Goal: Information Seeking & Learning: Learn about a topic

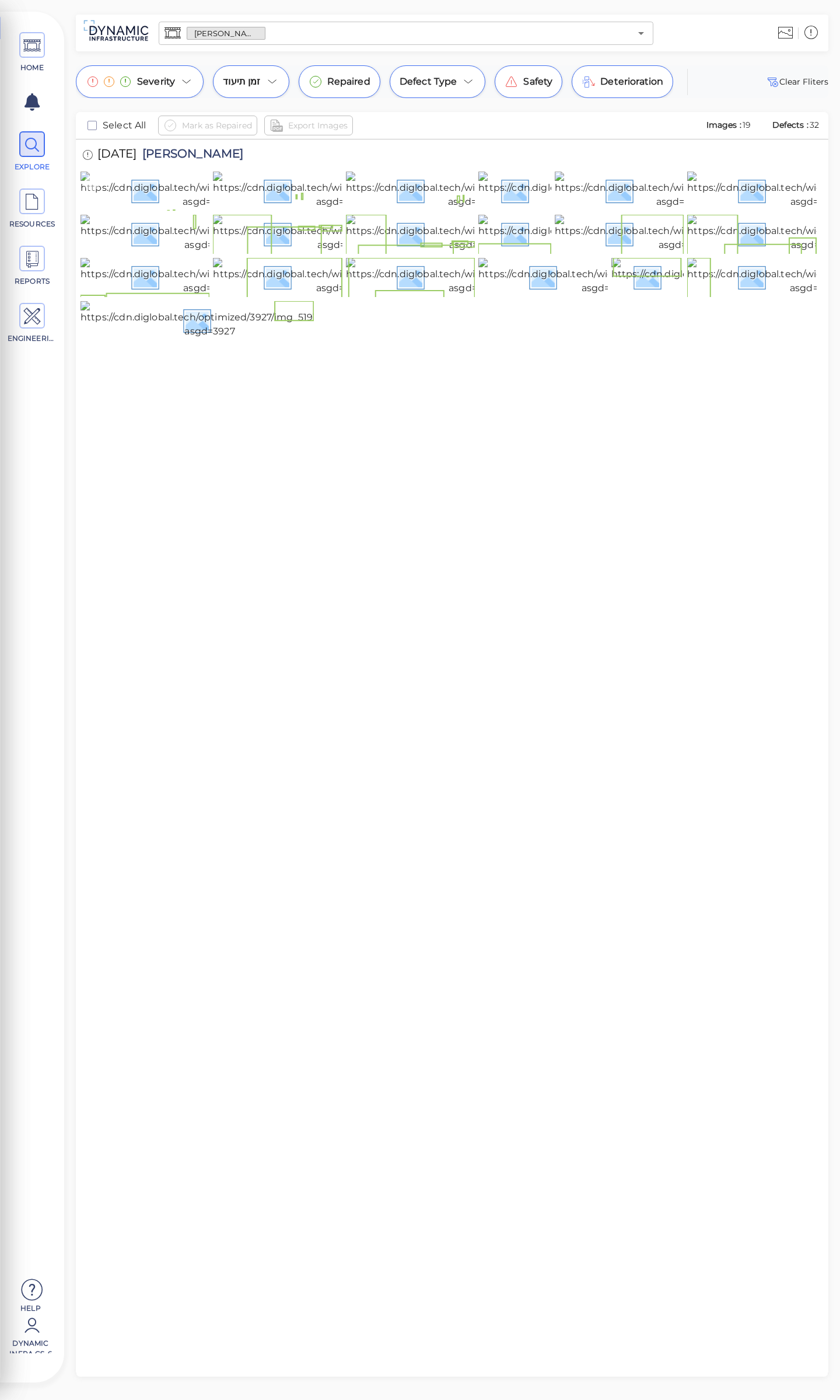
click at [145, 209] on img at bounding box center [208, 190] width 255 height 37
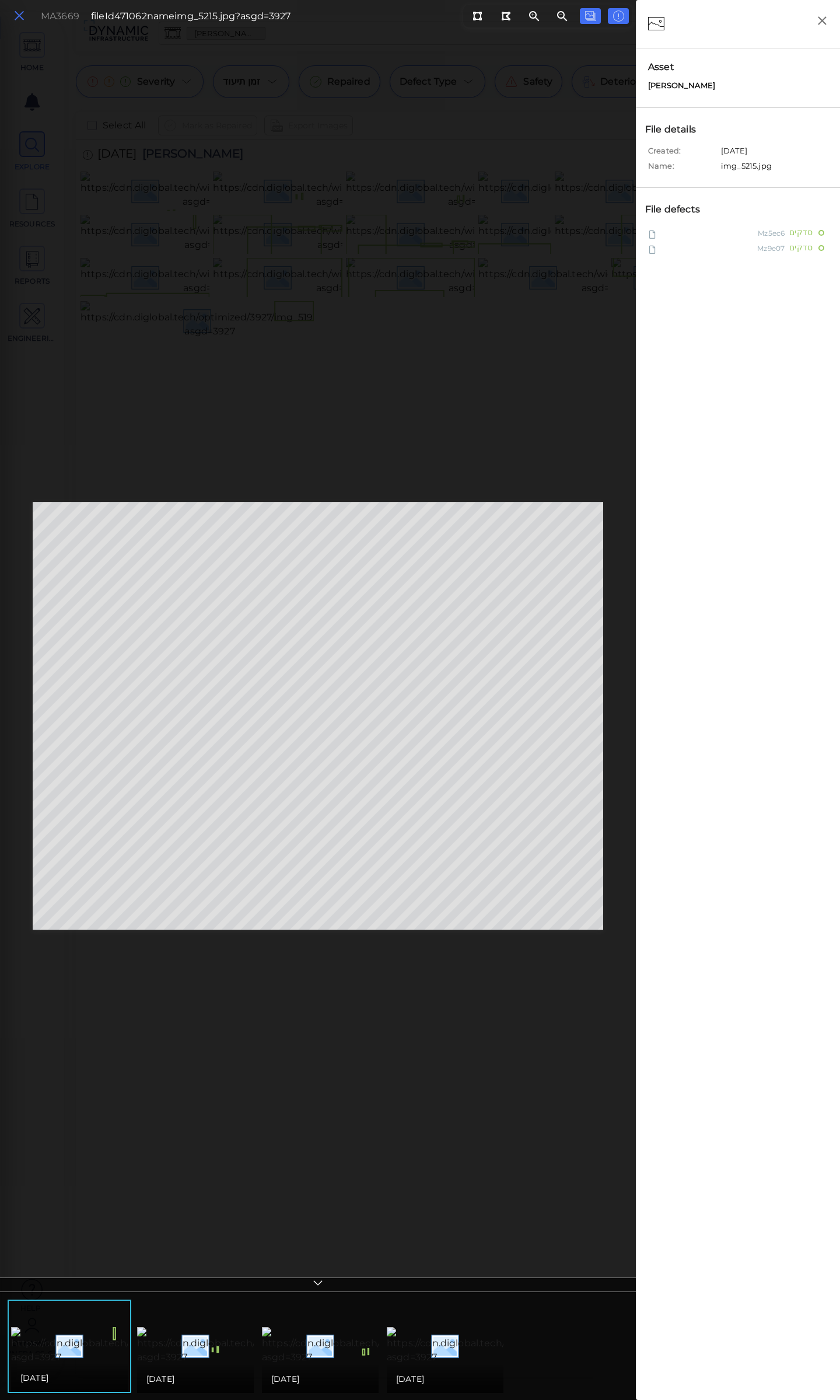
click at [18, 13] on icon at bounding box center [19, 16] width 13 height 16
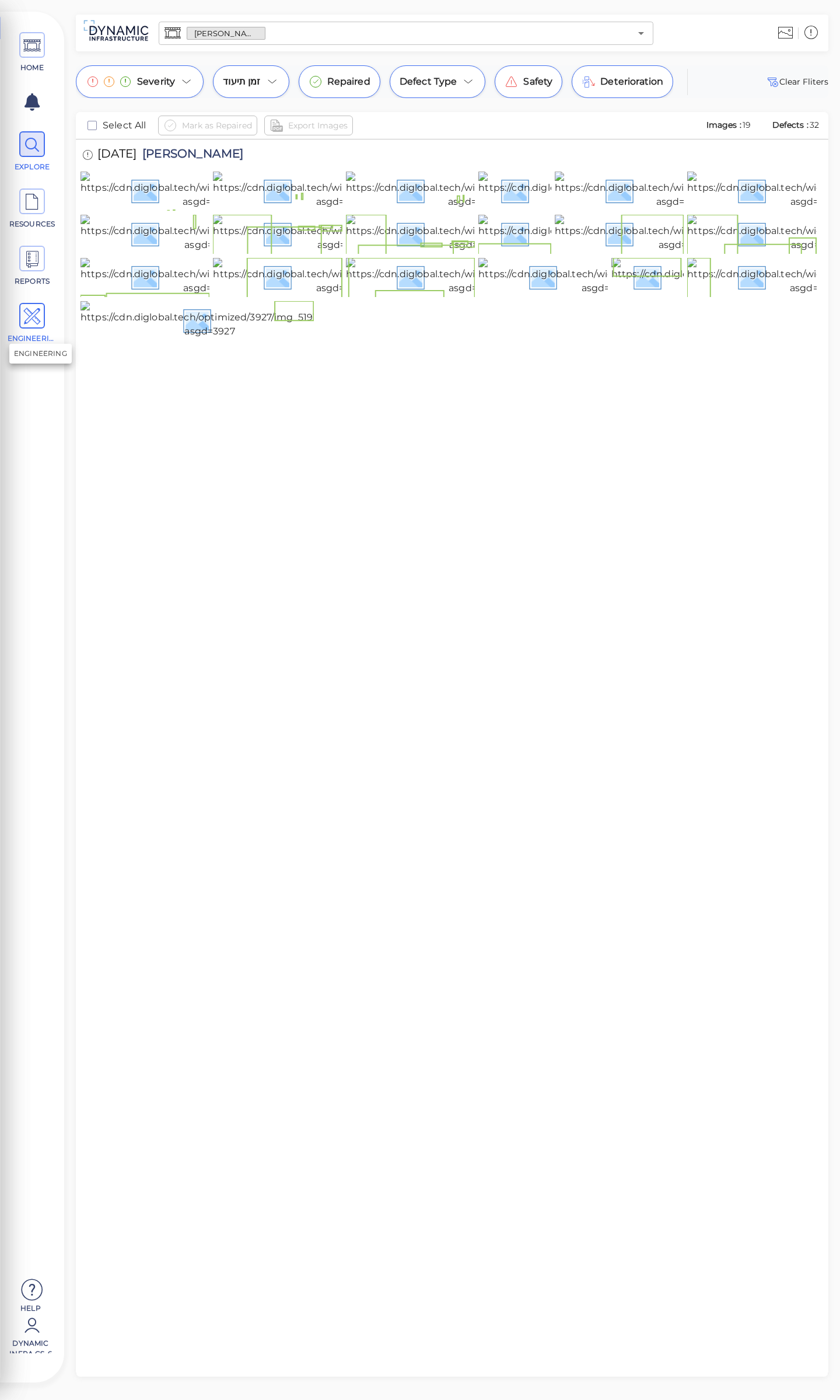
click at [33, 318] on icon at bounding box center [32, 317] width 18 height 26
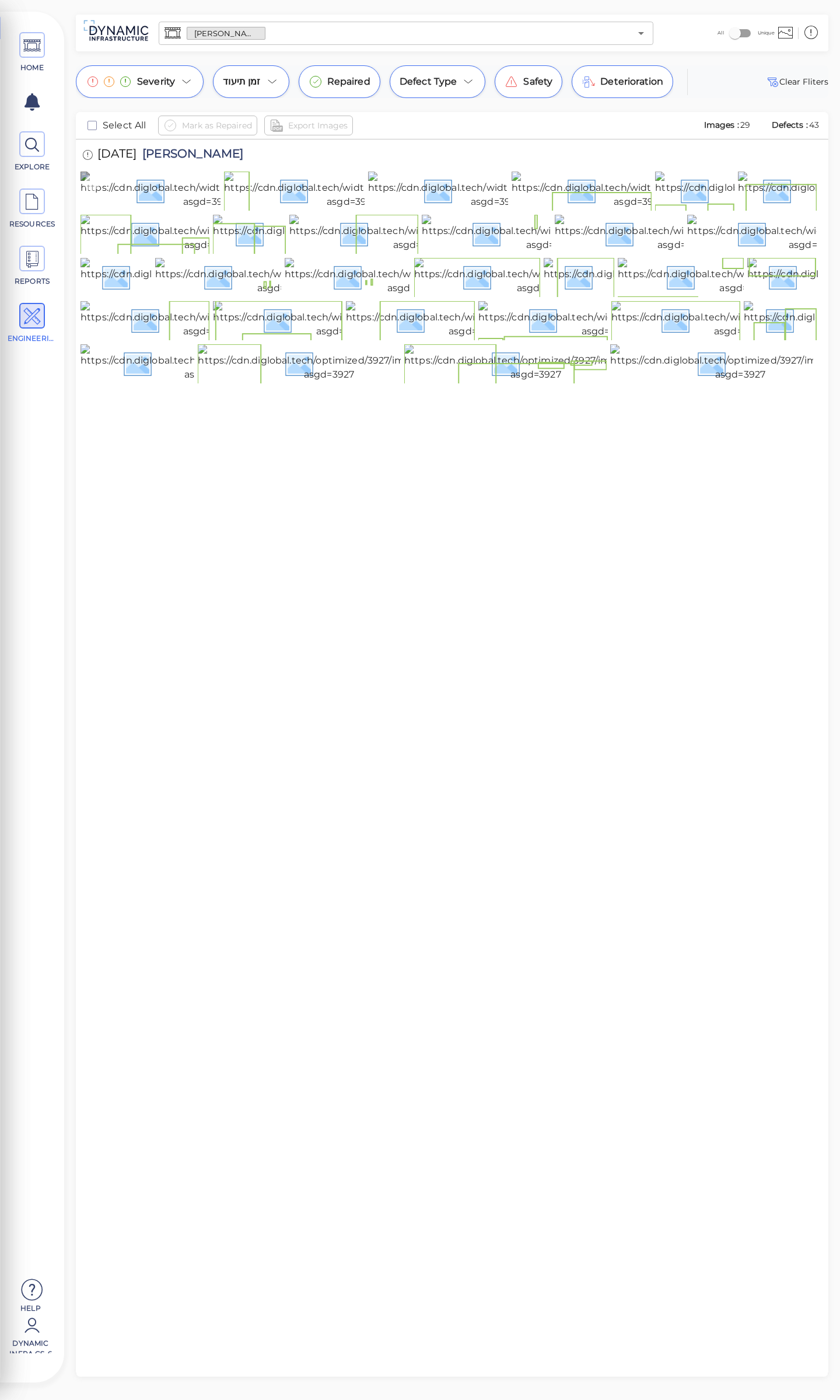
click at [159, 209] on img at bounding box center [208, 190] width 255 height 37
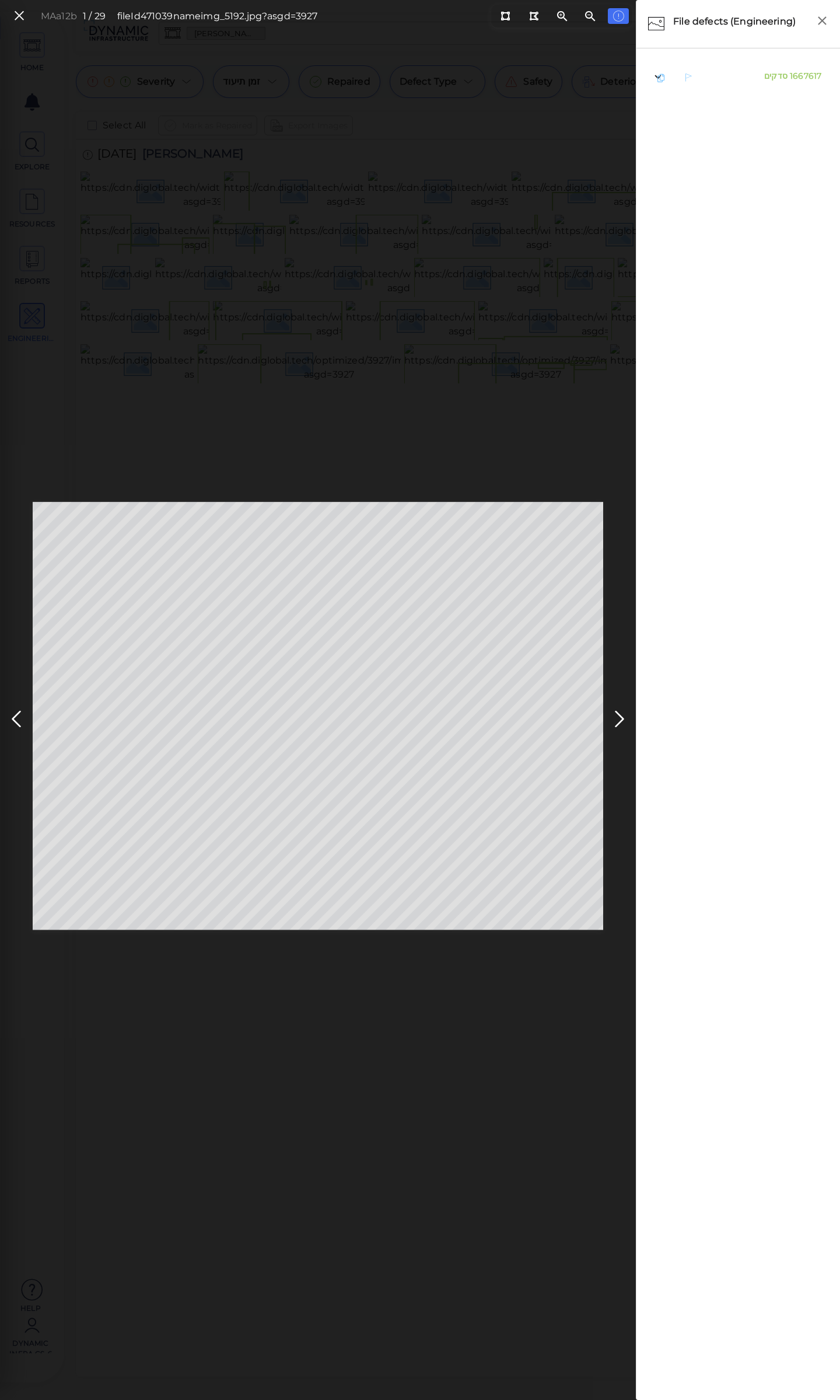
click at [775, 76] on span "סדקים" at bounding box center [776, 76] width 23 height 11
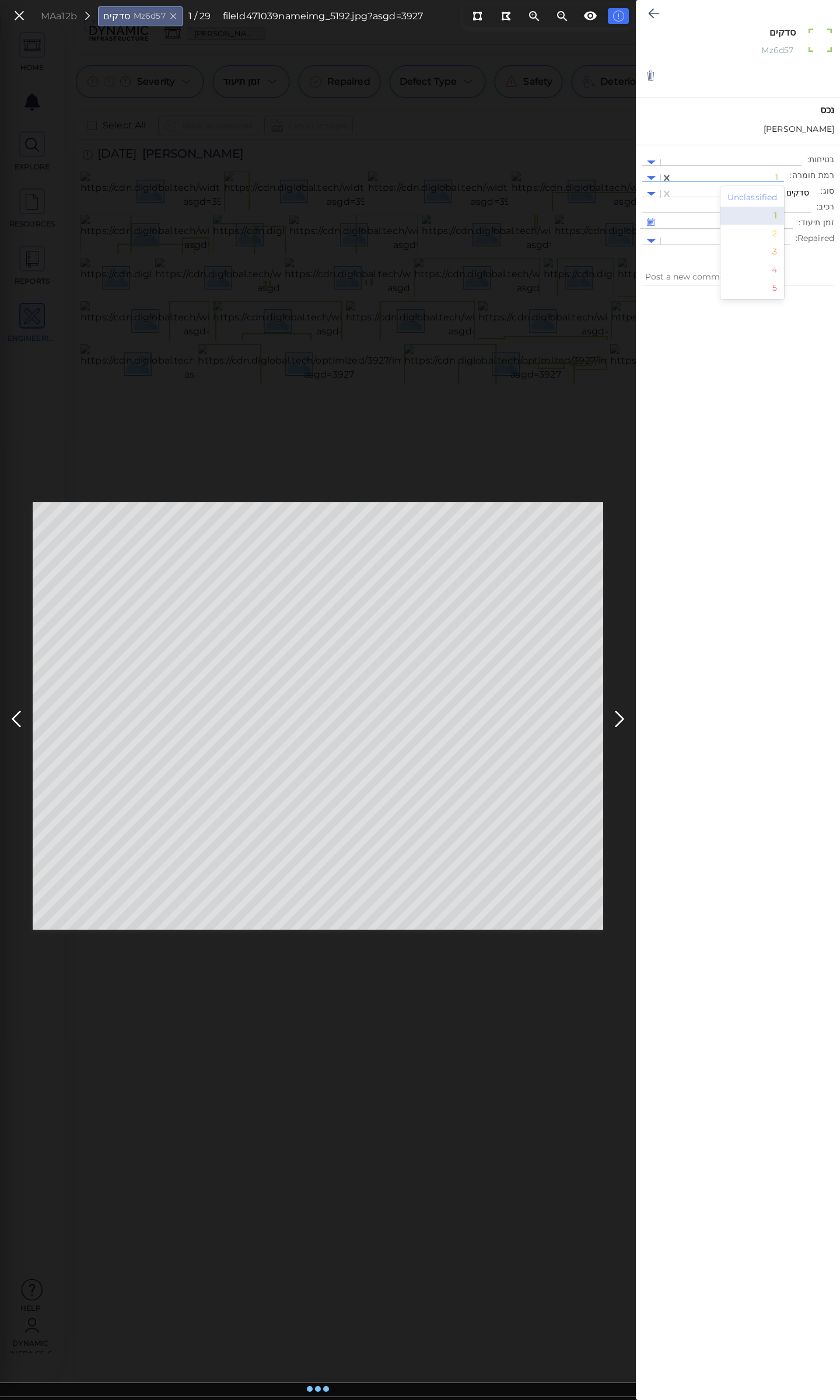
click at [702, 177] on div at bounding box center [728, 178] width 100 height 12
click at [706, 177] on div at bounding box center [728, 178] width 100 height 12
click at [780, 232] on div "2" at bounding box center [752, 234] width 64 height 18
click at [648, 13] on icon at bounding box center [654, 13] width 11 height 14
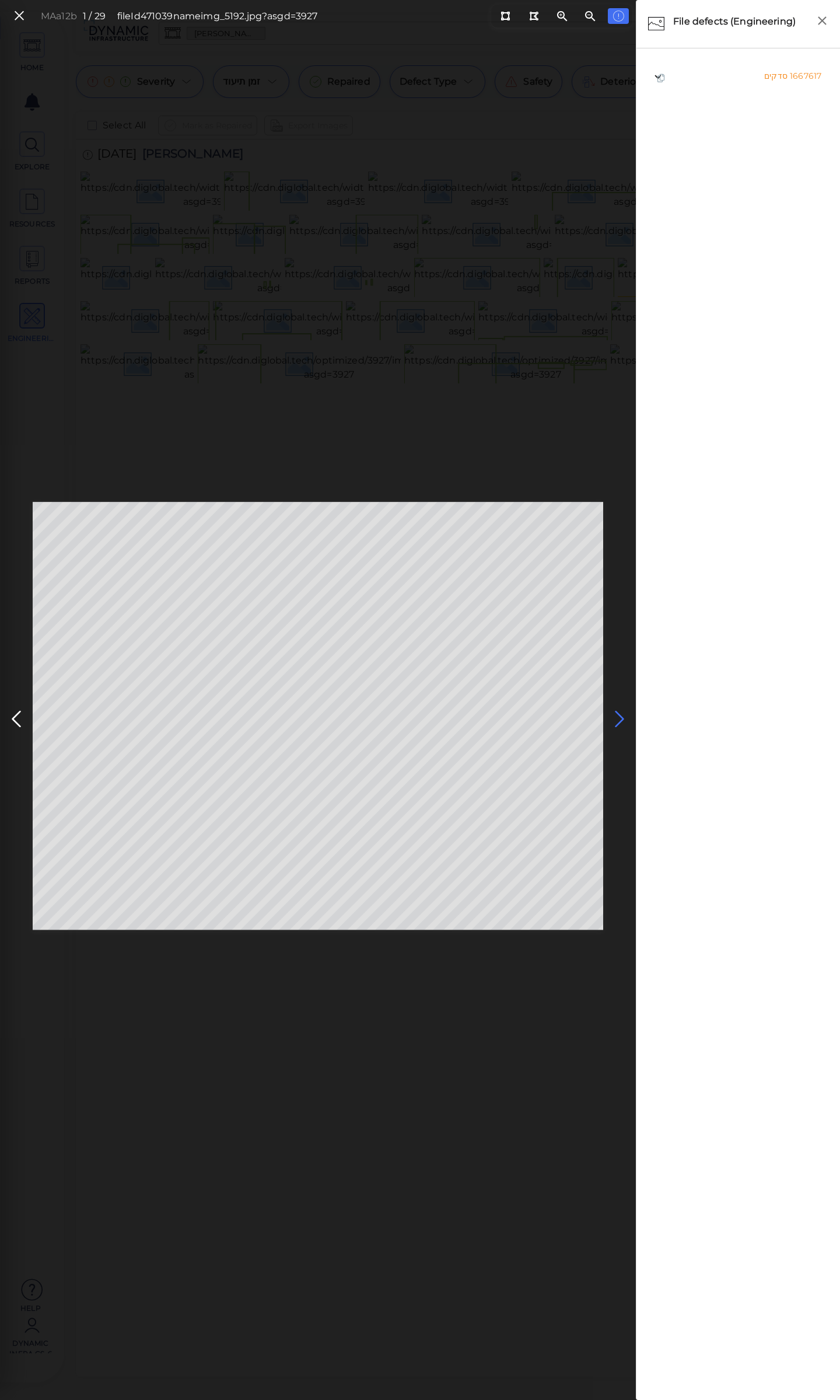
click at [617, 719] on icon at bounding box center [620, 719] width 19 height 23
click at [15, 715] on icon at bounding box center [16, 719] width 19 height 23
click at [618, 718] on icon at bounding box center [620, 719] width 19 height 23
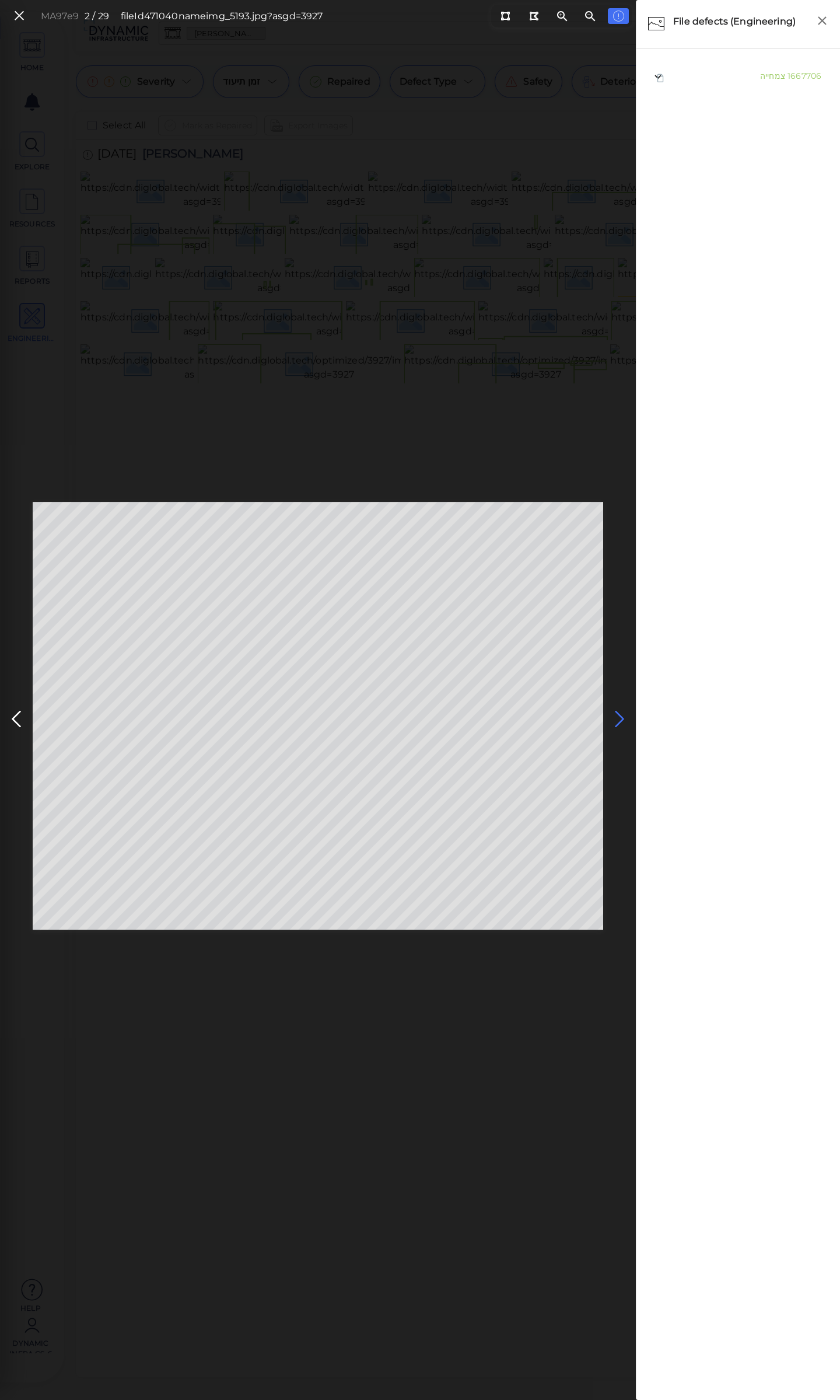
click at [618, 718] on icon at bounding box center [620, 719] width 19 height 23
click at [618, 719] on icon at bounding box center [620, 719] width 19 height 23
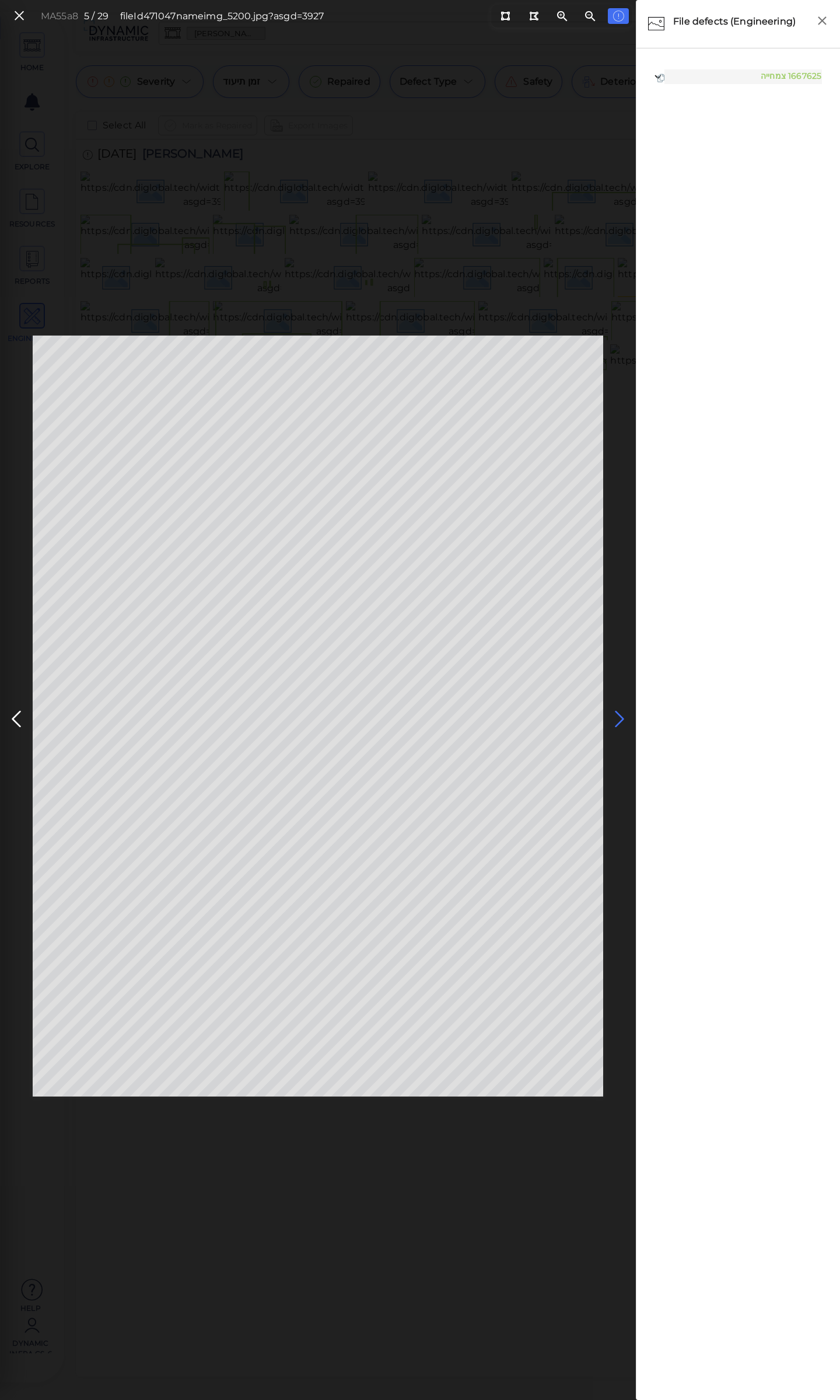
click at [620, 713] on icon at bounding box center [620, 719] width 19 height 23
click at [770, 77] on span "צמחייה" at bounding box center [773, 76] width 25 height 11
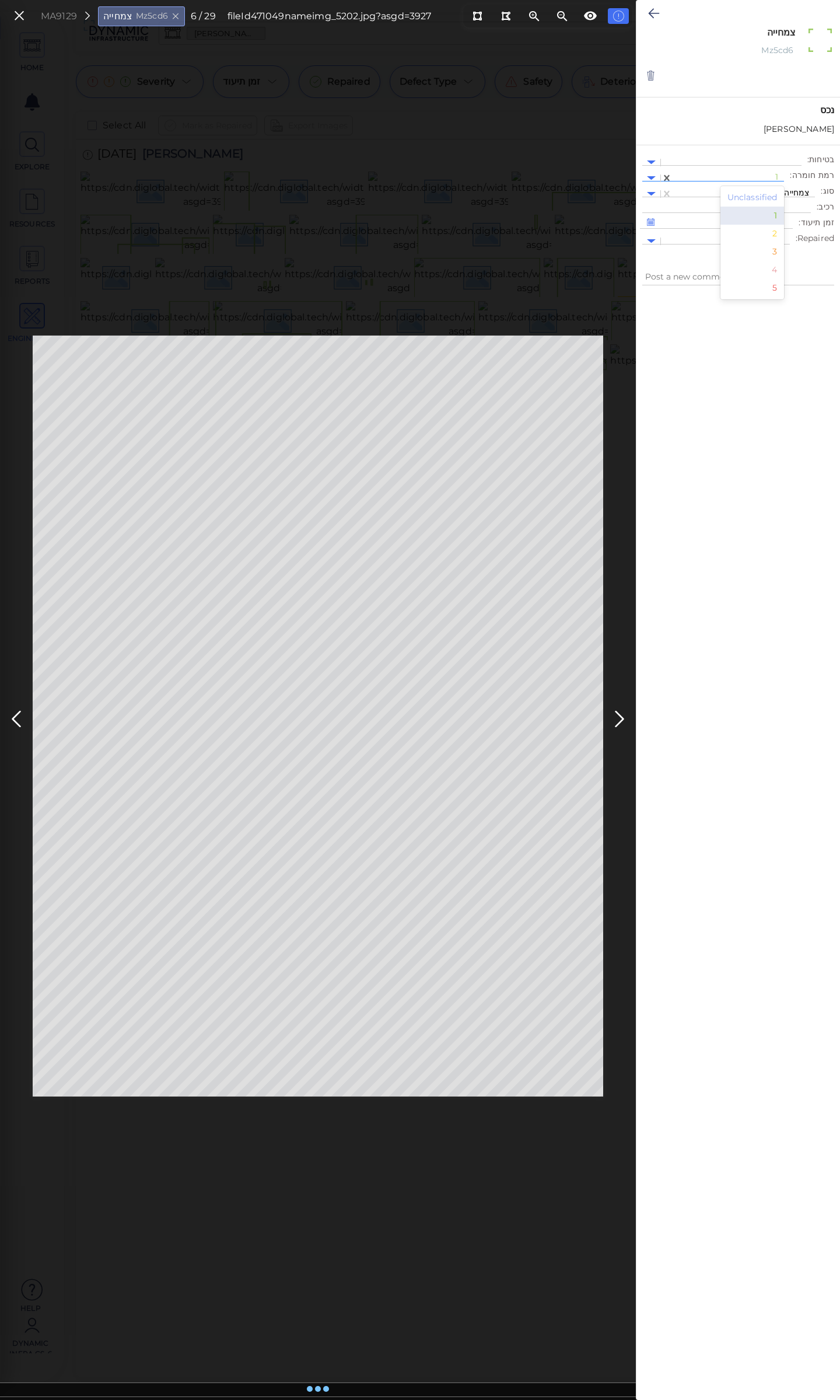
click at [721, 173] on div at bounding box center [728, 178] width 100 height 12
click at [776, 238] on div "2" at bounding box center [752, 234] width 64 height 18
type textarea "x"
click at [655, 14] on icon at bounding box center [654, 13] width 11 height 14
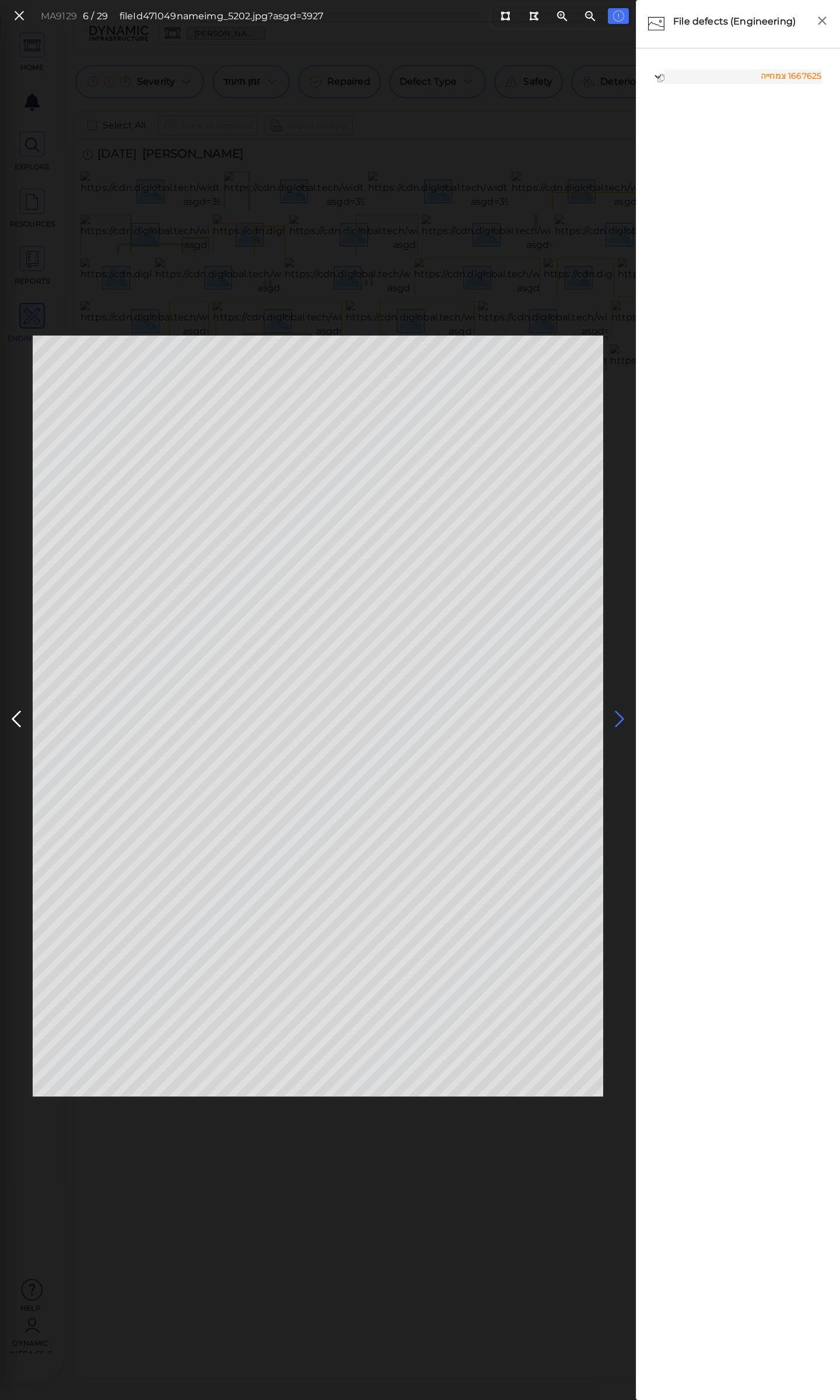
click at [615, 713] on icon at bounding box center [620, 719] width 19 height 23
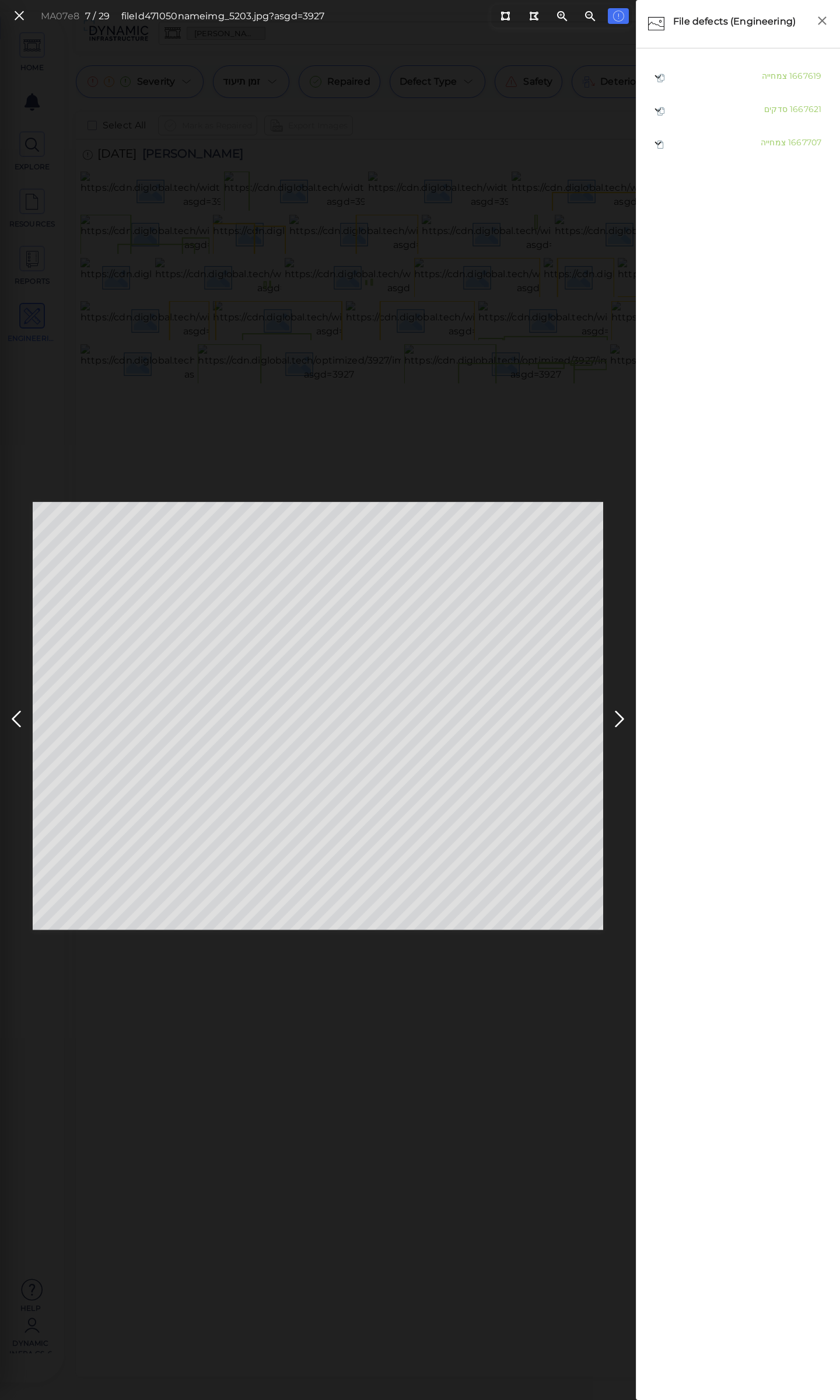
click at [681, 331] on ul "1667619 צמחייה 1667621 סדקים 1667707 צמחייה" at bounding box center [738, 725] width 192 height 1330
click at [615, 716] on icon at bounding box center [620, 719] width 19 height 23
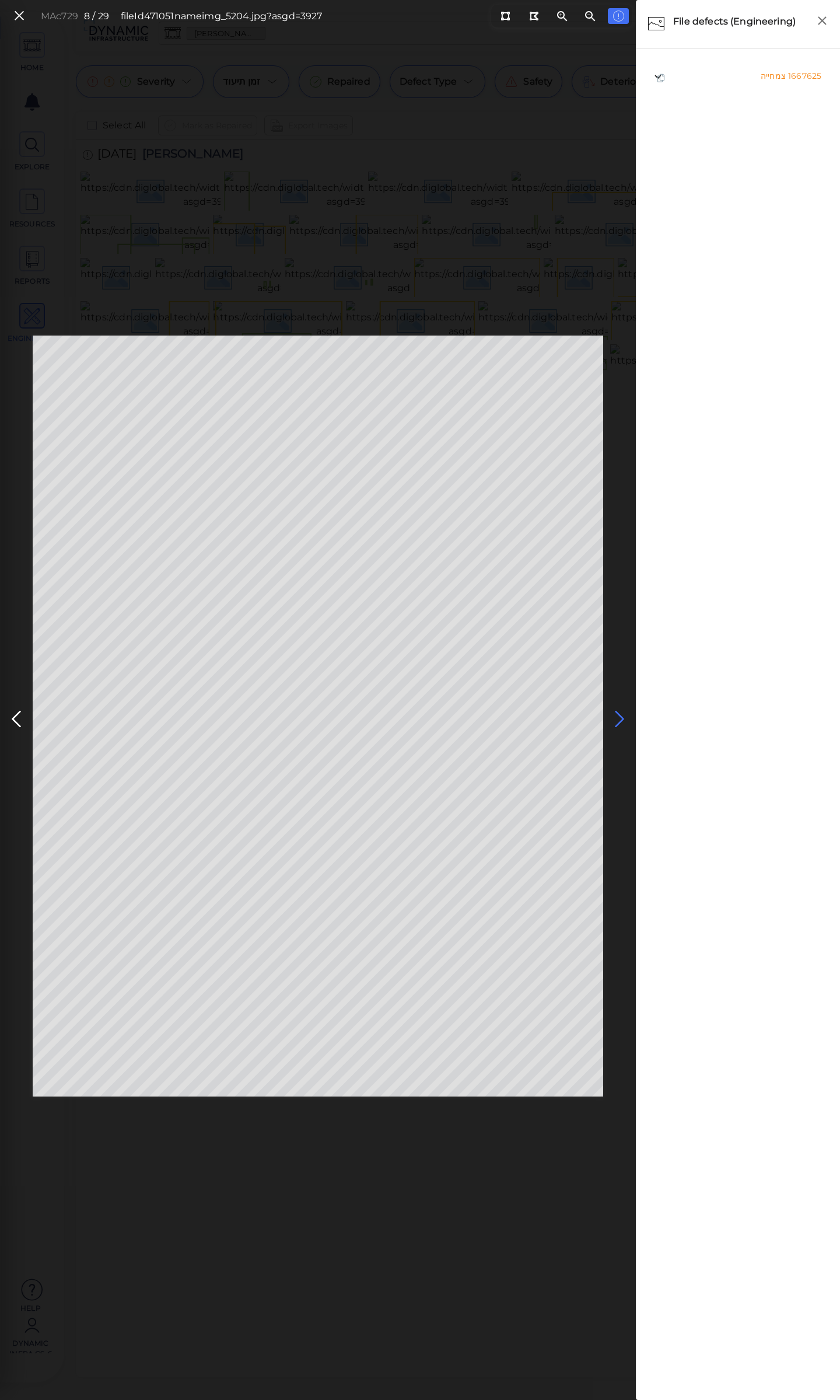
click at [619, 716] on icon at bounding box center [620, 719] width 19 height 23
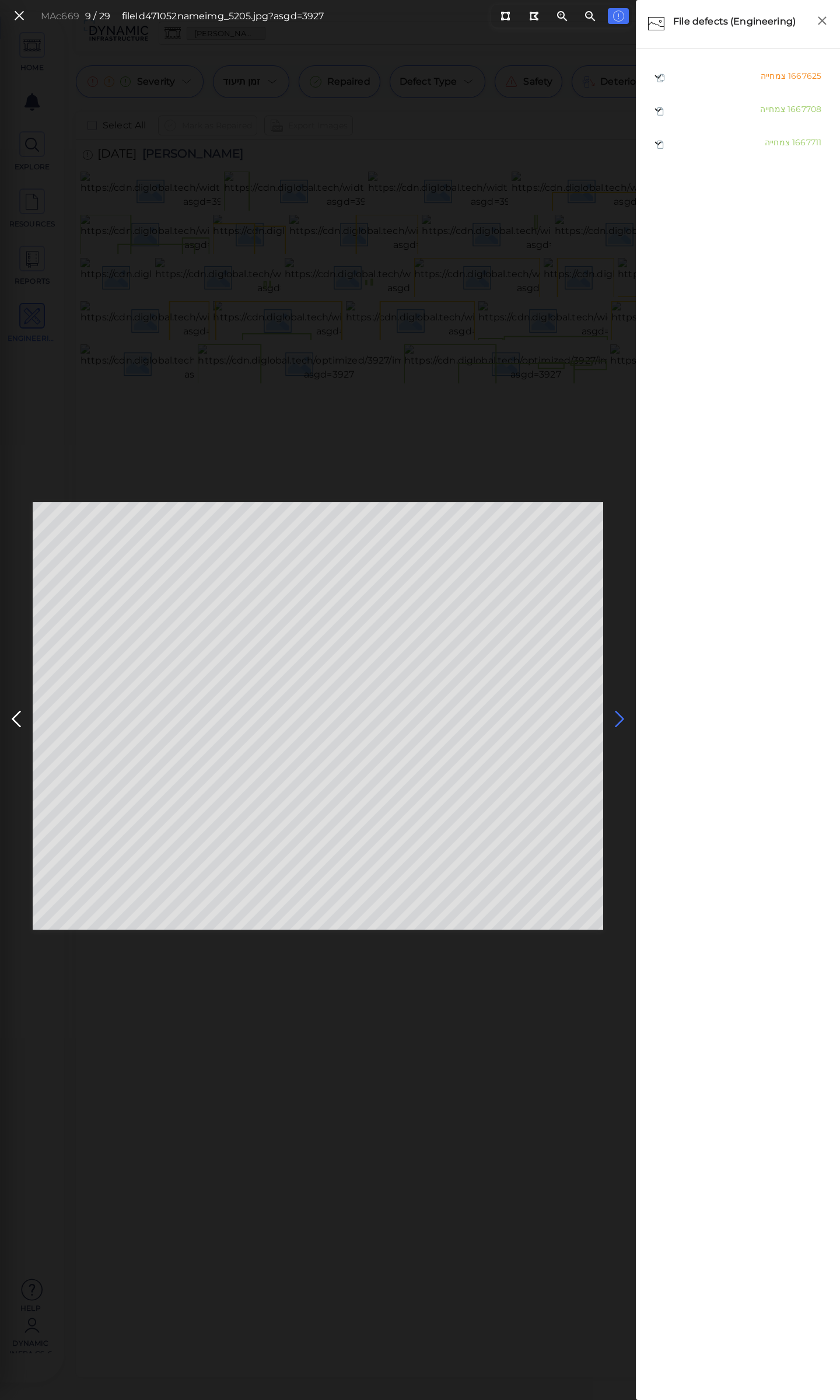
click at [619, 716] on icon at bounding box center [620, 719] width 19 height 23
click at [615, 719] on icon at bounding box center [620, 719] width 19 height 23
click at [614, 719] on icon at bounding box center [620, 719] width 19 height 23
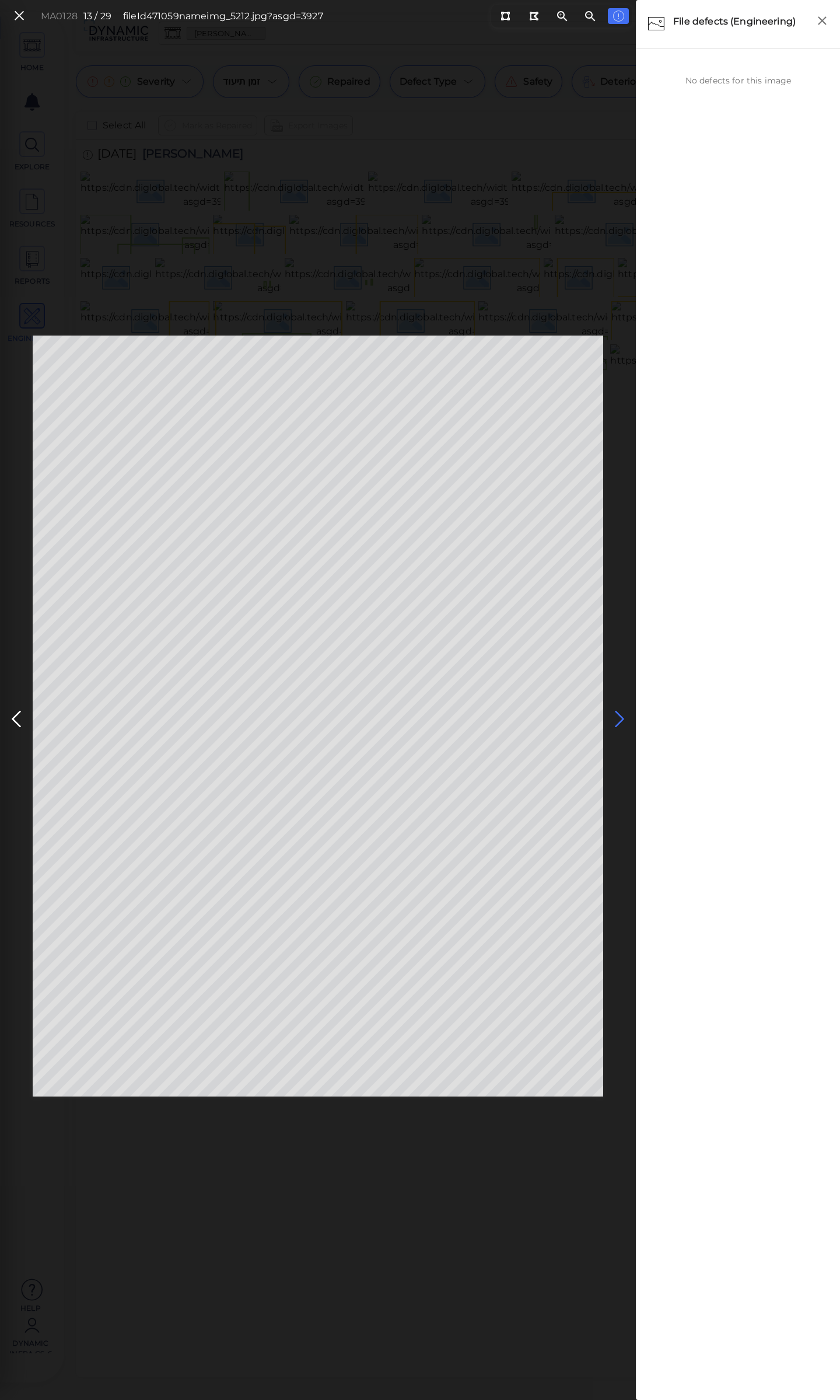
click at [614, 719] on icon at bounding box center [620, 719] width 19 height 23
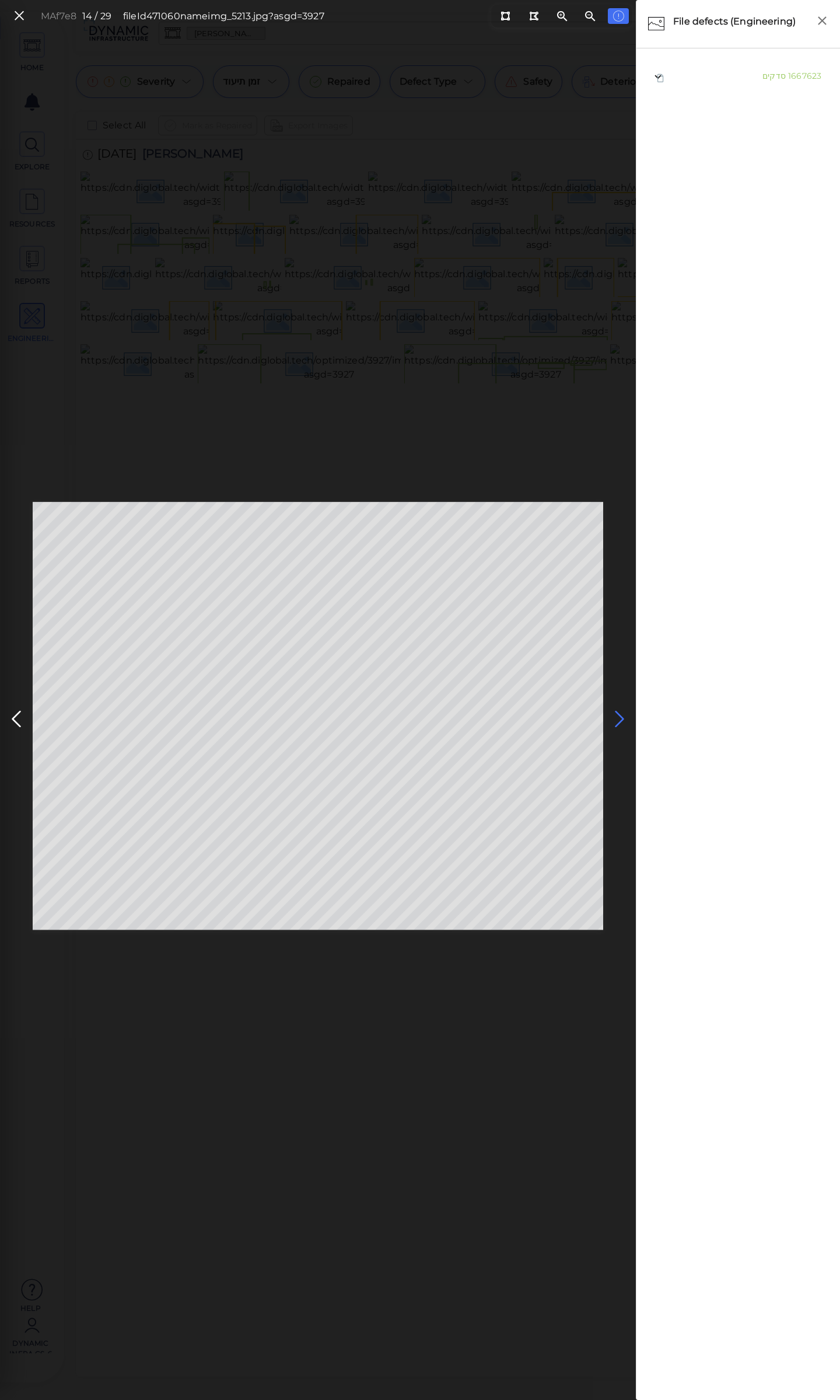
click at [621, 718] on icon at bounding box center [620, 719] width 19 height 23
click at [16, 717] on icon at bounding box center [16, 719] width 19 height 23
click at [619, 712] on icon at bounding box center [620, 719] width 19 height 23
click at [11, 715] on icon at bounding box center [16, 719] width 19 height 23
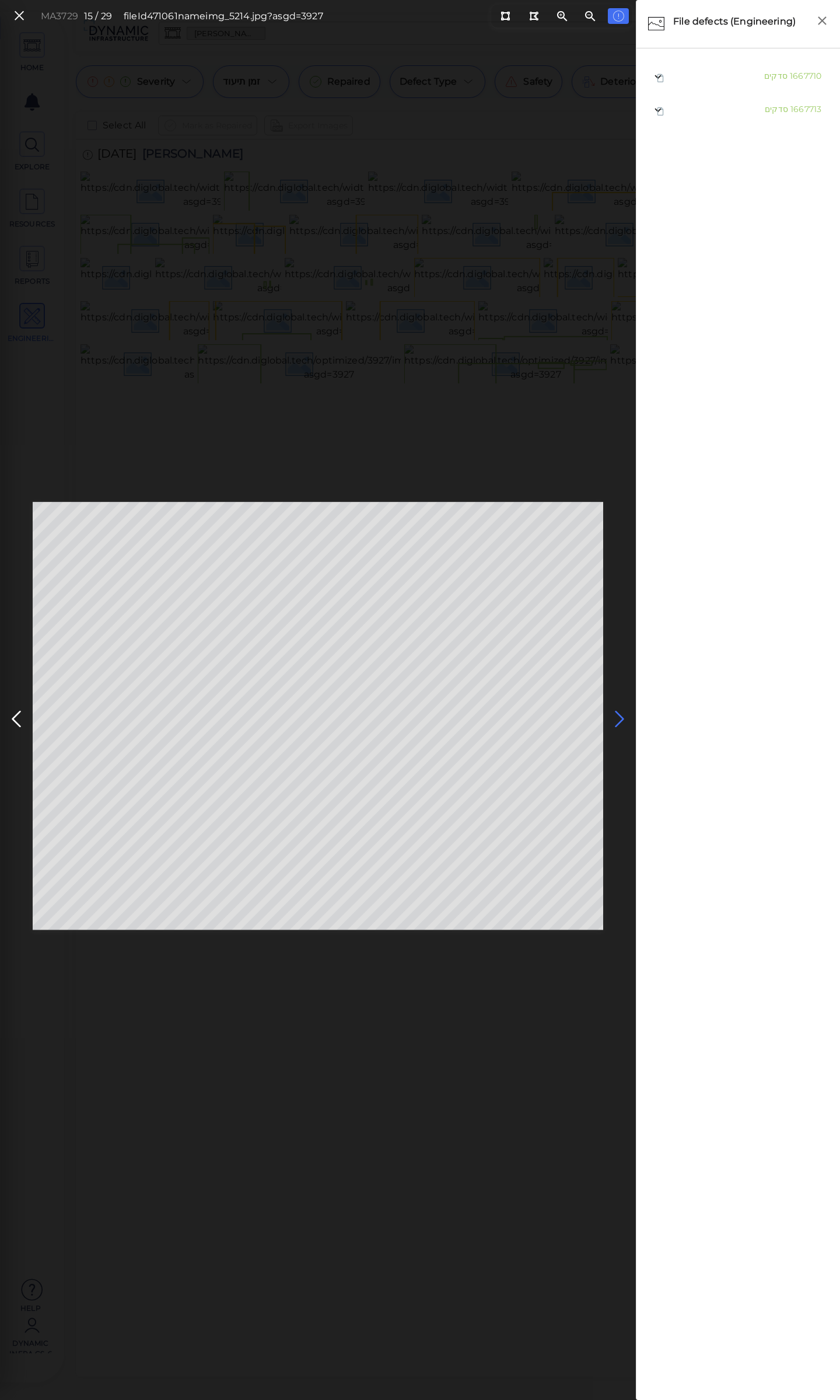
click at [619, 716] on icon at bounding box center [620, 719] width 19 height 23
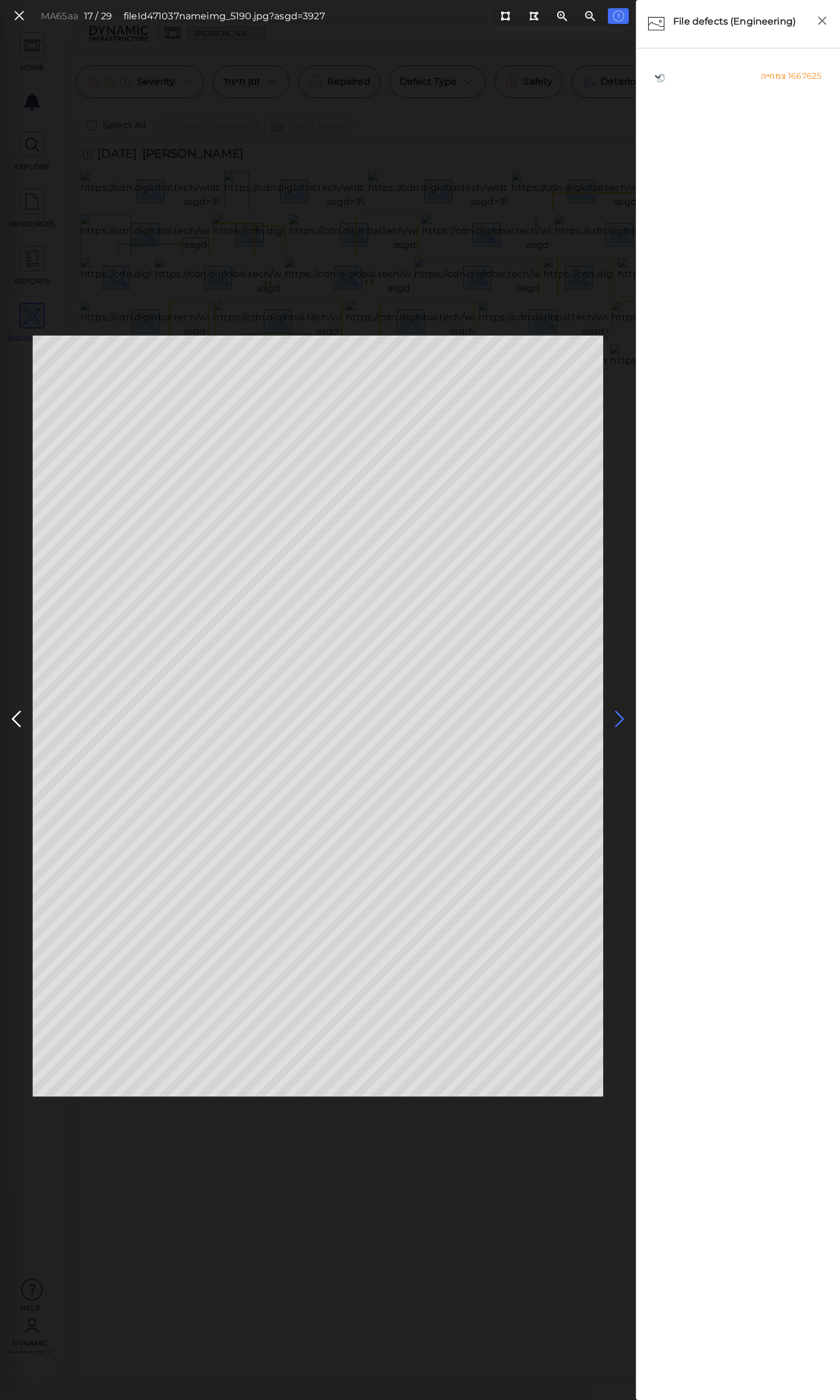
click at [614, 718] on icon at bounding box center [620, 719] width 19 height 23
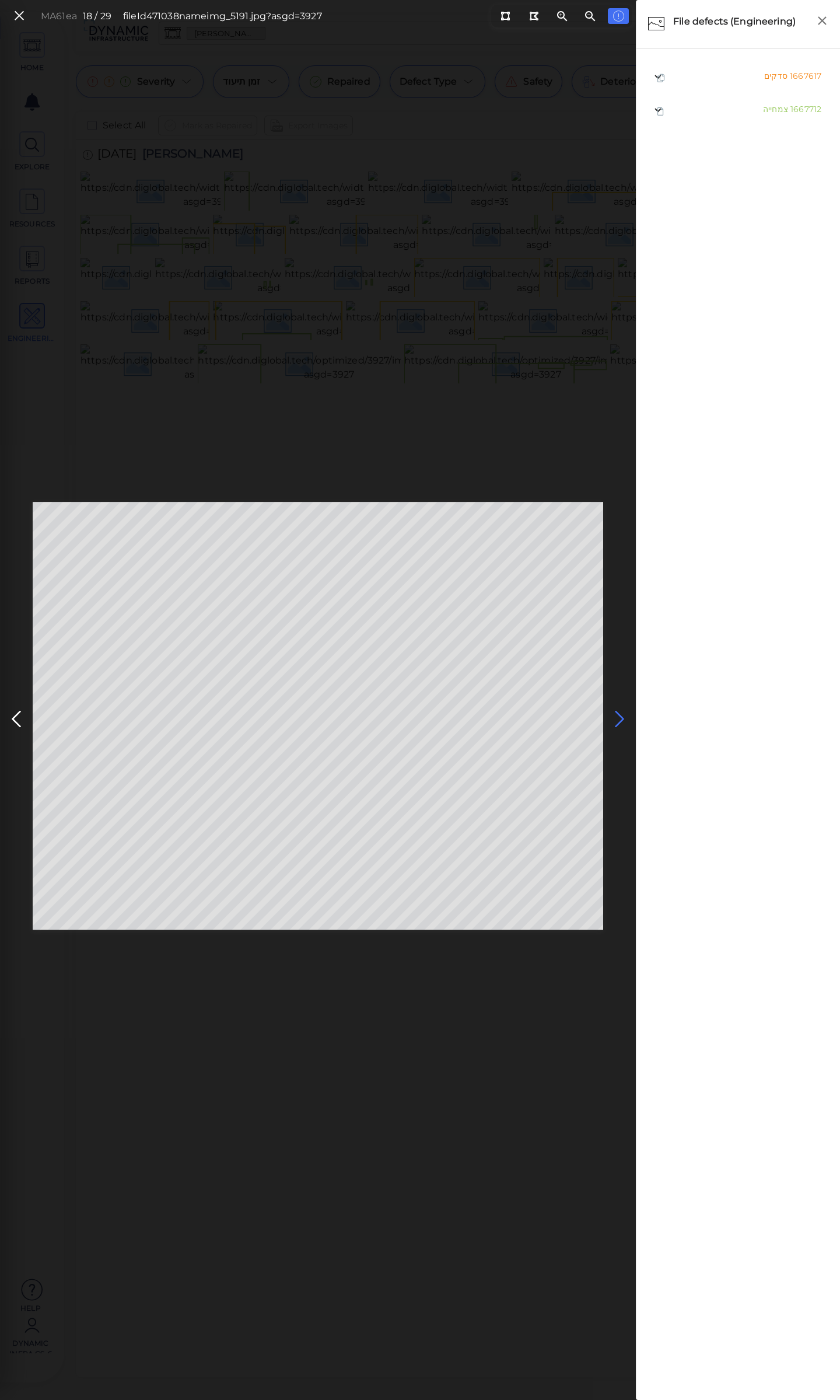
click at [617, 718] on icon at bounding box center [620, 719] width 19 height 23
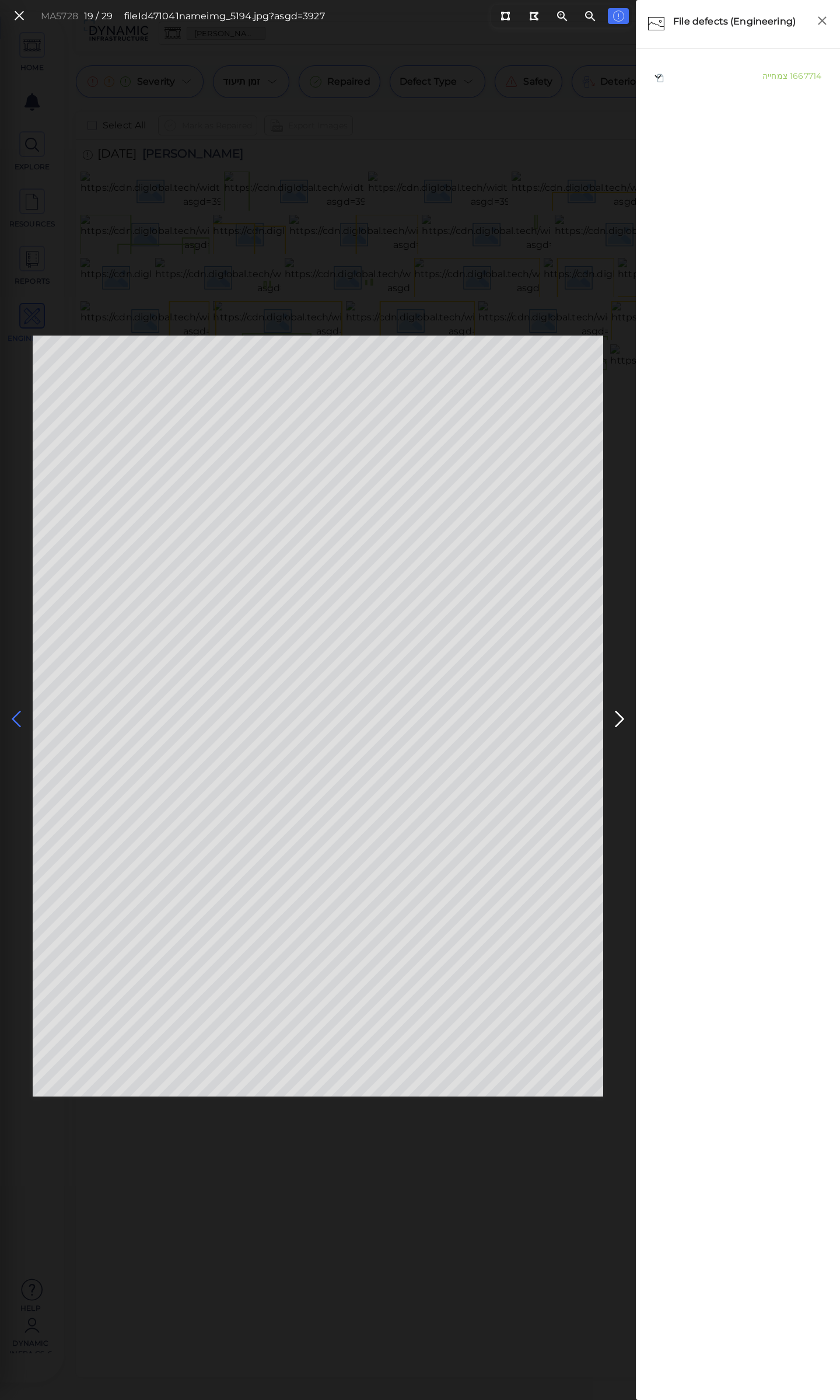
click at [17, 722] on icon at bounding box center [16, 719] width 19 height 23
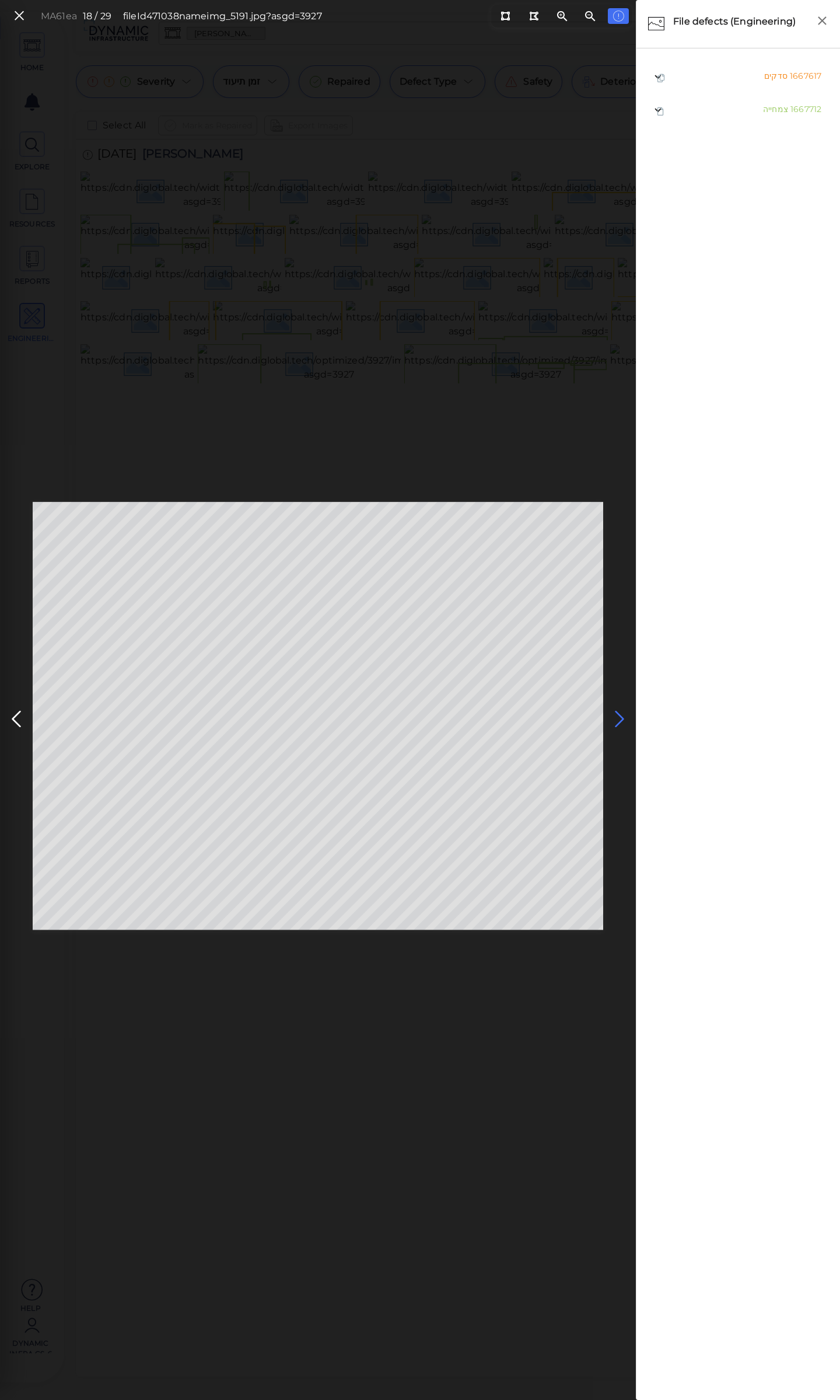
click at [617, 712] on icon at bounding box center [620, 719] width 19 height 23
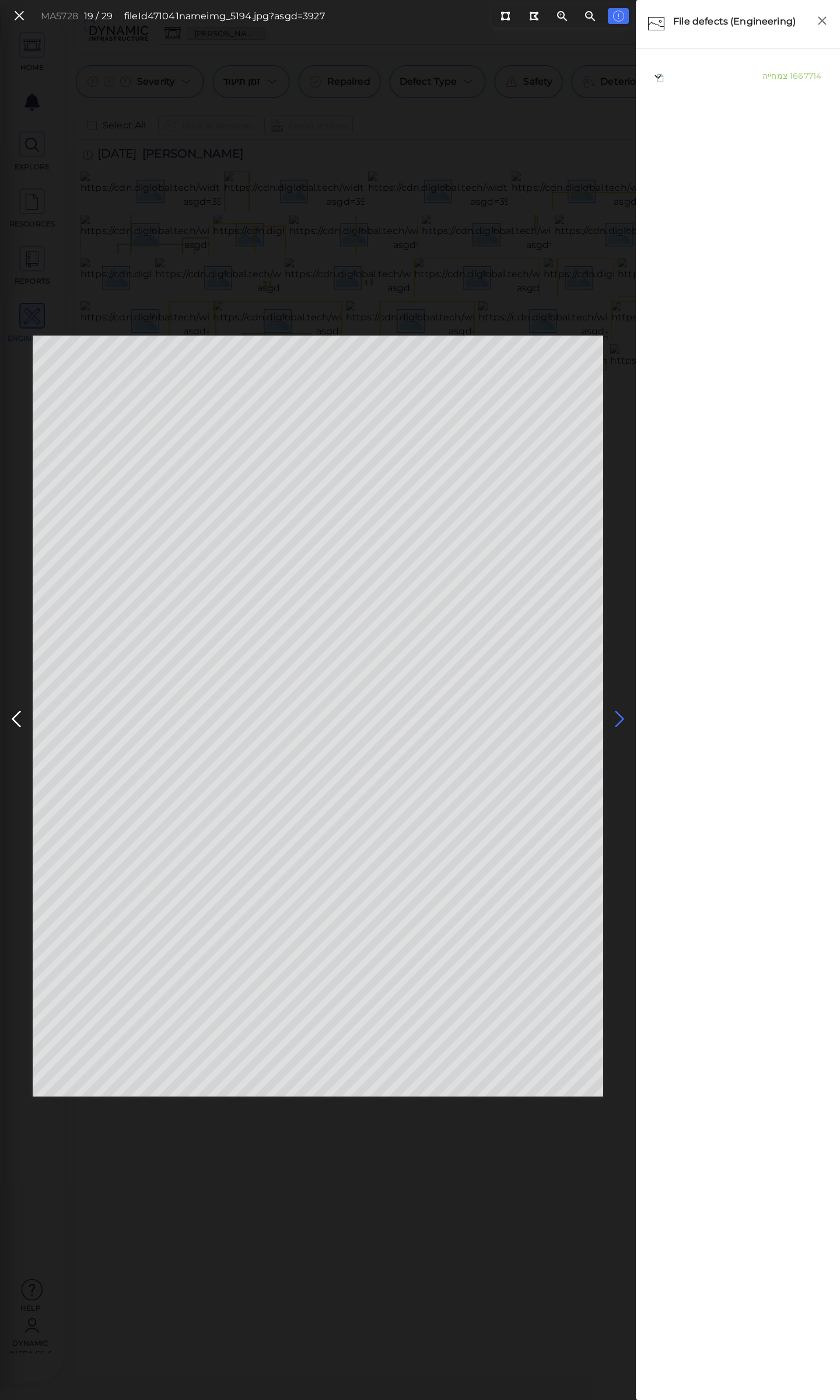
click at [617, 712] on icon at bounding box center [620, 719] width 19 height 23
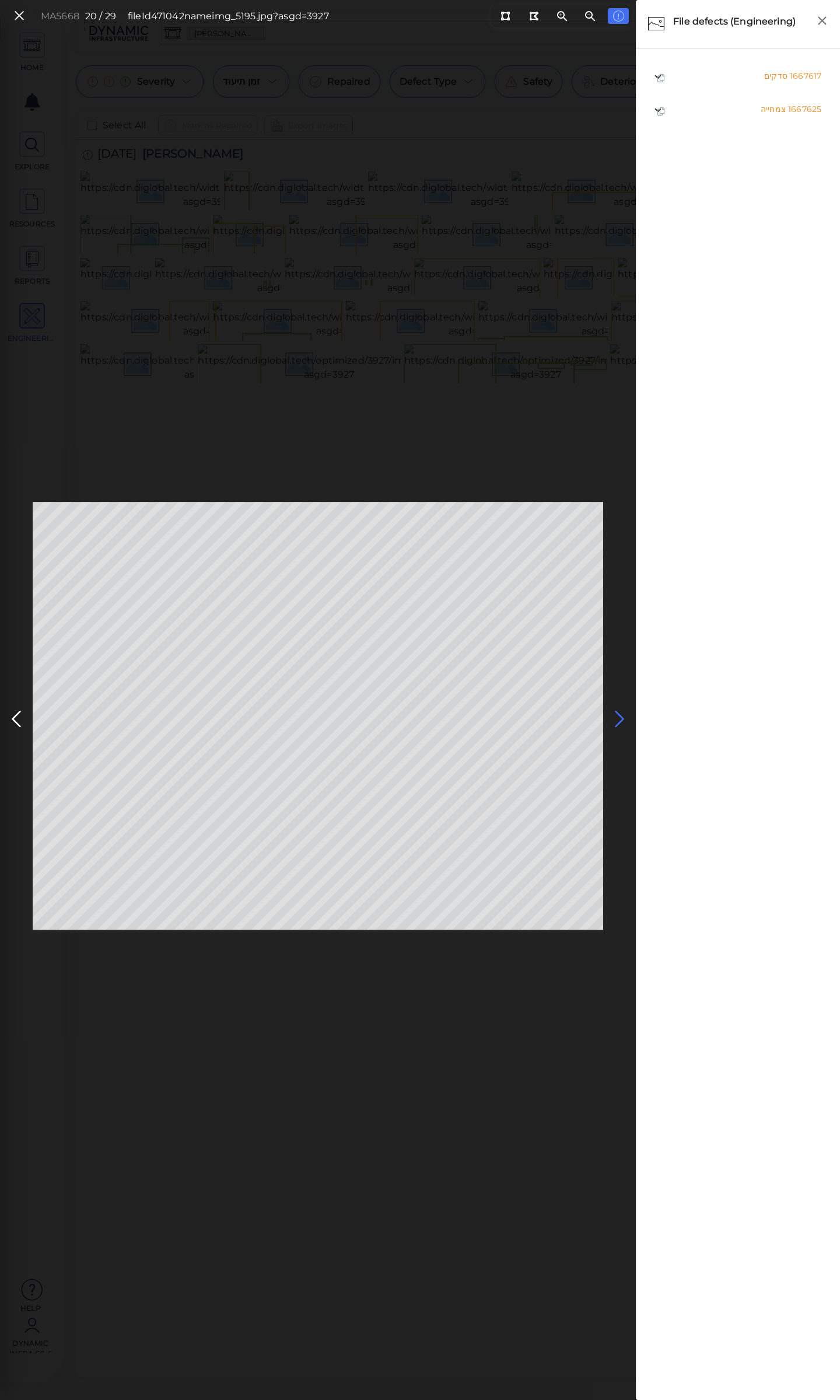
click at [617, 712] on icon at bounding box center [620, 719] width 19 height 23
click at [9, 715] on icon at bounding box center [16, 719] width 19 height 23
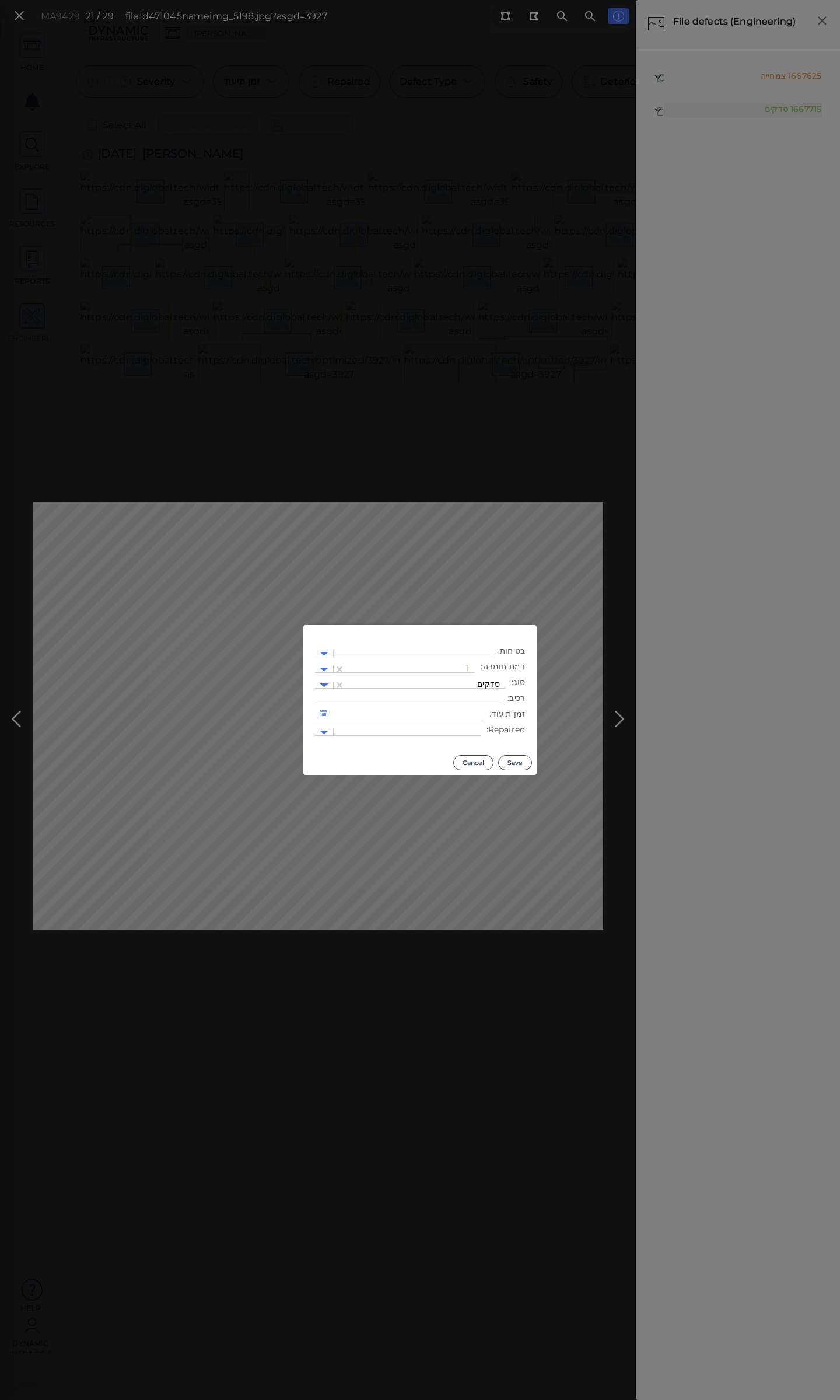
click at [325, 0] on body "This app is not optimized for mobile screens. Please access using a desktop or …" at bounding box center [420, 0] width 840 height 0
click at [417, 670] on div at bounding box center [410, 670] width 118 height 12
click at [468, 726] on div "2" at bounding box center [443, 725] width 64 height 18
click at [513, 764] on button "Save" at bounding box center [515, 763] width 34 height 16
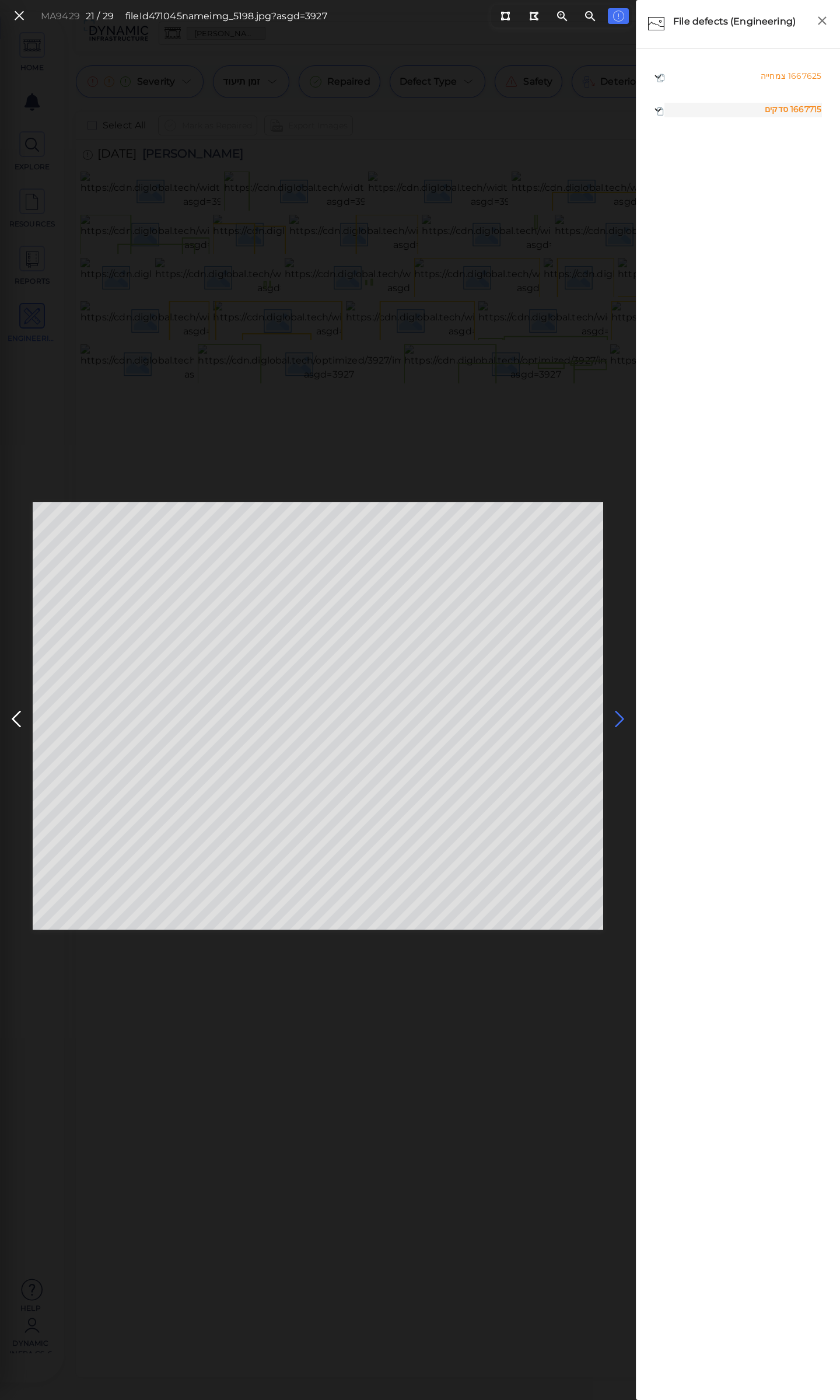
click at [614, 715] on icon at bounding box center [620, 719] width 19 height 23
click at [452, 0] on body "This app is not optimized for mobile screens. Please access using a desktop or …" at bounding box center [420, 0] width 840 height 0
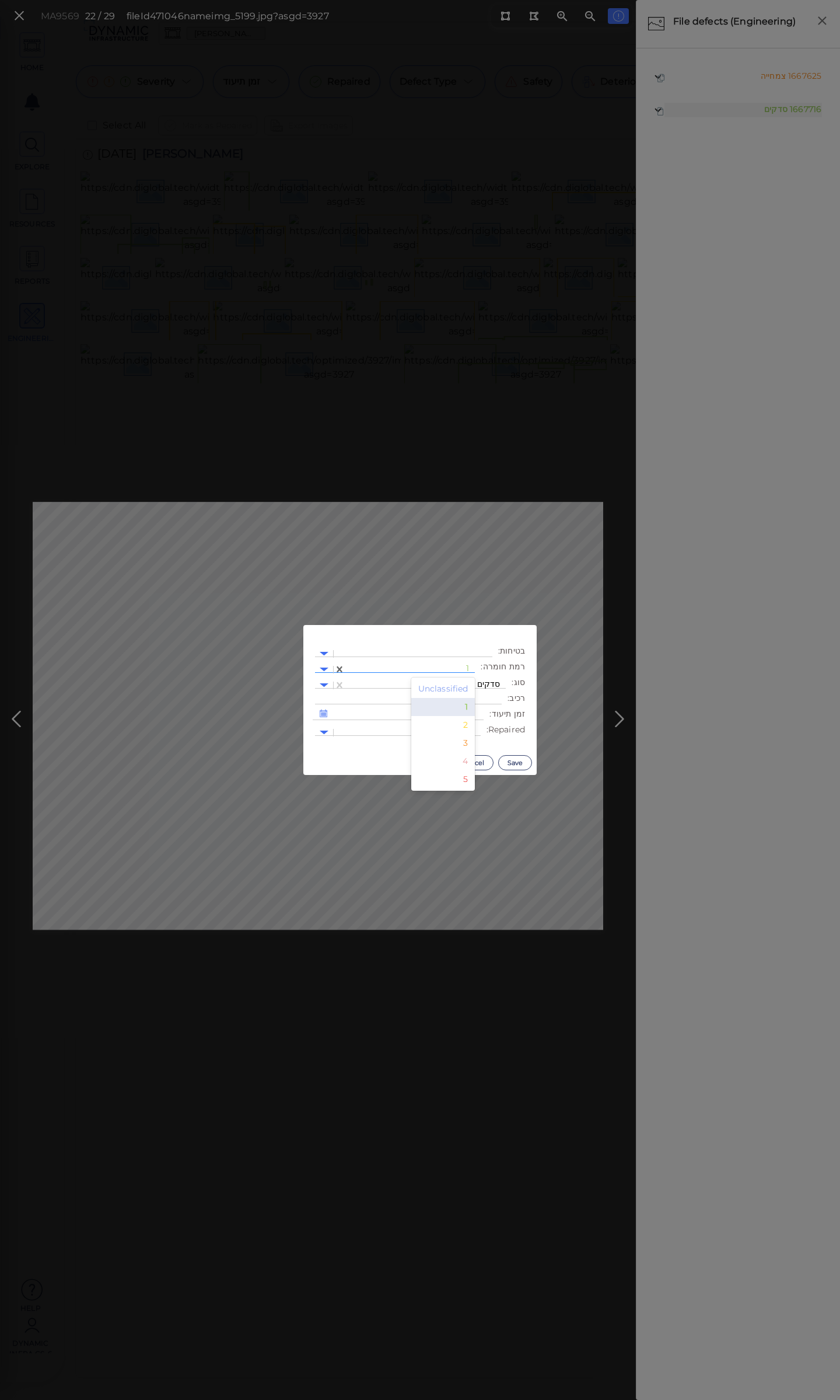
click at [463, 665] on div at bounding box center [410, 670] width 118 height 12
click at [464, 723] on div "2" at bounding box center [443, 725] width 64 height 18
click at [516, 762] on button "Save" at bounding box center [515, 763] width 34 height 16
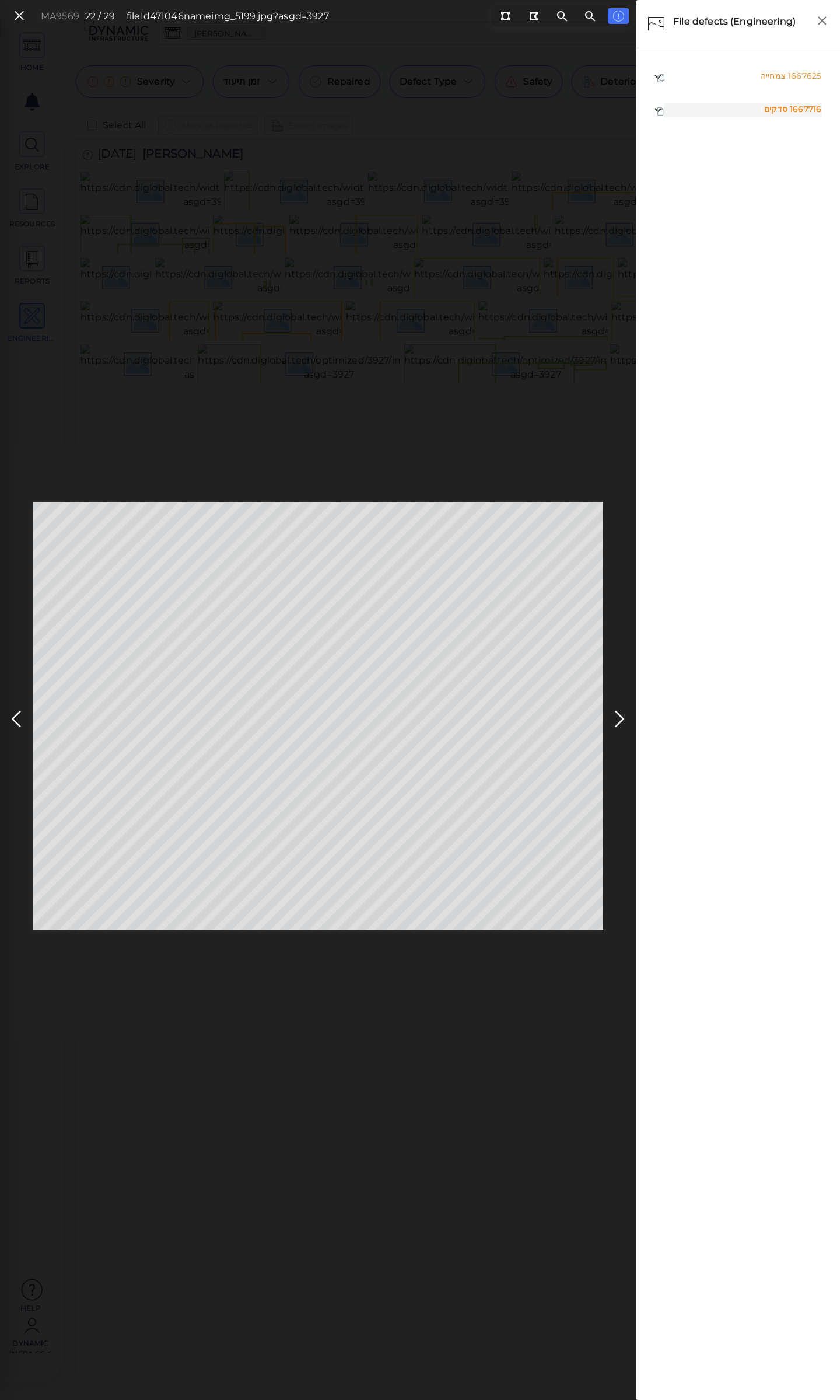
click at [616, 717] on icon at bounding box center [620, 719] width 19 height 23
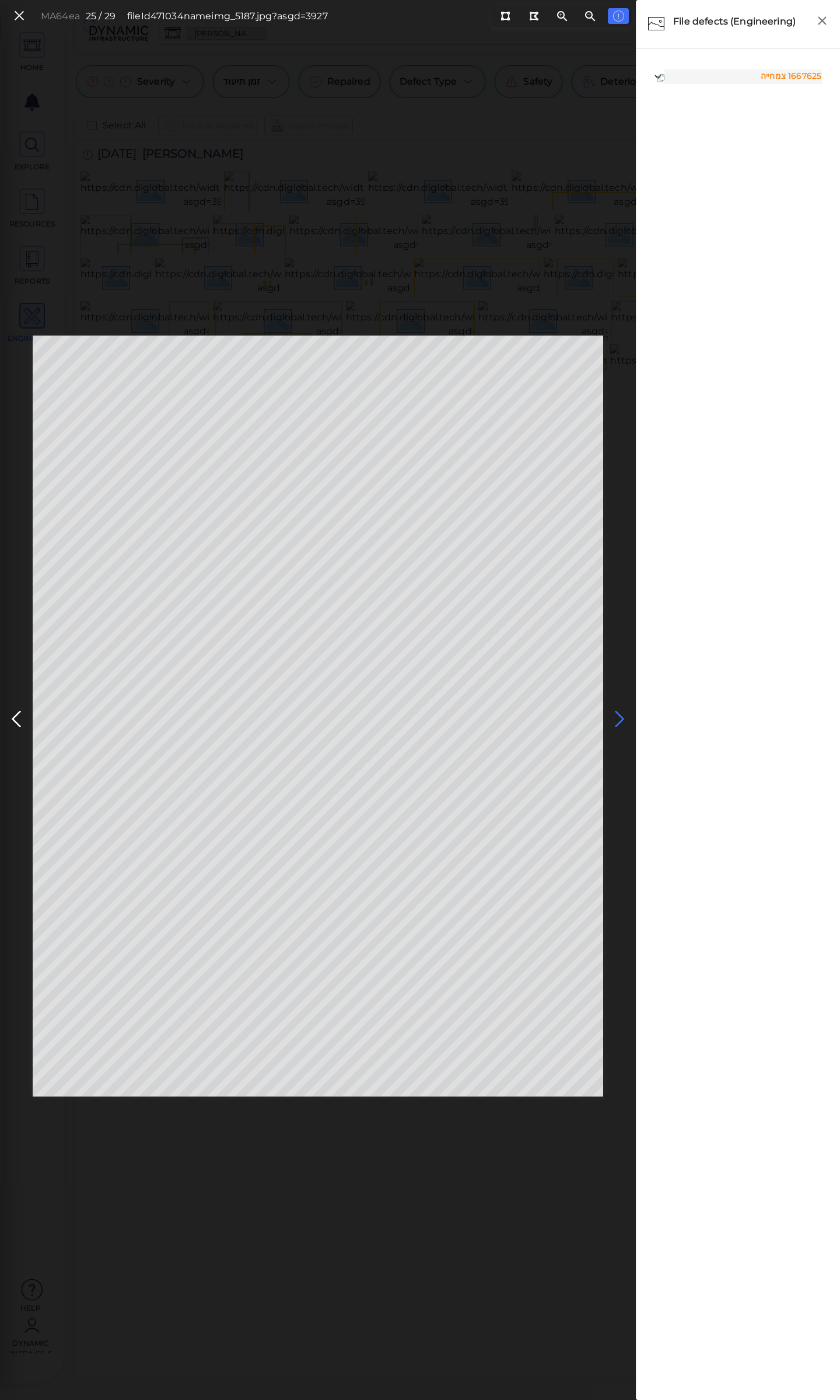
click at [621, 718] on icon at bounding box center [620, 719] width 19 height 23
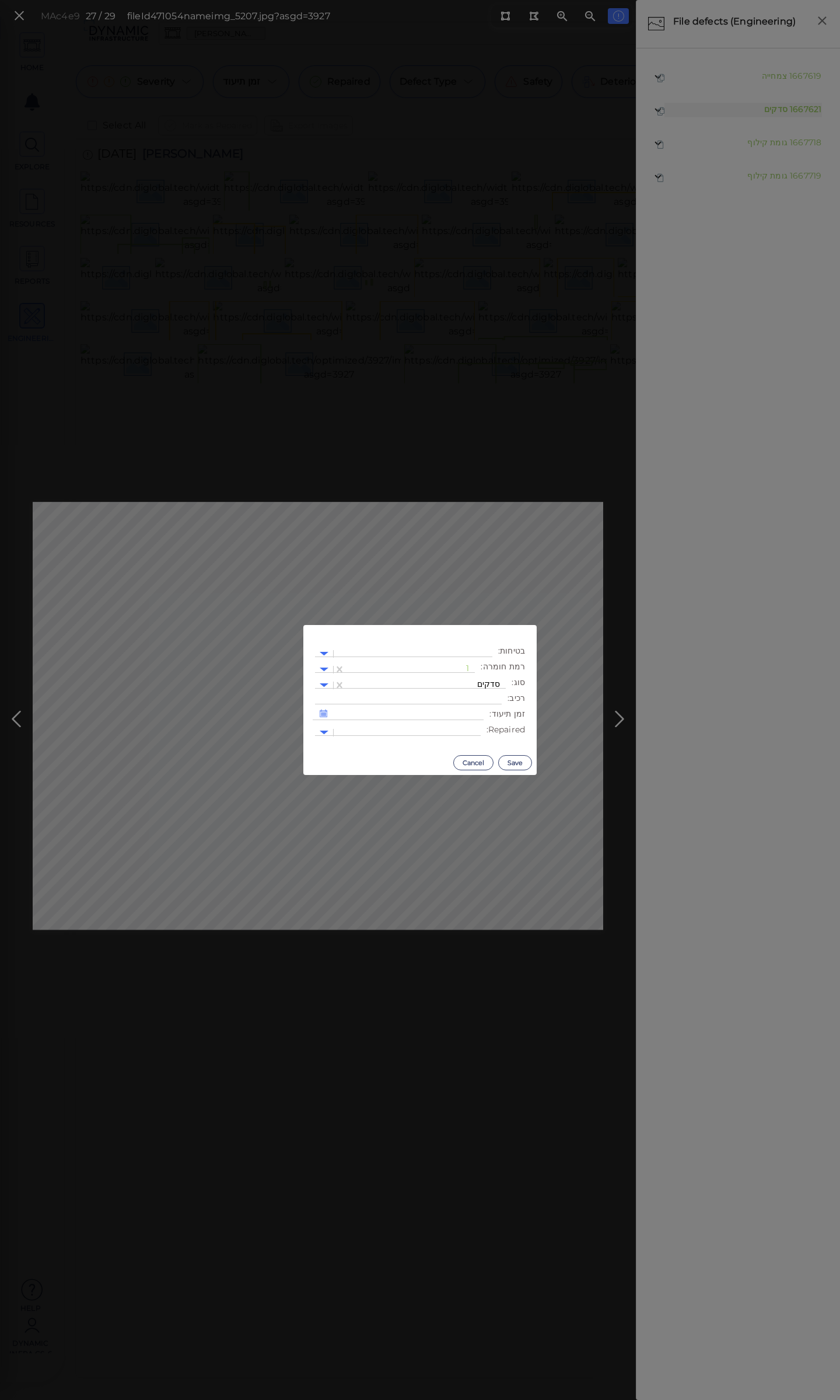
click at [305, 0] on body "This app is not optimized for mobile screens. Please access using a desktop or …" at bounding box center [420, 0] width 840 height 0
click at [427, 667] on div at bounding box center [410, 670] width 118 height 12
click at [468, 728] on div "2" at bounding box center [443, 725] width 64 height 18
click at [515, 764] on button "Save" at bounding box center [515, 763] width 34 height 16
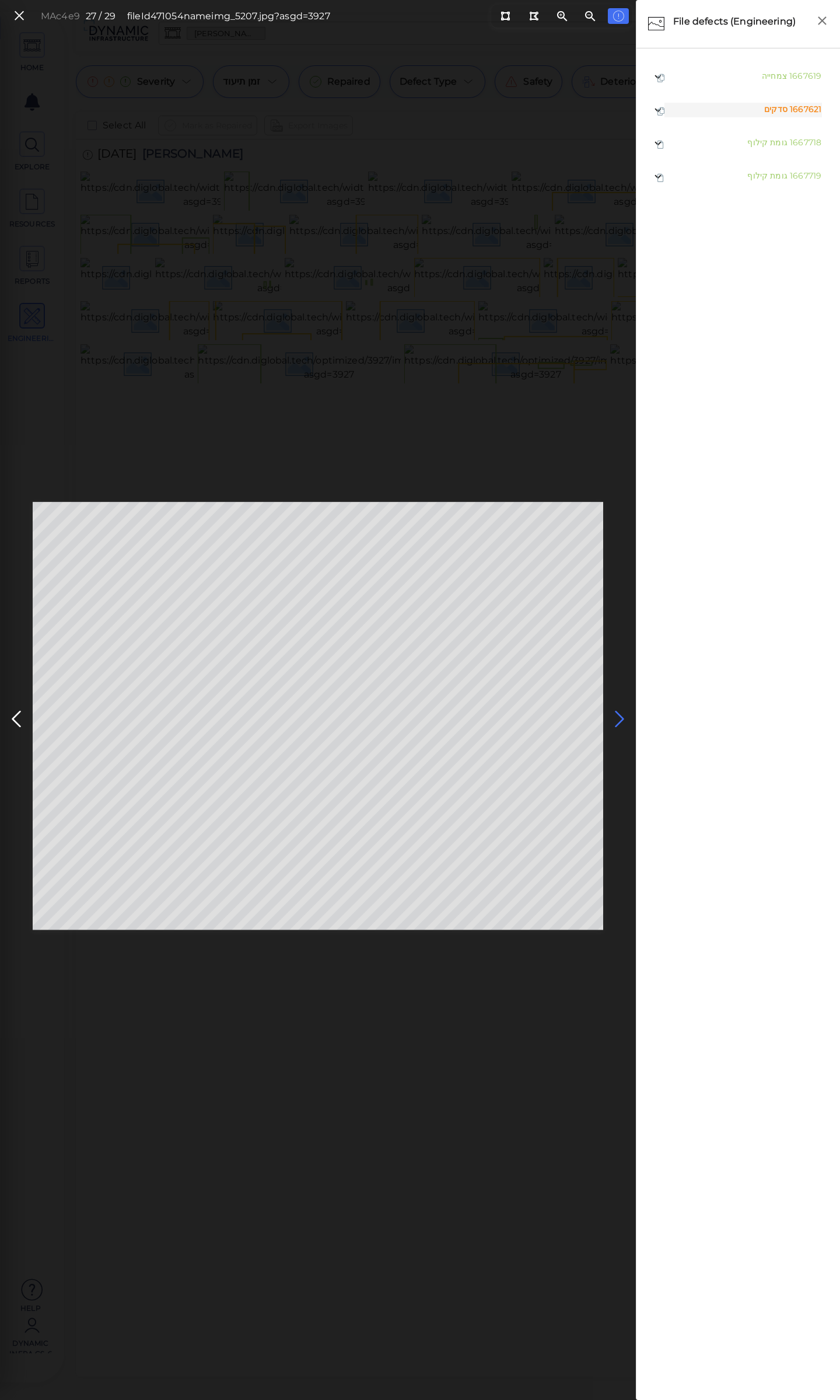
click at [624, 720] on icon at bounding box center [620, 719] width 19 height 23
click at [620, 719] on icon at bounding box center [620, 719] width 19 height 23
click at [20, 18] on icon at bounding box center [19, 16] width 13 height 16
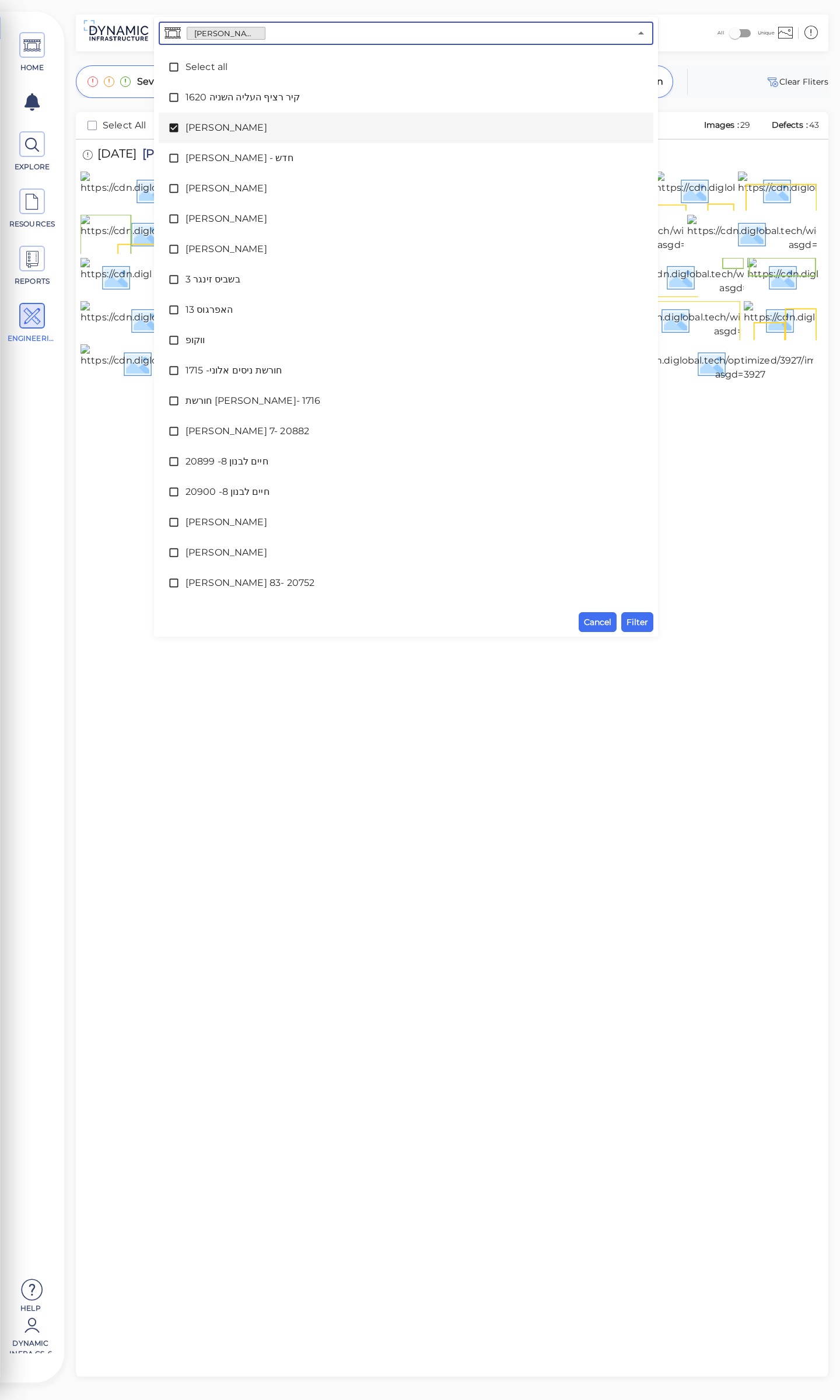
click at [265, 32] on input "text" at bounding box center [448, 33] width 365 height 16
click at [199, 126] on span "[PERSON_NAME]" at bounding box center [406, 128] width 441 height 14
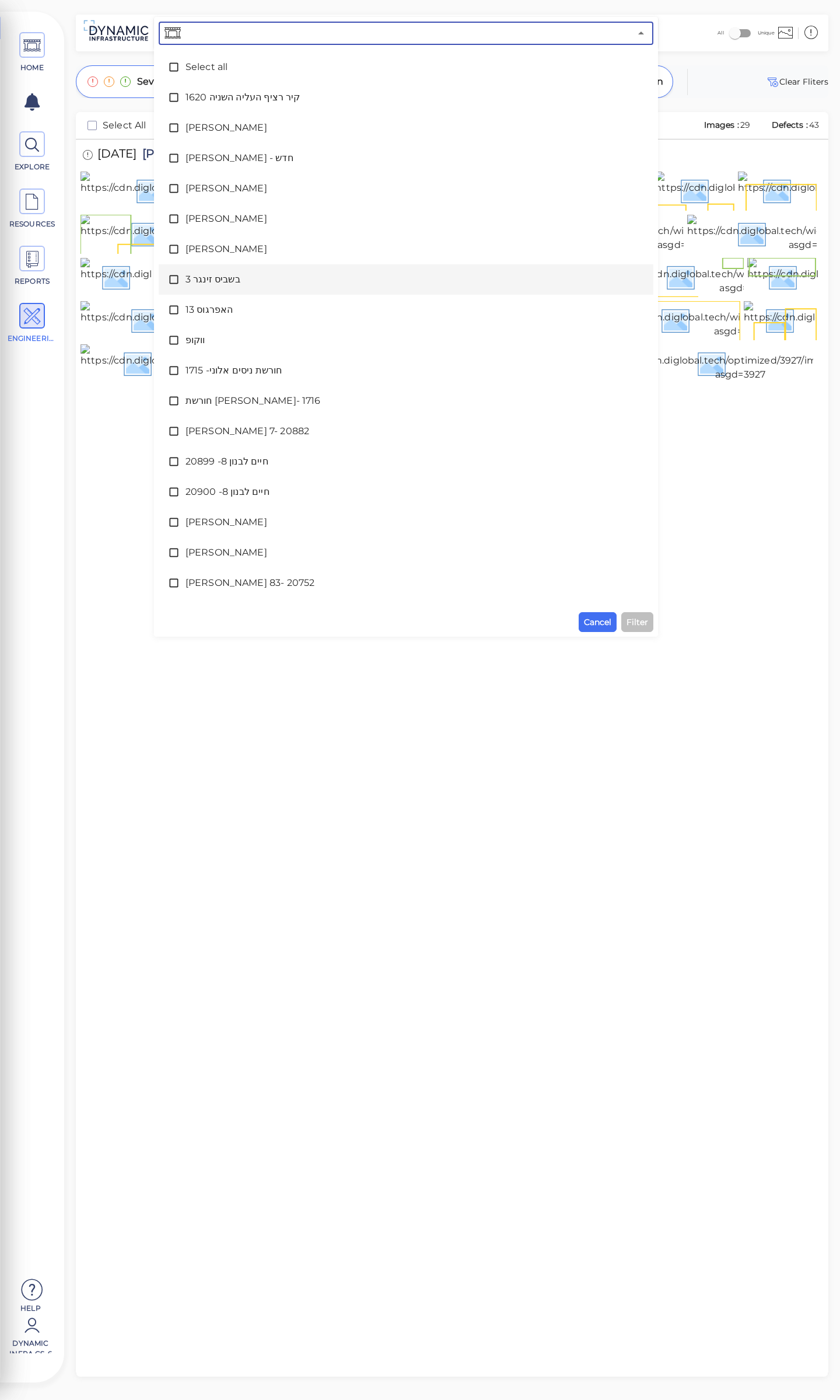
click at [222, 278] on span "בשביס זינגר 3" at bounding box center [406, 279] width 441 height 14
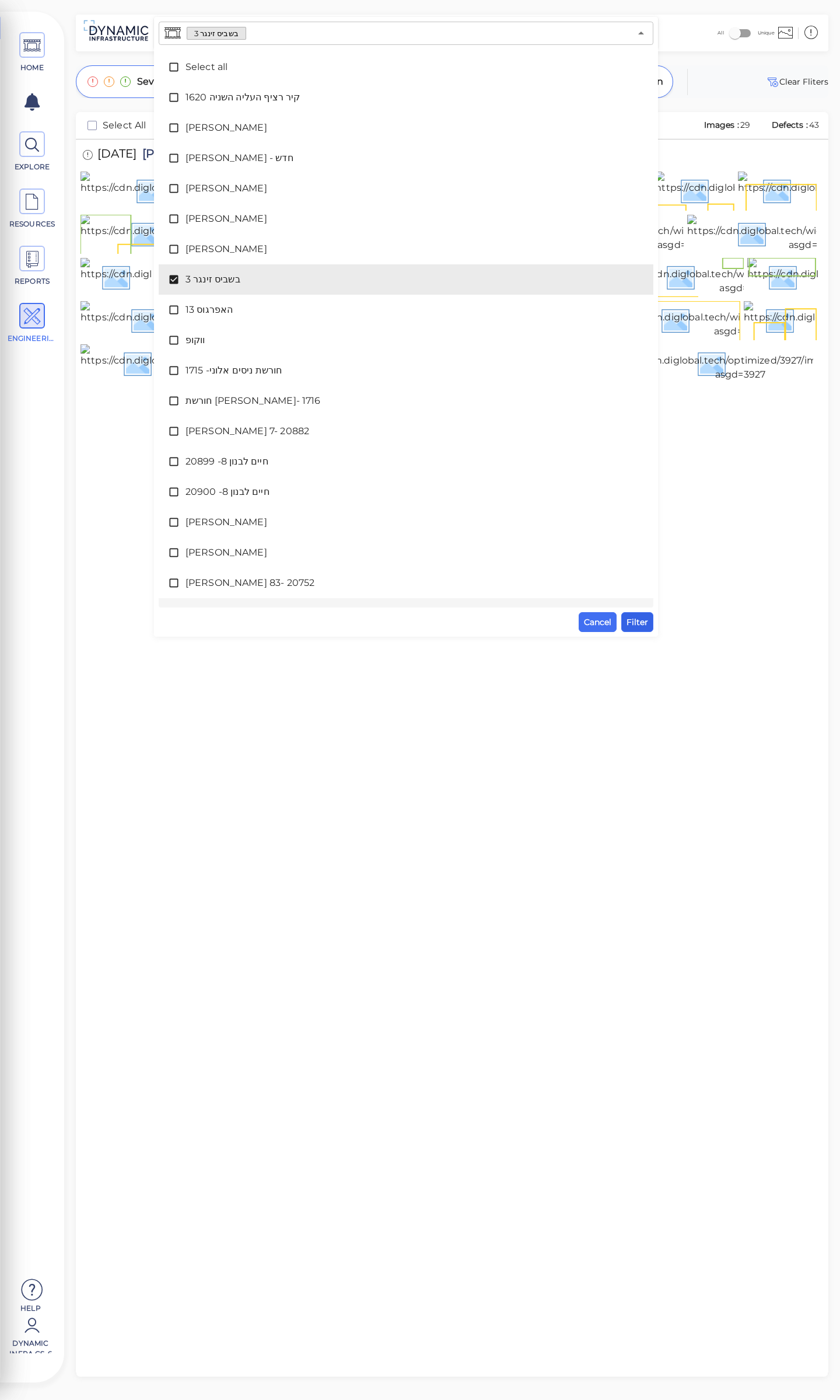
click at [637, 622] on span "Filter" at bounding box center [638, 622] width 22 height 14
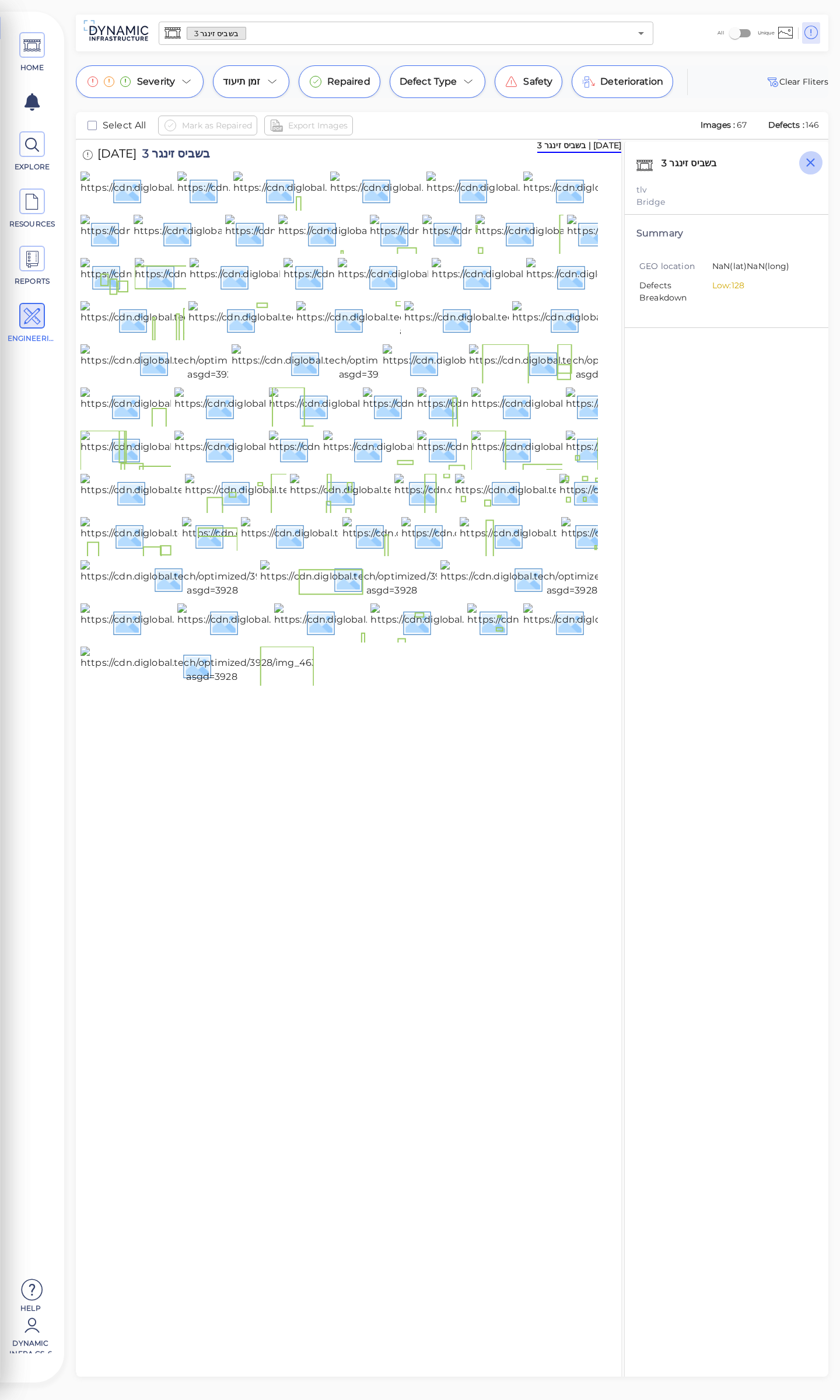
click at [810, 163] on icon "button" at bounding box center [810, 162] width 9 height 9
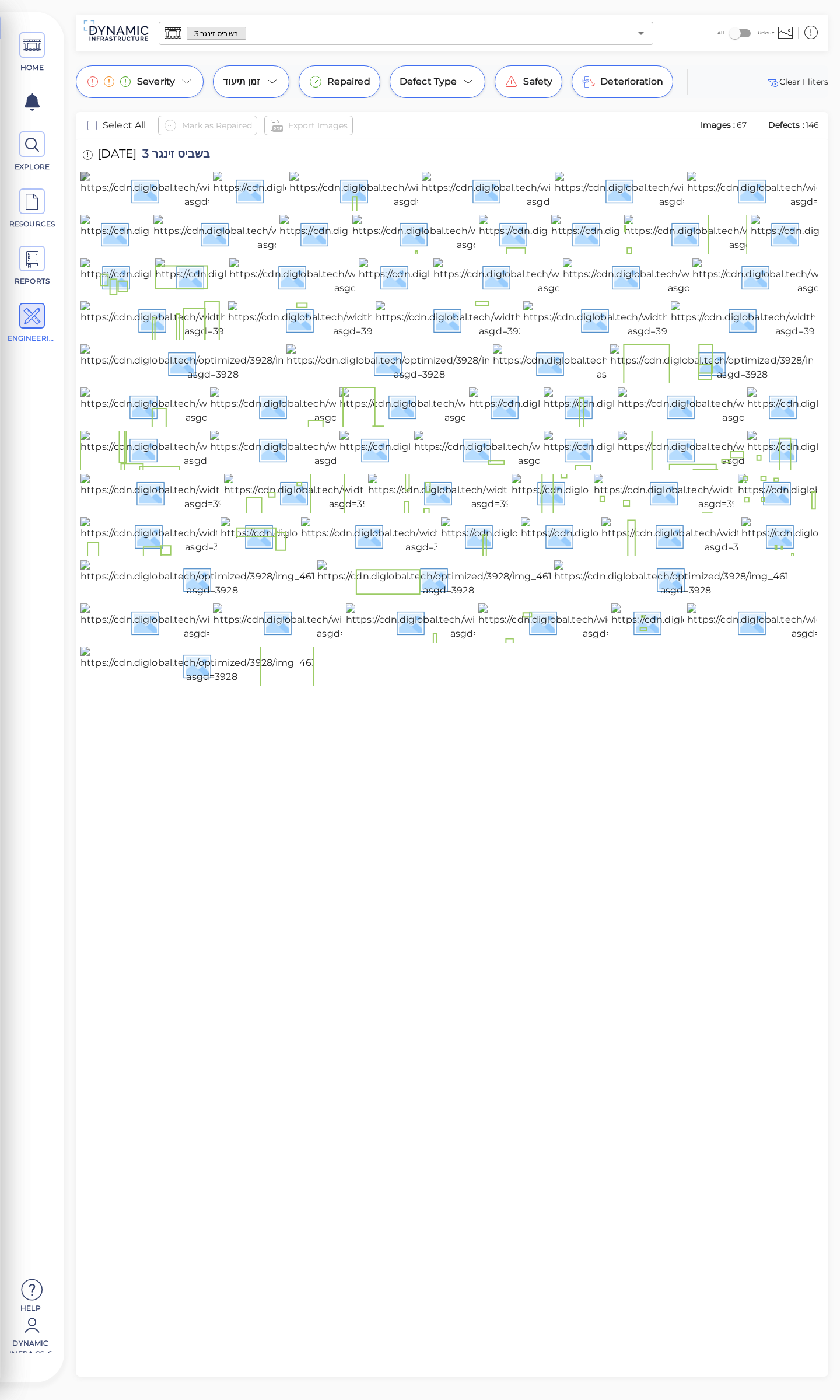
click at [128, 209] on img at bounding box center [210, 190] width 259 height 37
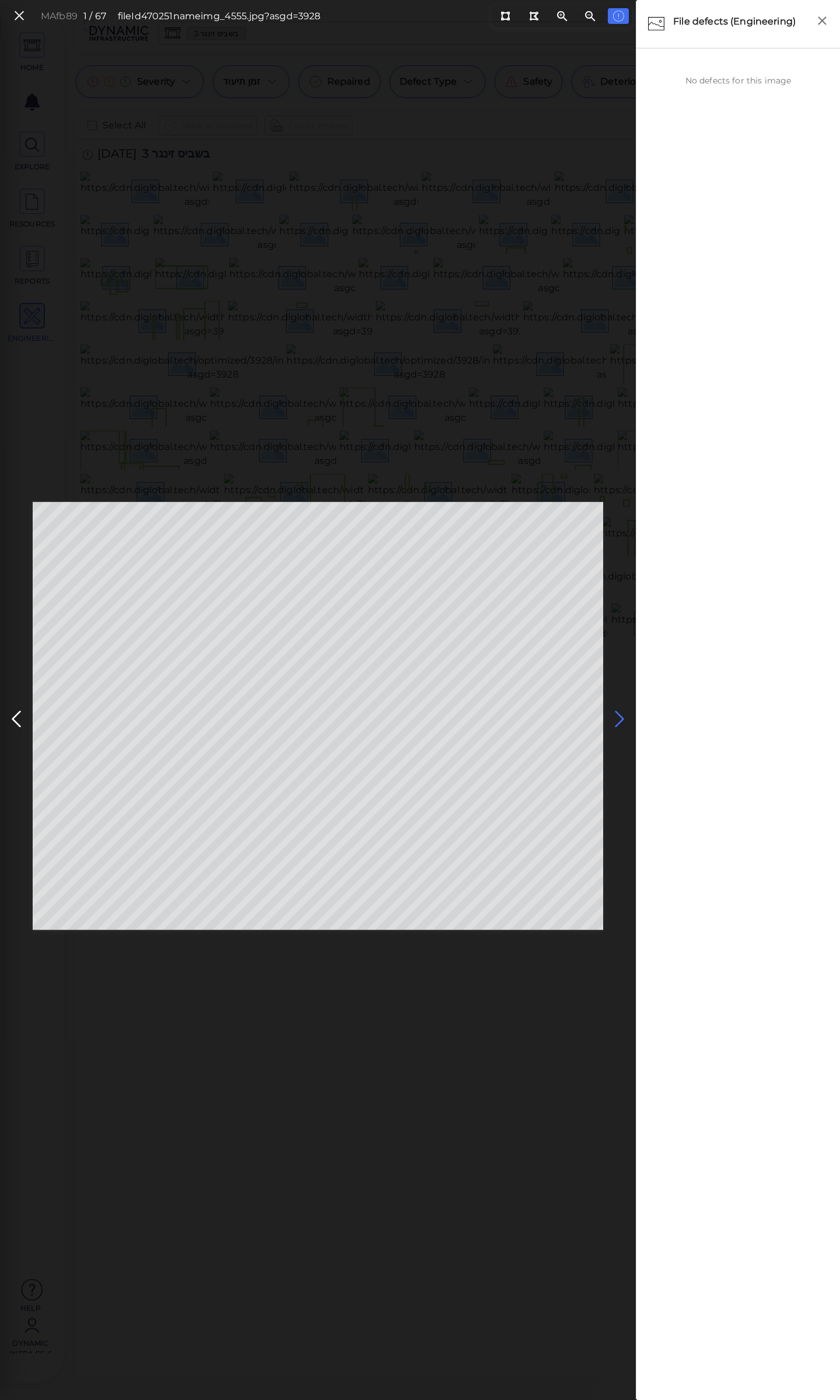
click at [618, 719] on icon at bounding box center [620, 719] width 19 height 23
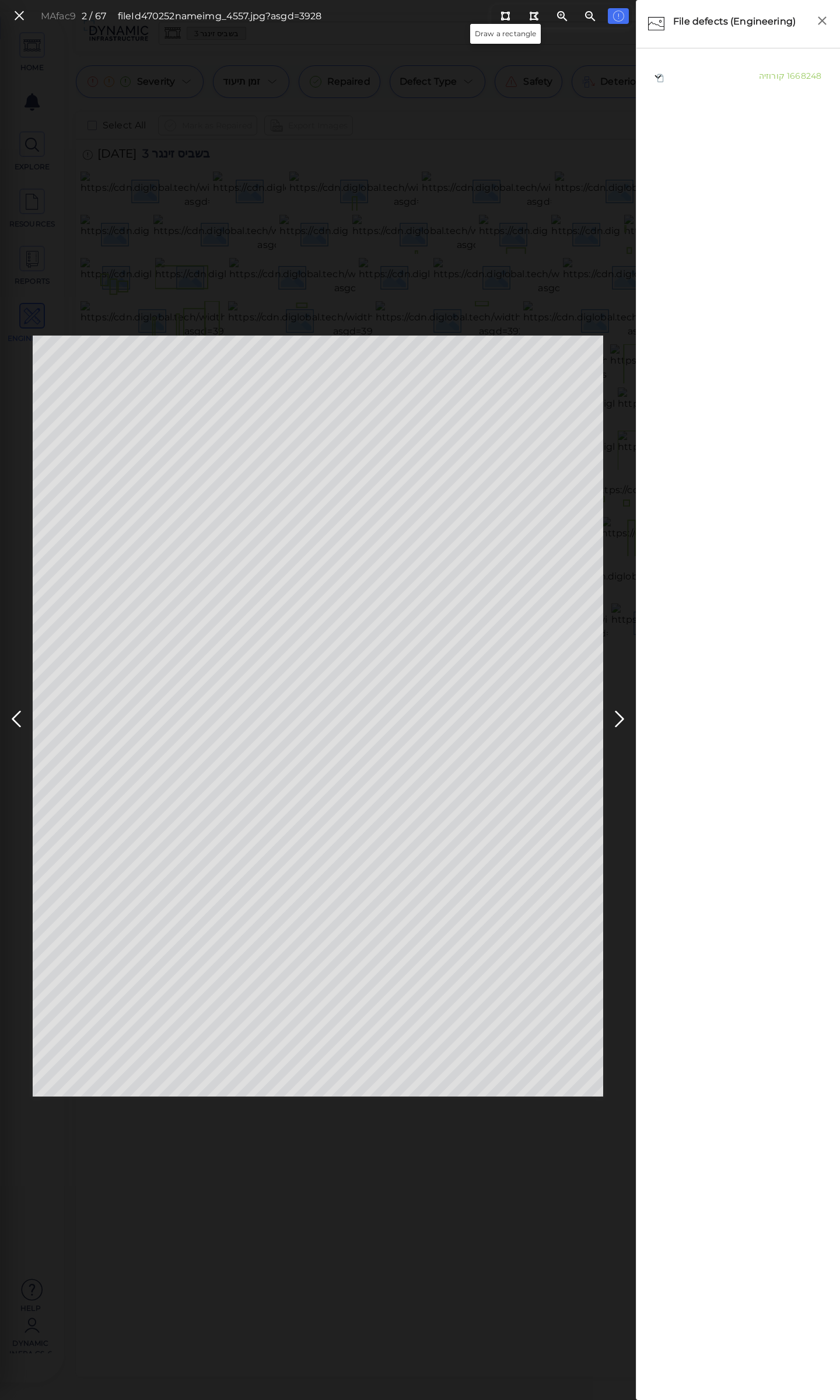
drag, startPoint x: 506, startPoint y: 15, endPoint x: 489, endPoint y: 56, distance: 44.4
click at [502, 29] on div "MAfac9 2 / 67 fileId 470252 name img_4557.jpg?asgd=3928" at bounding box center [318, 16] width 636 height 32
click at [505, 18] on icon at bounding box center [505, 16] width 9 height 9
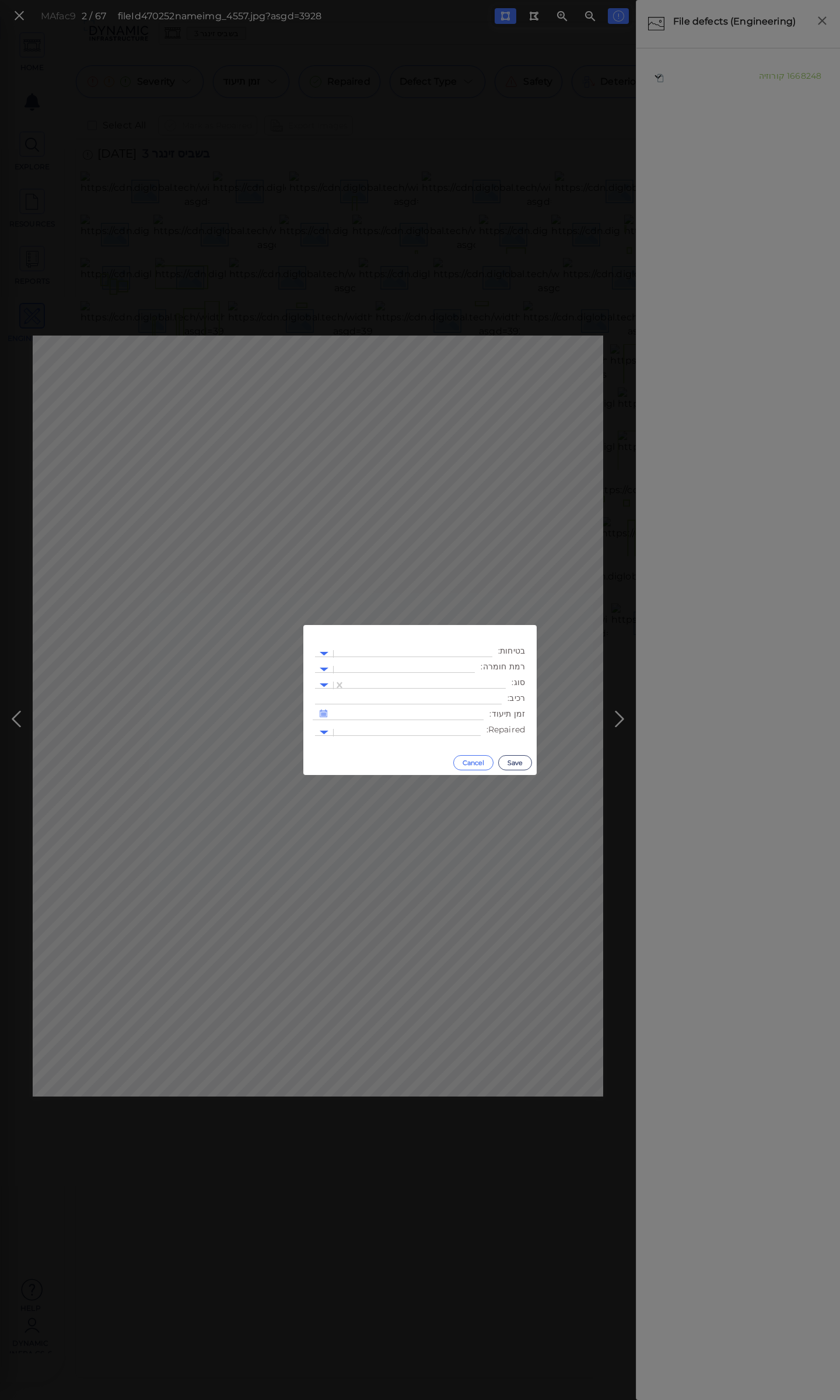
click at [475, 761] on button "Cancel" at bounding box center [473, 763] width 40 height 16
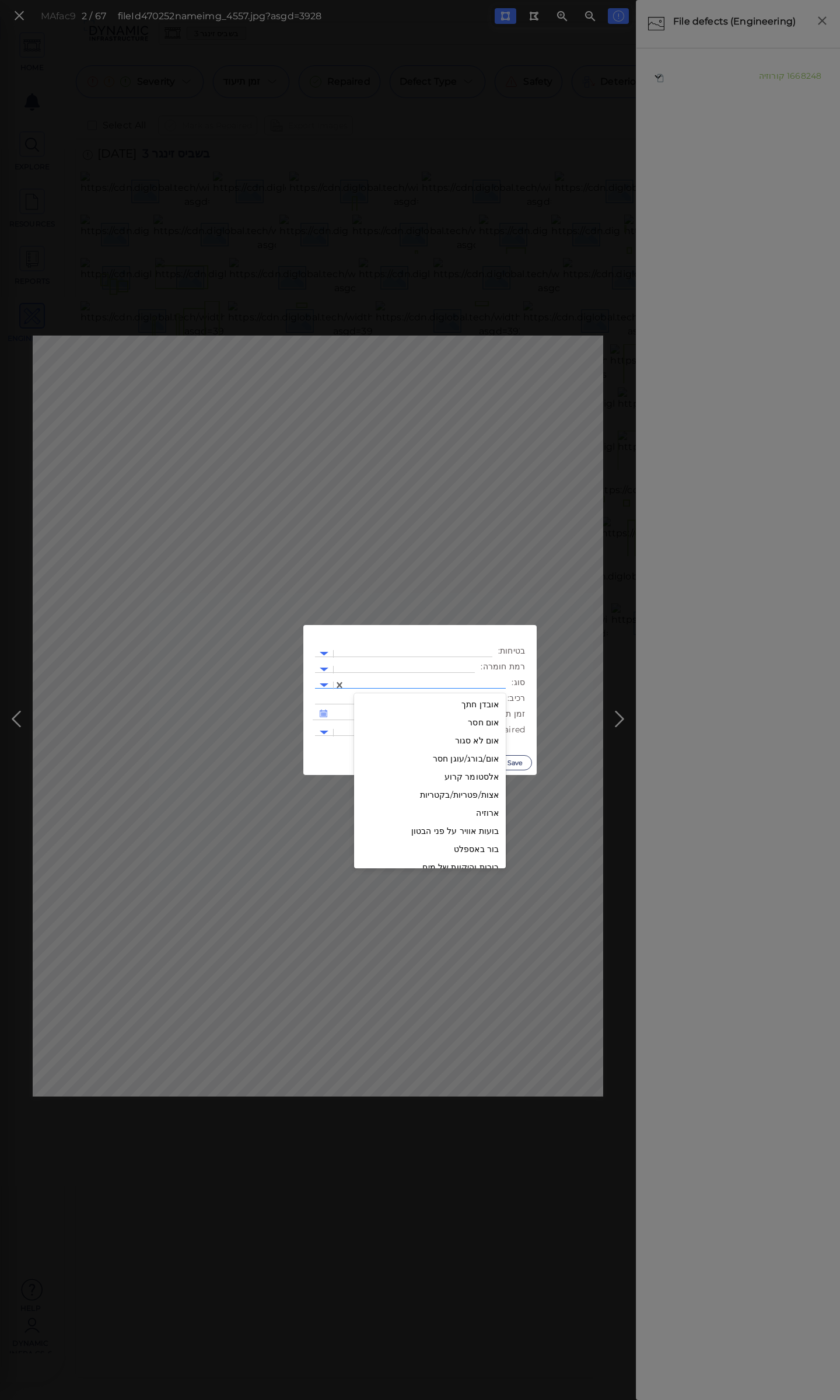
click at [417, 684] on div at bounding box center [426, 685] width 149 height 12
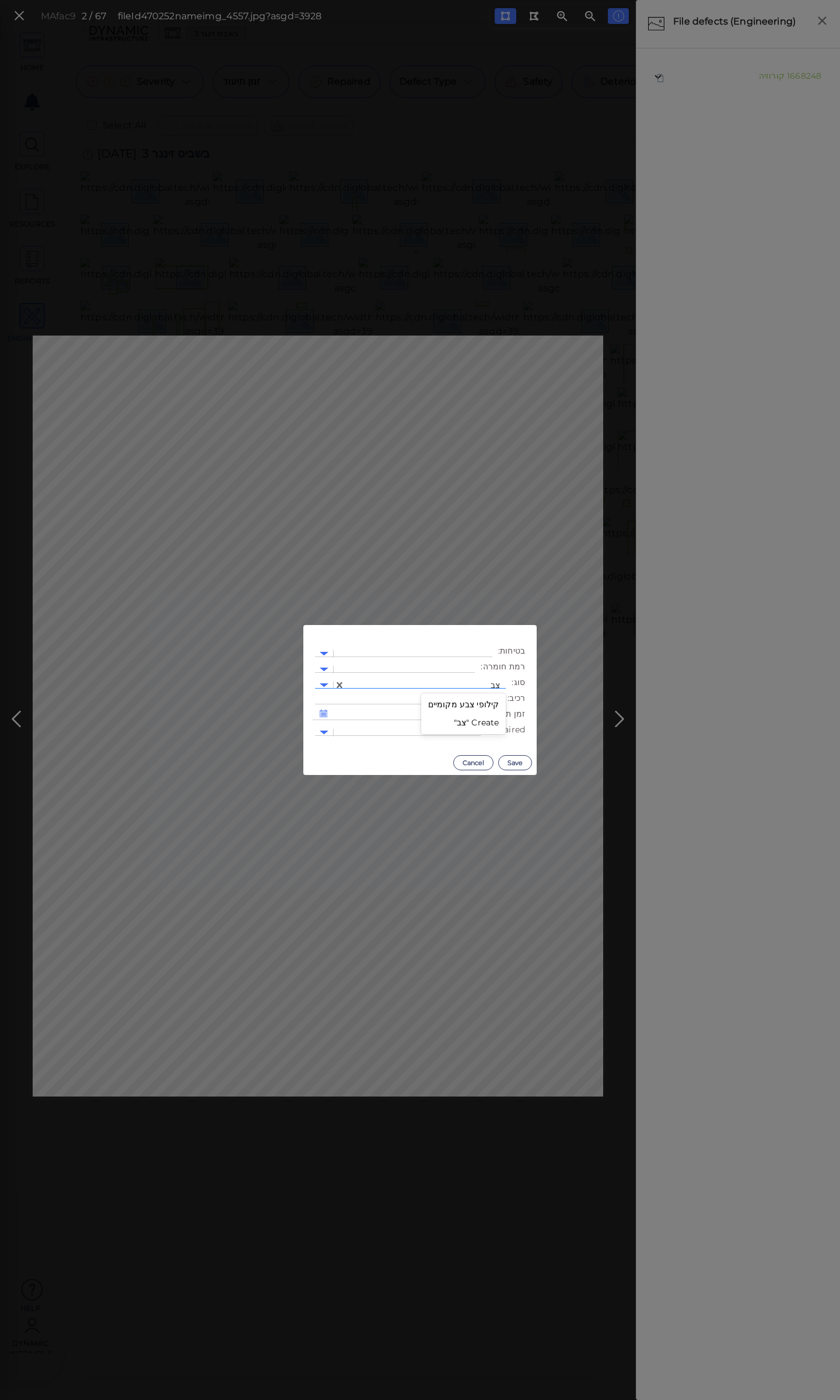
type input "צבע"
click at [472, 705] on div "קילופי צבע מקומיים" at bounding box center [464, 704] width 85 height 18
click at [458, 664] on div at bounding box center [404, 670] width 130 height 12
click at [467, 741] on div "3" at bounding box center [443, 743] width 64 height 18
click at [516, 760] on button "Save" at bounding box center [515, 763] width 34 height 16
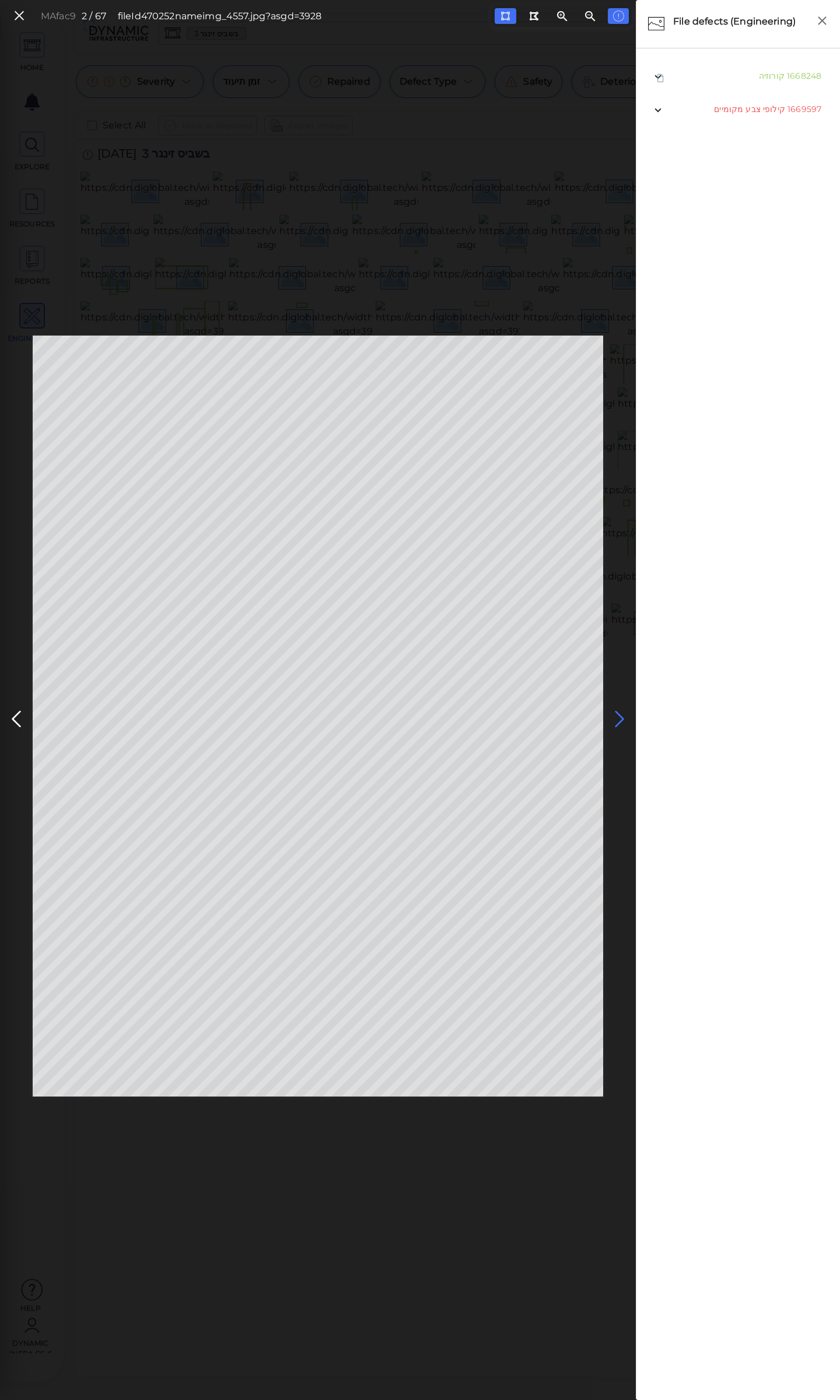
click at [619, 716] on icon at bounding box center [620, 719] width 19 height 23
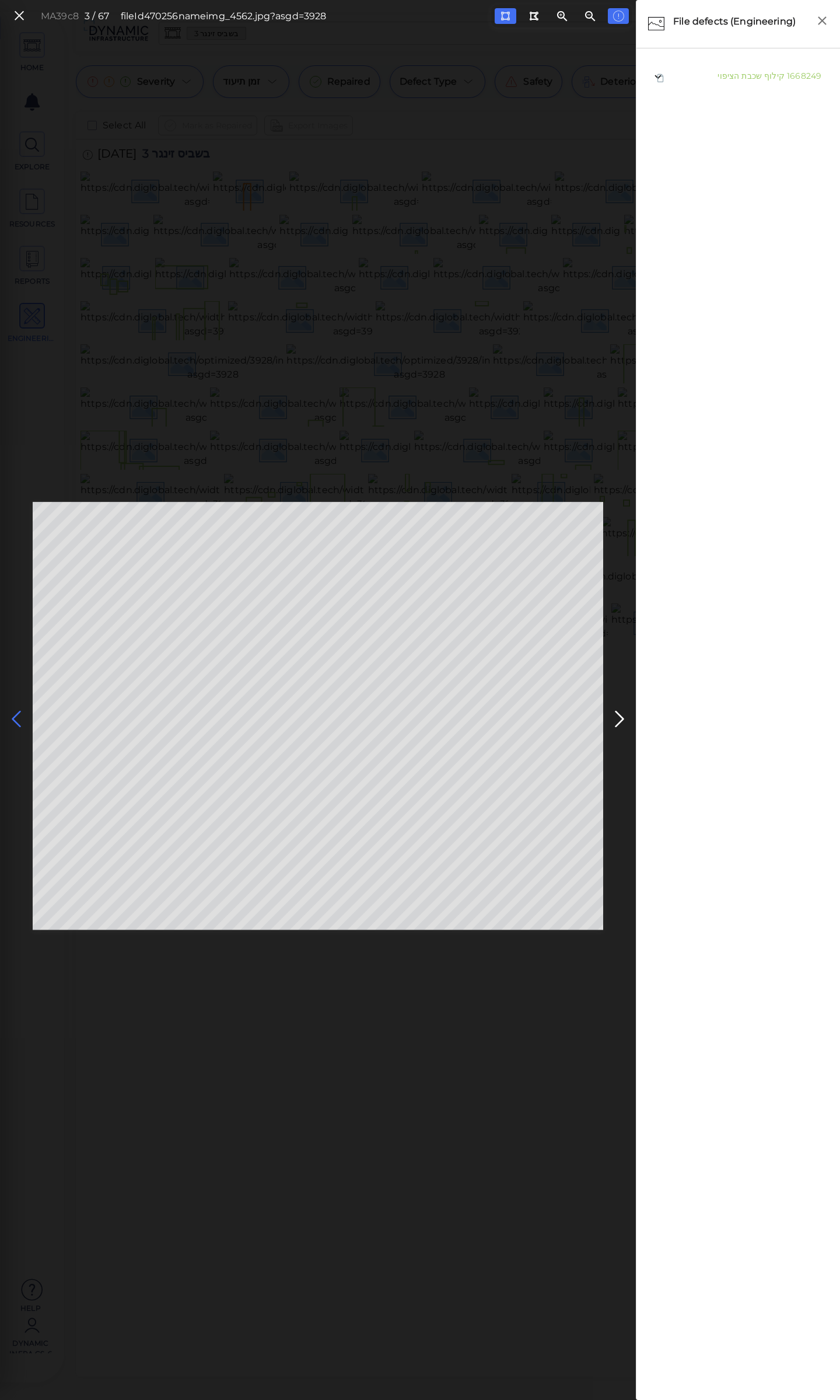
click at [14, 717] on icon at bounding box center [16, 719] width 19 height 23
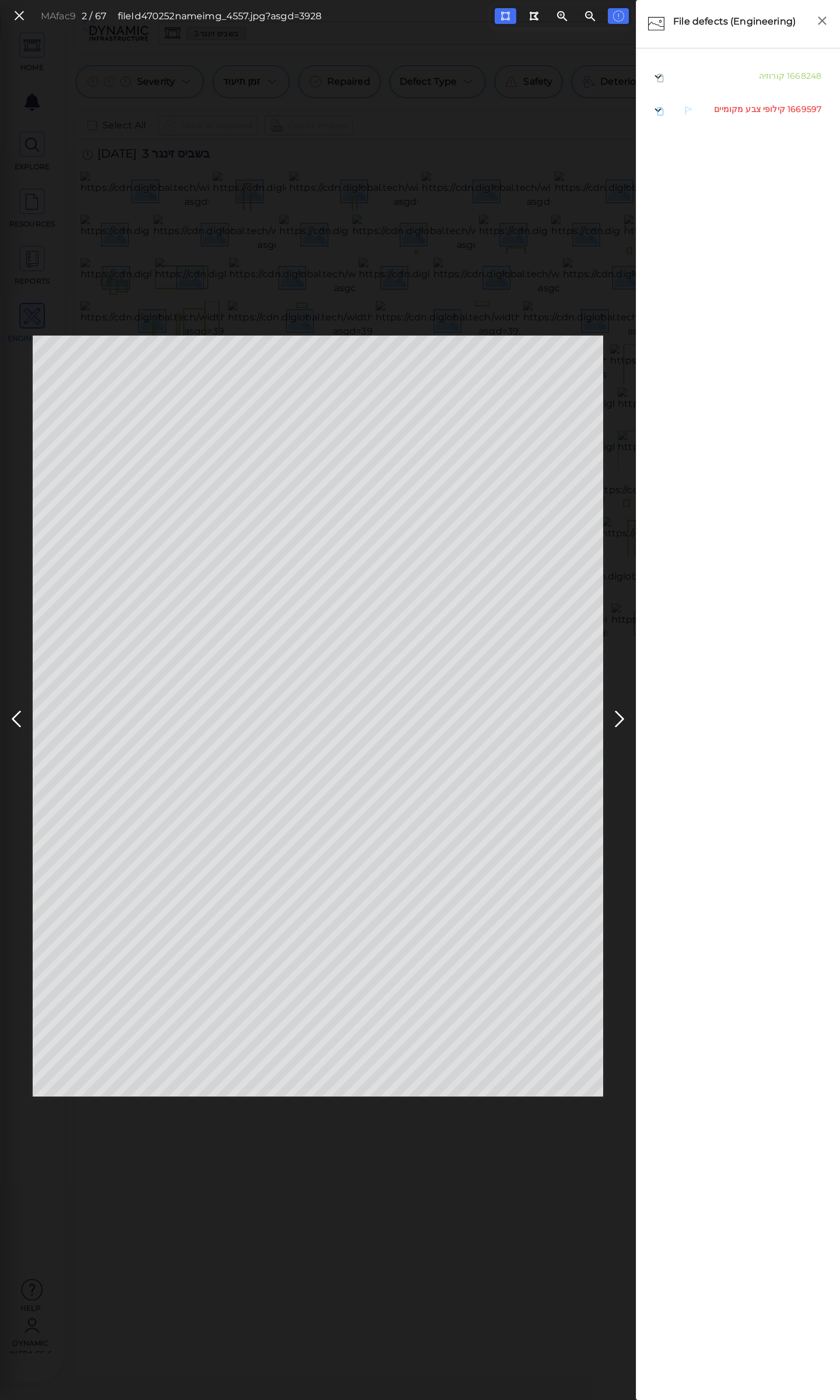
click at [764, 109] on span "קילופי צבע מקומיים" at bounding box center [750, 109] width 71 height 11
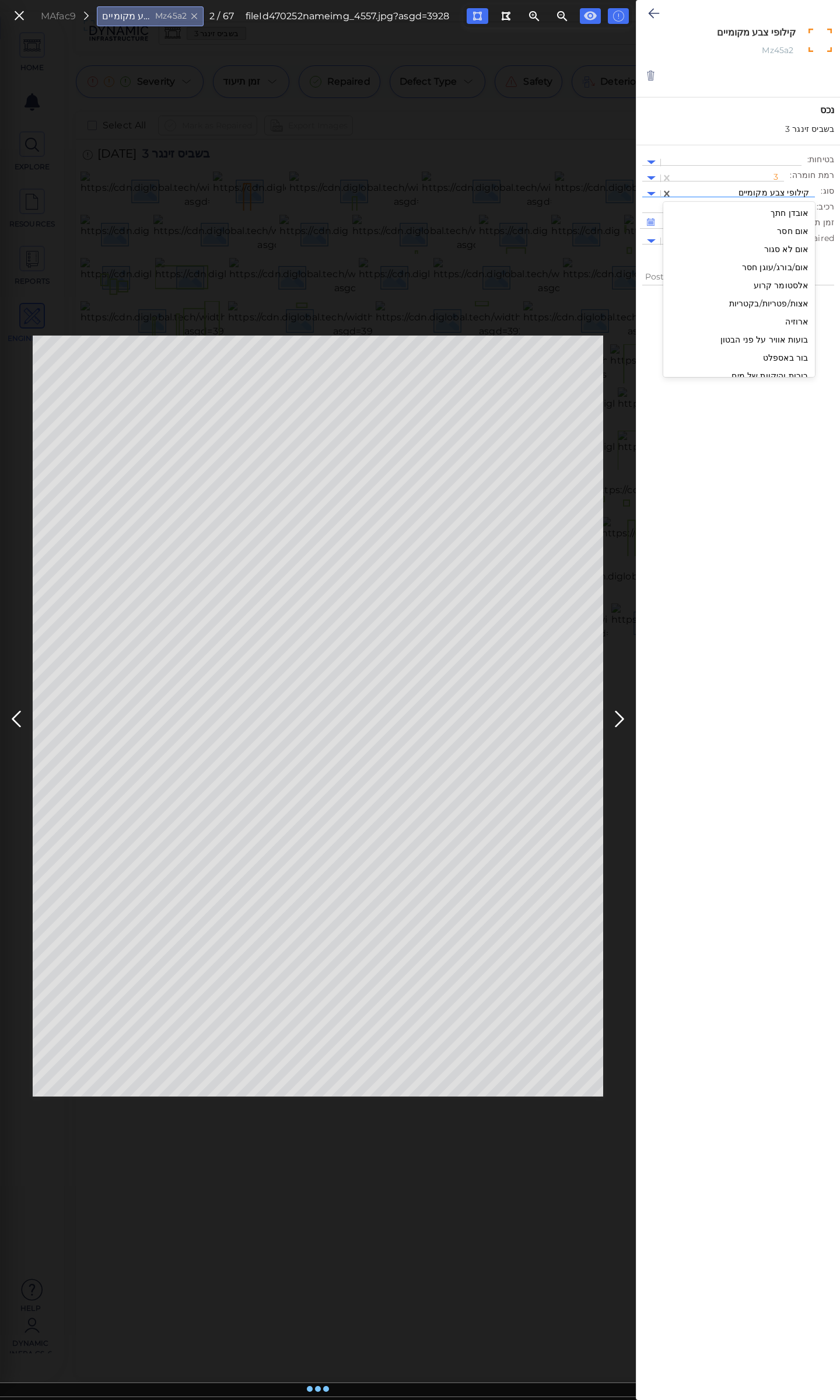
click at [754, 192] on div at bounding box center [744, 194] width 130 height 12
click at [771, 248] on div "קילוף שכבת הציפוי" at bounding box center [739, 249] width 152 height 18
type textarea "x"
type textarea "קילוף שכבת הציפוי"
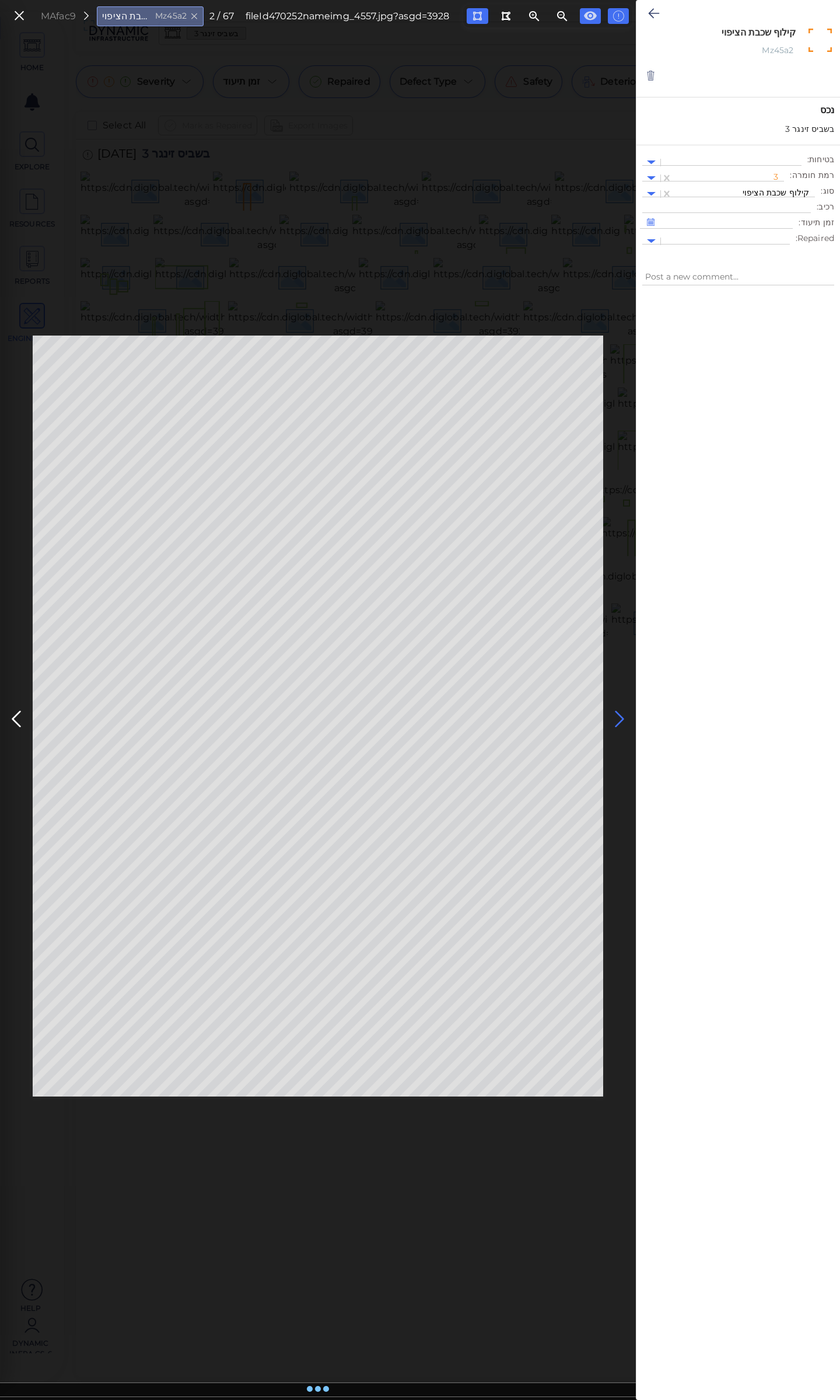
click at [617, 717] on icon at bounding box center [620, 719] width 19 height 23
type textarea "x"
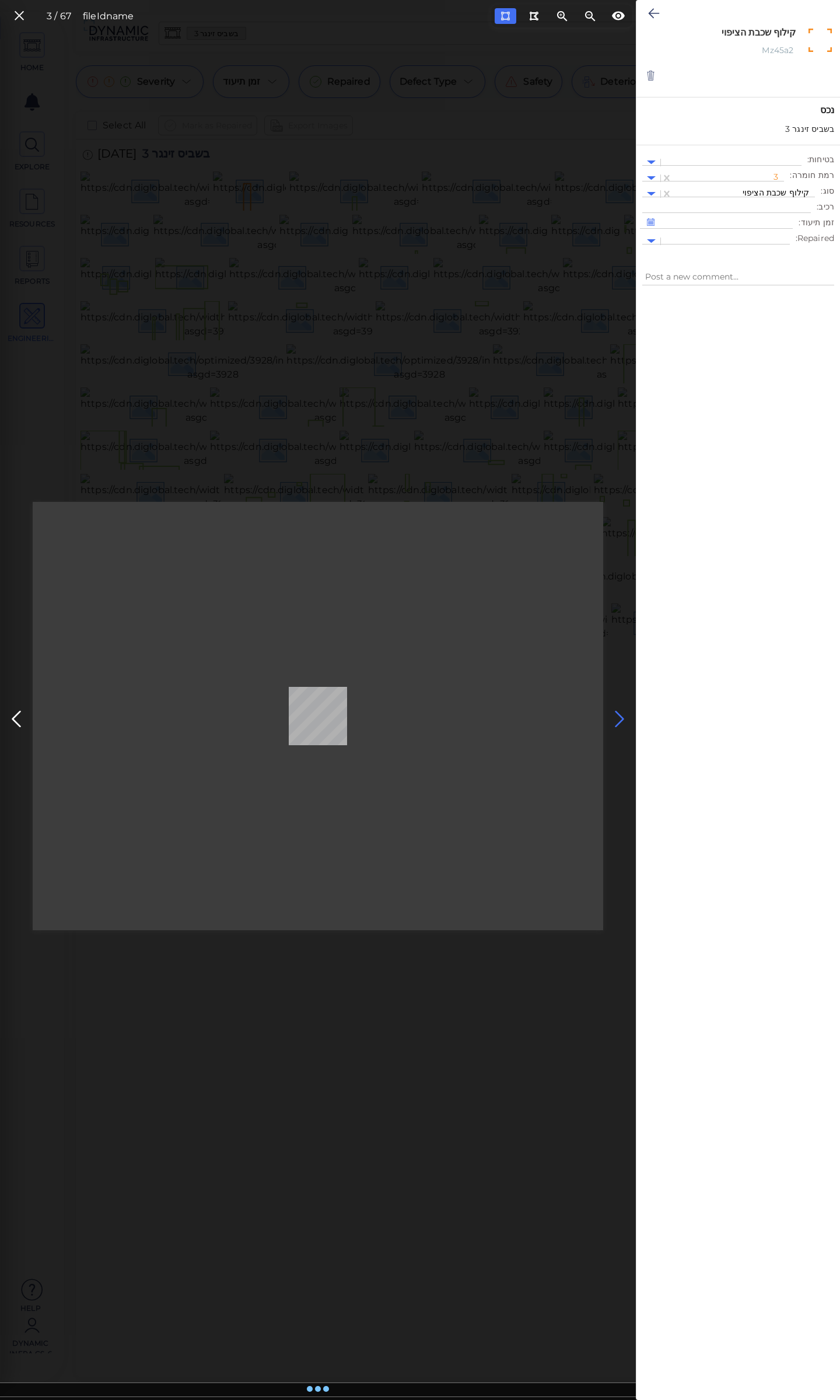
click at [618, 716] on icon at bounding box center [620, 719] width 19 height 23
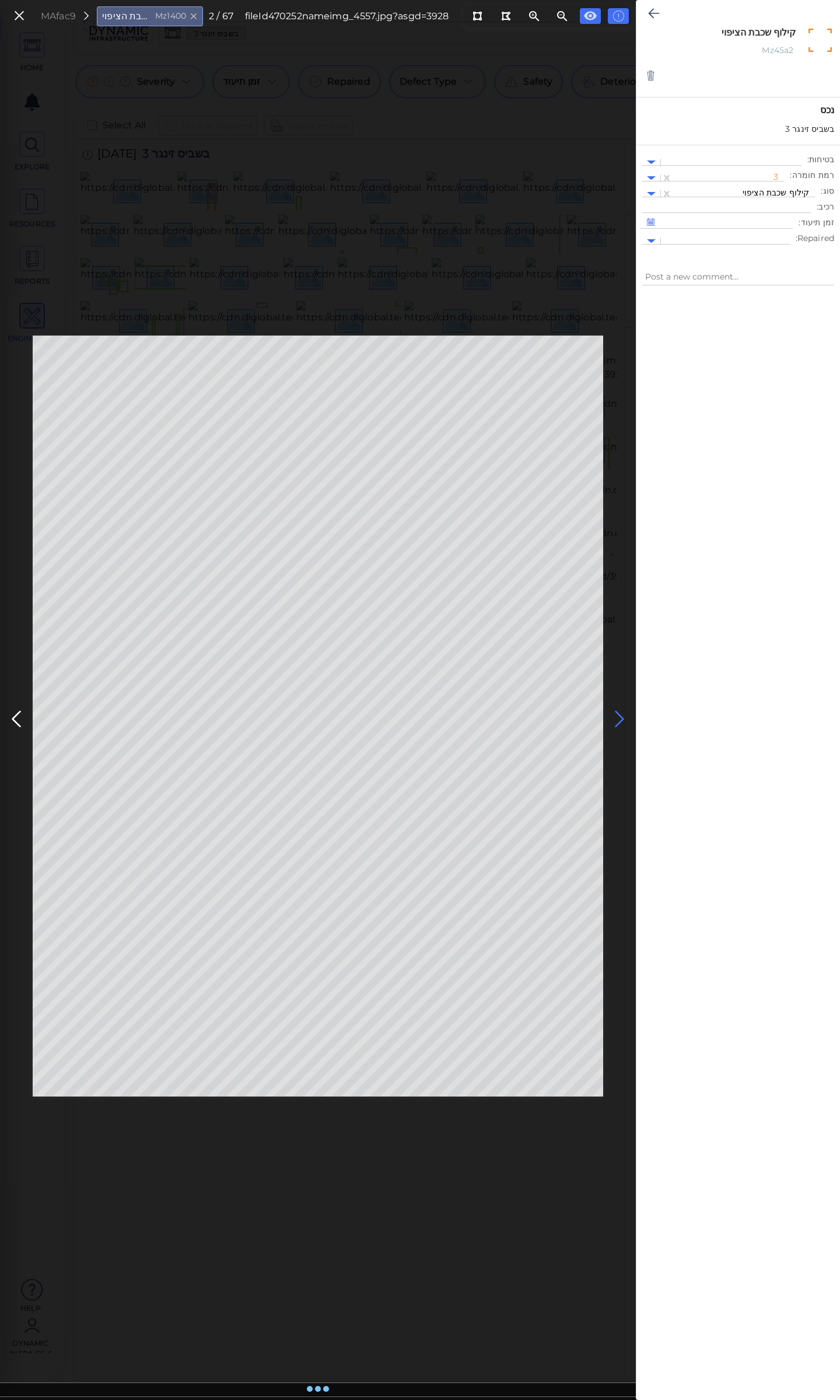
click at [617, 715] on icon at bounding box center [620, 719] width 19 height 23
type textarea "x"
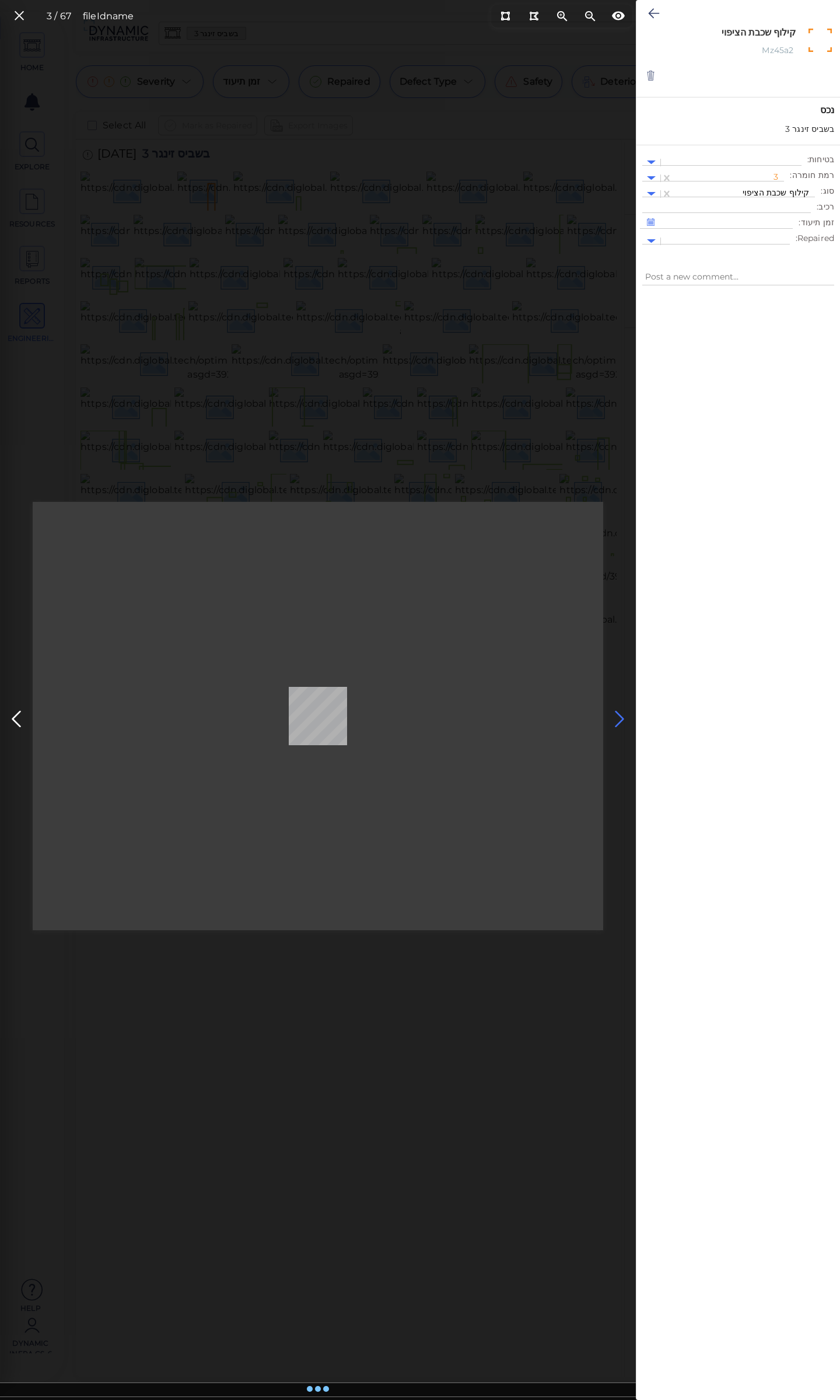
click at [618, 718] on icon at bounding box center [620, 719] width 19 height 23
click at [616, 716] on icon at bounding box center [620, 719] width 19 height 23
click at [18, 11] on icon at bounding box center [19, 16] width 13 height 16
click at [22, 17] on icon at bounding box center [19, 16] width 13 height 16
click at [340, 345] on div "3 / 67 fileId name" at bounding box center [318, 716] width 636 height 1368
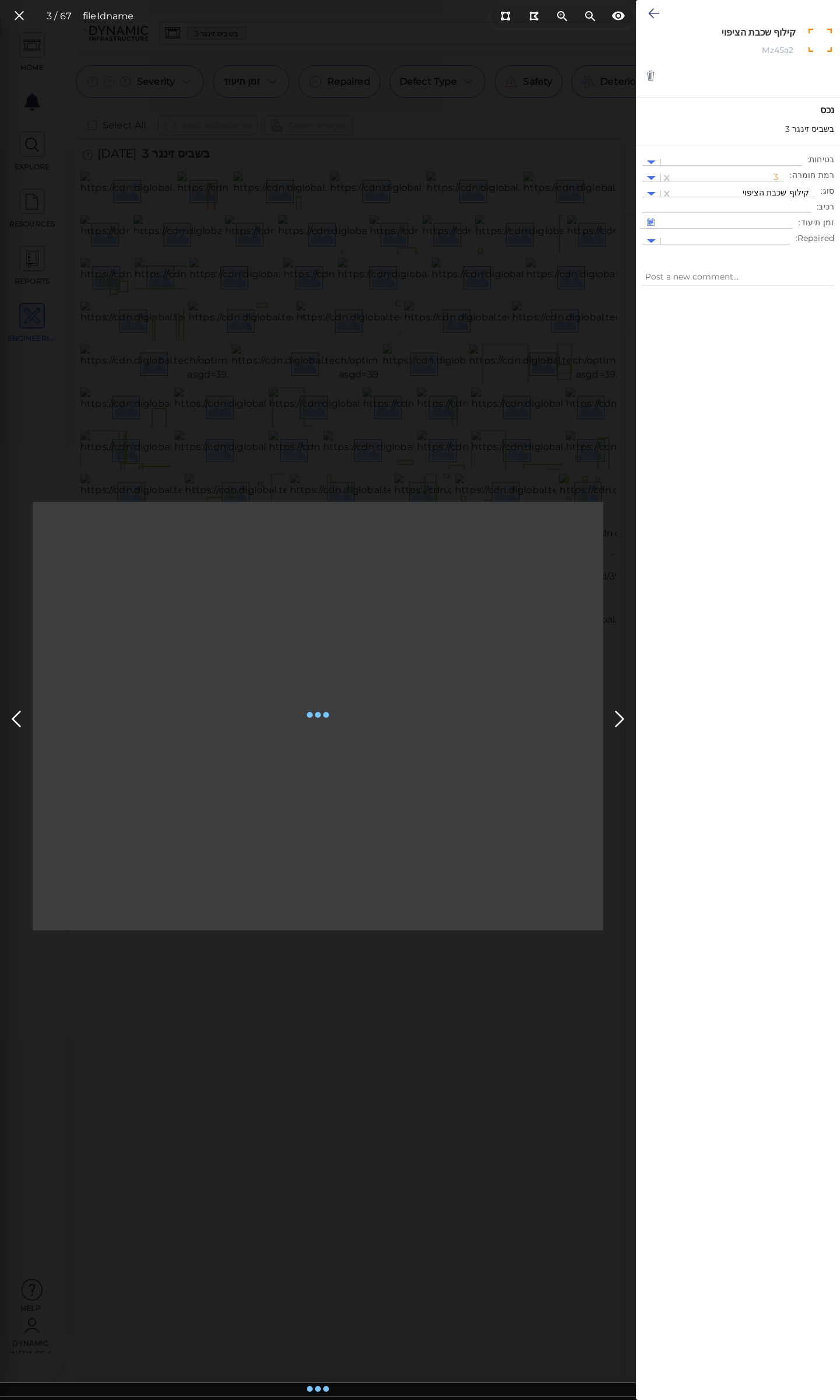
click at [340, 345] on div "3 / 67 fileId name" at bounding box center [318, 716] width 636 height 1368
click at [19, 13] on icon at bounding box center [19, 16] width 13 height 16
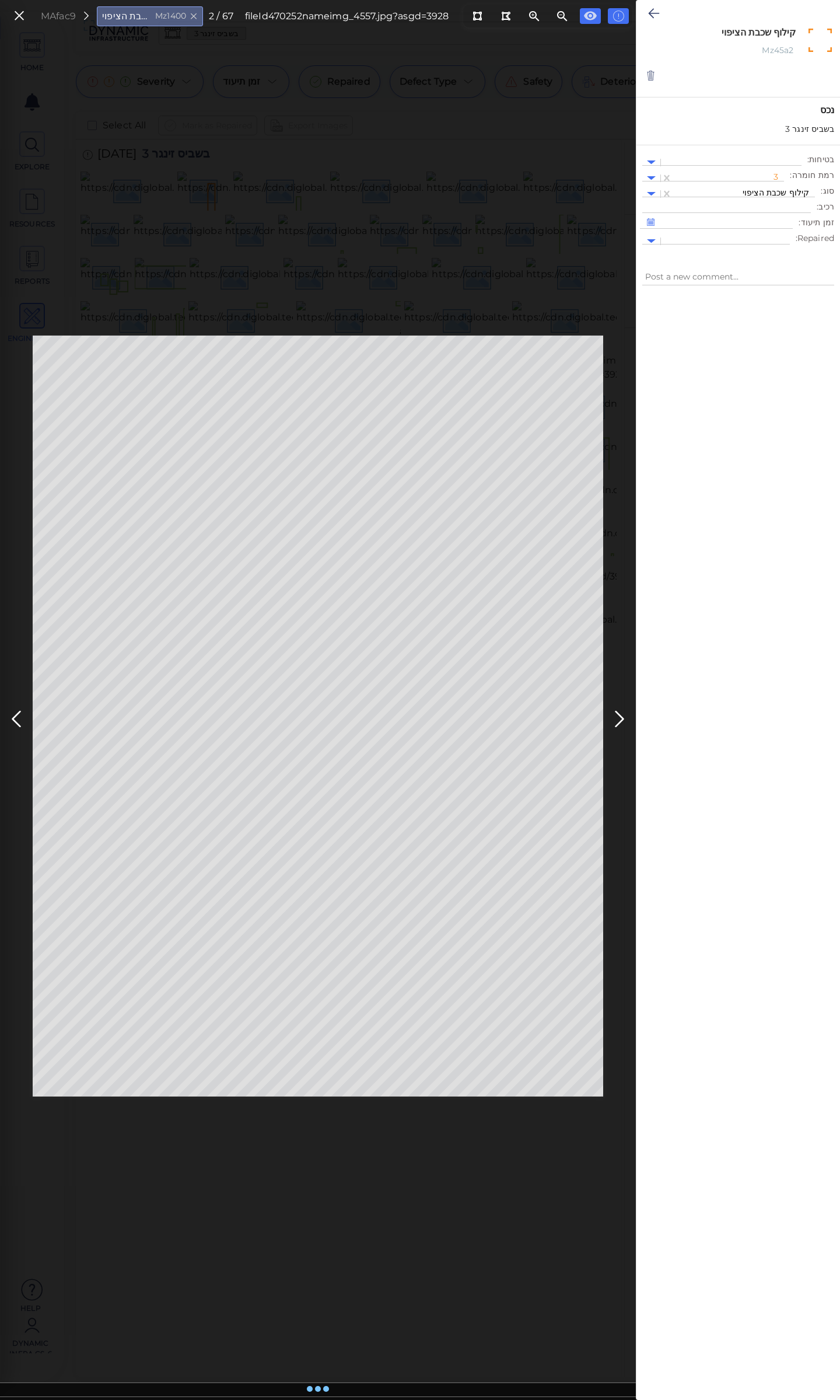
click at [19, 18] on icon at bounding box center [19, 16] width 13 height 16
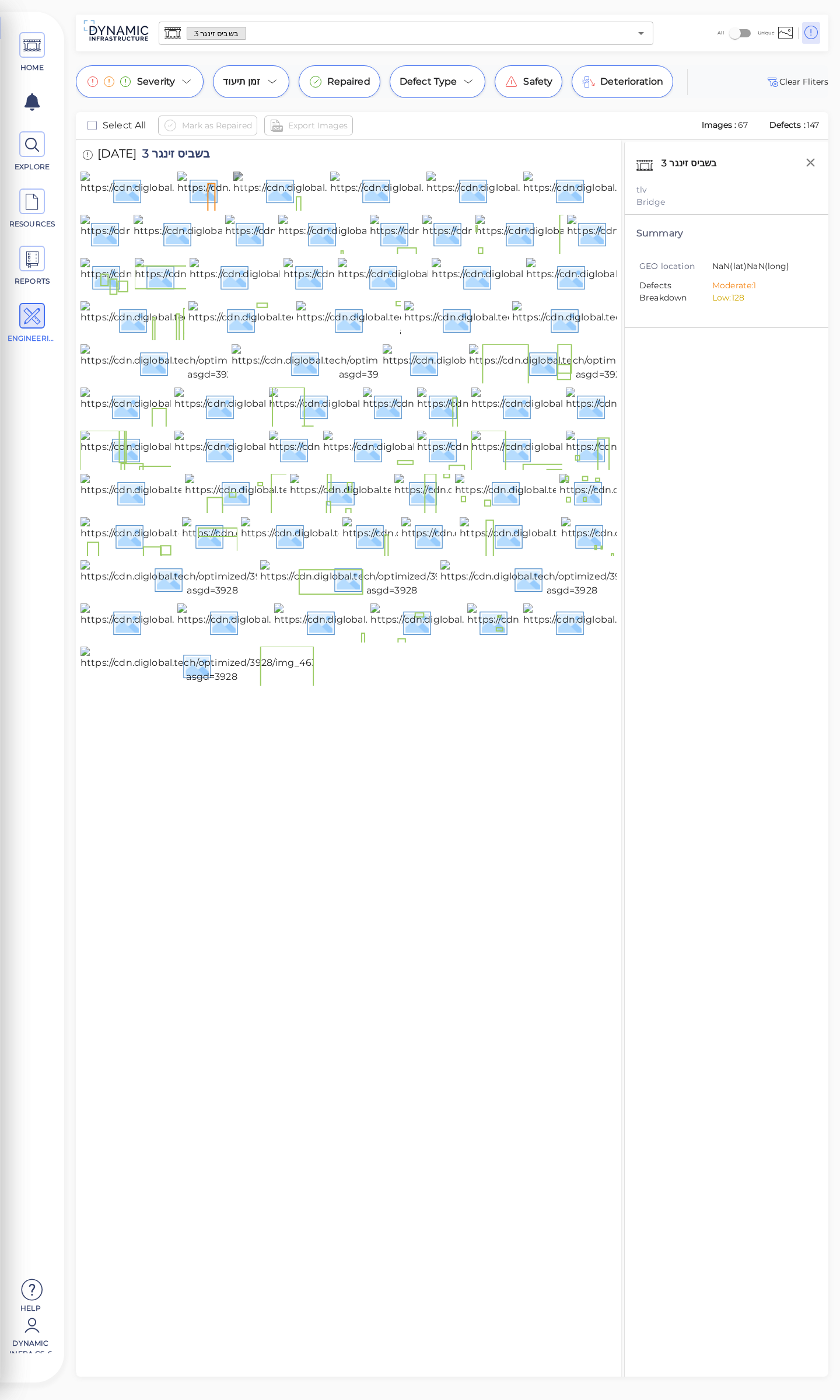
click at [267, 209] on img at bounding box center [363, 190] width 260 height 37
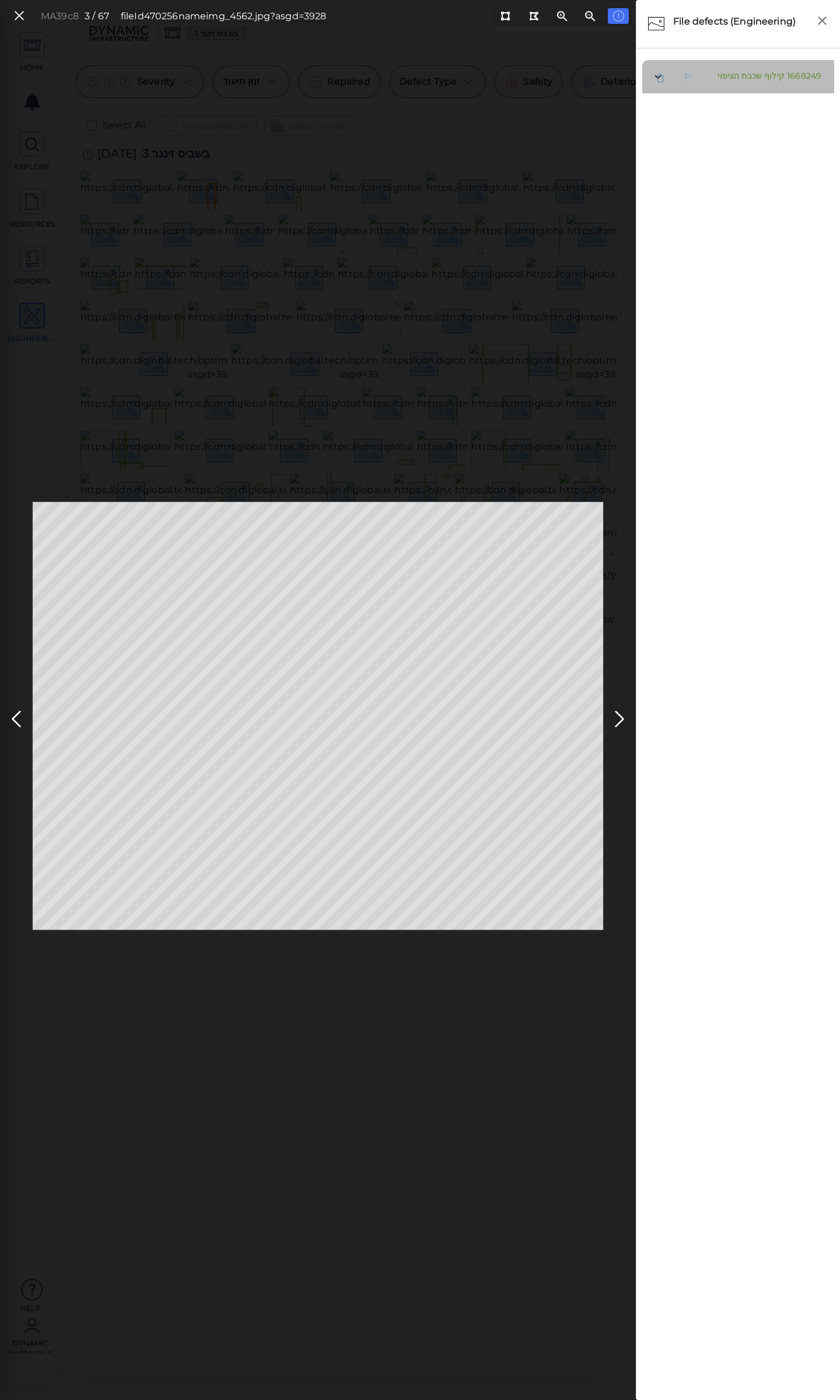
click at [750, 79] on span "קילוף שכבת הציפוי" at bounding box center [751, 76] width 67 height 11
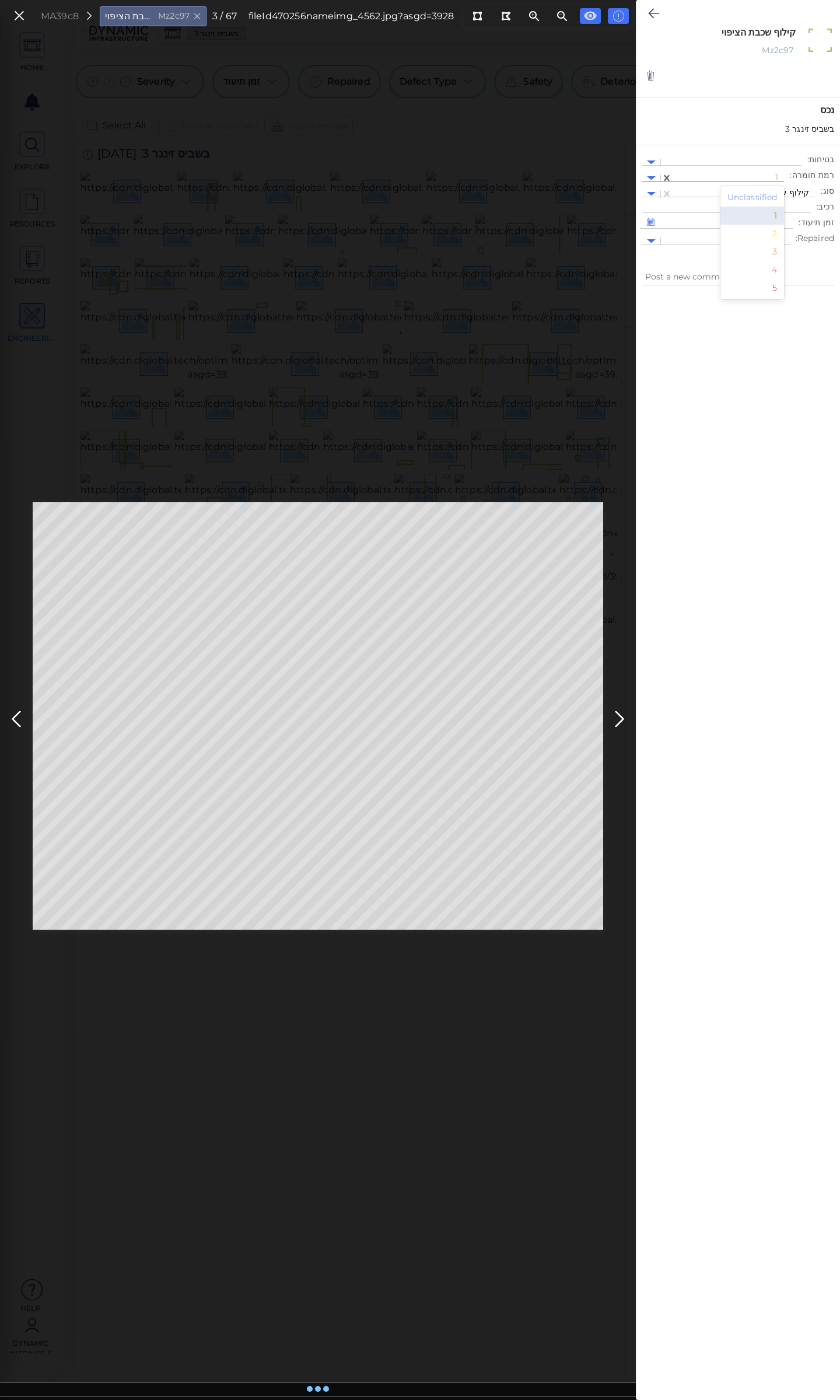
click at [766, 174] on div at bounding box center [728, 178] width 100 height 12
click at [776, 253] on div "3" at bounding box center [752, 251] width 64 height 18
click at [648, 11] on icon at bounding box center [654, 13] width 11 height 14
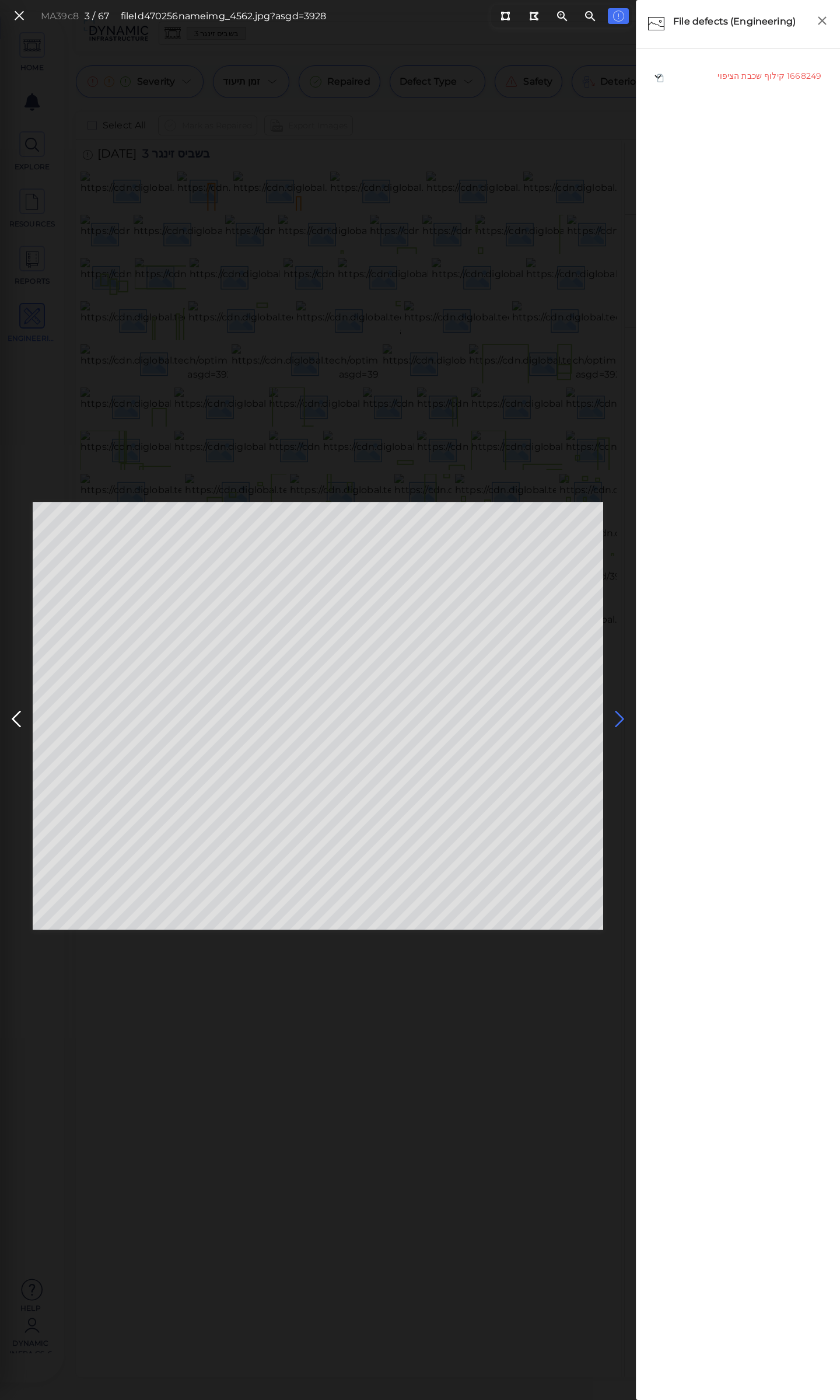
click at [618, 719] on icon at bounding box center [620, 719] width 19 height 23
click at [756, 78] on span "קילוף שכבת הציפוי" at bounding box center [754, 76] width 67 height 11
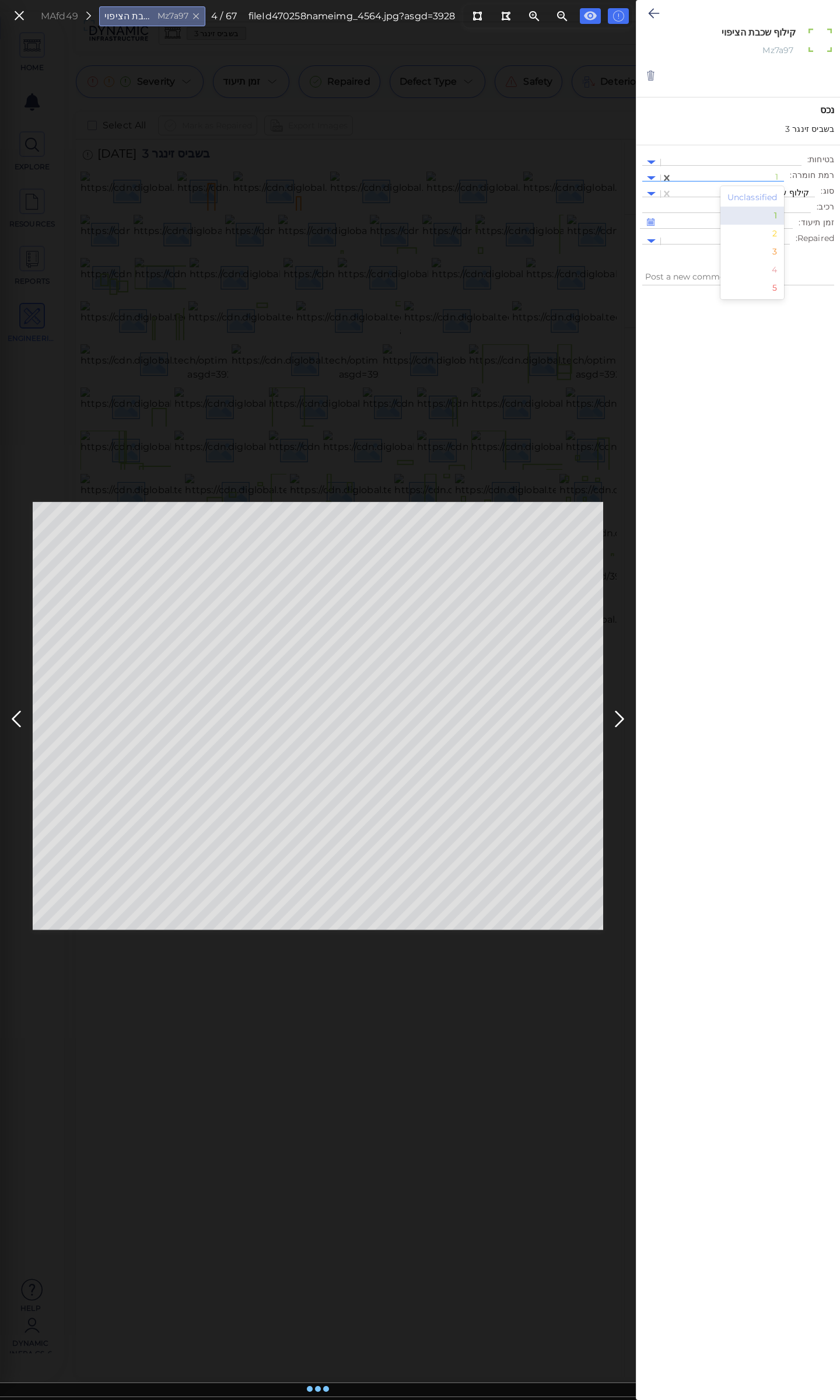
click at [752, 175] on div at bounding box center [728, 178] width 100 height 12
click at [777, 254] on div "3" at bounding box center [752, 251] width 64 height 18
type textarea "x"
click at [648, 7] on icon at bounding box center [654, 13] width 11 height 14
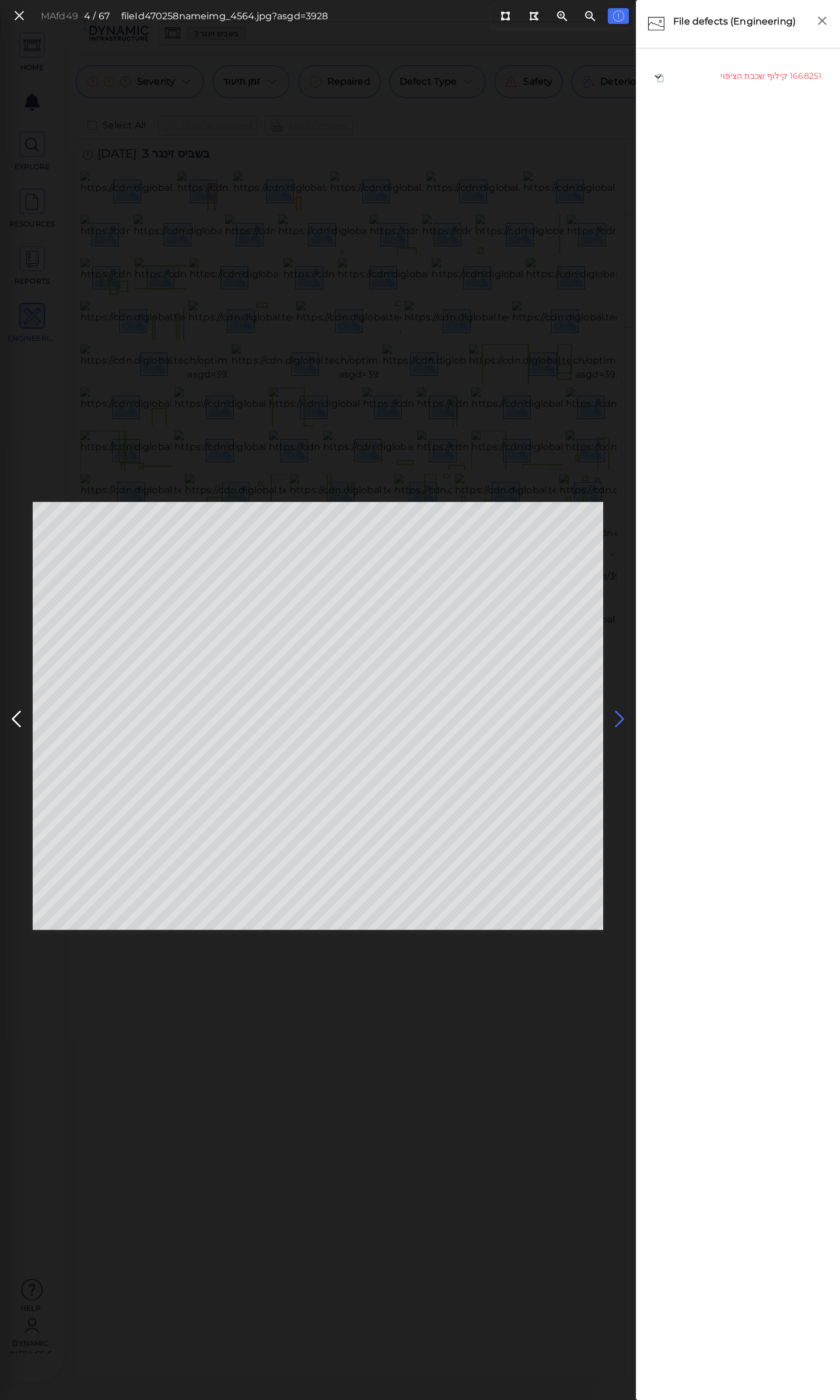
click at [620, 715] on icon at bounding box center [620, 719] width 19 height 23
click at [505, 18] on icon at bounding box center [505, 16] width 9 height 9
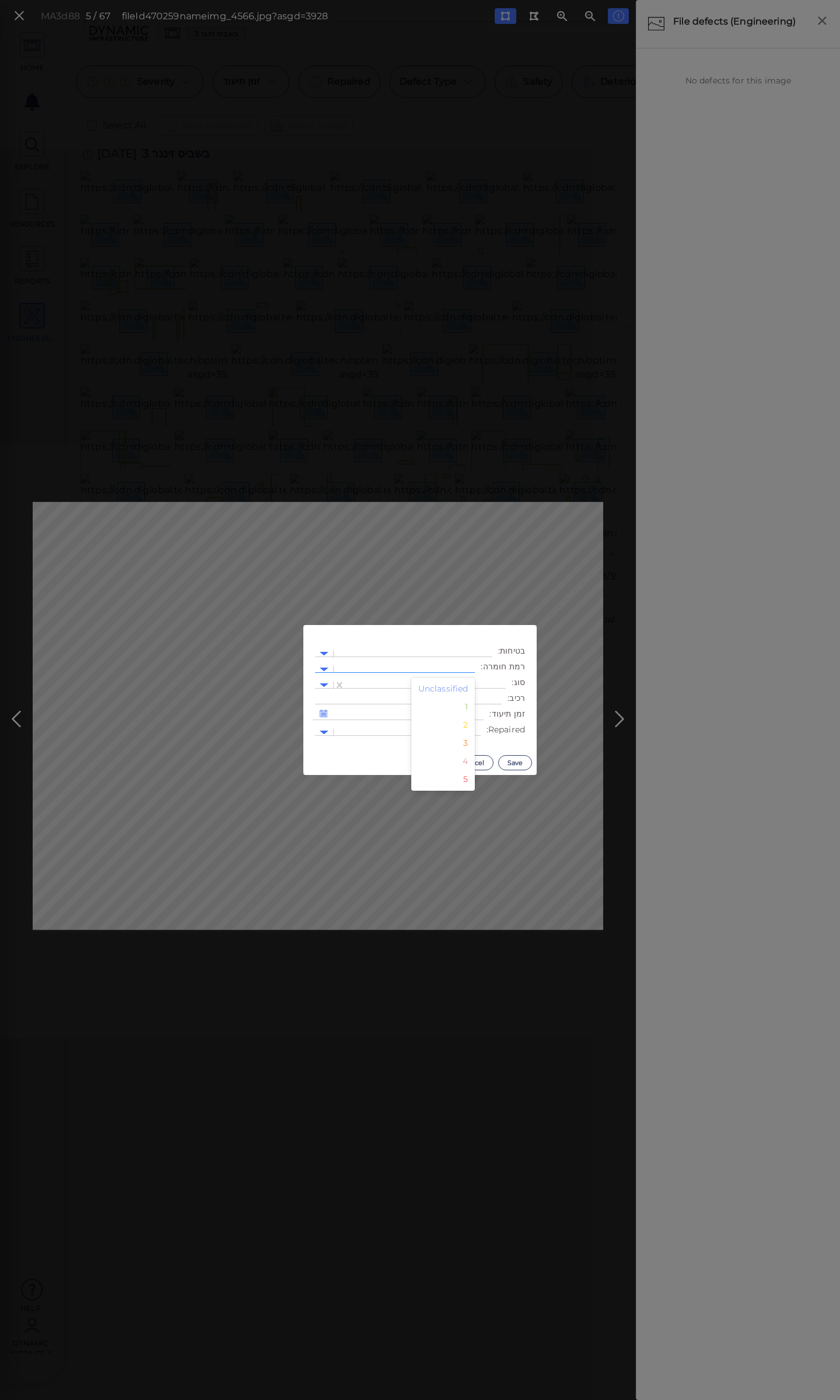
click at [448, 667] on div at bounding box center [404, 670] width 130 height 12
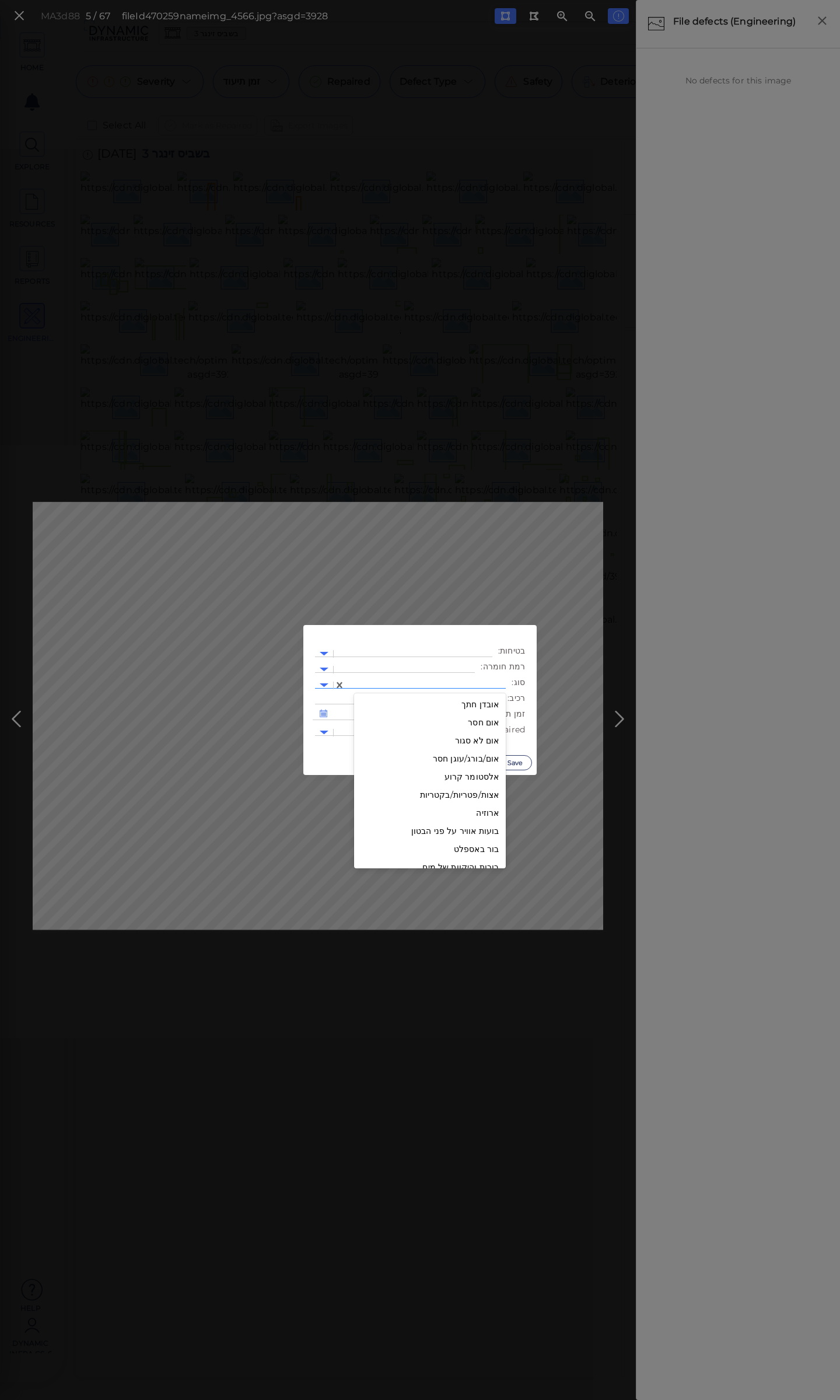
click at [388, 679] on div at bounding box center [426, 685] width 149 height 12
type input "ח"
type input "צ"
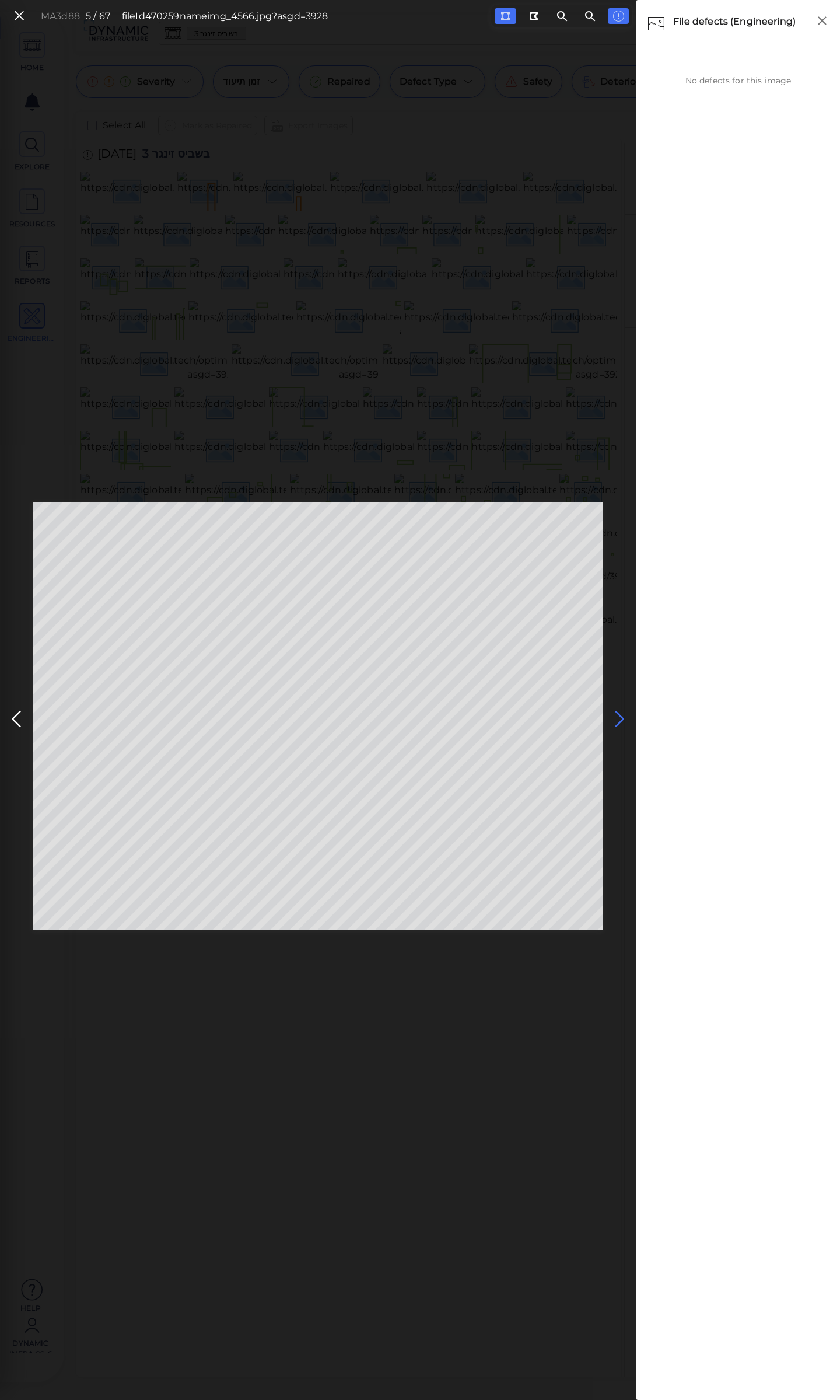
click at [617, 719] on icon at bounding box center [620, 719] width 19 height 23
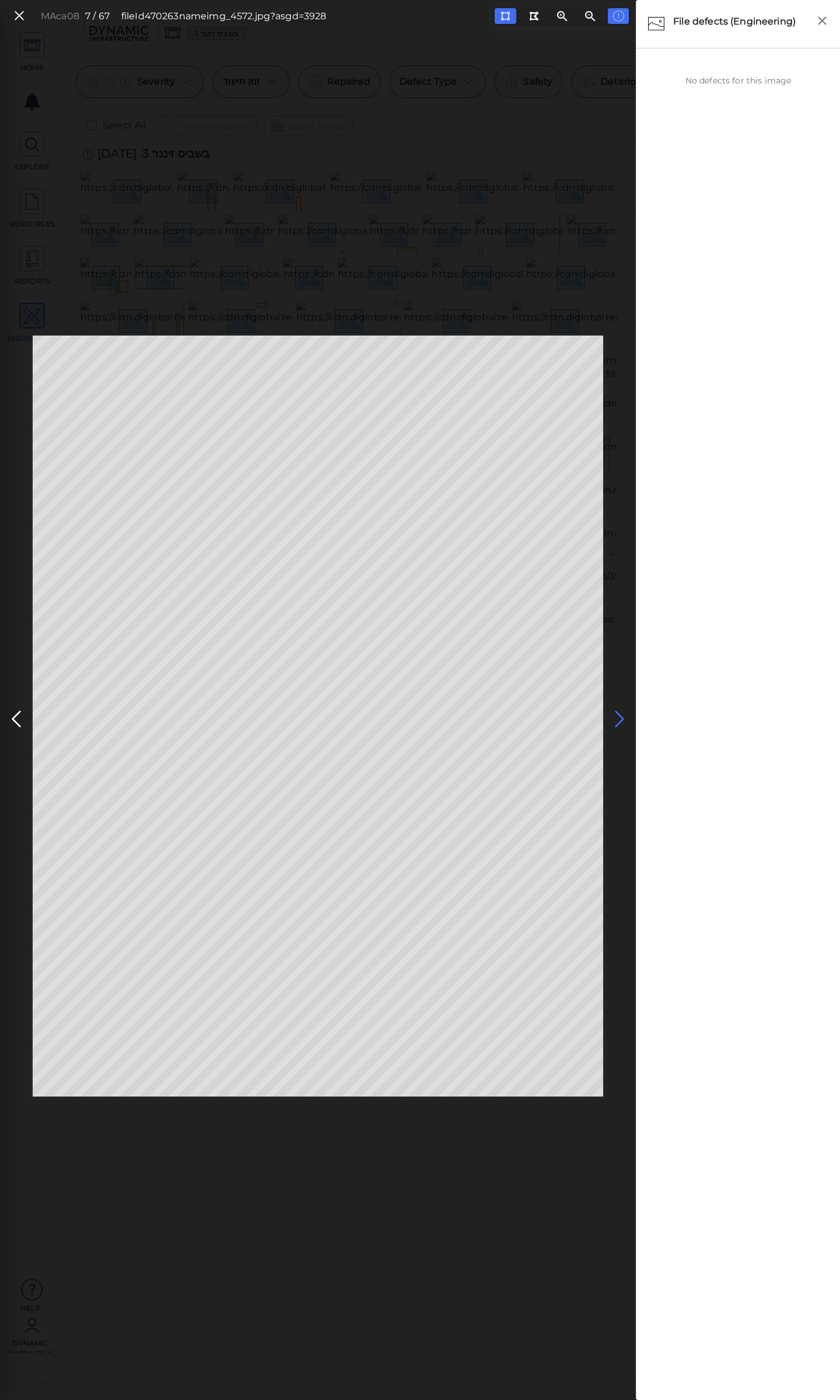
click at [612, 720] on icon at bounding box center [620, 719] width 19 height 23
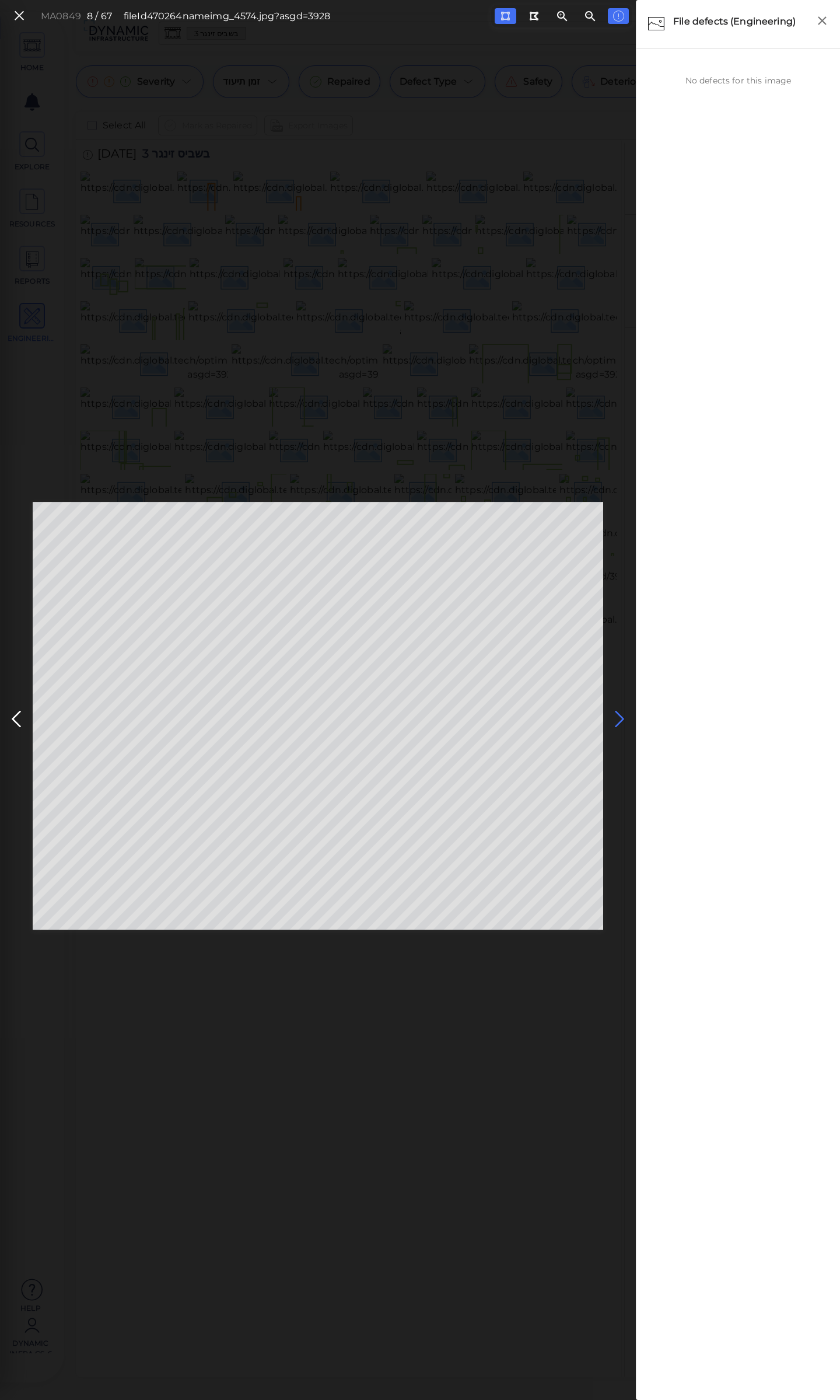
click at [617, 712] on icon at bounding box center [620, 719] width 19 height 23
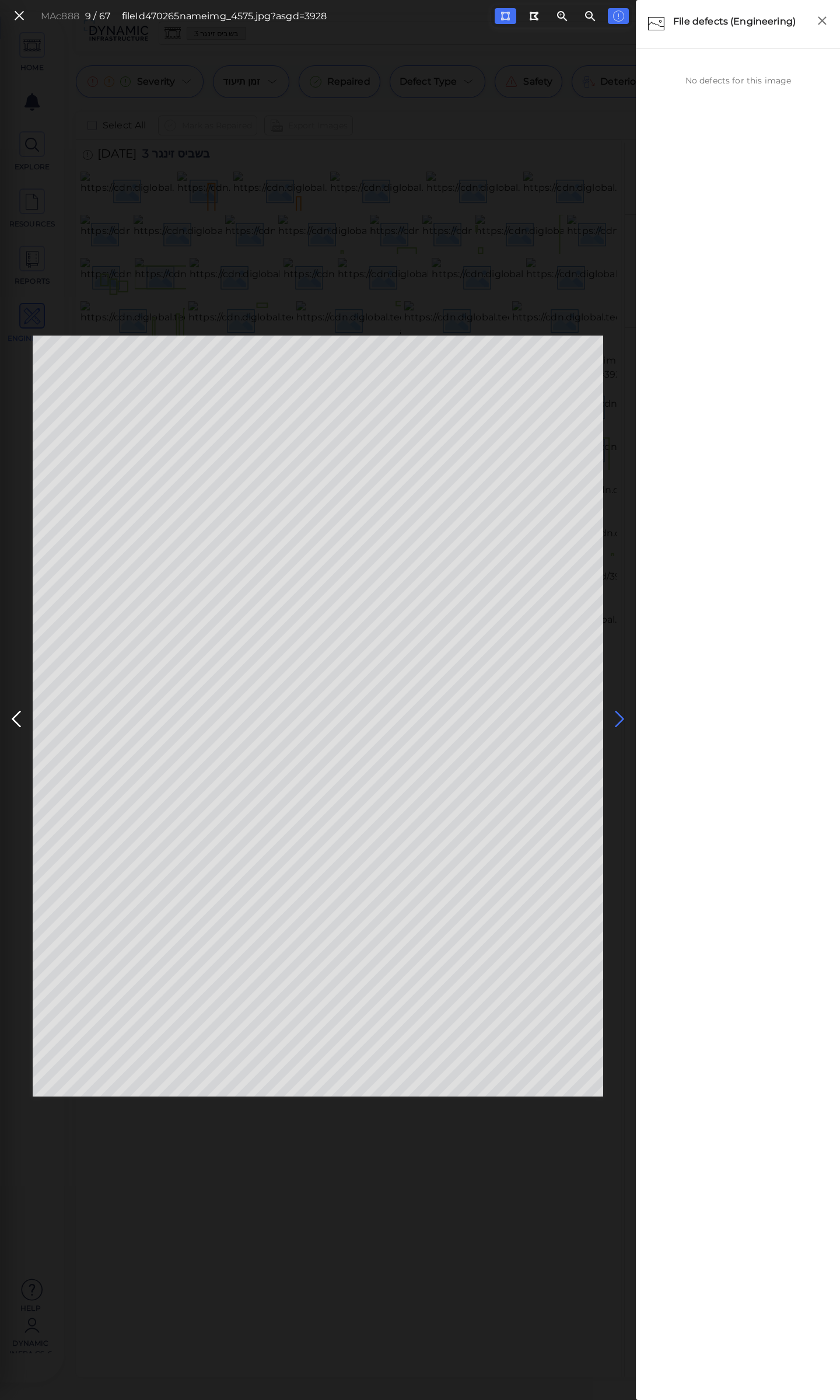
click at [617, 712] on icon at bounding box center [620, 719] width 19 height 23
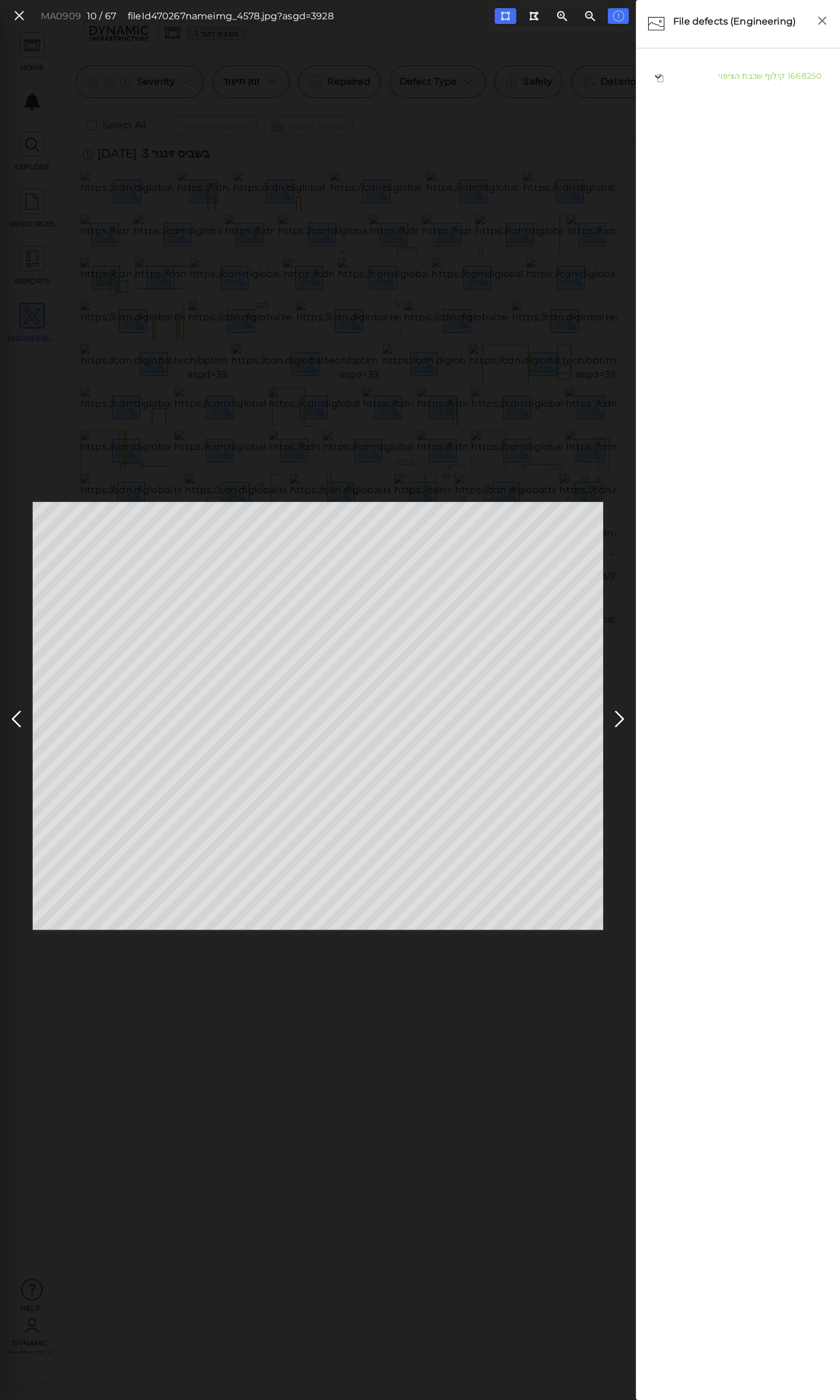
click at [610, 719] on button at bounding box center [619, 716] width 26 height 35
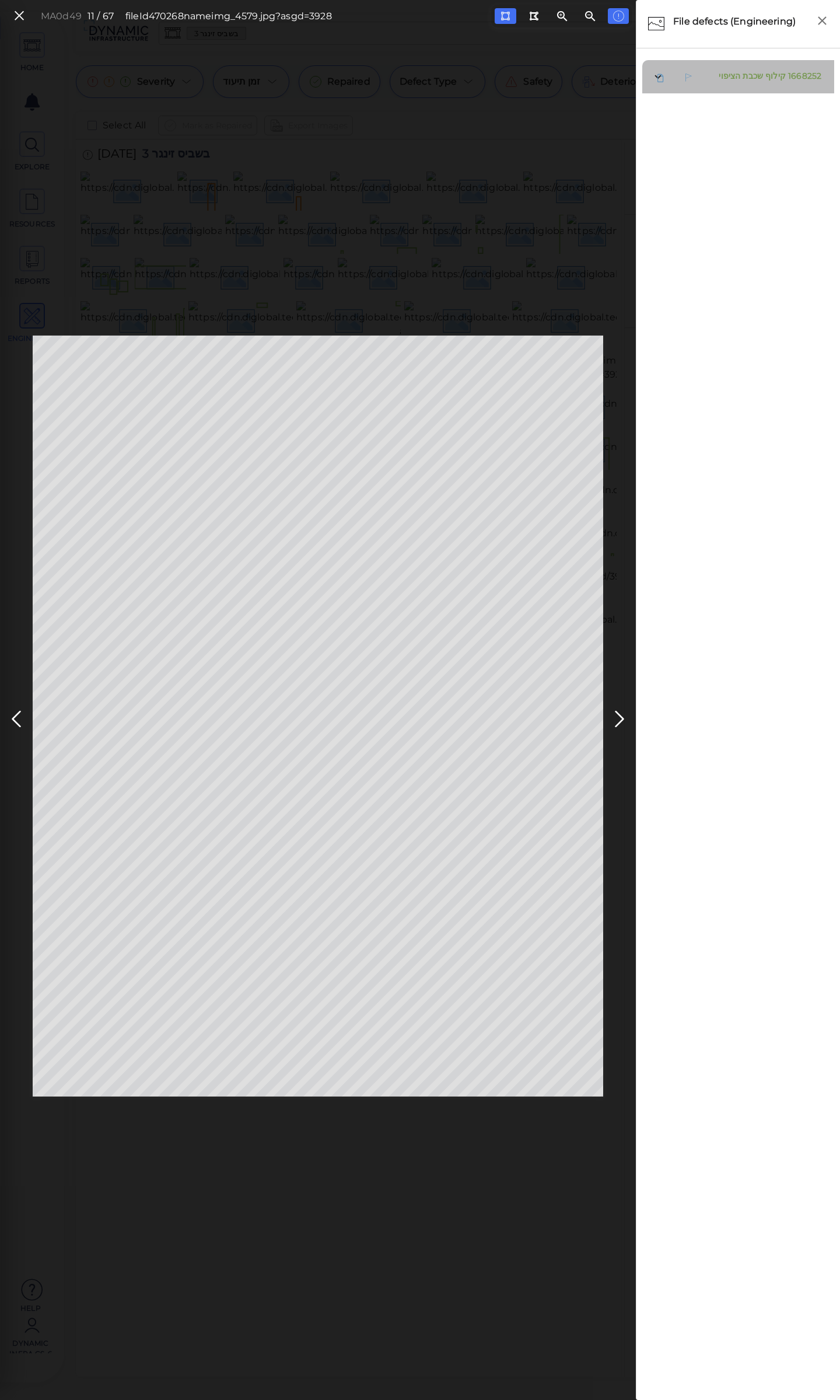
click at [752, 78] on span "קילוף שכבת הציפוי" at bounding box center [752, 76] width 67 height 11
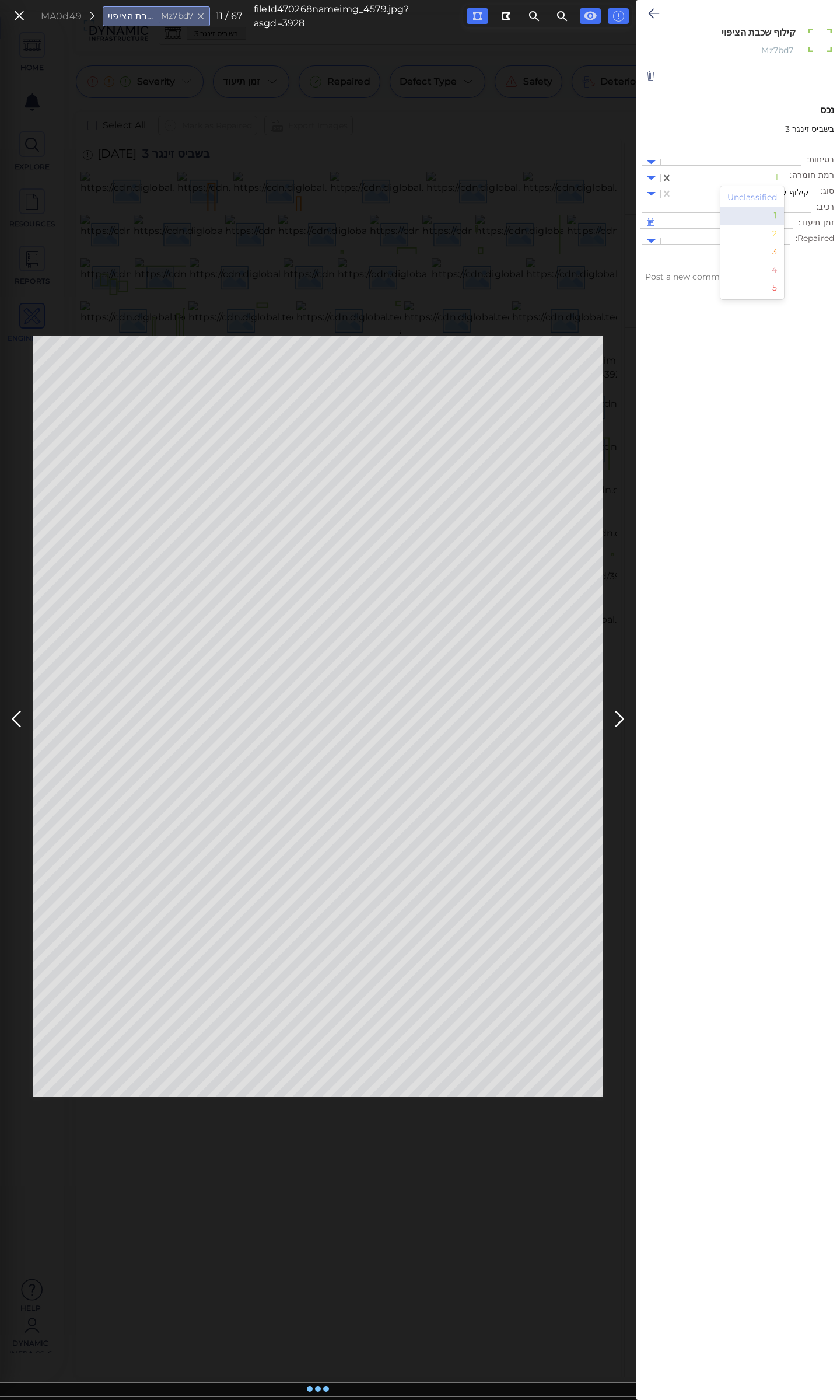
click at [740, 178] on div at bounding box center [728, 178] width 100 height 12
click at [776, 253] on div "3" at bounding box center [752, 251] width 64 height 18
click at [651, 17] on icon at bounding box center [654, 13] width 11 height 14
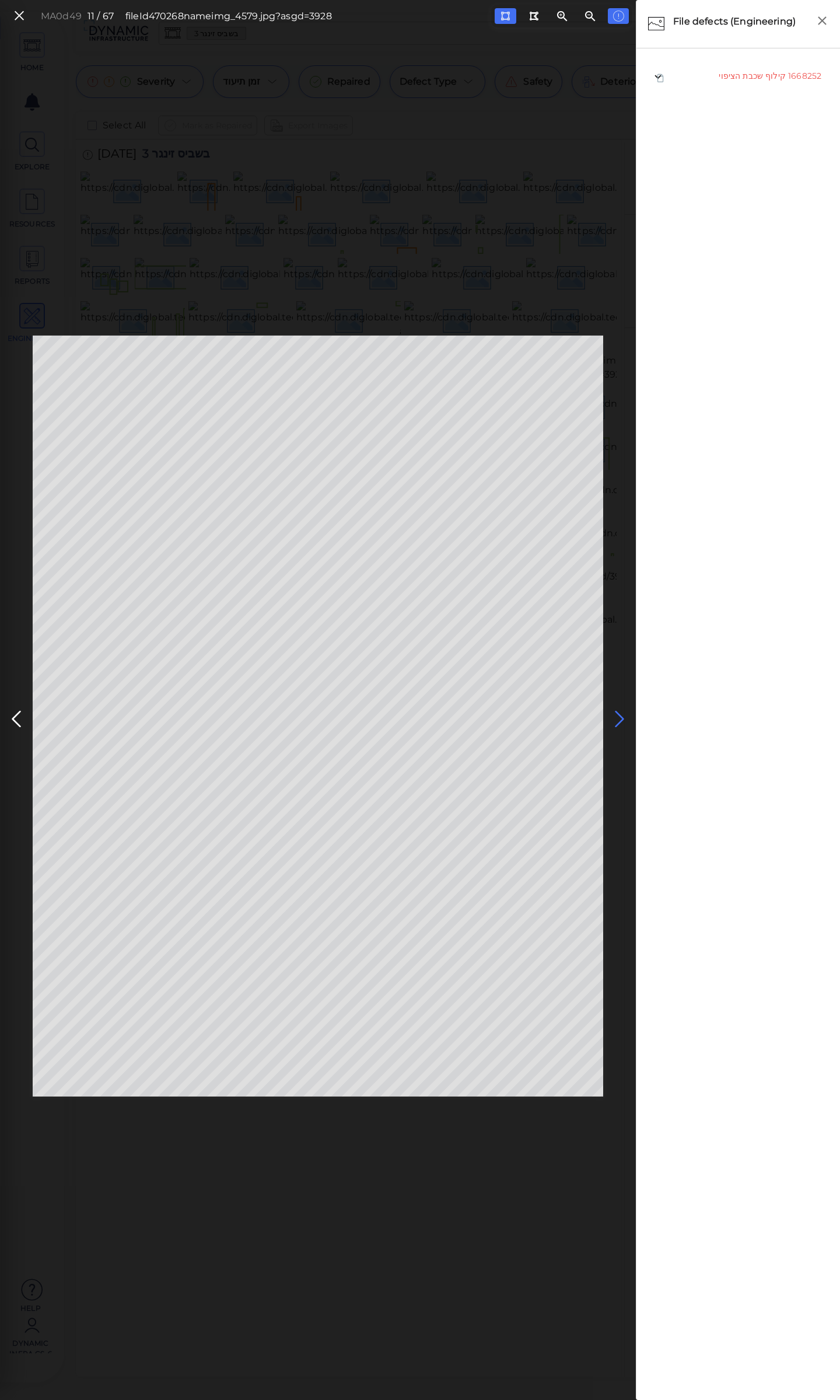
click at [620, 721] on icon at bounding box center [620, 719] width 19 height 23
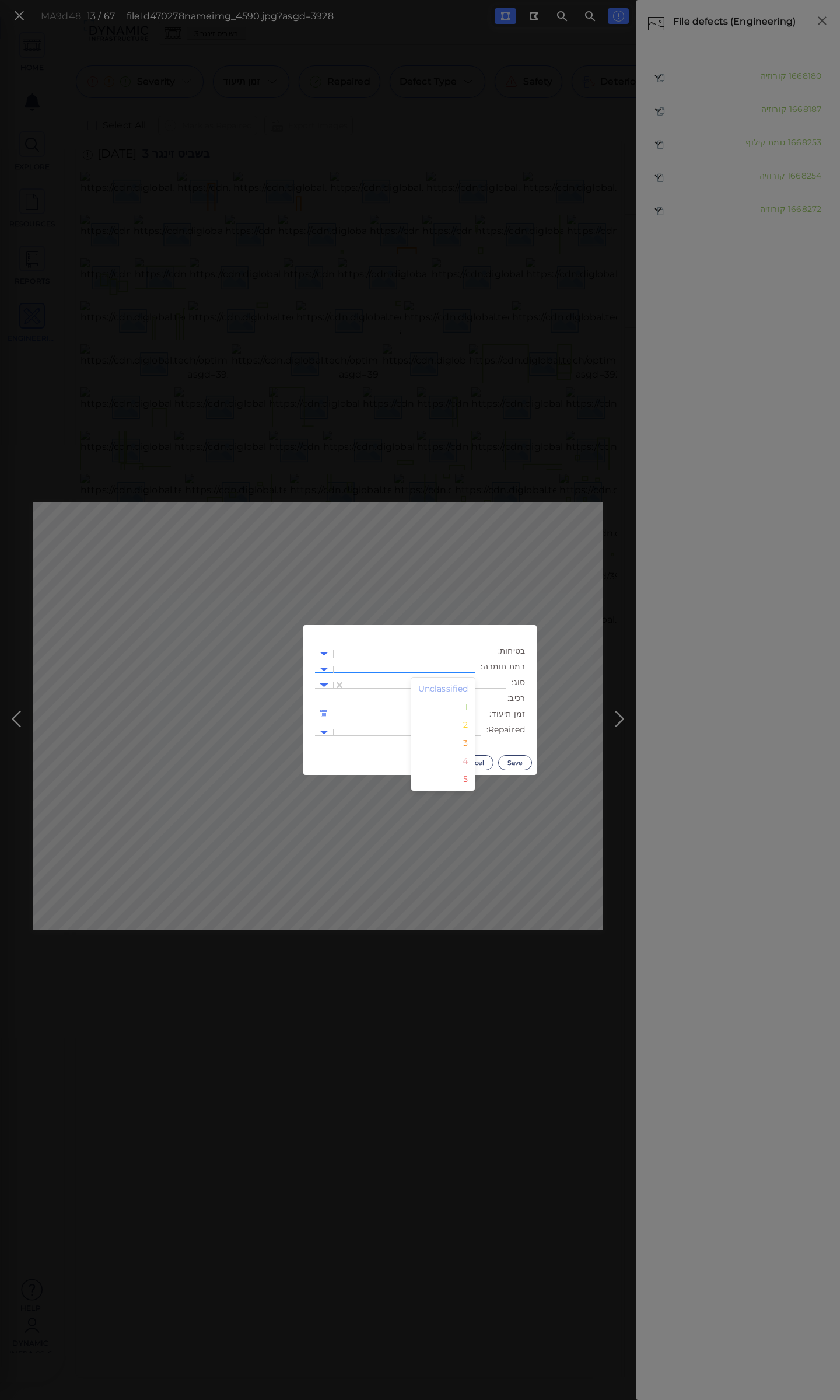
click at [389, 666] on div at bounding box center [404, 670] width 130 height 12
click at [465, 743] on div "3" at bounding box center [443, 743] width 64 height 18
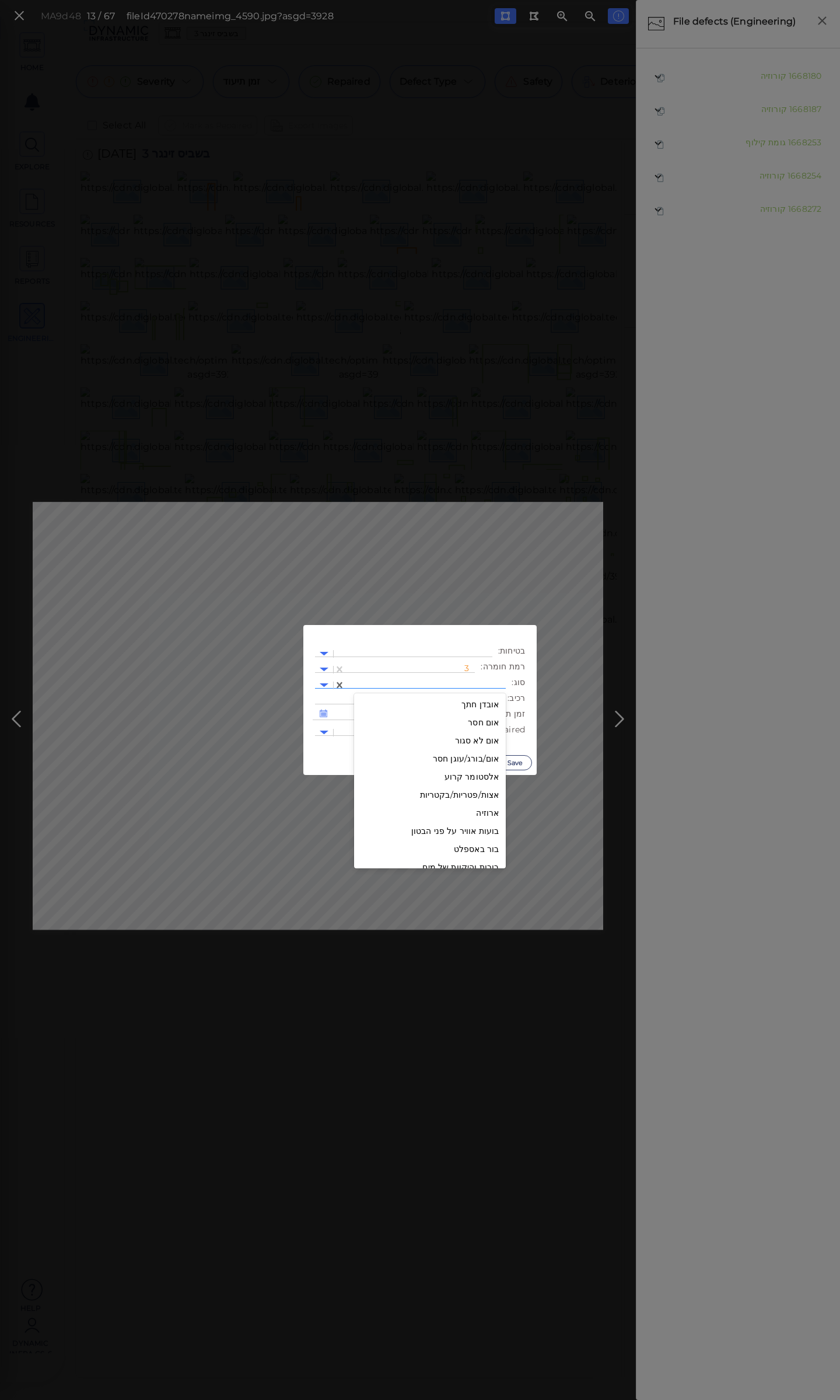
click at [415, 682] on div at bounding box center [426, 685] width 149 height 12
click at [486, 712] on div "קילוף שכבת הציפוי" at bounding box center [430, 712] width 152 height 18
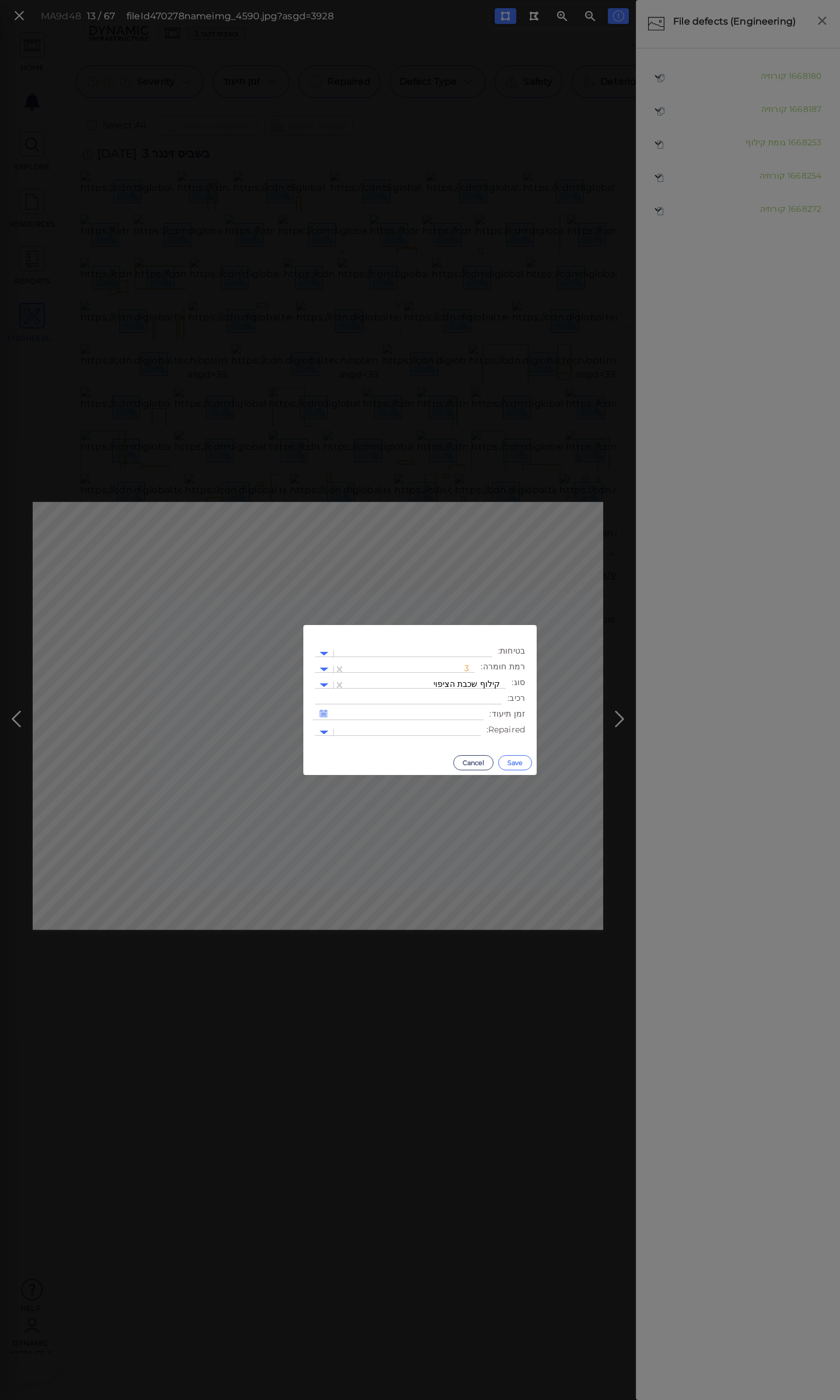
click at [506, 764] on button "Save" at bounding box center [515, 763] width 34 height 16
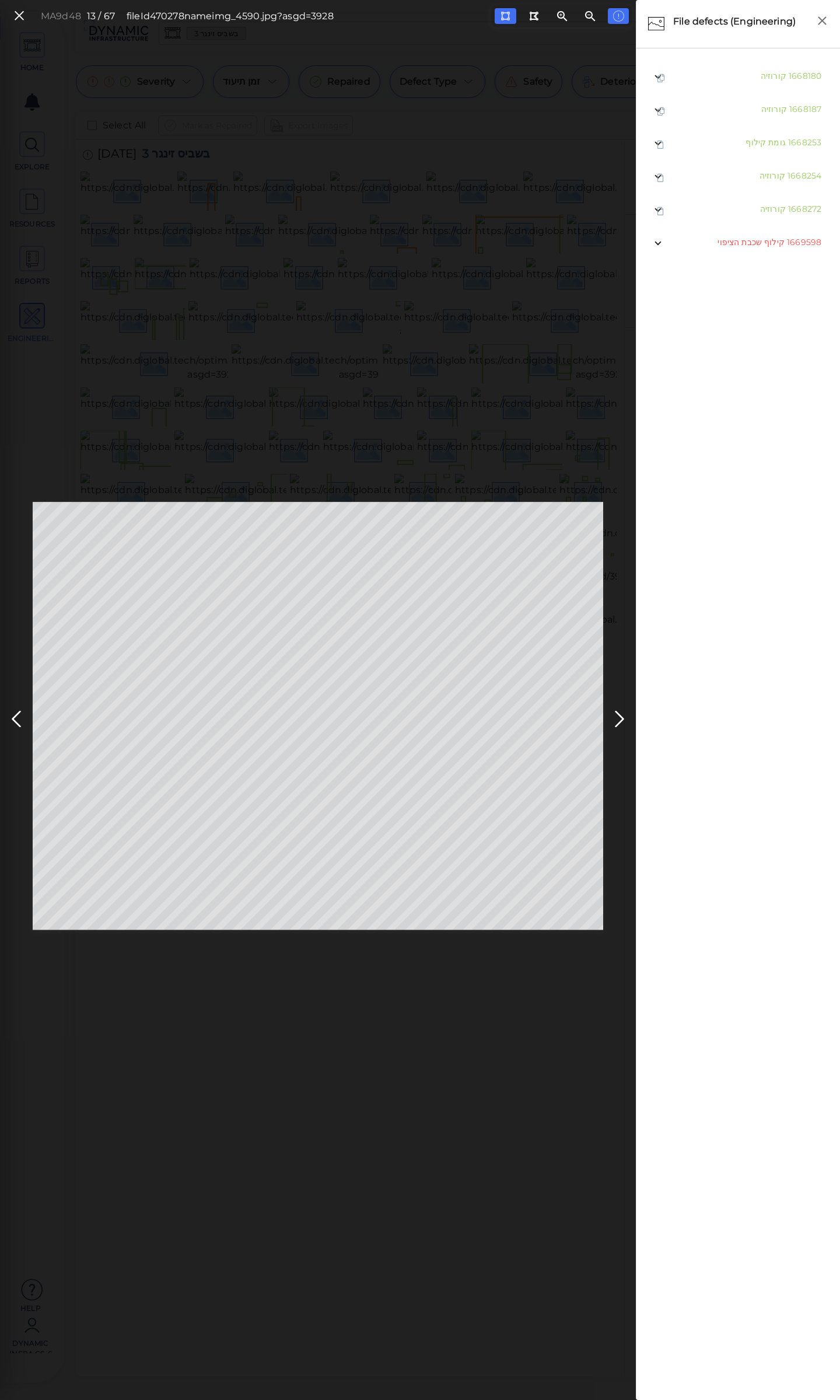
click at [621, 716] on icon at bounding box center [620, 719] width 19 height 23
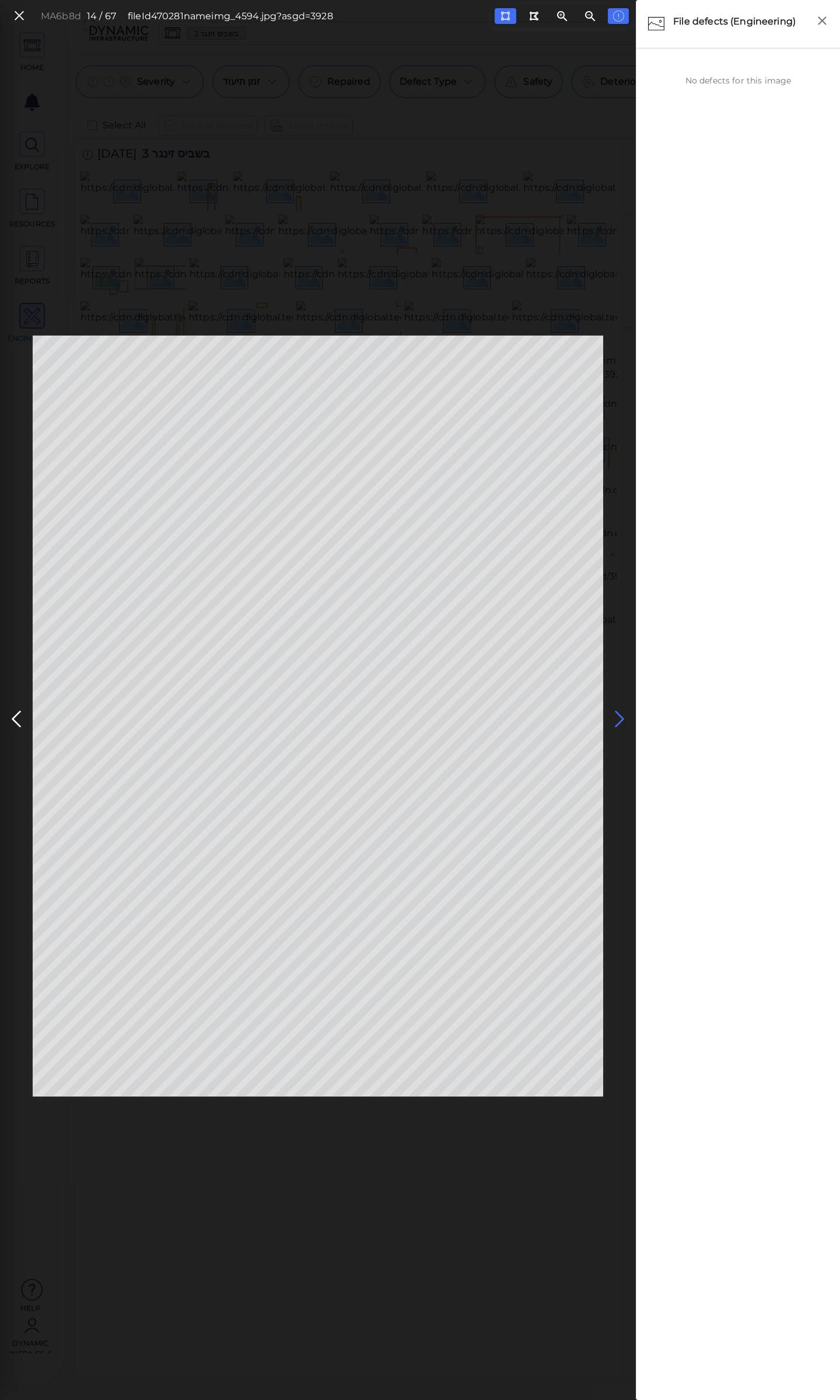
click at [614, 716] on icon at bounding box center [620, 719] width 19 height 23
click at [620, 713] on icon at bounding box center [620, 719] width 19 height 23
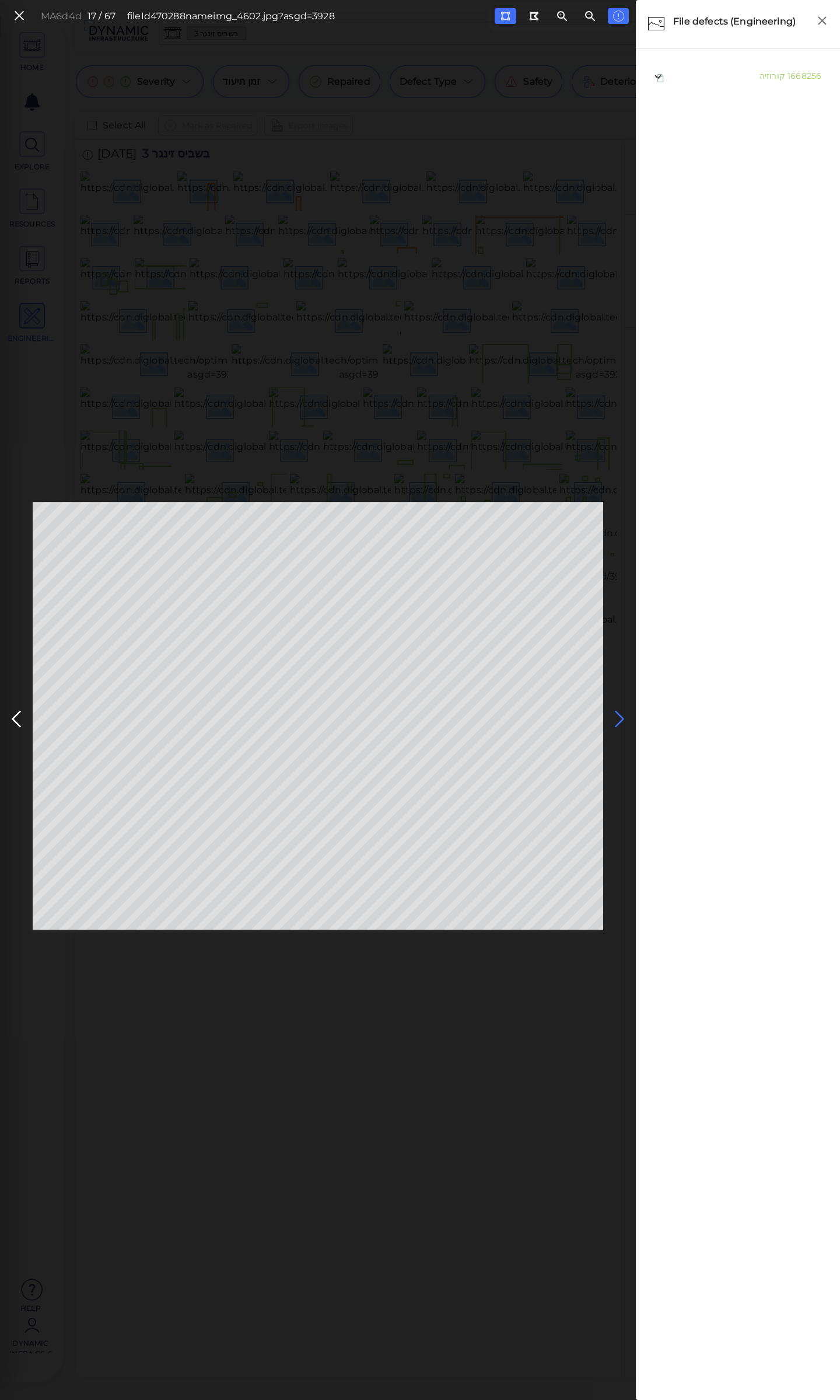
click at [620, 713] on icon at bounding box center [620, 719] width 19 height 23
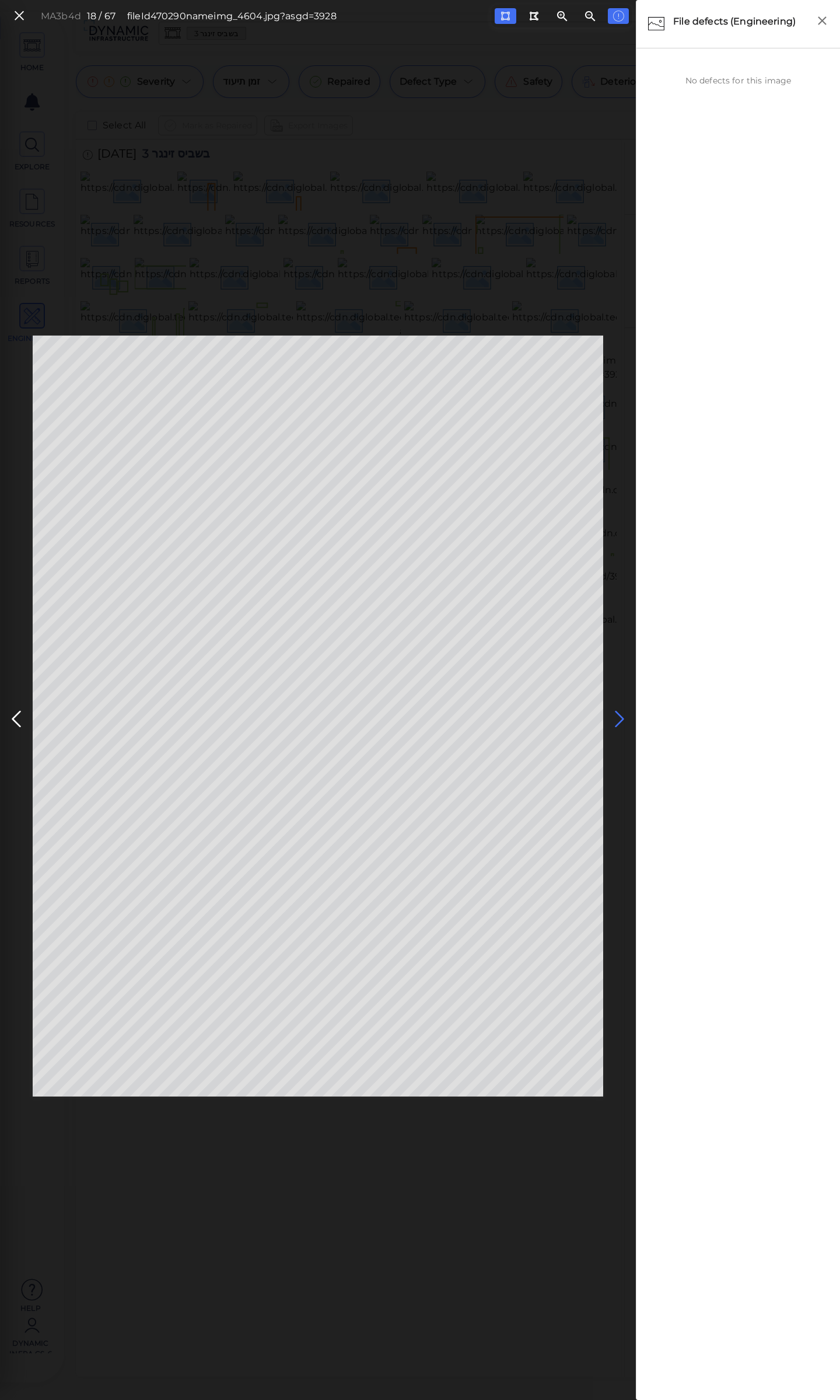
click at [620, 713] on icon at bounding box center [620, 719] width 19 height 23
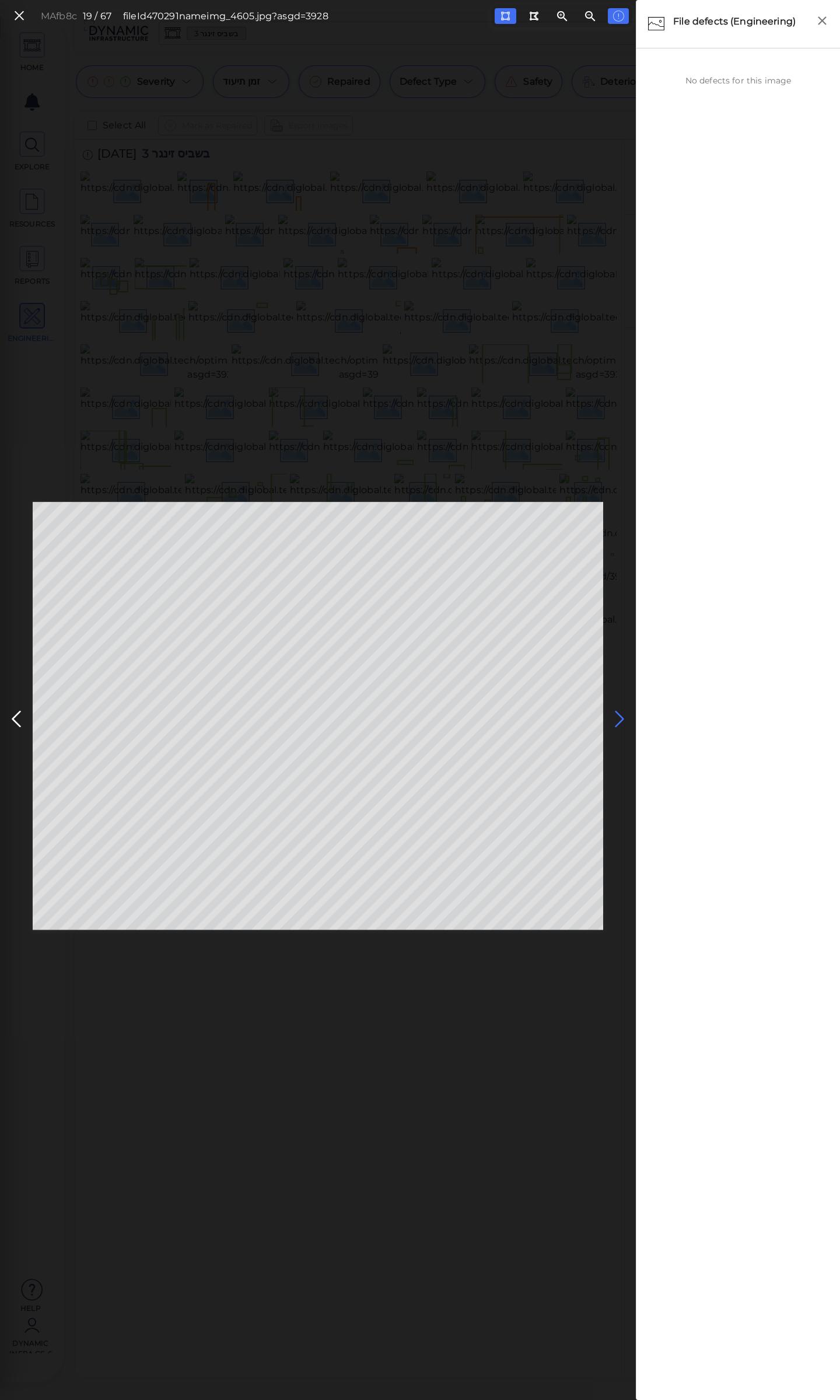
click at [620, 713] on icon at bounding box center [620, 719] width 19 height 23
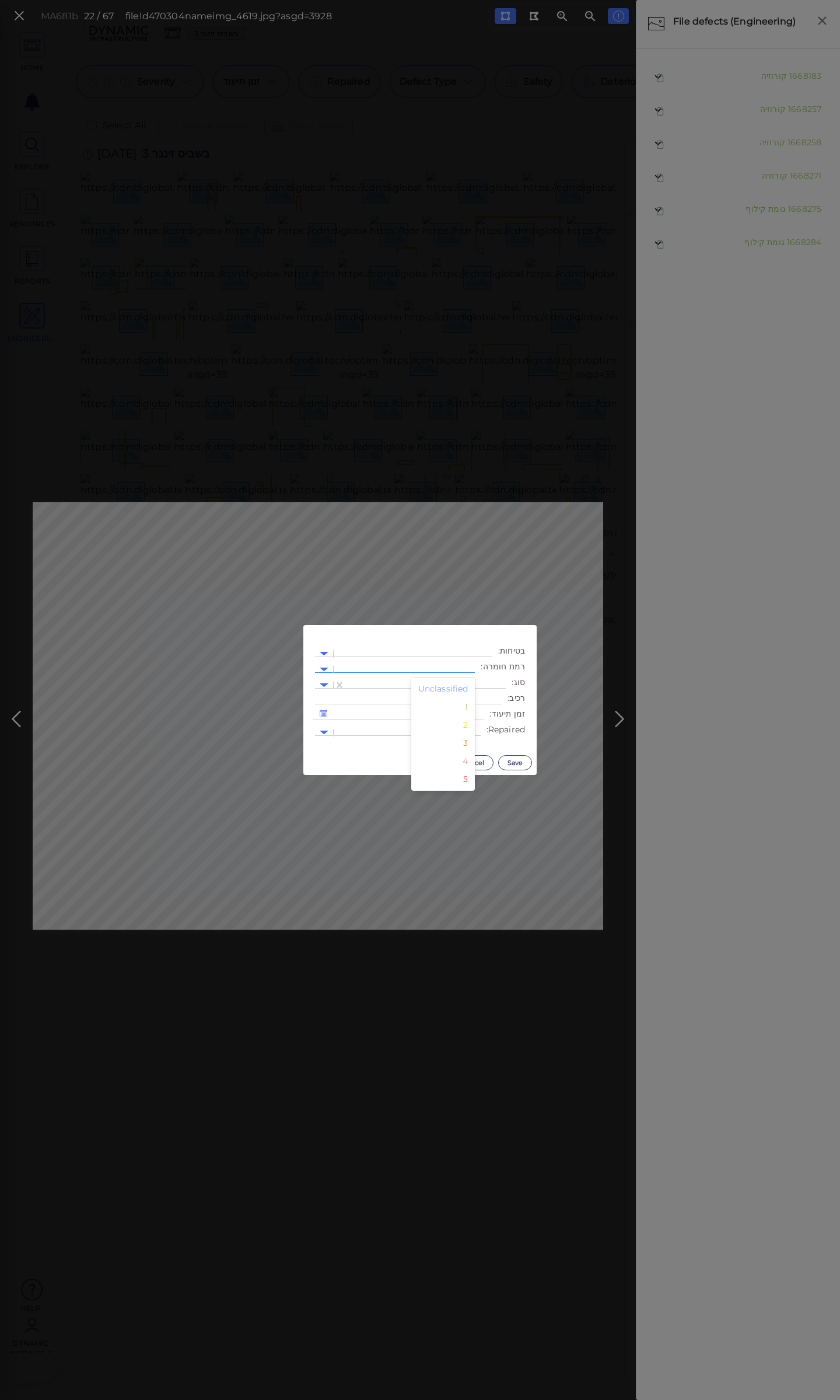
click at [407, 667] on div at bounding box center [404, 670] width 130 height 12
click at [469, 729] on div "2" at bounding box center [443, 725] width 64 height 18
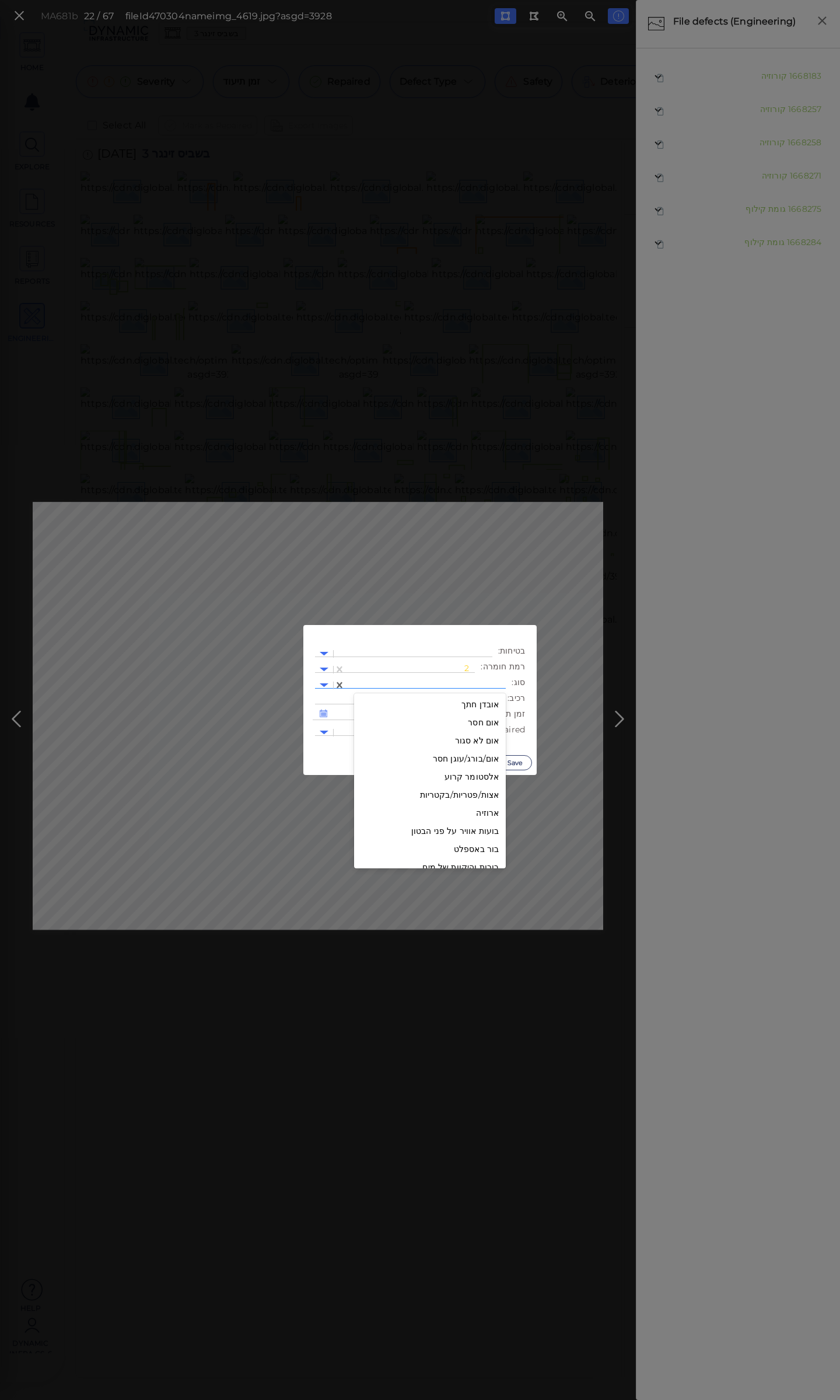
click at [453, 682] on div at bounding box center [426, 685] width 149 height 12
click at [490, 772] on div "שקיעה" at bounding box center [430, 772] width 152 height 18
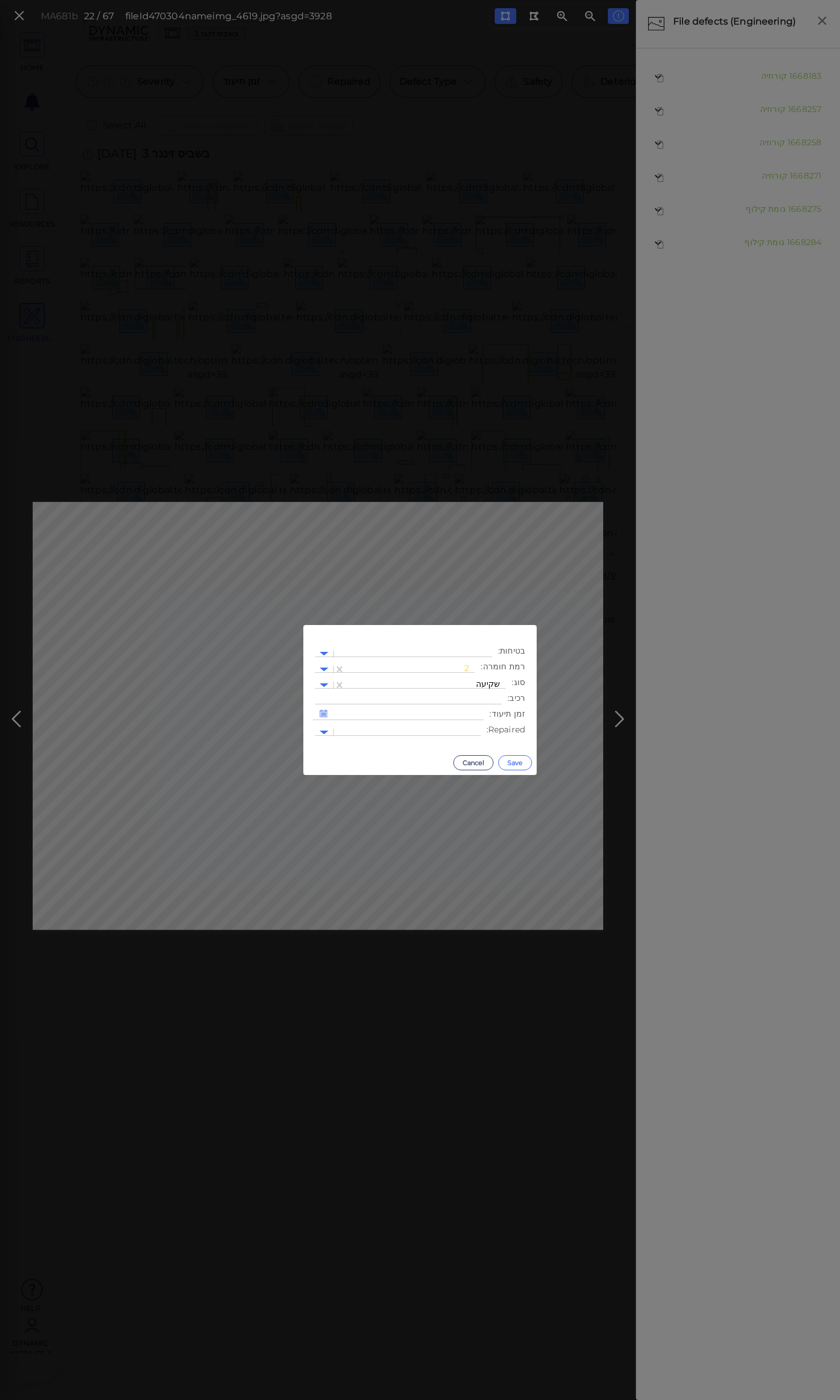
click at [512, 762] on button "Save" at bounding box center [515, 763] width 34 height 16
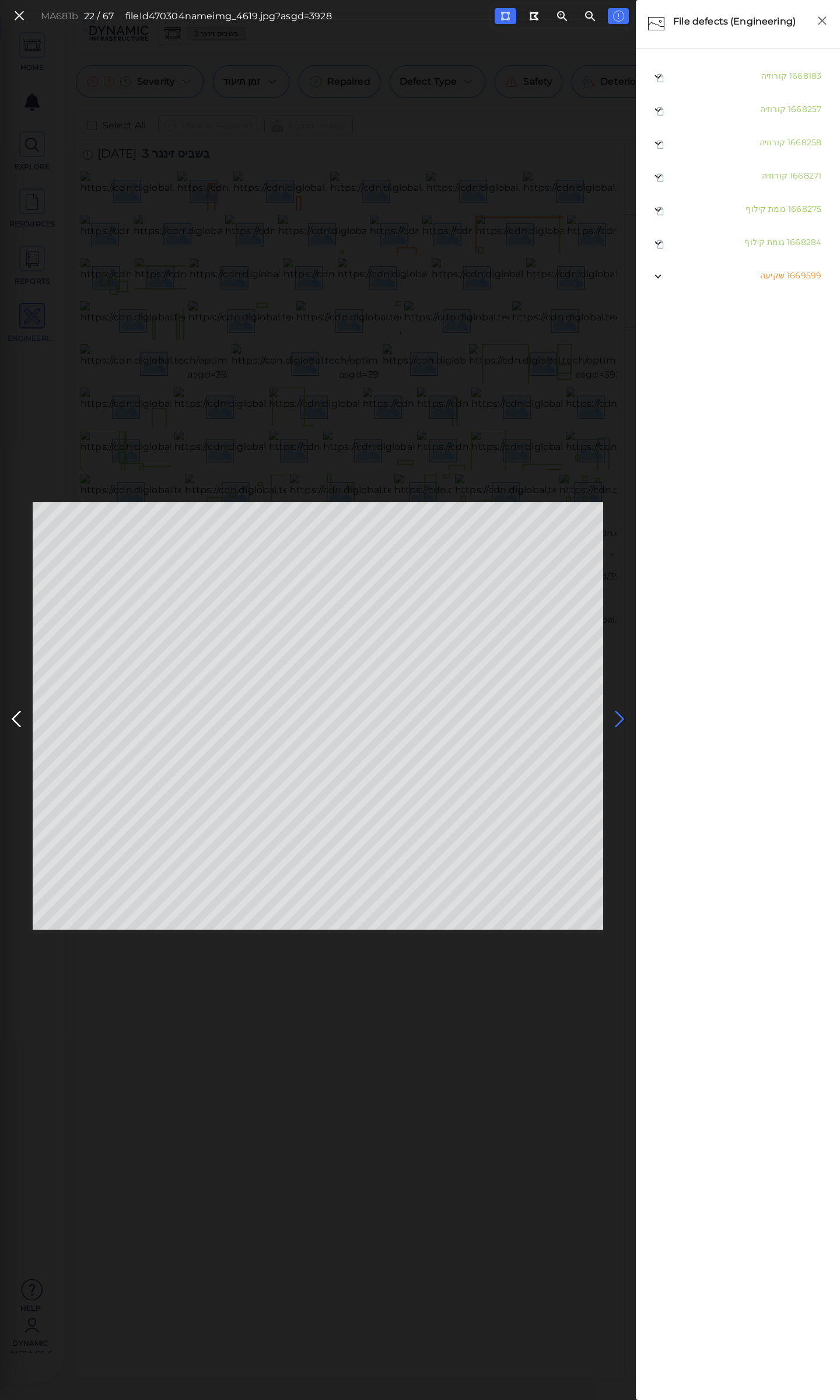
click at [617, 713] on icon at bounding box center [620, 719] width 19 height 23
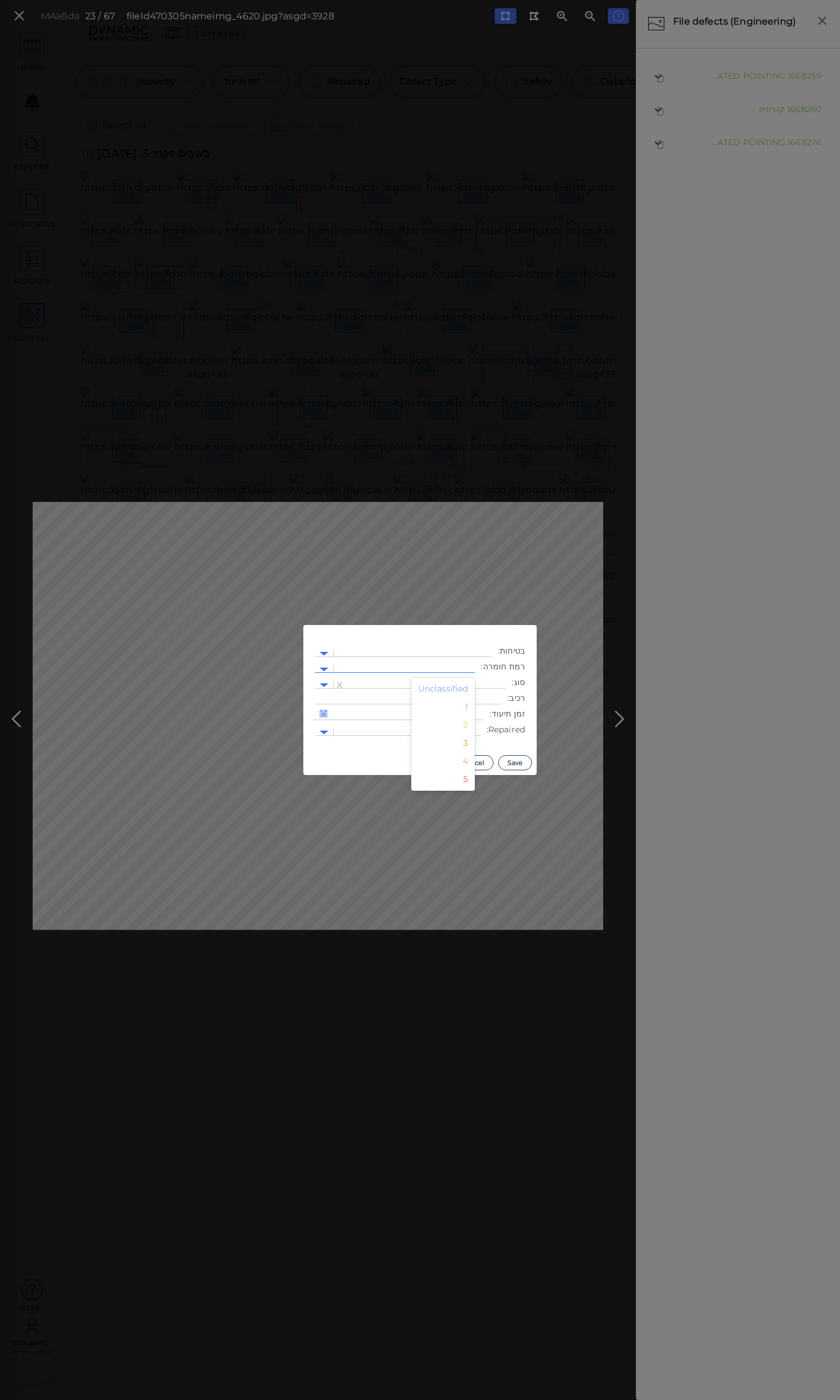
click at [437, 665] on div at bounding box center [404, 670] width 130 height 12
click at [467, 723] on div "2" at bounding box center [443, 725] width 64 height 18
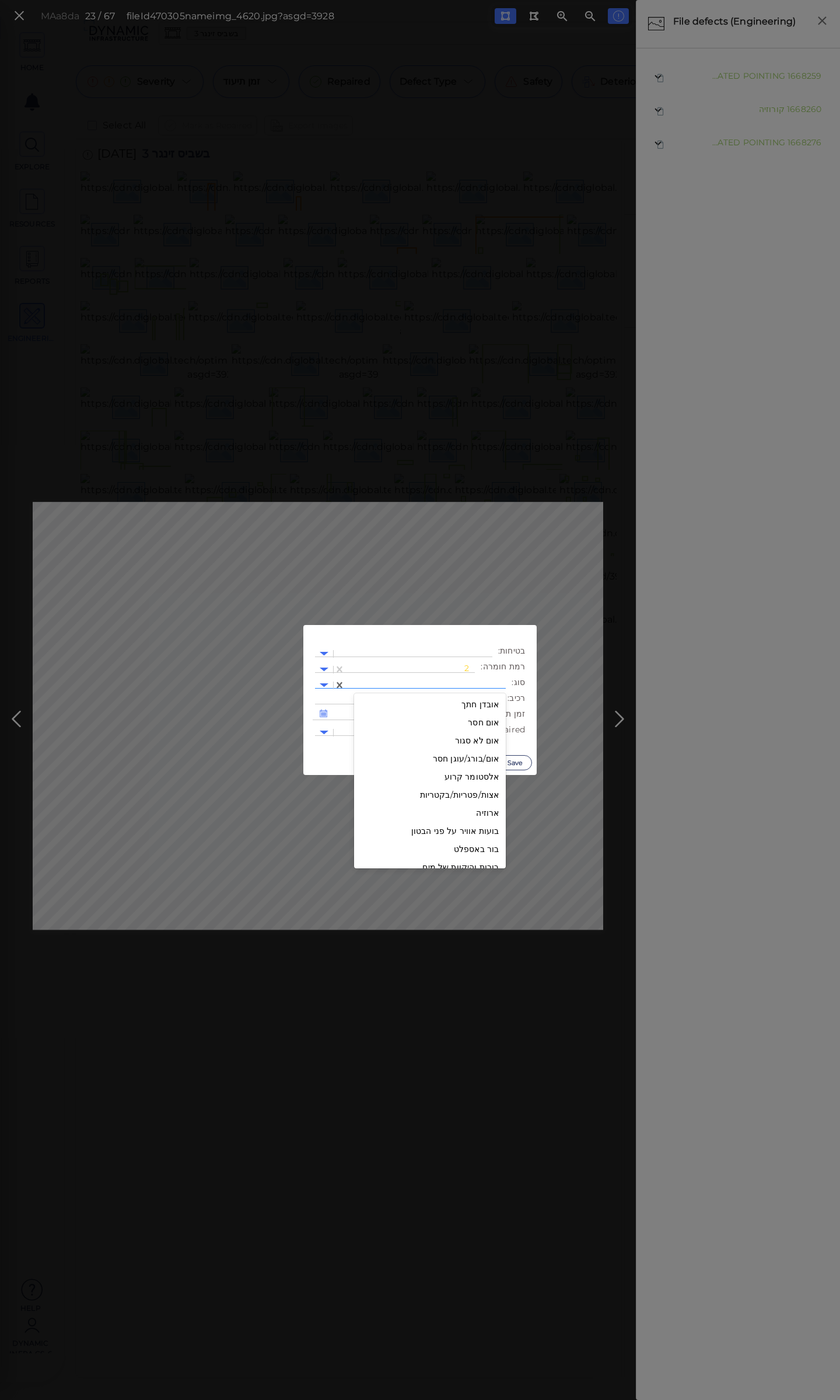
click at [458, 681] on div at bounding box center [426, 685] width 149 height 12
click at [485, 795] on div "שקיעה" at bounding box center [430, 795] width 152 height 18
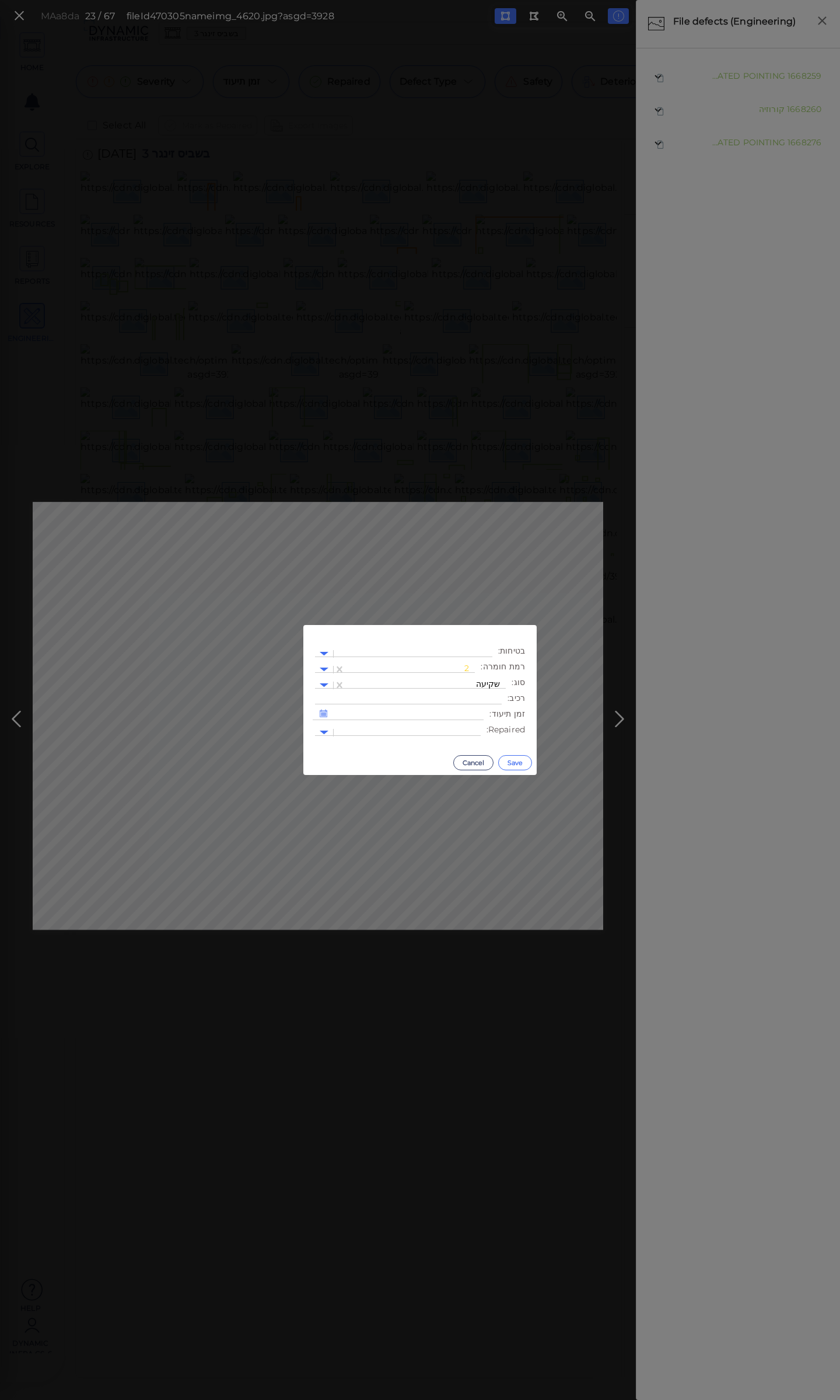
click at [521, 757] on button "Save" at bounding box center [515, 763] width 34 height 16
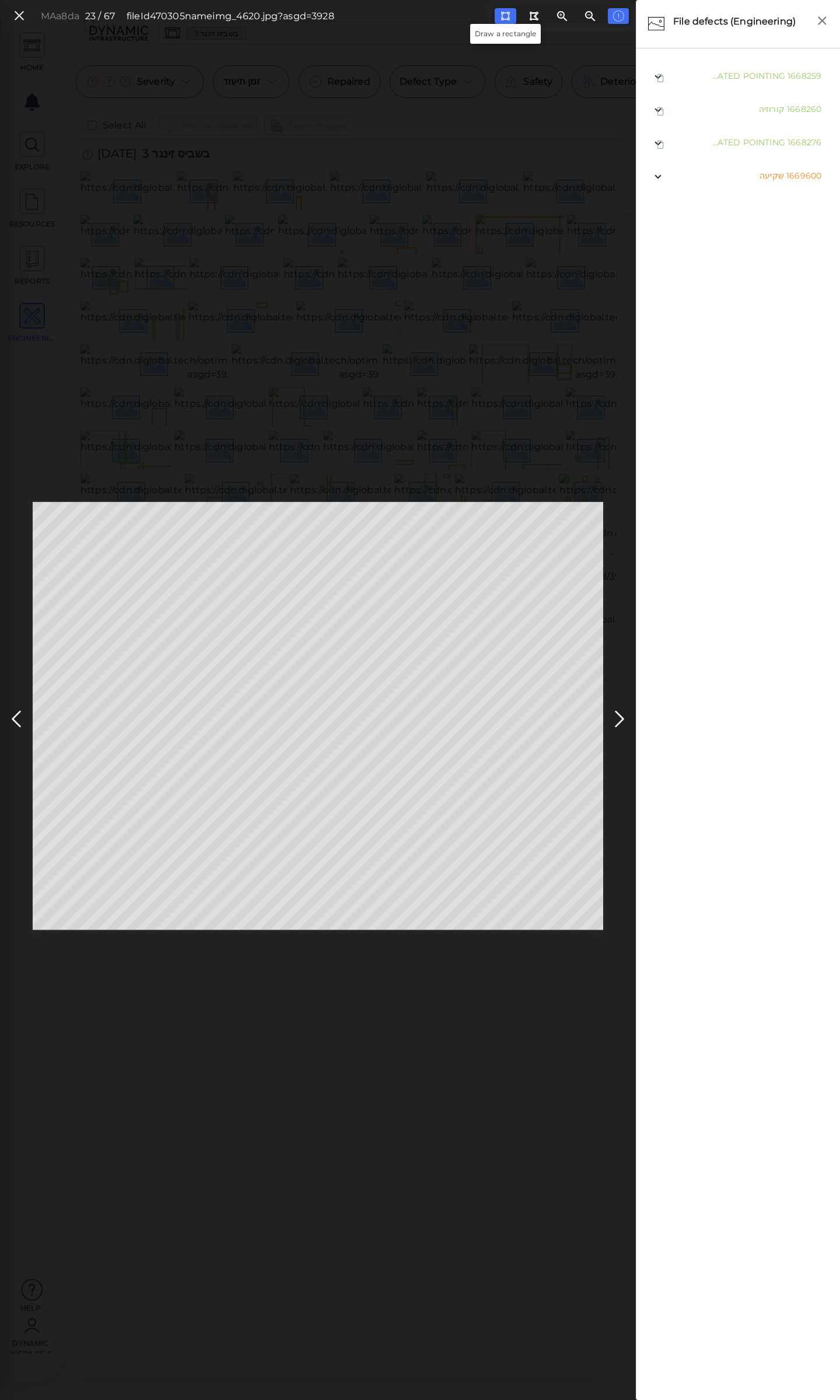
click at [503, 15] on icon at bounding box center [505, 16] width 9 height 9
click at [614, 717] on icon at bounding box center [620, 719] width 19 height 23
click at [510, 16] on button at bounding box center [506, 16] width 22 height 16
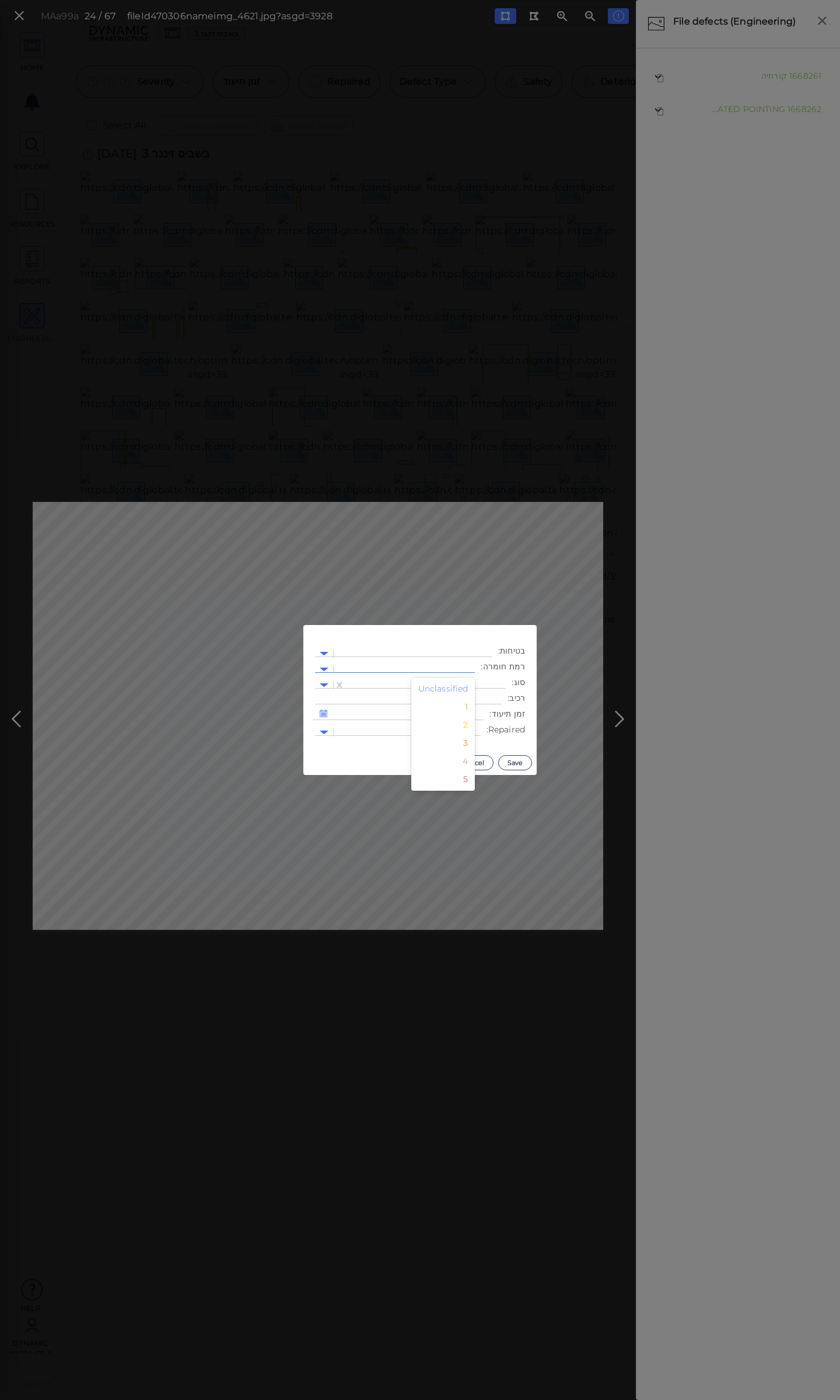
click at [406, 667] on div at bounding box center [404, 670] width 130 height 12
click at [465, 729] on div "2" at bounding box center [443, 725] width 64 height 18
click at [441, 682] on div at bounding box center [426, 685] width 149 height 12
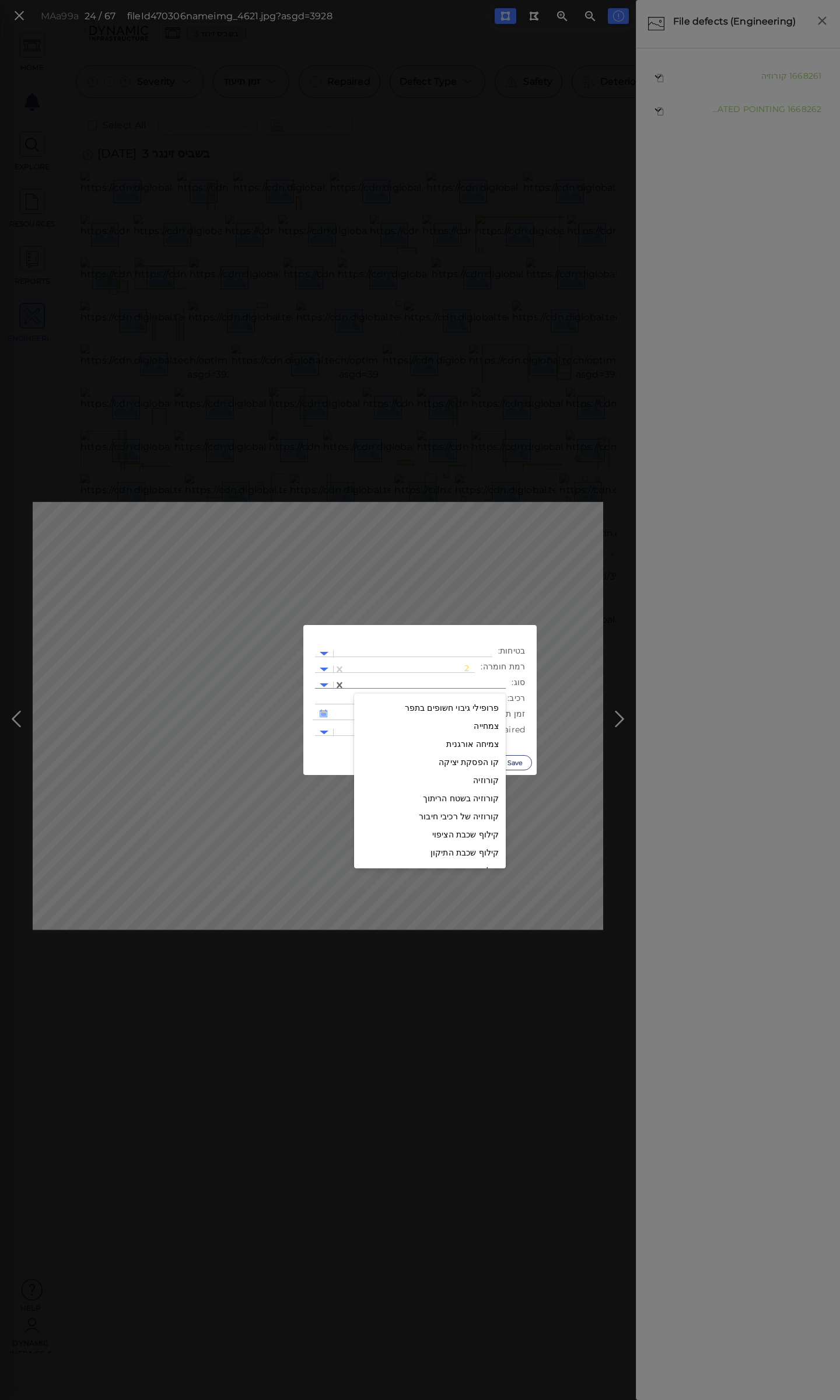
scroll to position [1832, 0]
click at [488, 773] on div "שקיעה" at bounding box center [430, 772] width 152 height 18
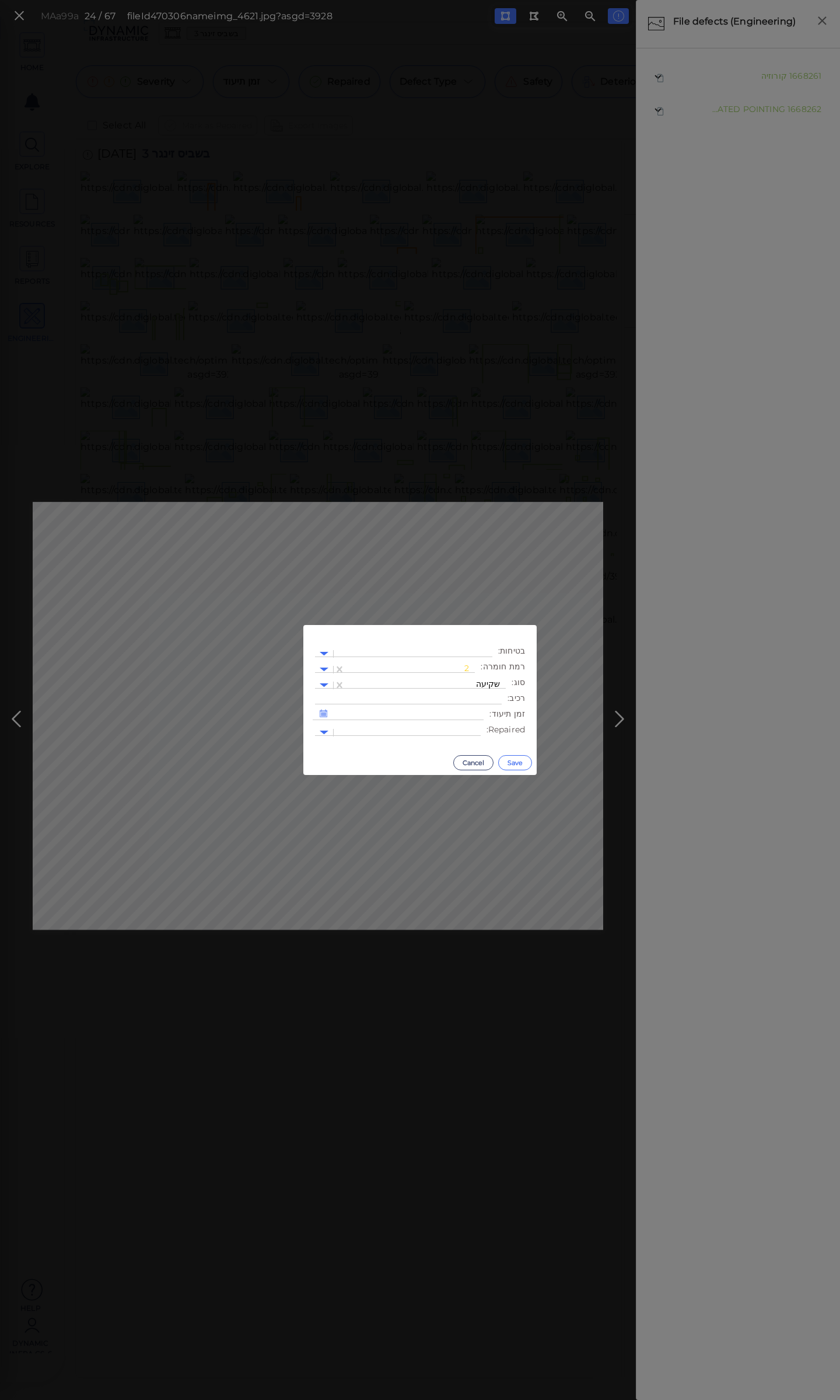
click at [510, 761] on button "Save" at bounding box center [515, 763] width 34 height 16
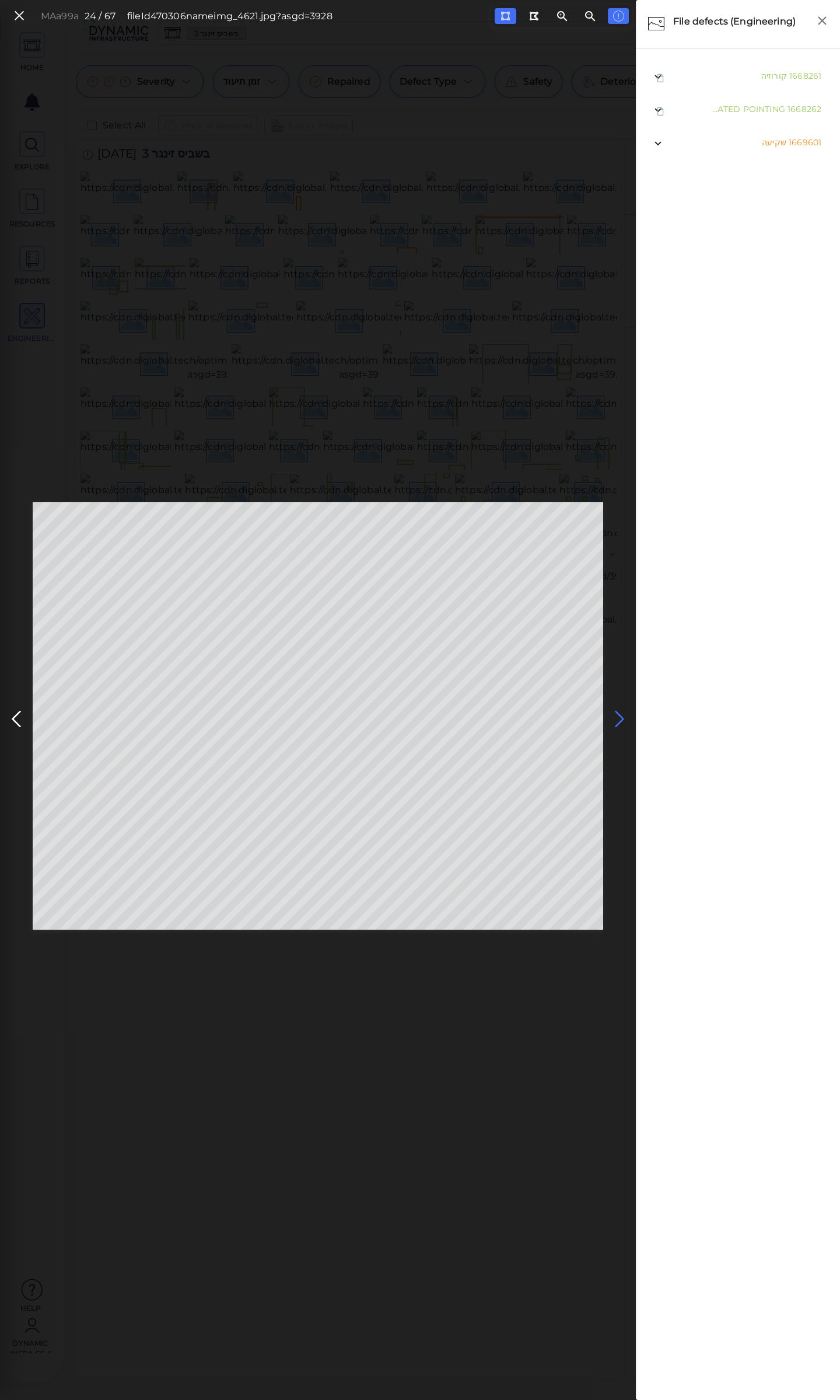
click at [622, 717] on icon at bounding box center [620, 719] width 19 height 23
click at [616, 717] on icon at bounding box center [620, 719] width 19 height 23
click at [618, 717] on icon at bounding box center [620, 719] width 19 height 23
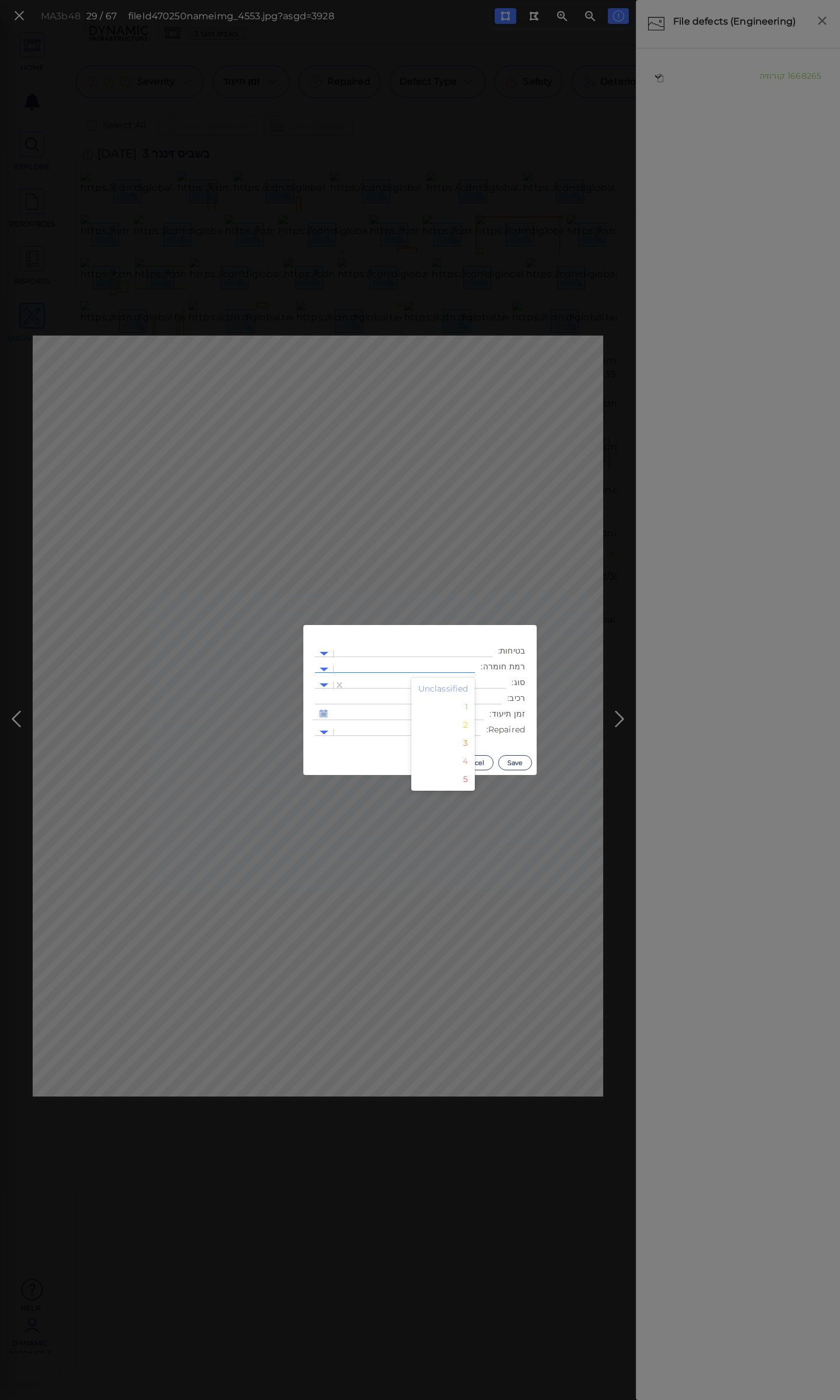
click at [426, 664] on div at bounding box center [404, 670] width 130 height 12
click at [460, 728] on div "2" at bounding box center [443, 725] width 64 height 18
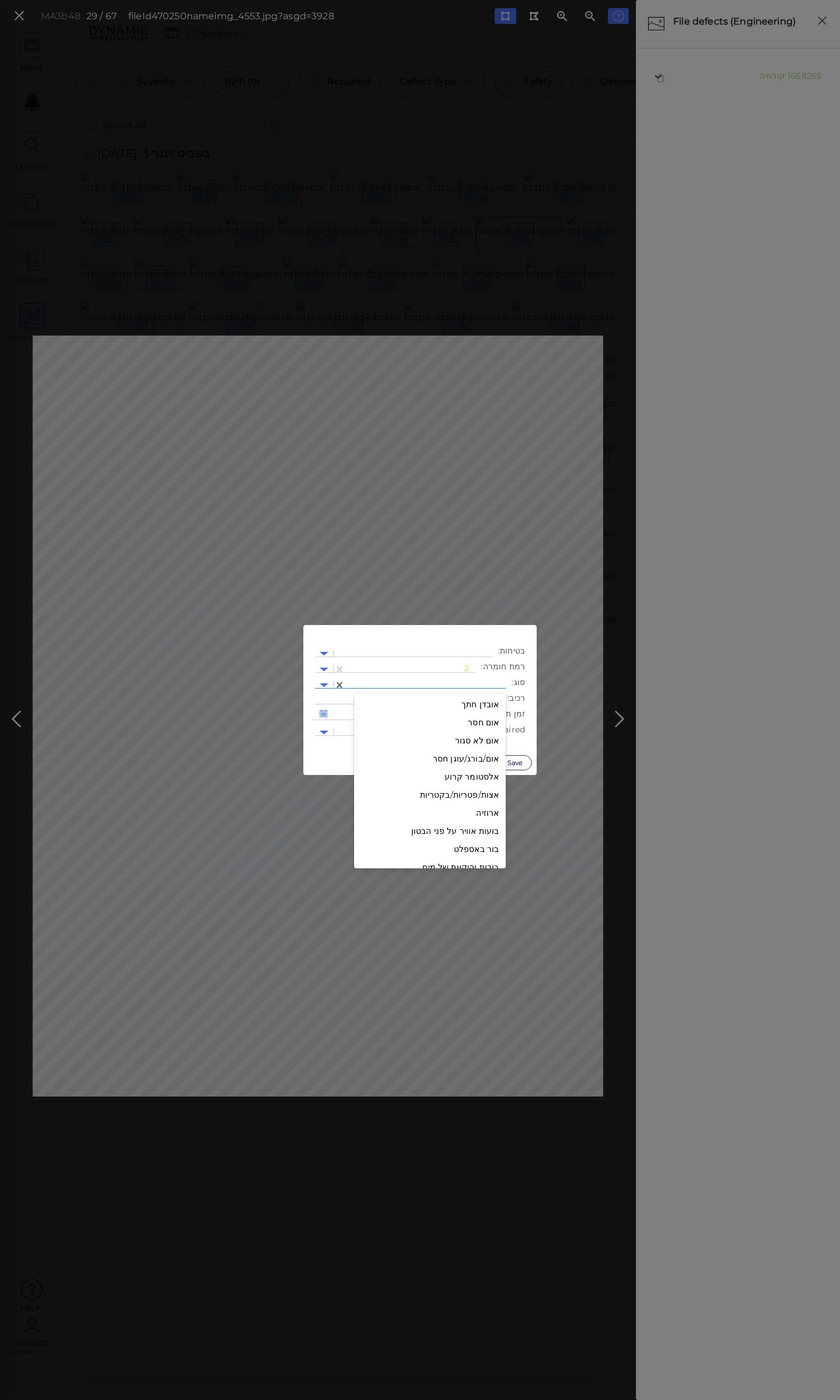
click at [437, 682] on div at bounding box center [426, 685] width 149 height 12
click at [475, 811] on div "קילוף שכבת הציפוי" at bounding box center [430, 806] width 152 height 18
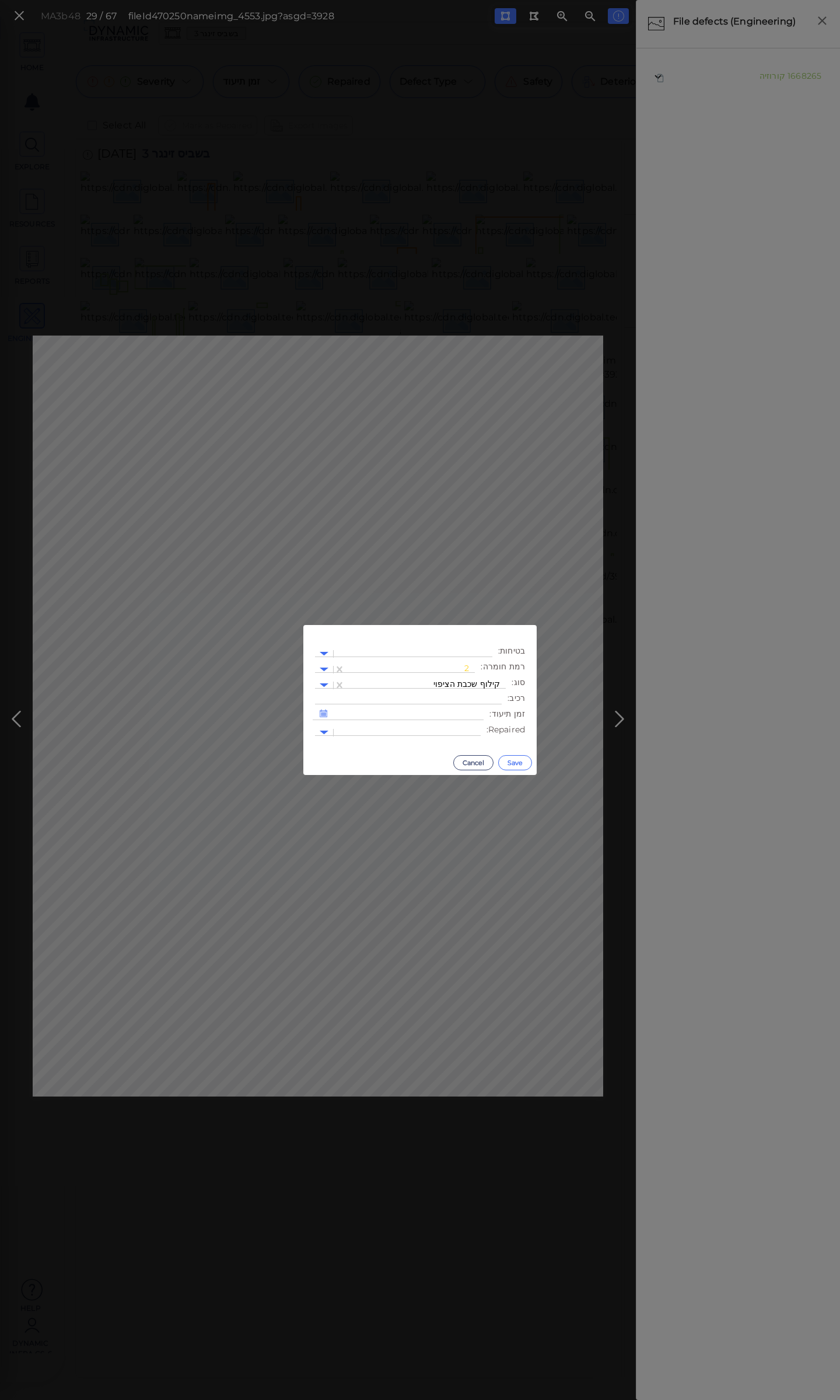
click at [513, 756] on button "Save" at bounding box center [515, 763] width 34 height 16
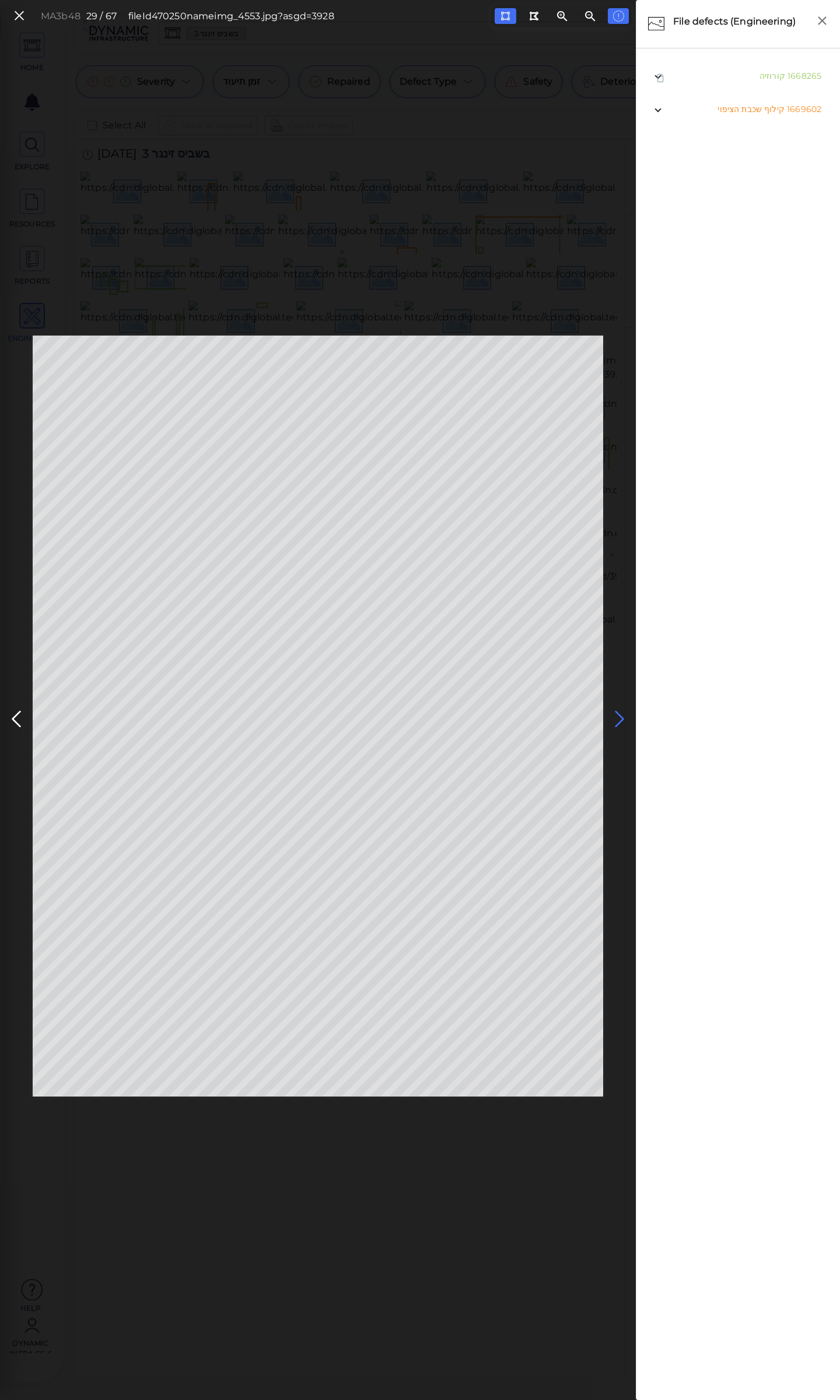
click at [617, 719] on icon at bounding box center [620, 719] width 19 height 23
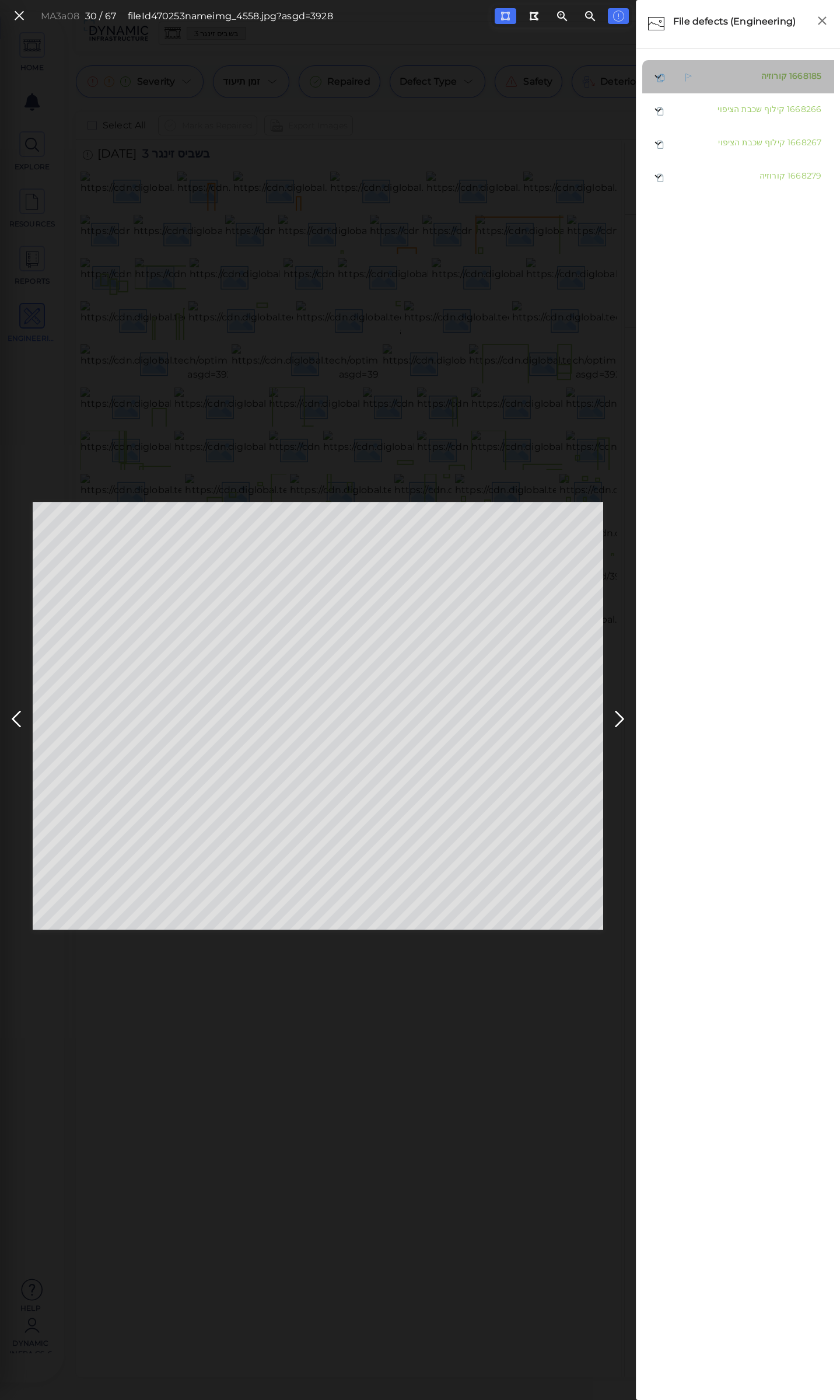
click at [771, 75] on span "קורוזיה" at bounding box center [773, 76] width 26 height 11
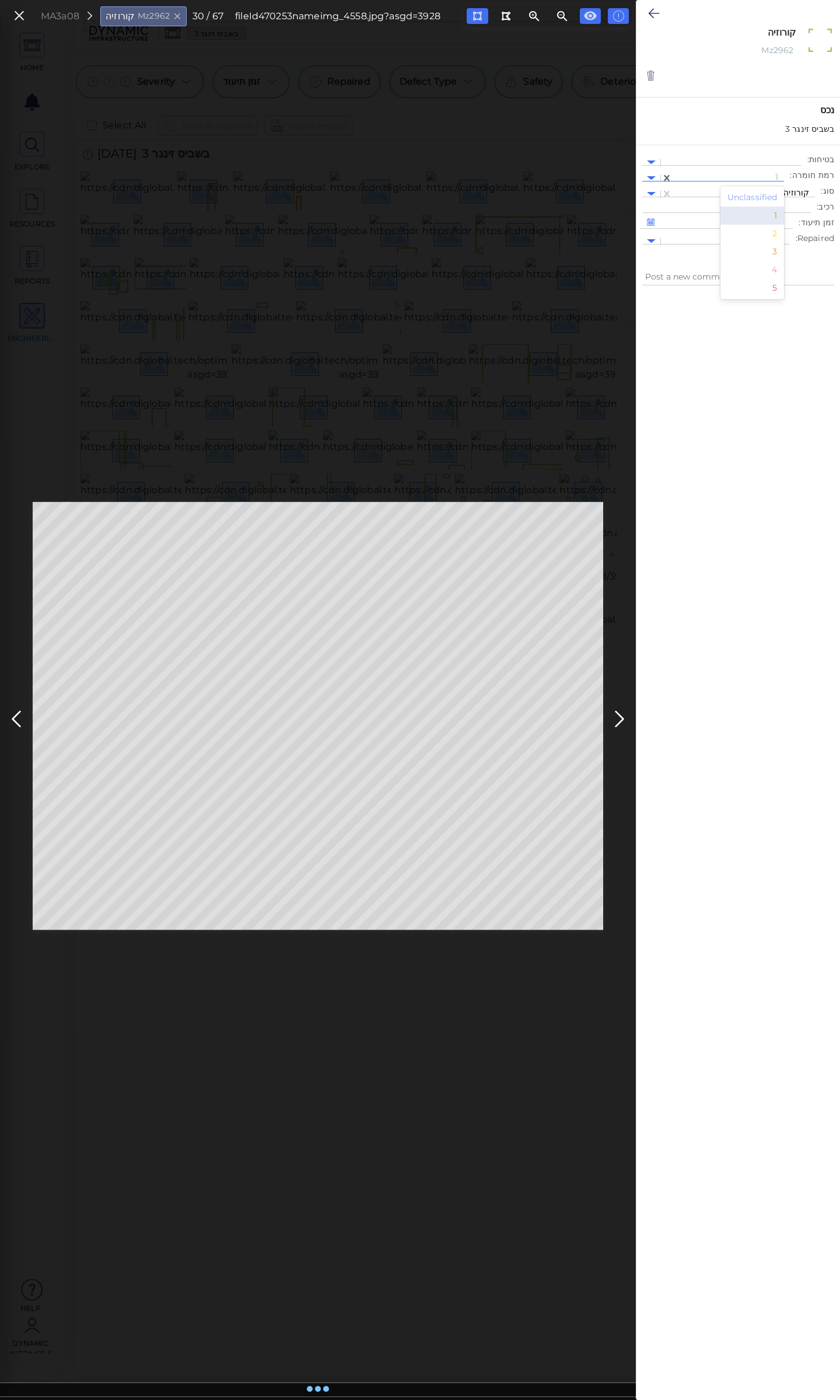
click at [749, 173] on div at bounding box center [728, 178] width 100 height 12
click at [781, 235] on div "2" at bounding box center [752, 234] width 64 height 18
click at [655, 15] on icon at bounding box center [654, 13] width 11 height 14
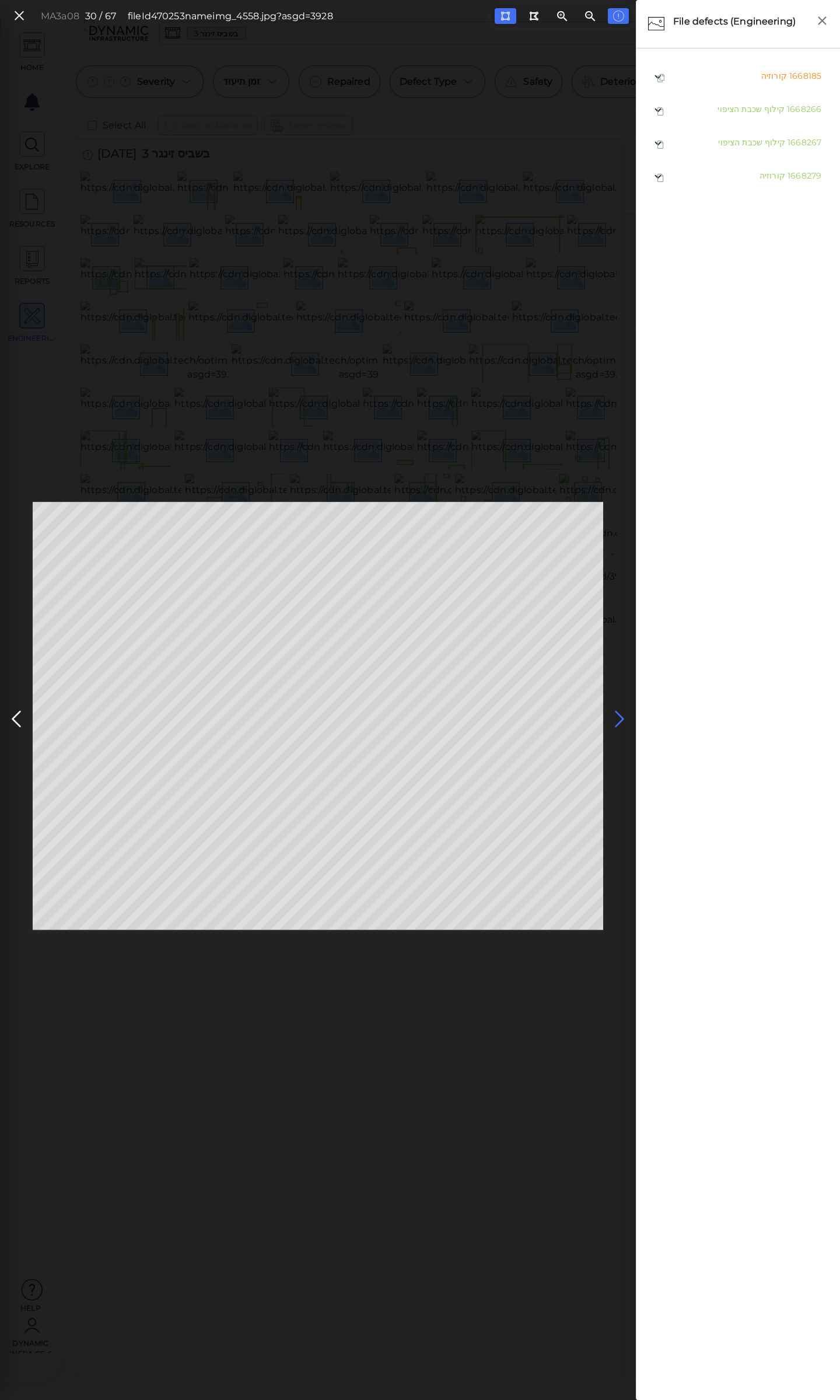
click at [619, 719] on icon at bounding box center [620, 719] width 19 height 23
click at [742, 77] on span "קילוף שכבת הציפוי" at bounding box center [751, 76] width 67 height 11
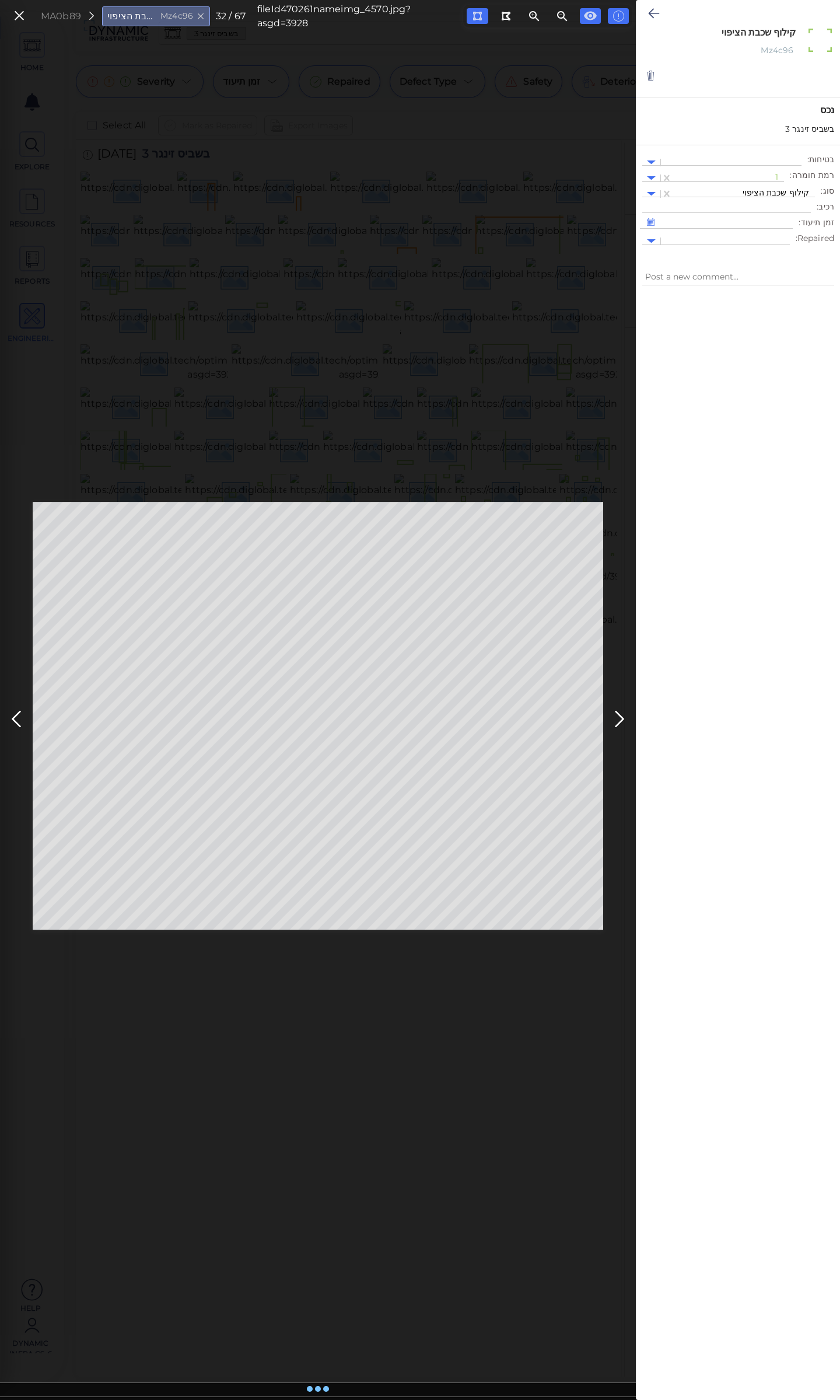
click at [722, 175] on div at bounding box center [728, 178] width 100 height 12
click at [780, 253] on div "3" at bounding box center [752, 251] width 64 height 18
click at [655, 13] on icon at bounding box center [654, 13] width 11 height 14
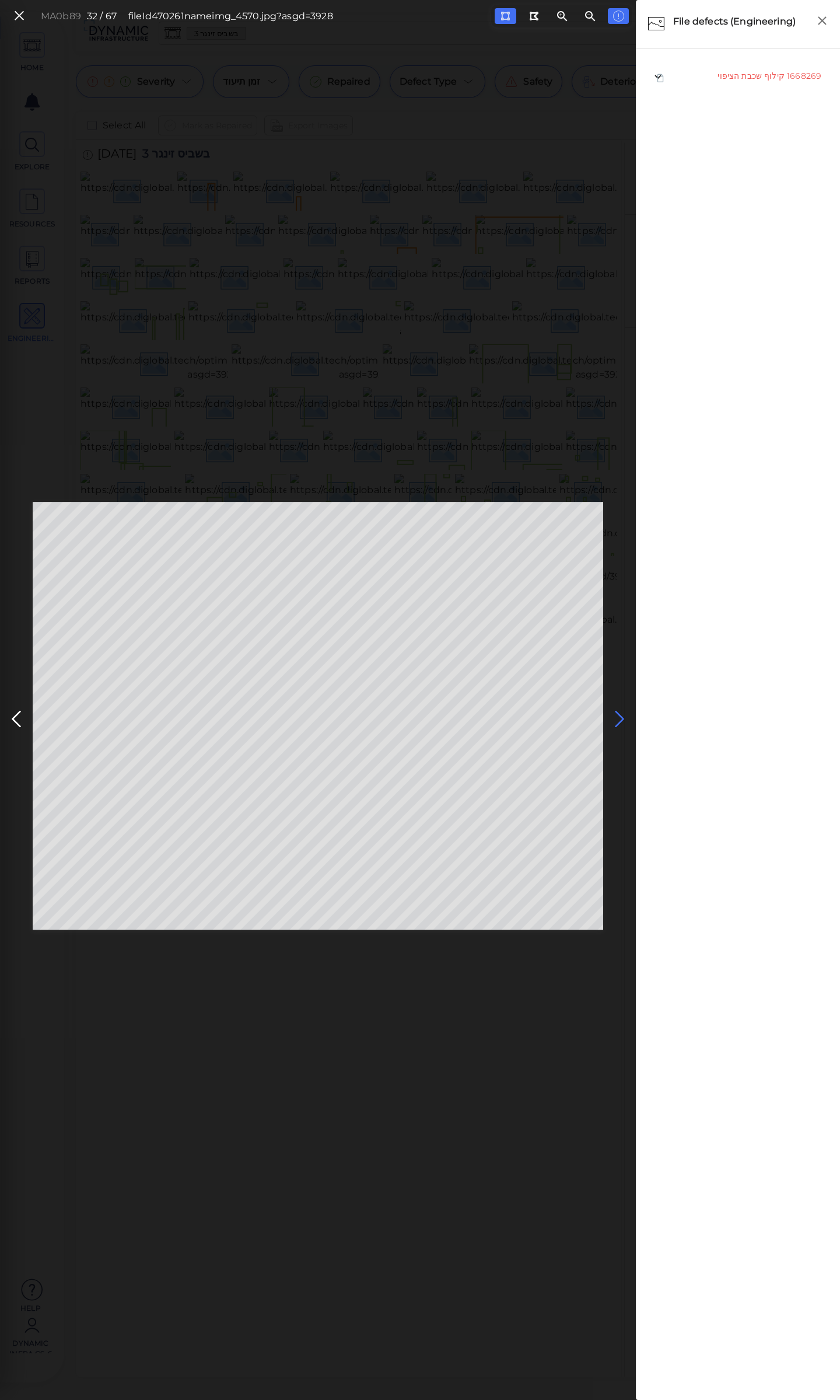
click at [621, 714] on icon at bounding box center [620, 719] width 19 height 23
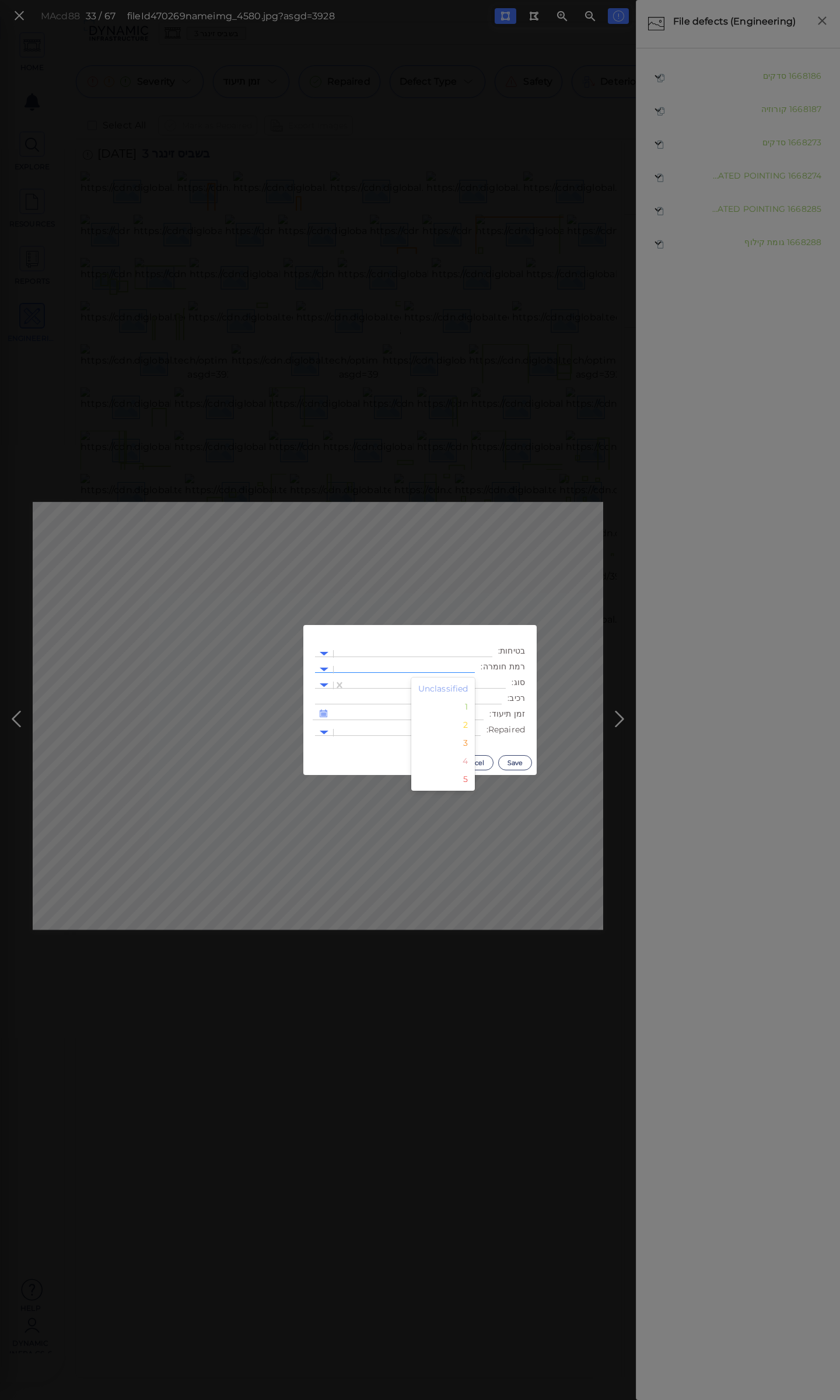
click at [415, 666] on div at bounding box center [404, 670] width 130 height 12
click at [472, 746] on div "3" at bounding box center [443, 743] width 64 height 18
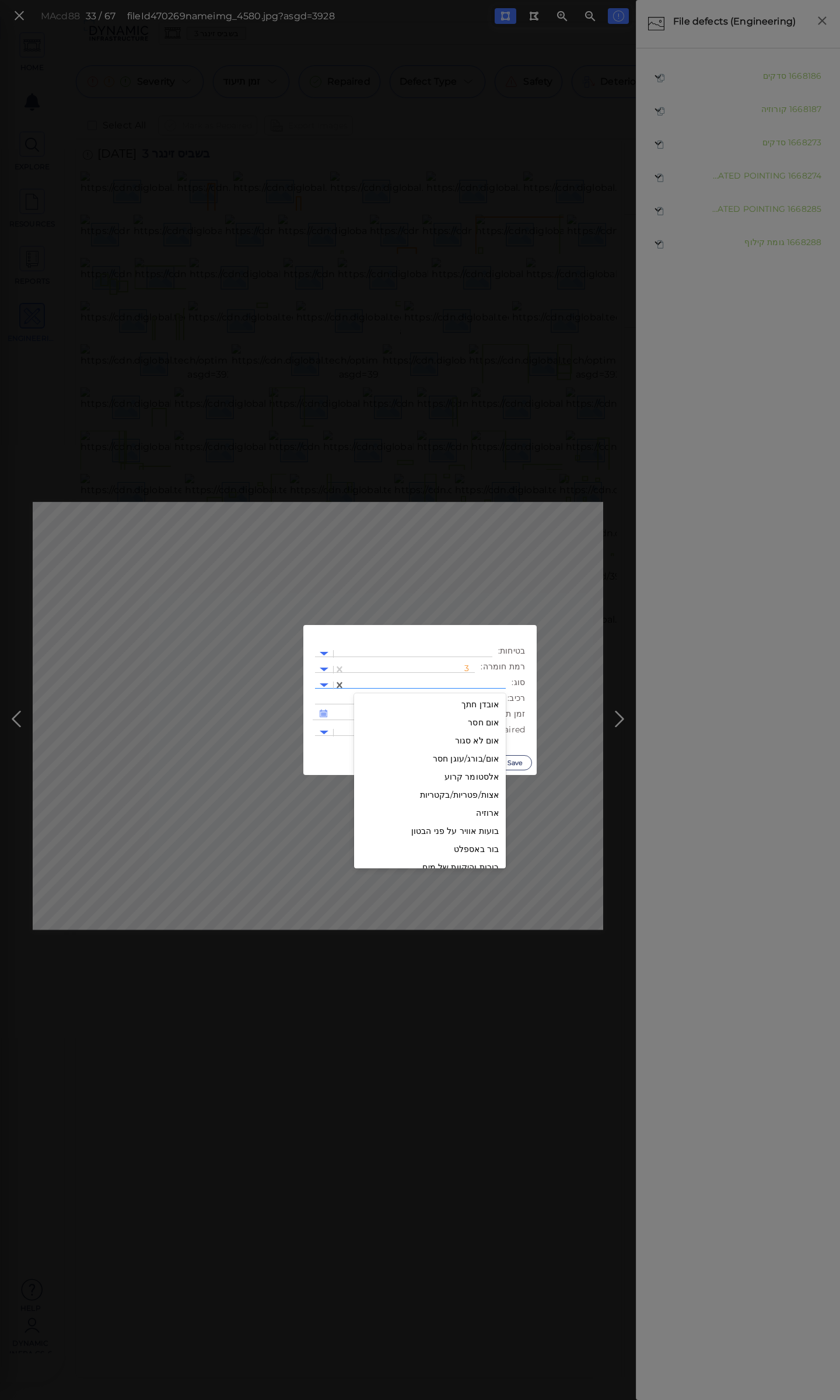
click at [413, 681] on div at bounding box center [426, 685] width 149 height 12
click at [472, 752] on div "קילוף שכבת הציפוי" at bounding box center [430, 748] width 152 height 18
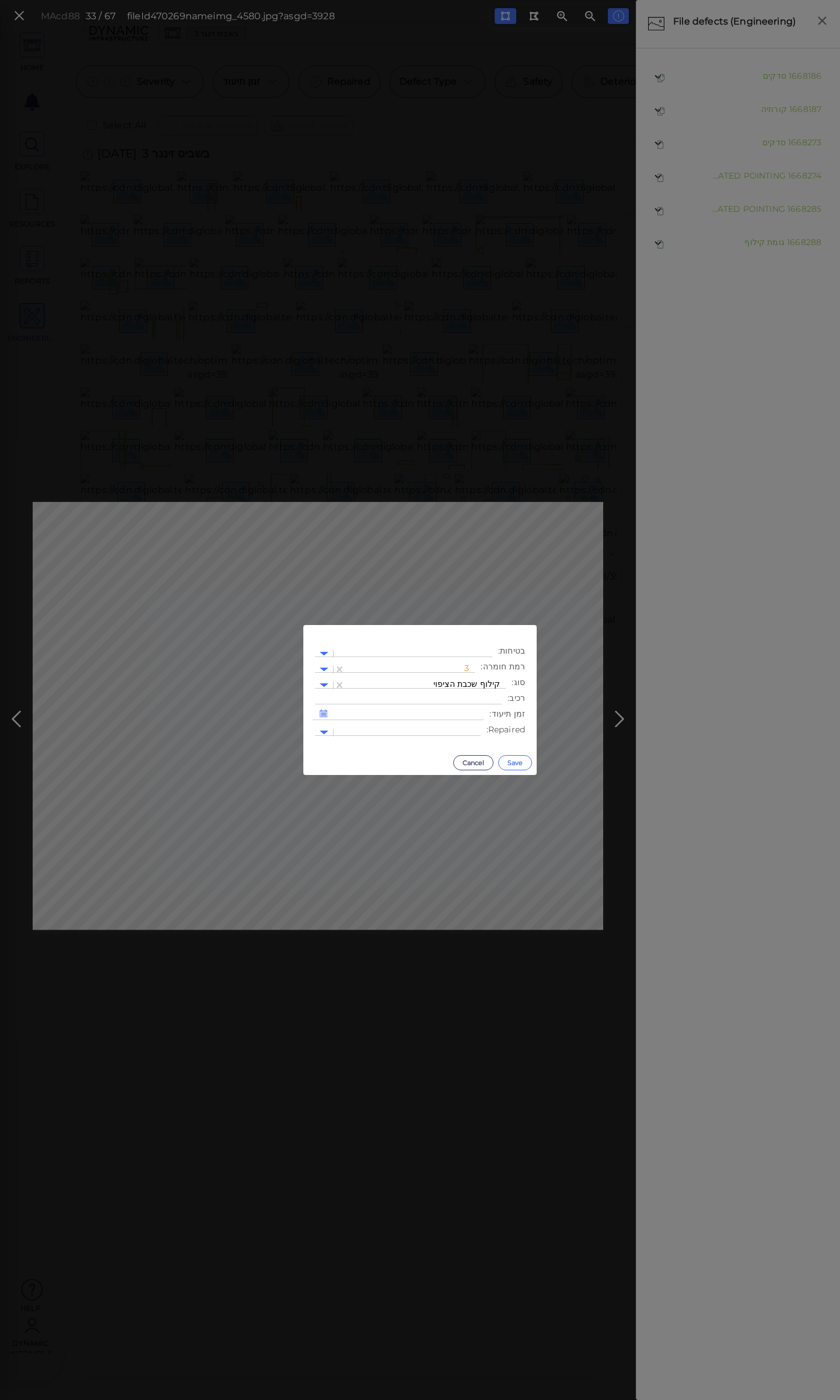
click at [517, 761] on button "Save" at bounding box center [515, 763] width 34 height 16
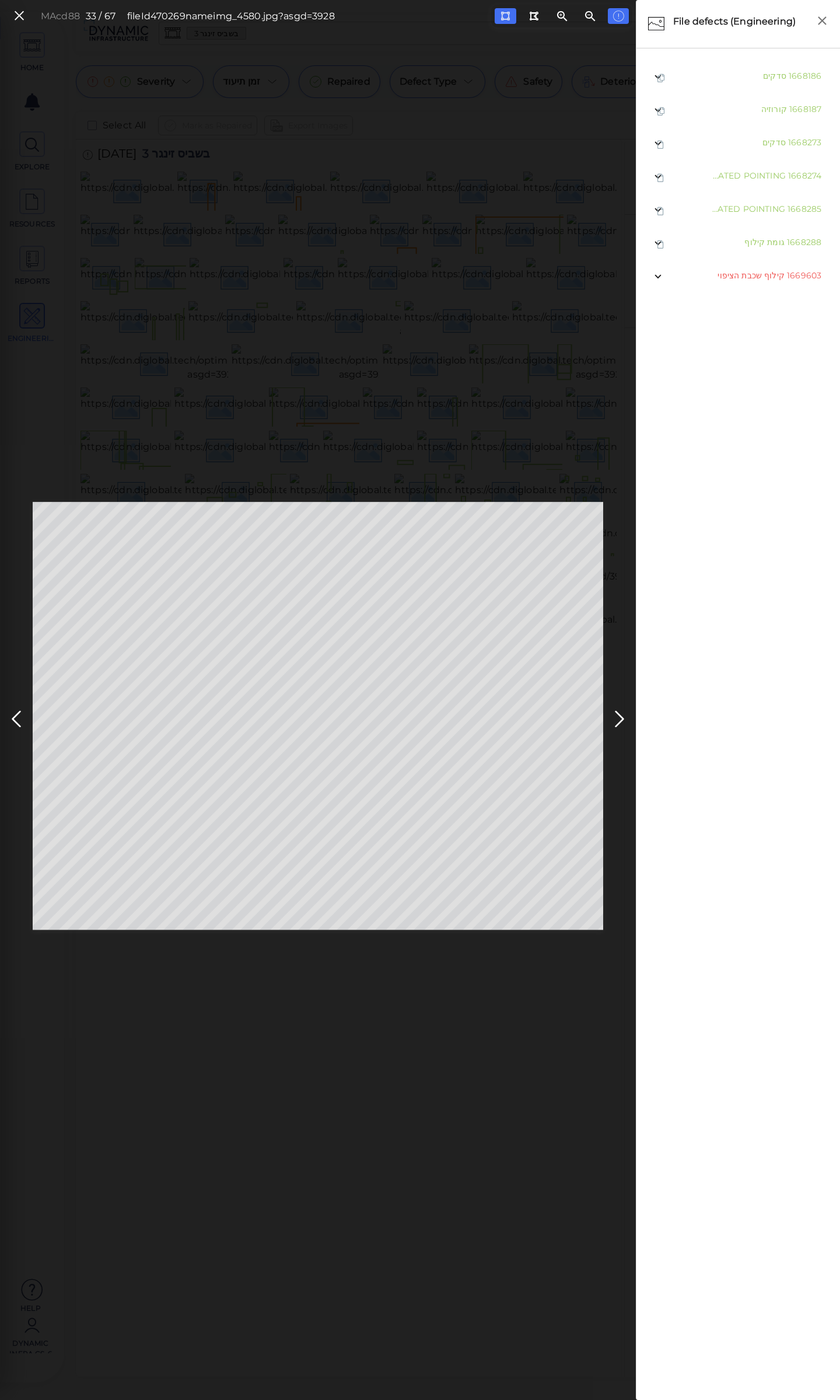
click at [613, 717] on icon at bounding box center [620, 719] width 19 height 23
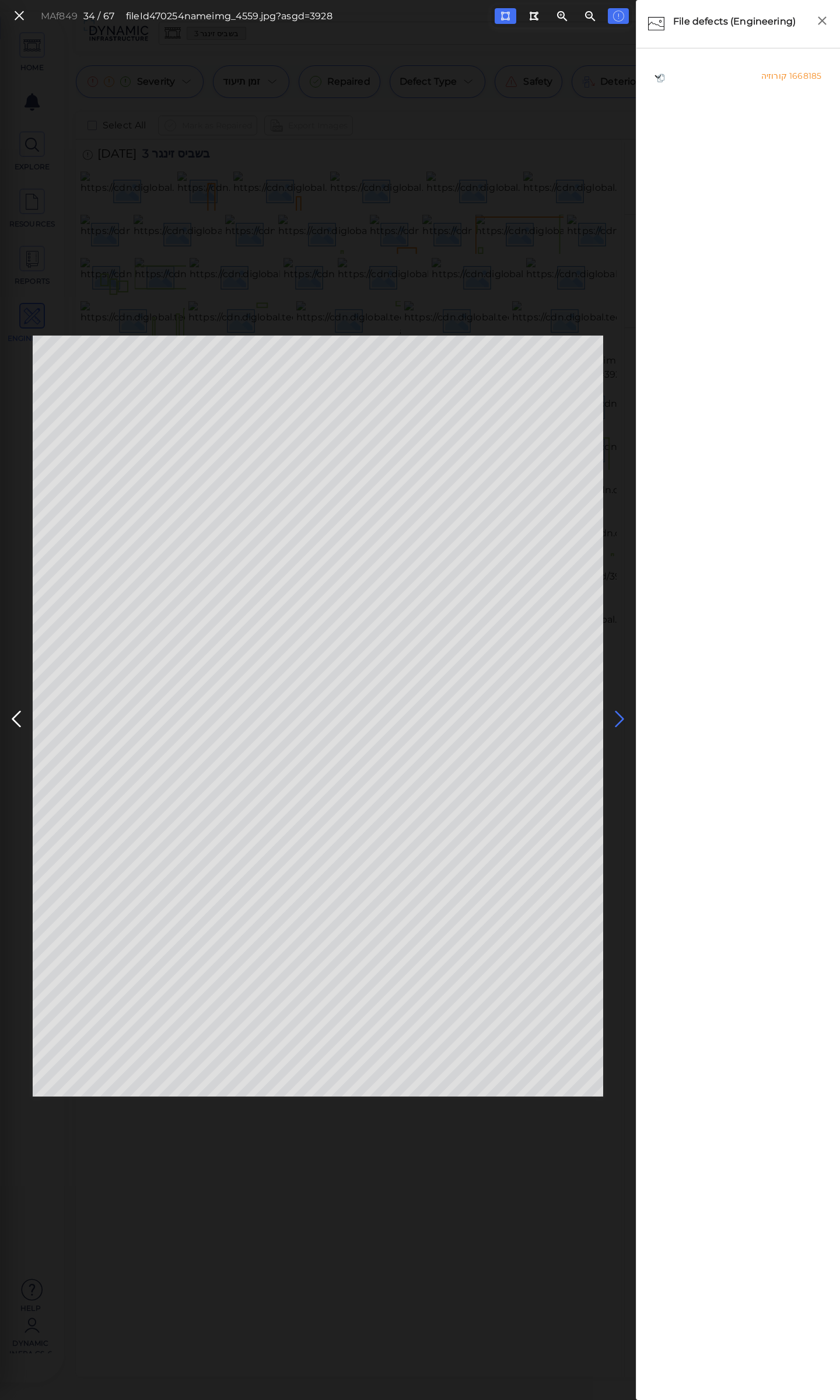
click at [614, 717] on icon at bounding box center [620, 719] width 19 height 23
click at [745, 75] on span "קילוף שכבת הציפוי" at bounding box center [752, 76] width 67 height 11
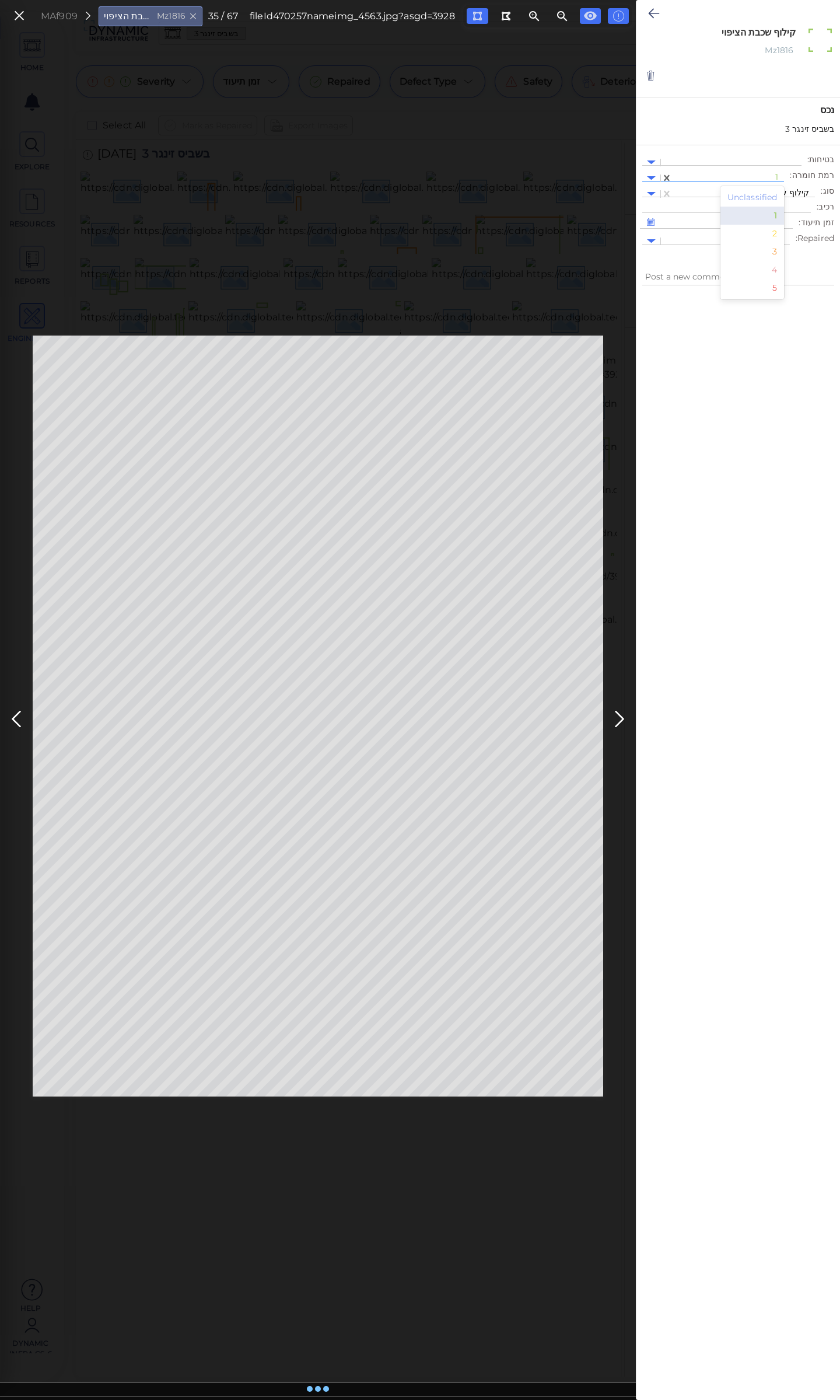
click at [720, 175] on div at bounding box center [728, 178] width 100 height 12
click at [774, 253] on div "3" at bounding box center [752, 251] width 64 height 18
click at [648, 8] on icon at bounding box center [654, 13] width 11 height 14
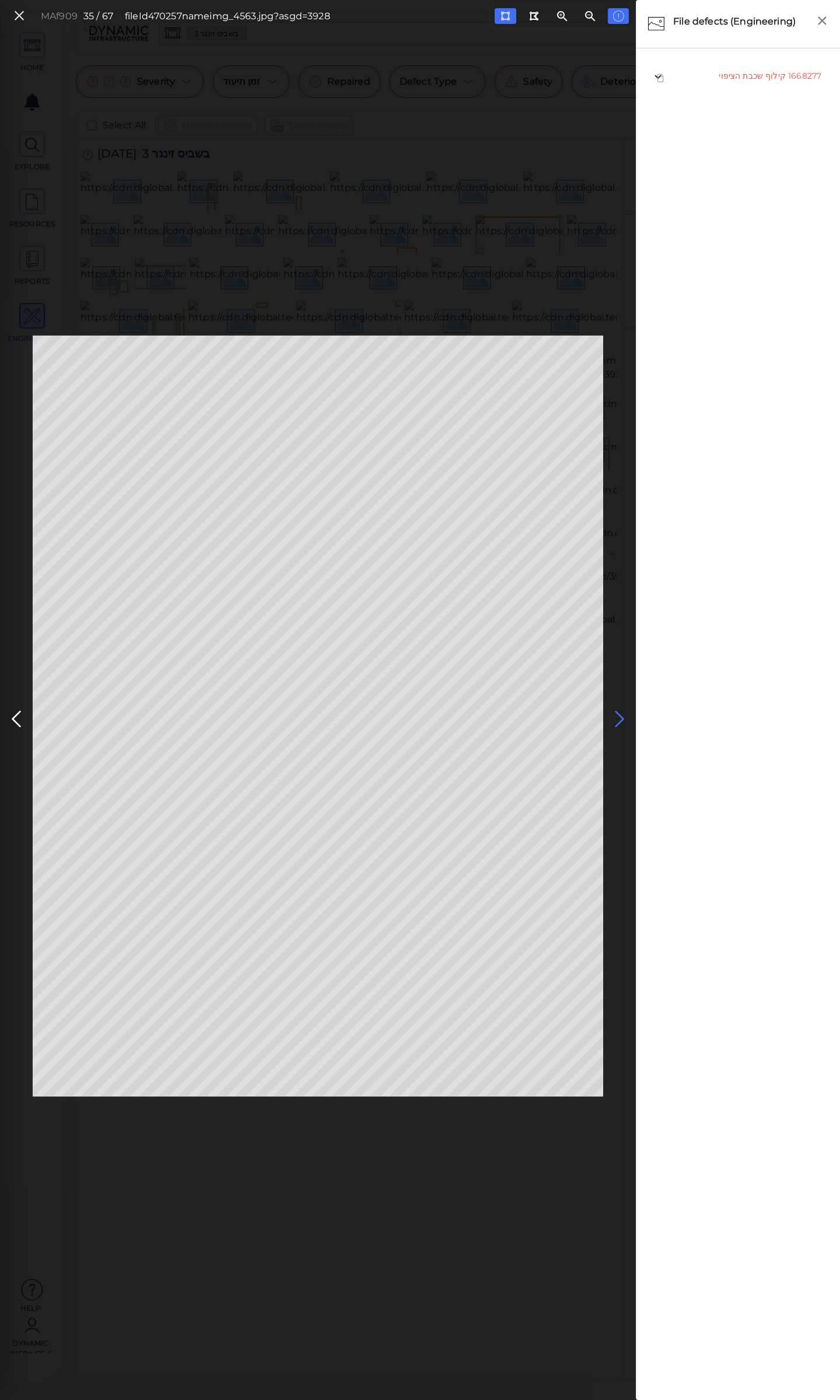
click at [621, 715] on icon at bounding box center [620, 719] width 19 height 23
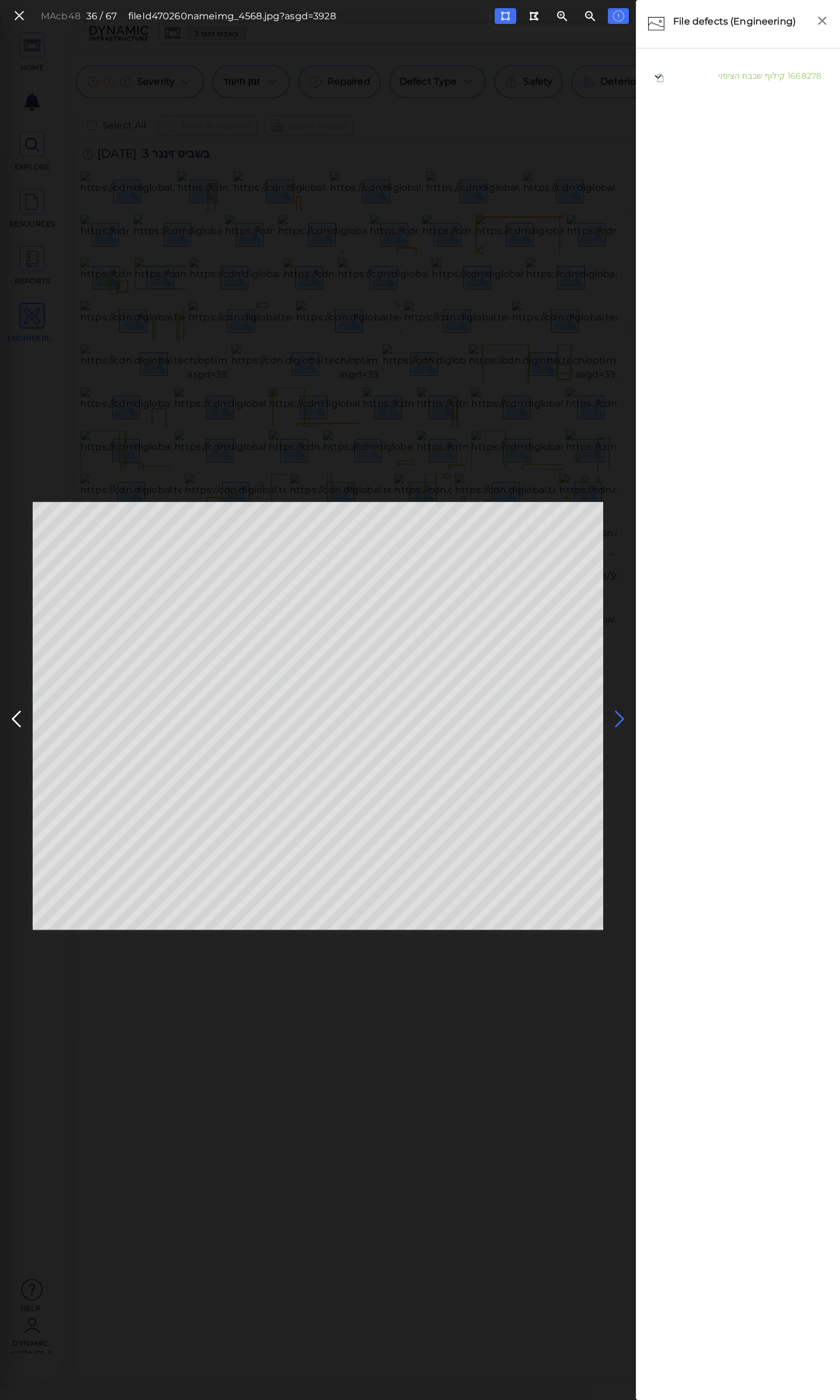
click at [614, 715] on icon at bounding box center [620, 719] width 19 height 23
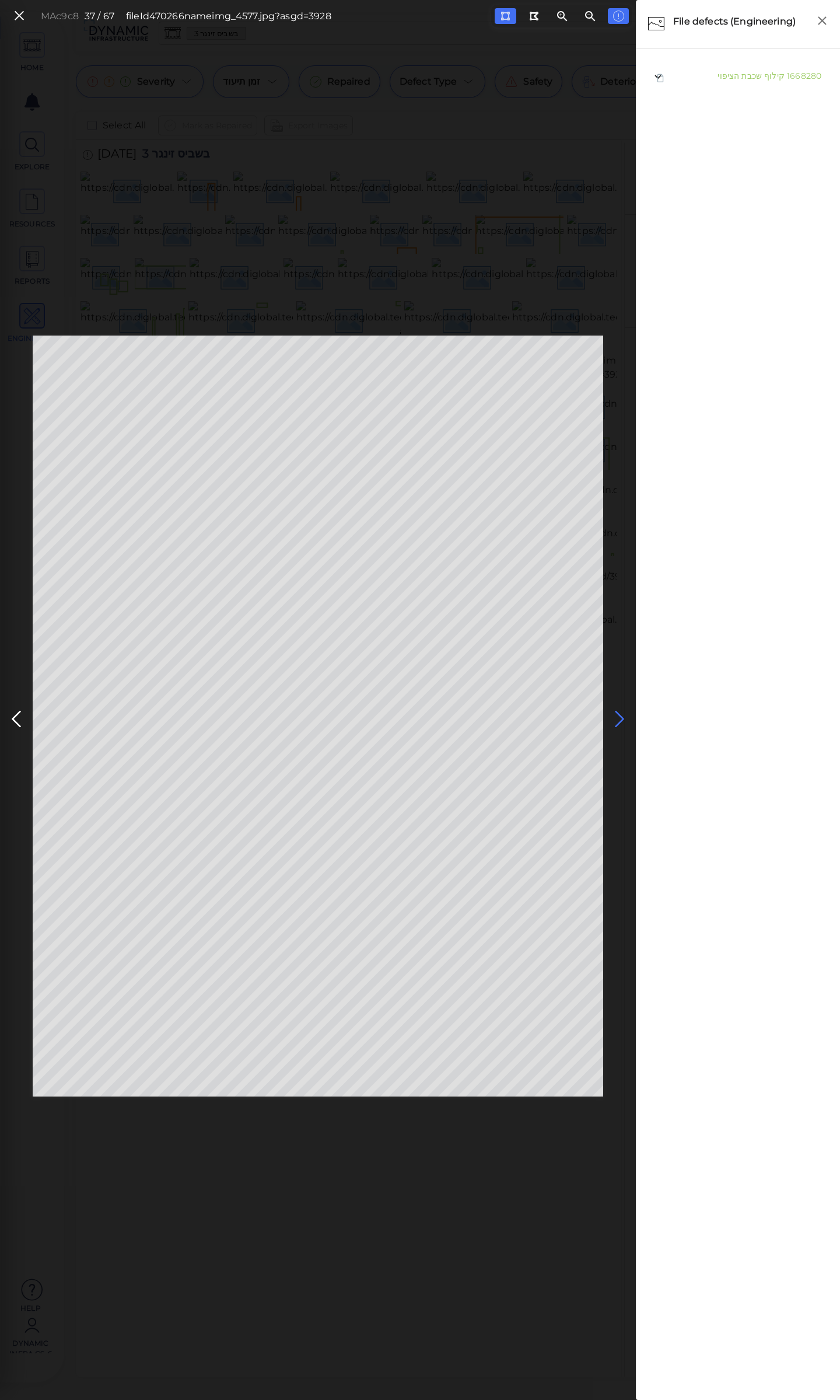
click at [614, 715] on icon at bounding box center [620, 719] width 19 height 23
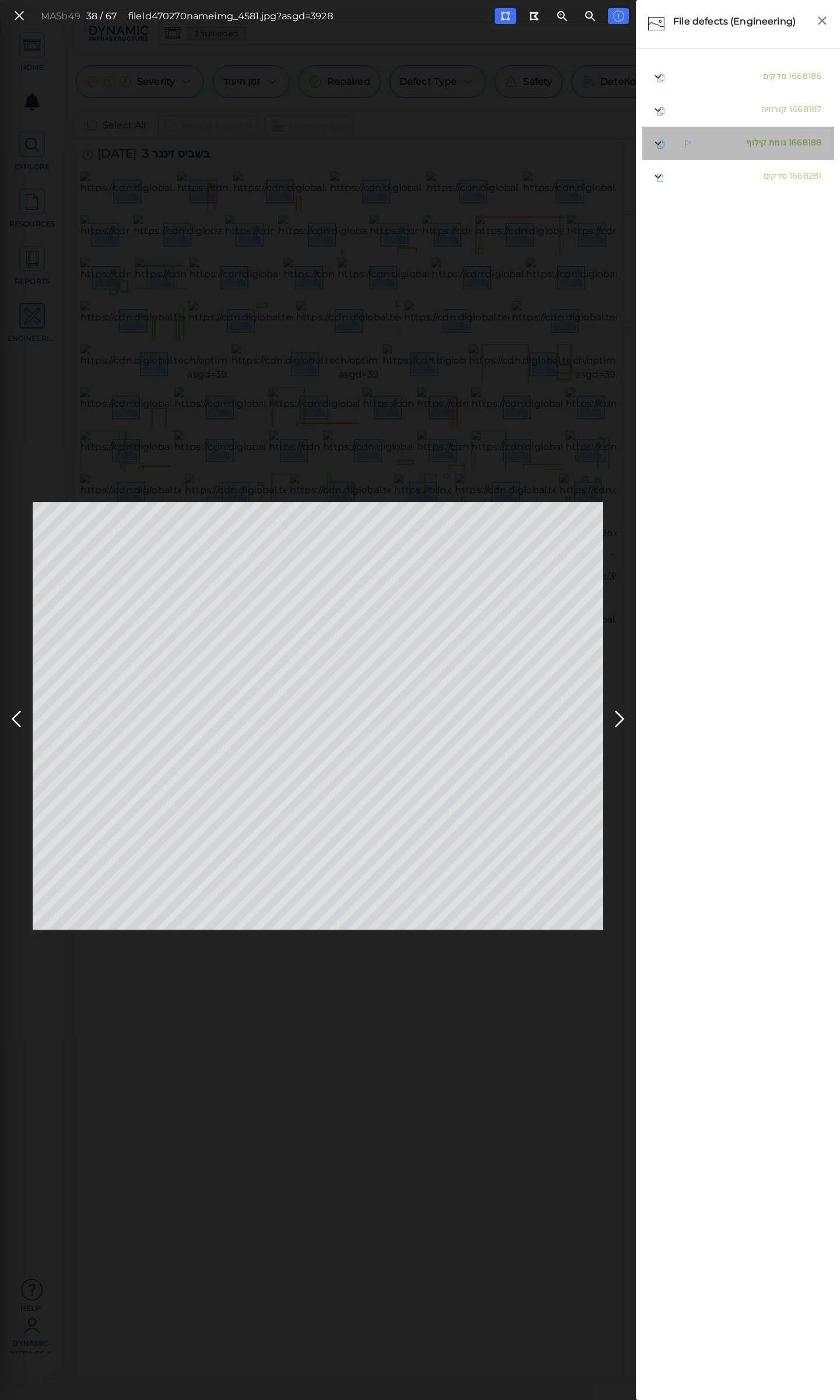
click at [760, 142] on span "גומת קילוף" at bounding box center [766, 143] width 40 height 11
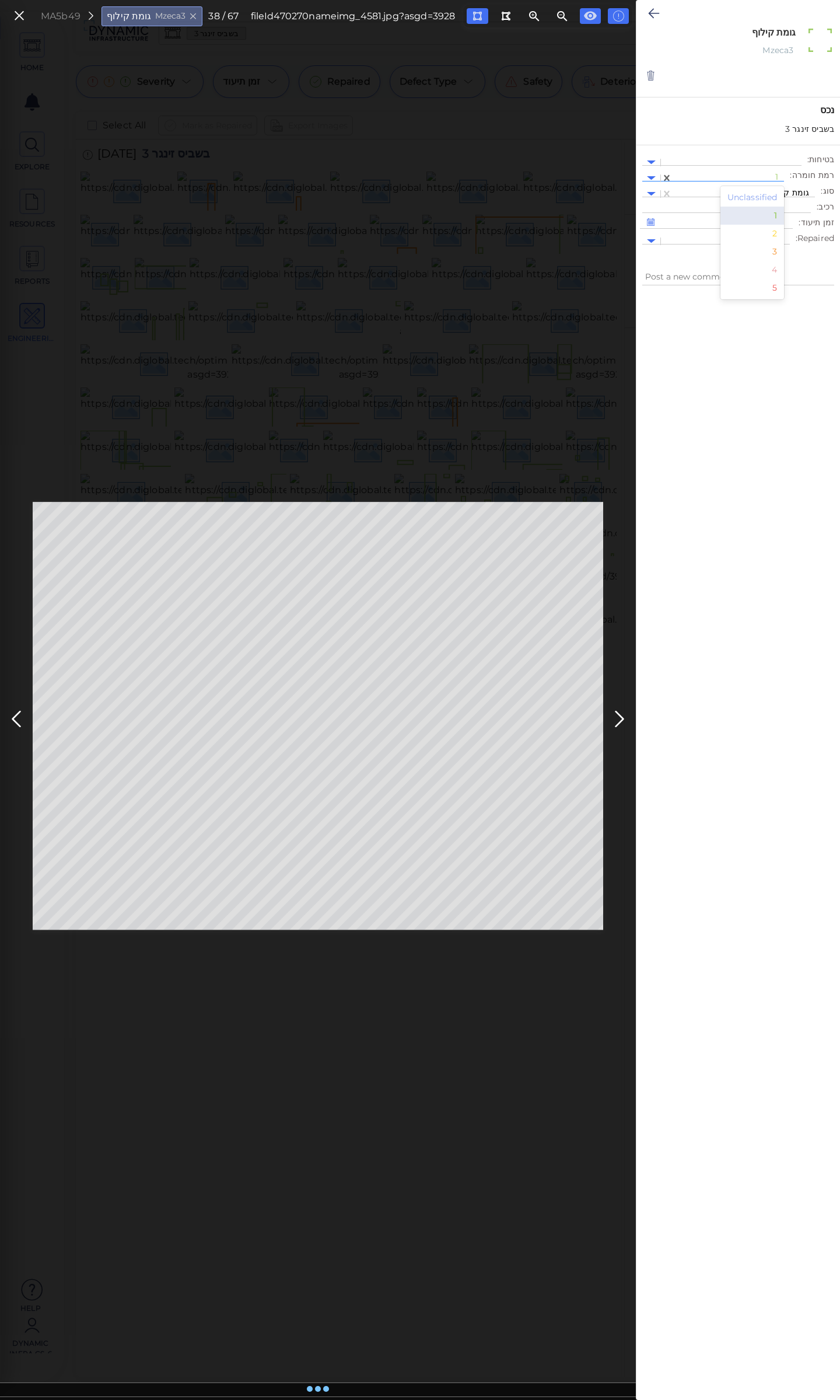
click at [746, 174] on div at bounding box center [728, 178] width 100 height 12
click at [772, 235] on div "2" at bounding box center [752, 234] width 64 height 18
type textarea "x"
click at [653, 13] on icon at bounding box center [654, 13] width 11 height 14
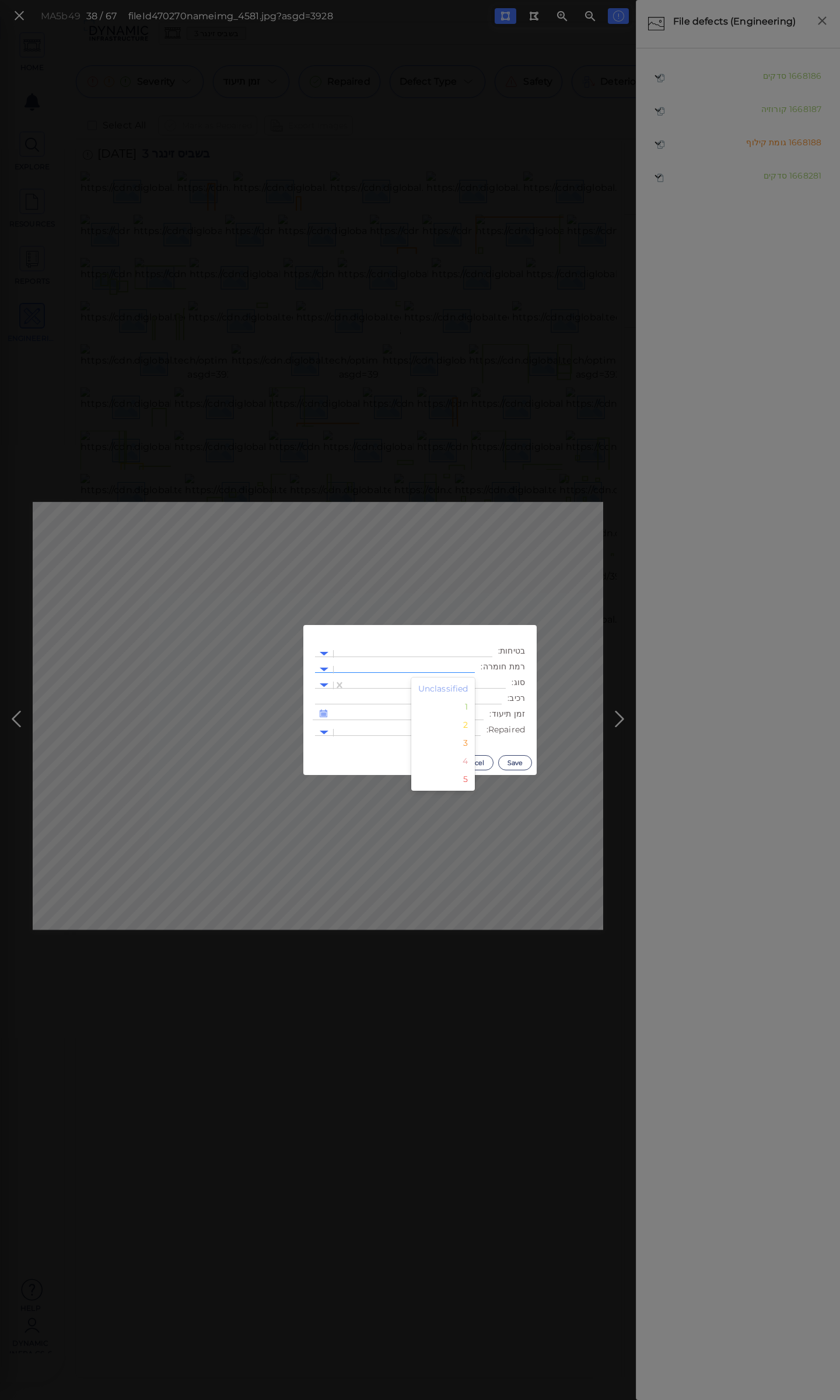
click at [399, 667] on div at bounding box center [404, 670] width 130 height 12
click at [472, 747] on div "3" at bounding box center [443, 743] width 64 height 18
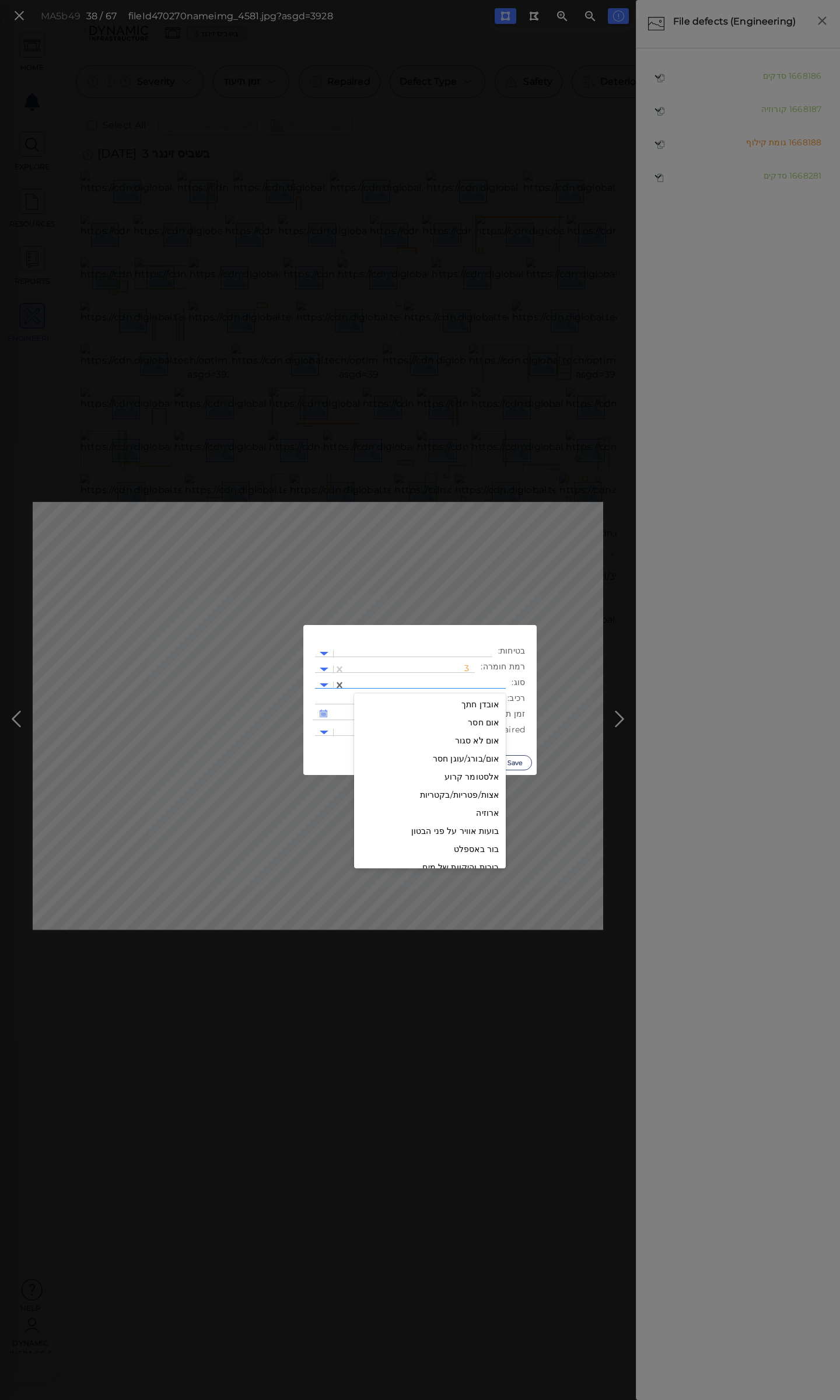
click at [445, 681] on div at bounding box center [426, 685] width 149 height 12
click at [471, 711] on div "קילוף שכבת הציפוי" at bounding box center [430, 712] width 152 height 18
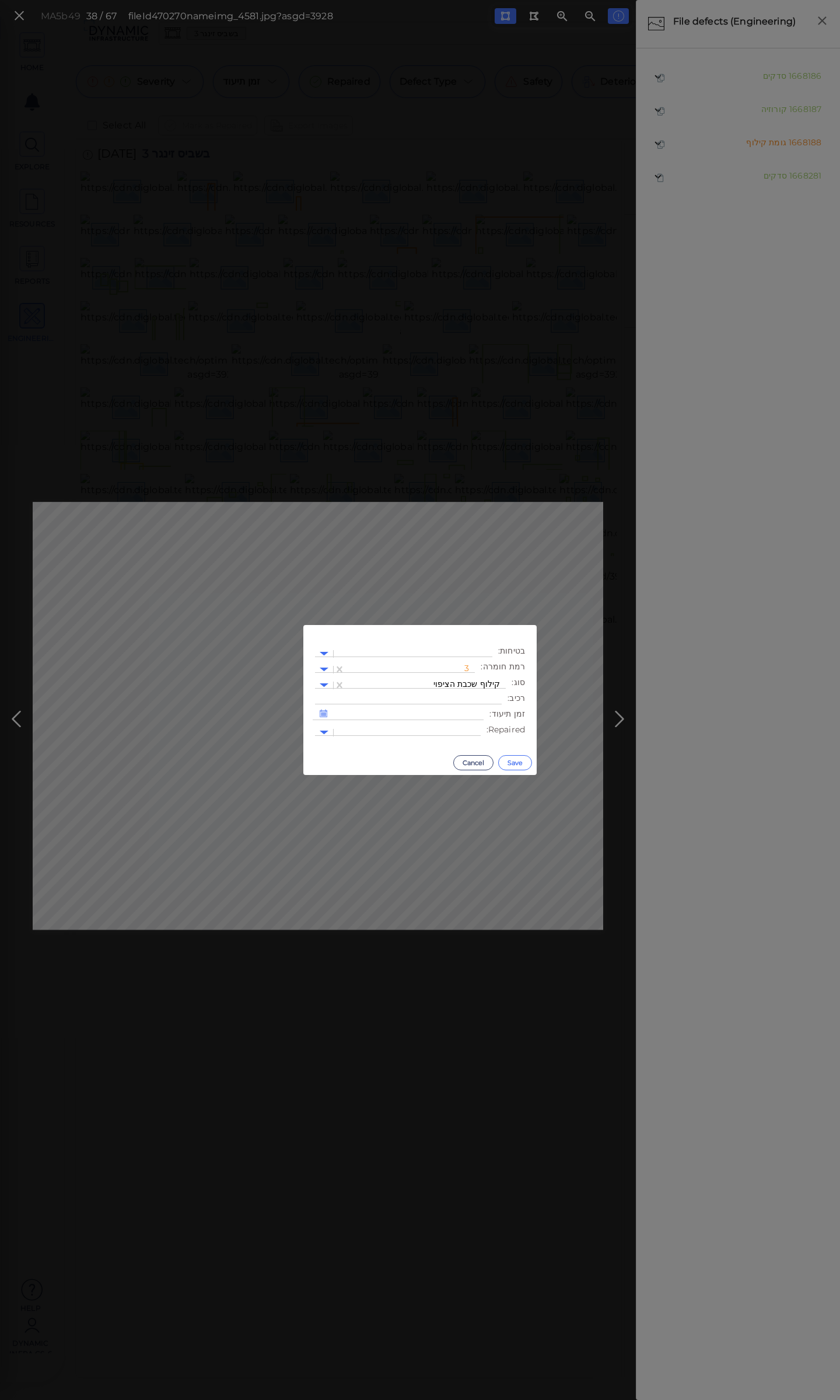
click at [517, 761] on button "Save" at bounding box center [515, 763] width 34 height 16
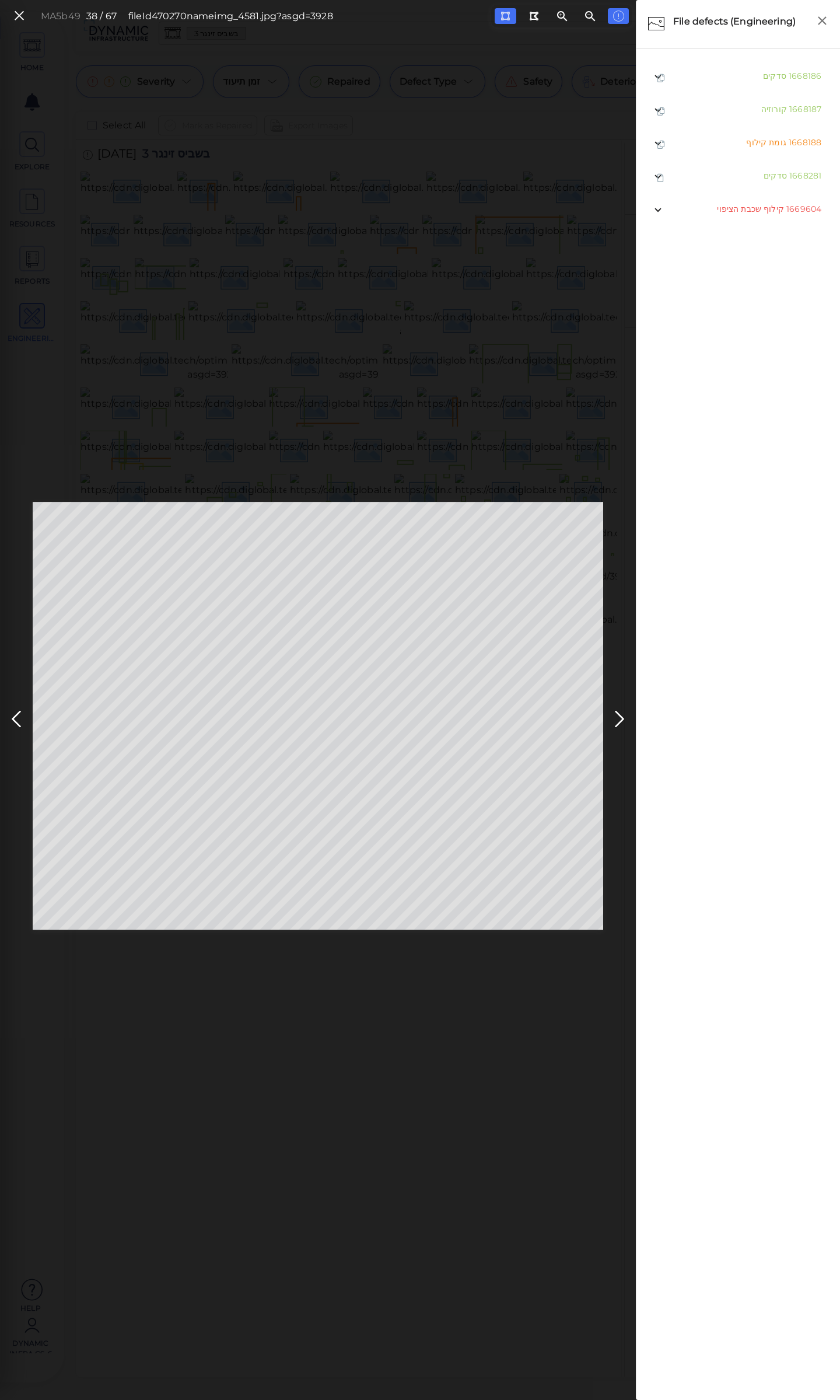
click at [619, 713] on icon at bounding box center [620, 719] width 19 height 23
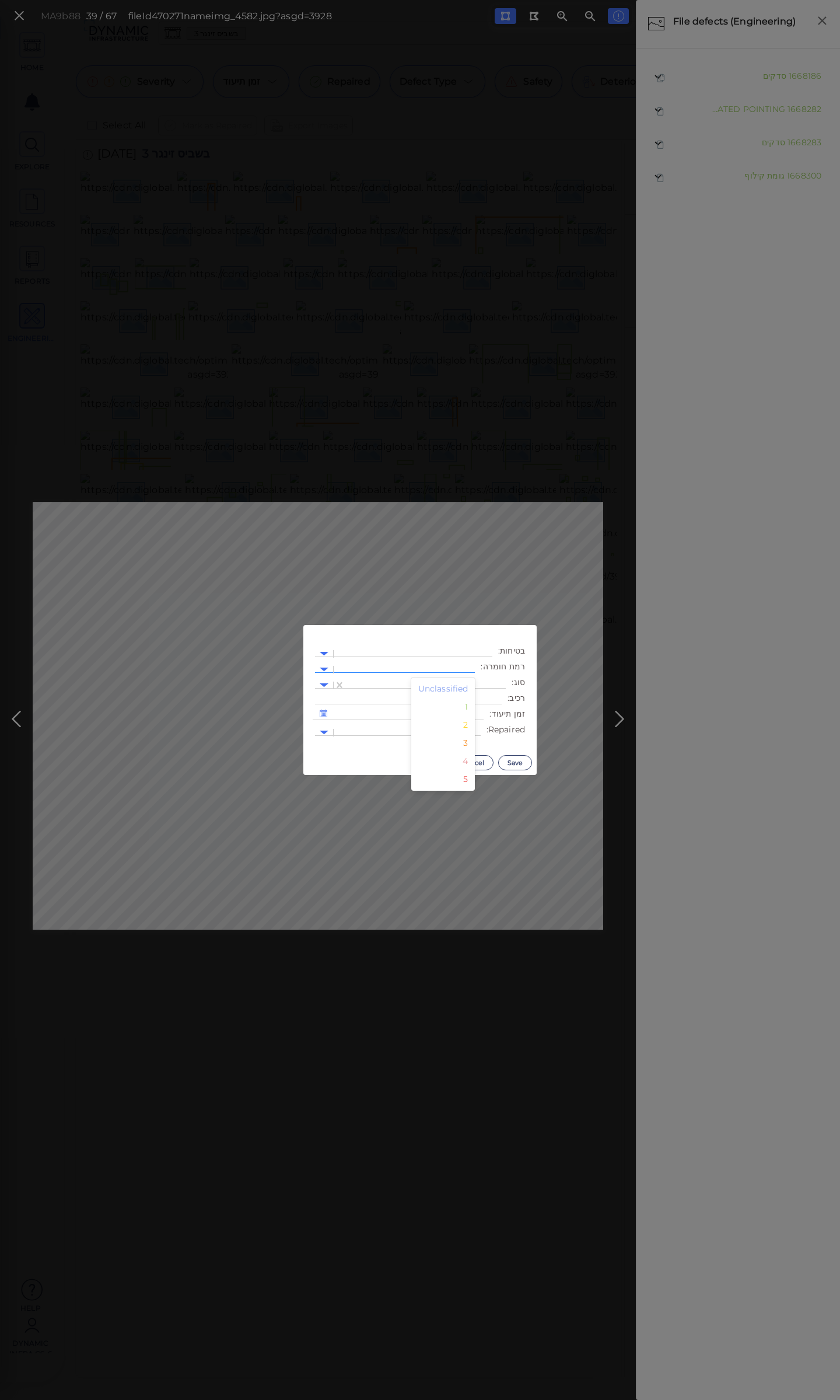
click at [399, 664] on div at bounding box center [404, 670] width 130 height 12
click at [466, 743] on div "3" at bounding box center [443, 743] width 64 height 18
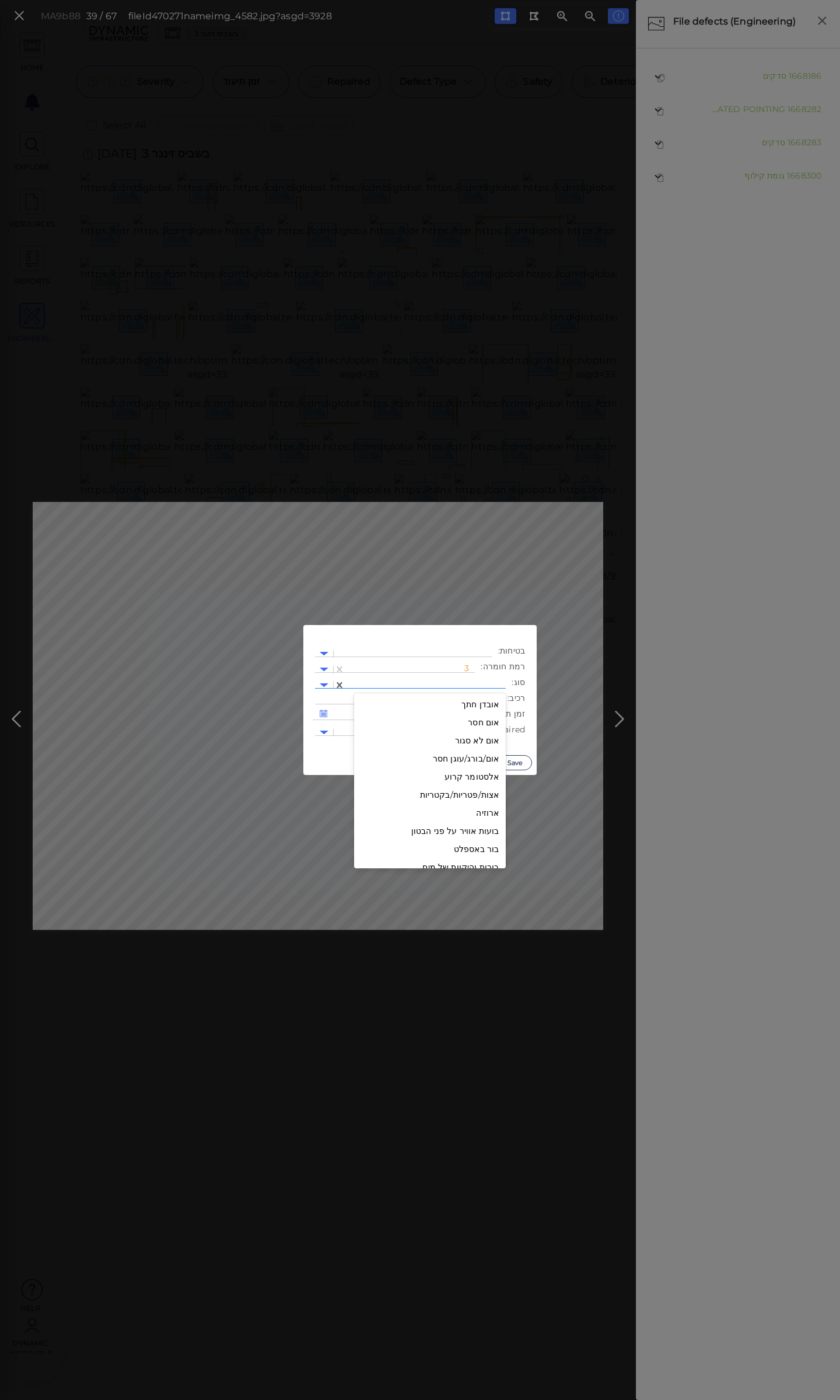
click at [453, 684] on div at bounding box center [426, 685] width 149 height 12
click at [451, 750] on div "קילוף שכבת הציפוי" at bounding box center [430, 748] width 152 height 18
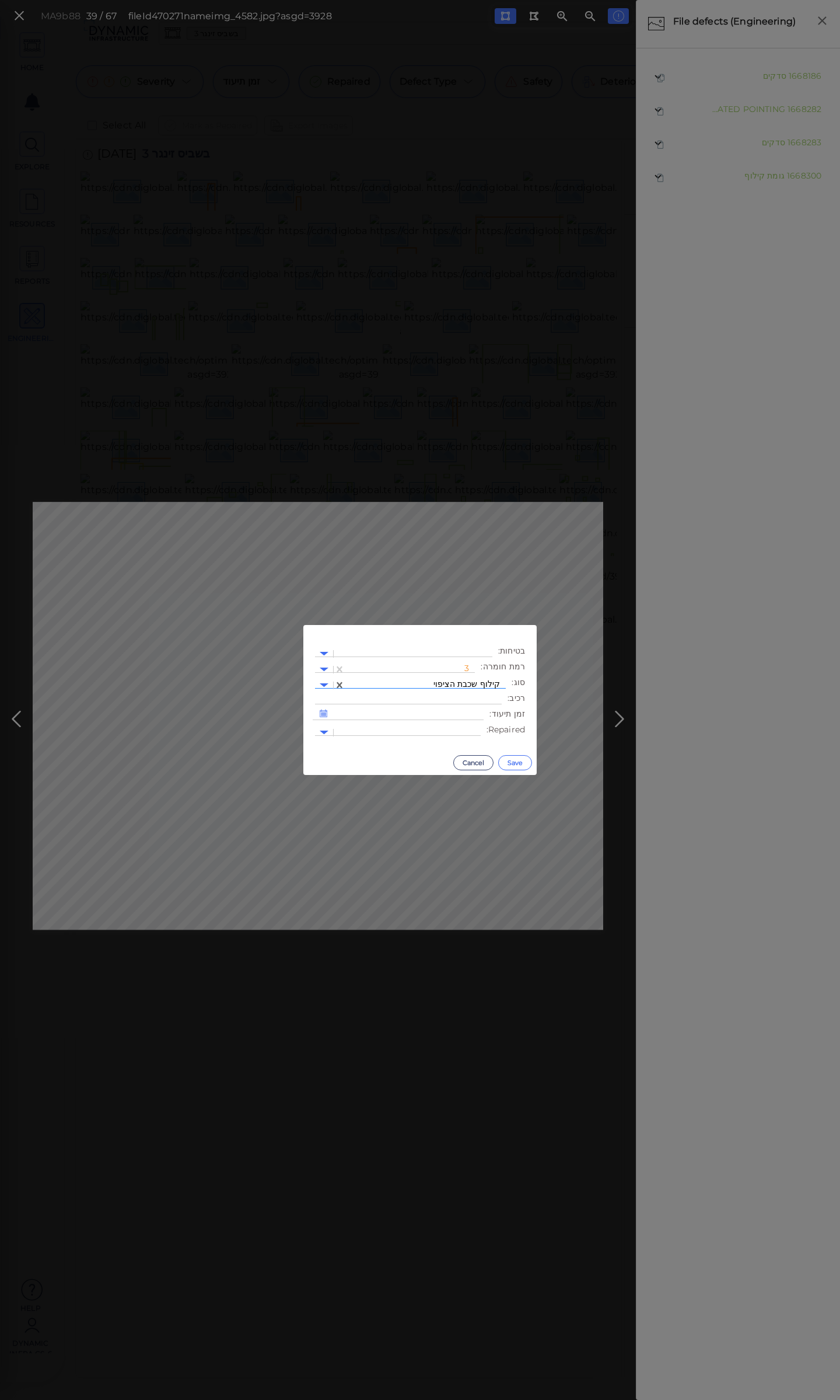
click at [518, 761] on button "Save" at bounding box center [515, 763] width 34 height 16
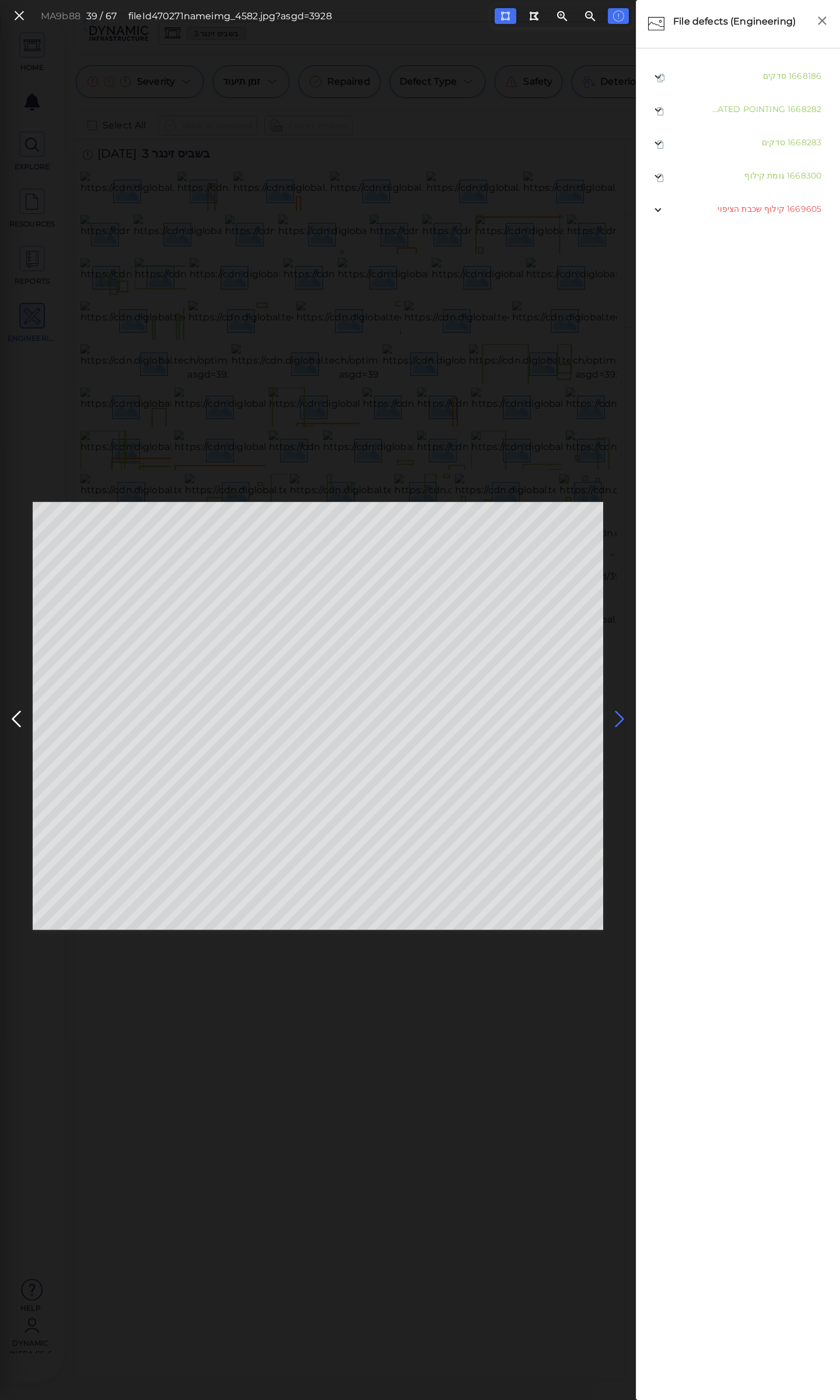
click at [613, 710] on icon at bounding box center [620, 719] width 19 height 23
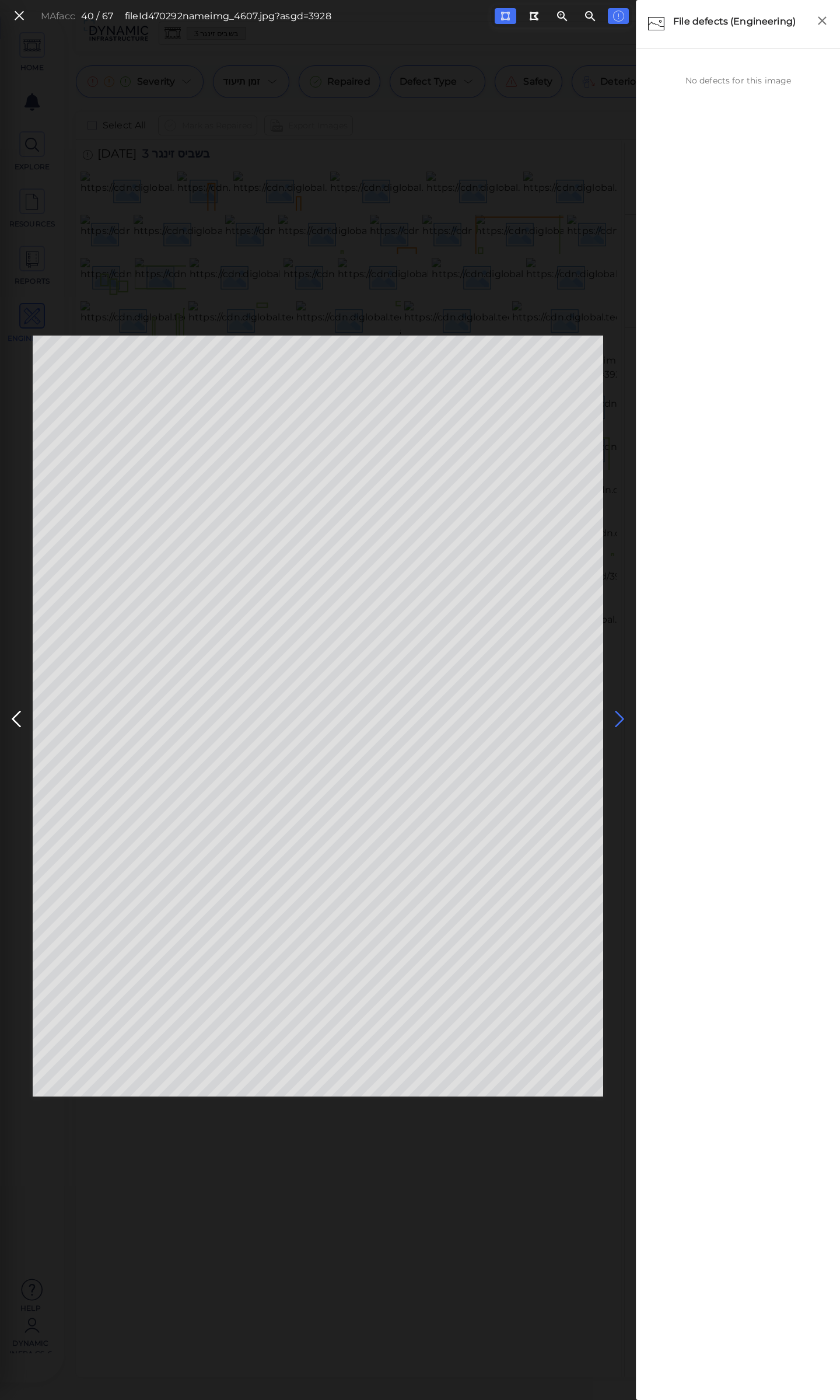
click at [624, 716] on icon at bounding box center [620, 719] width 19 height 23
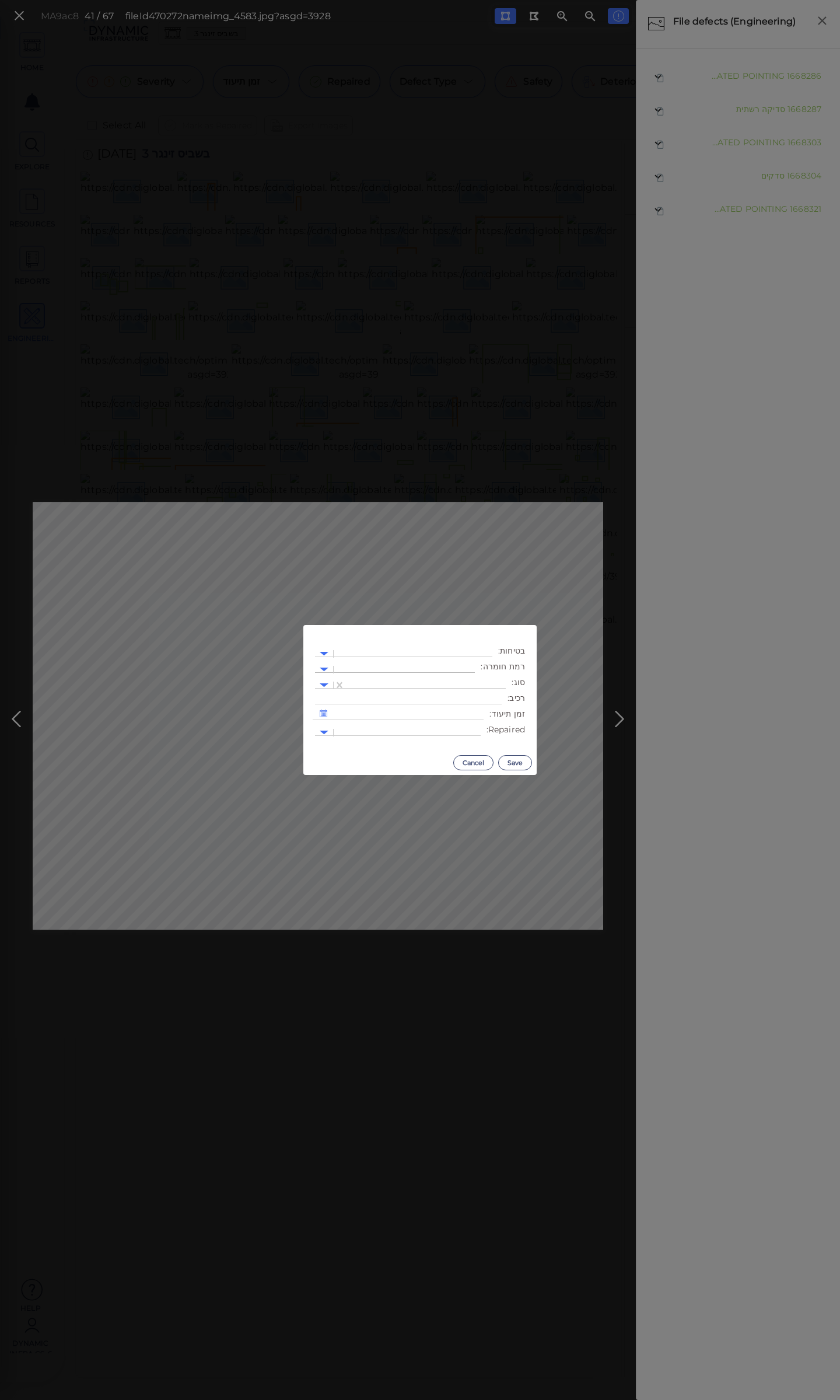
click at [392, 661] on div at bounding box center [404, 670] width 141 height 17
click at [471, 745] on div "3" at bounding box center [443, 743] width 64 height 18
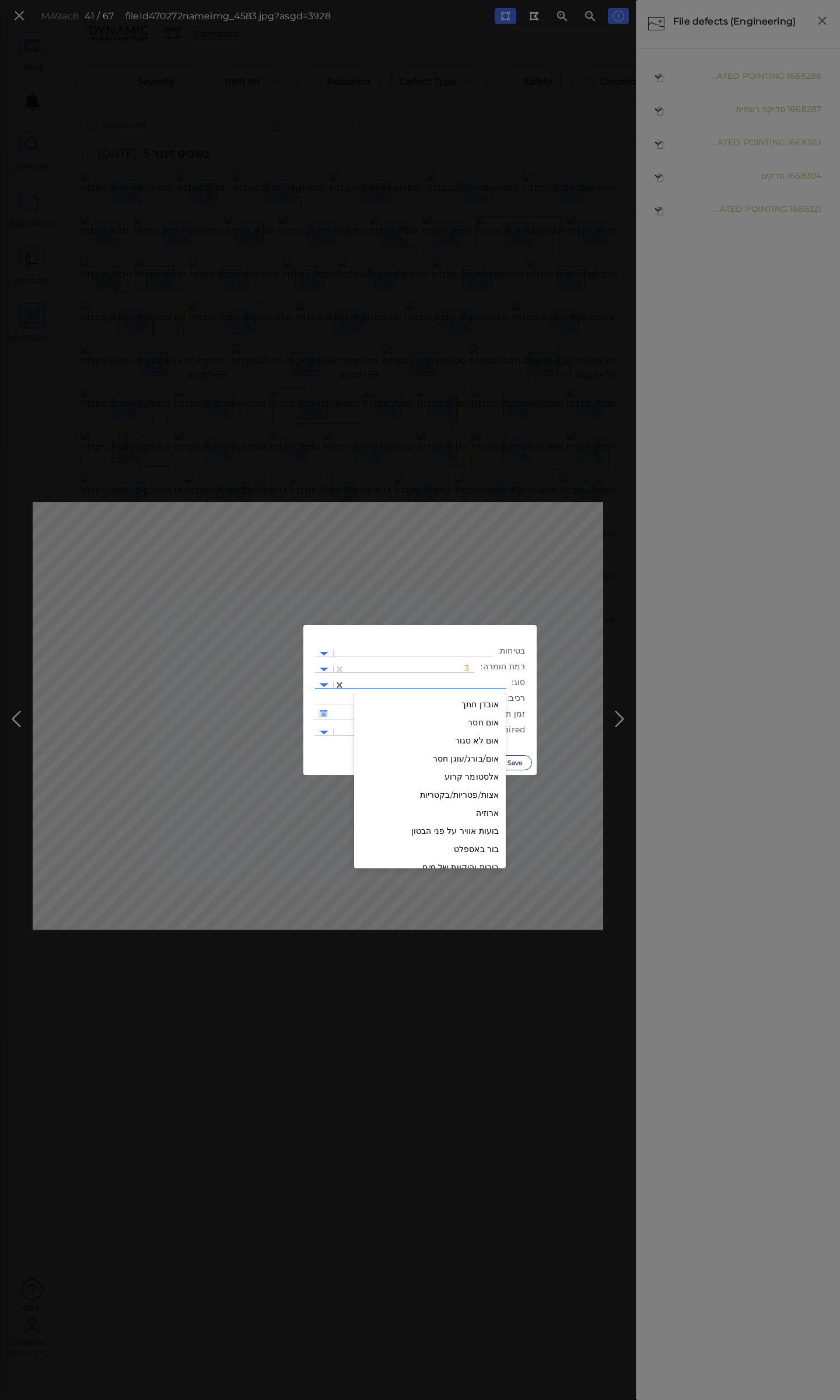
click at [453, 682] on div at bounding box center [426, 685] width 149 height 12
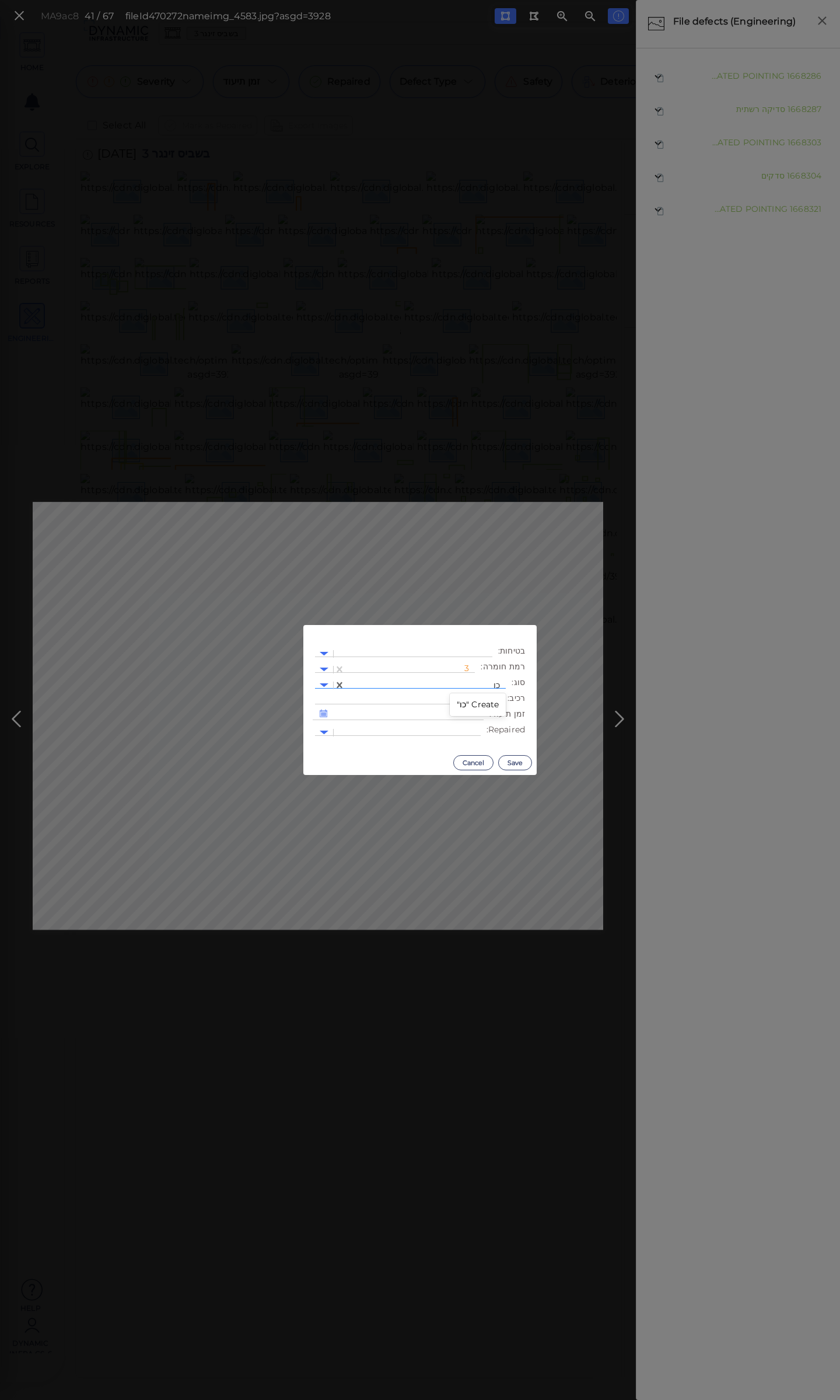
type input "כ"
type input "פ"
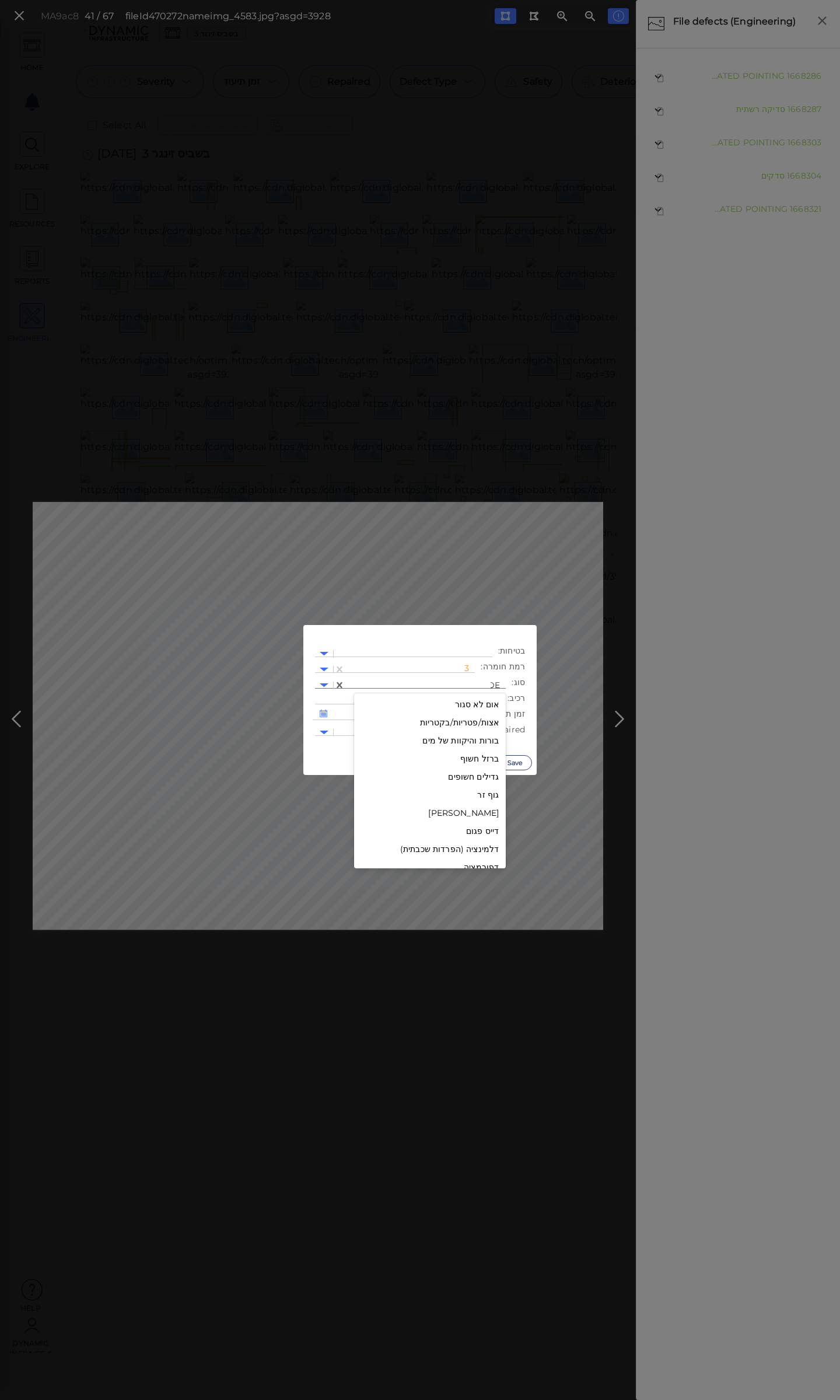
type input "D"
click at [479, 740] on div "גומות קילוף" at bounding box center [430, 742] width 152 height 18
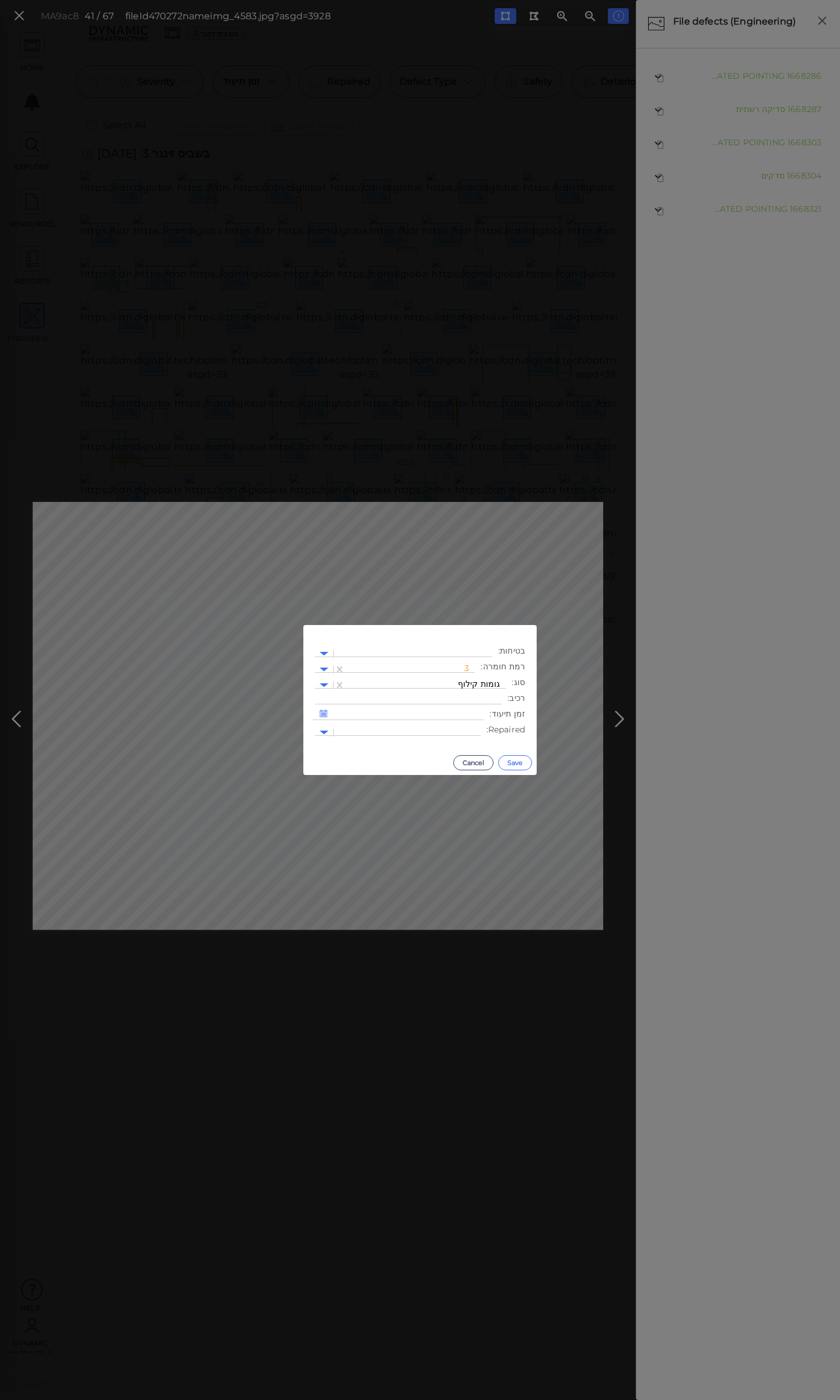
click at [515, 762] on button "Save" at bounding box center [515, 763] width 34 height 16
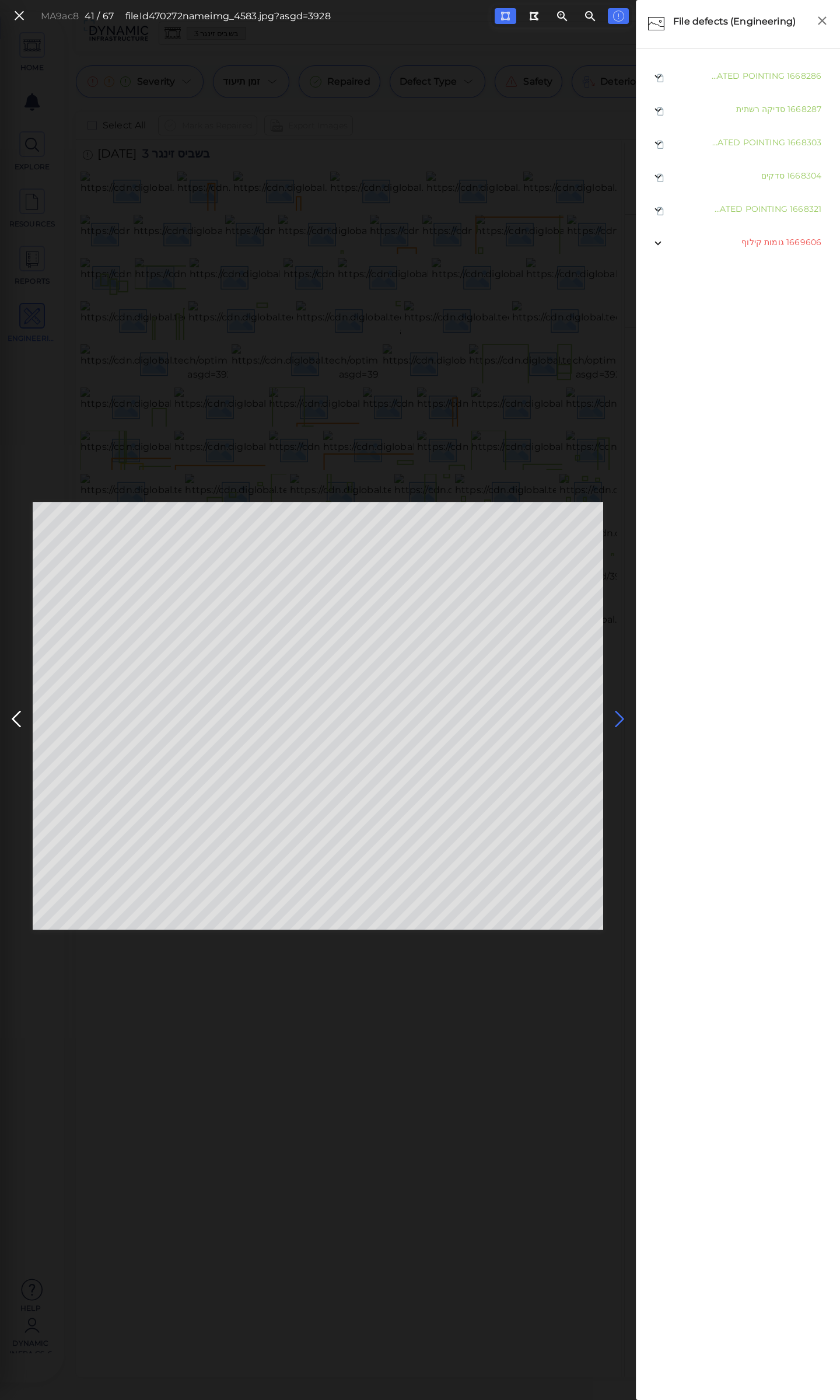
click at [620, 720] on icon at bounding box center [620, 719] width 19 height 23
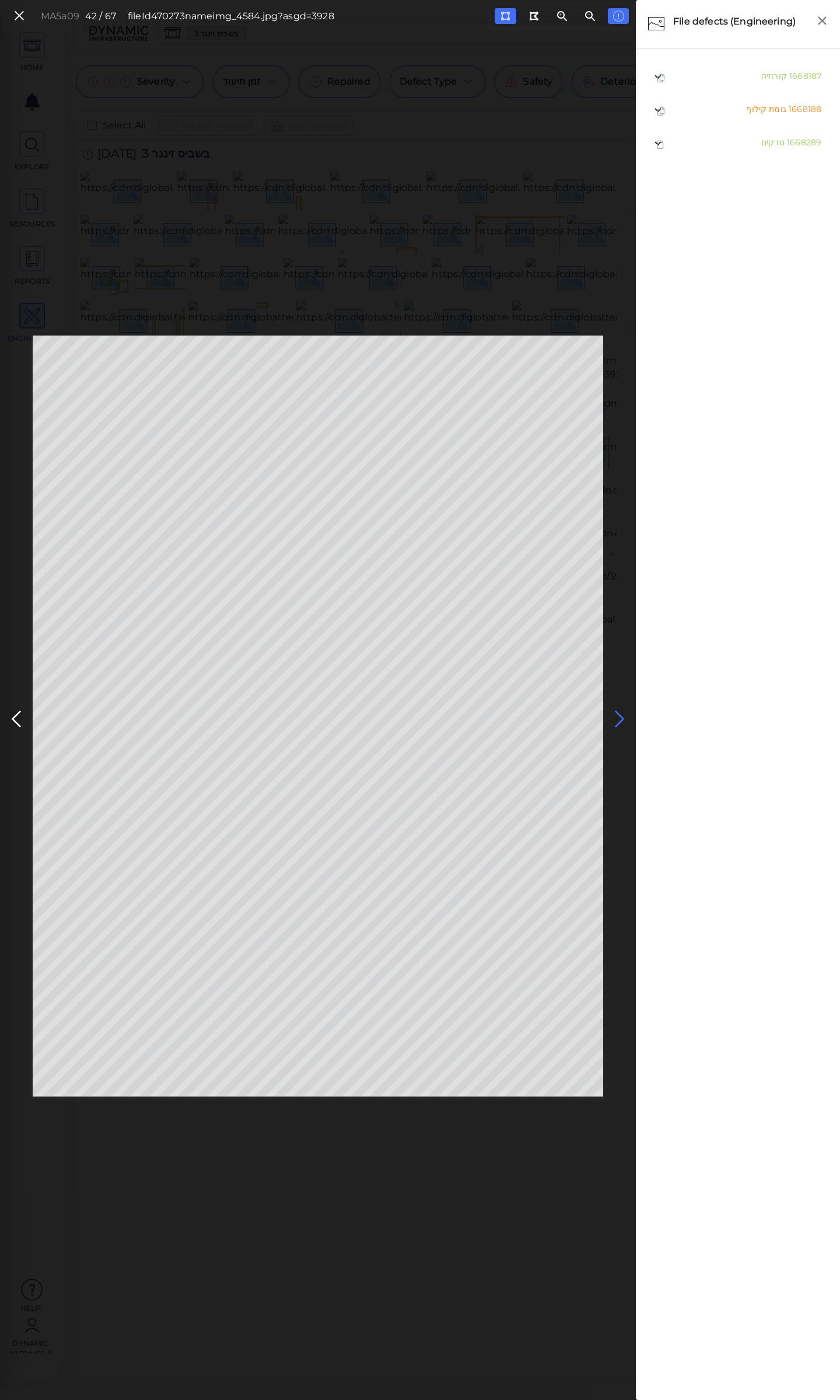
click at [618, 715] on icon at bounding box center [620, 719] width 19 height 23
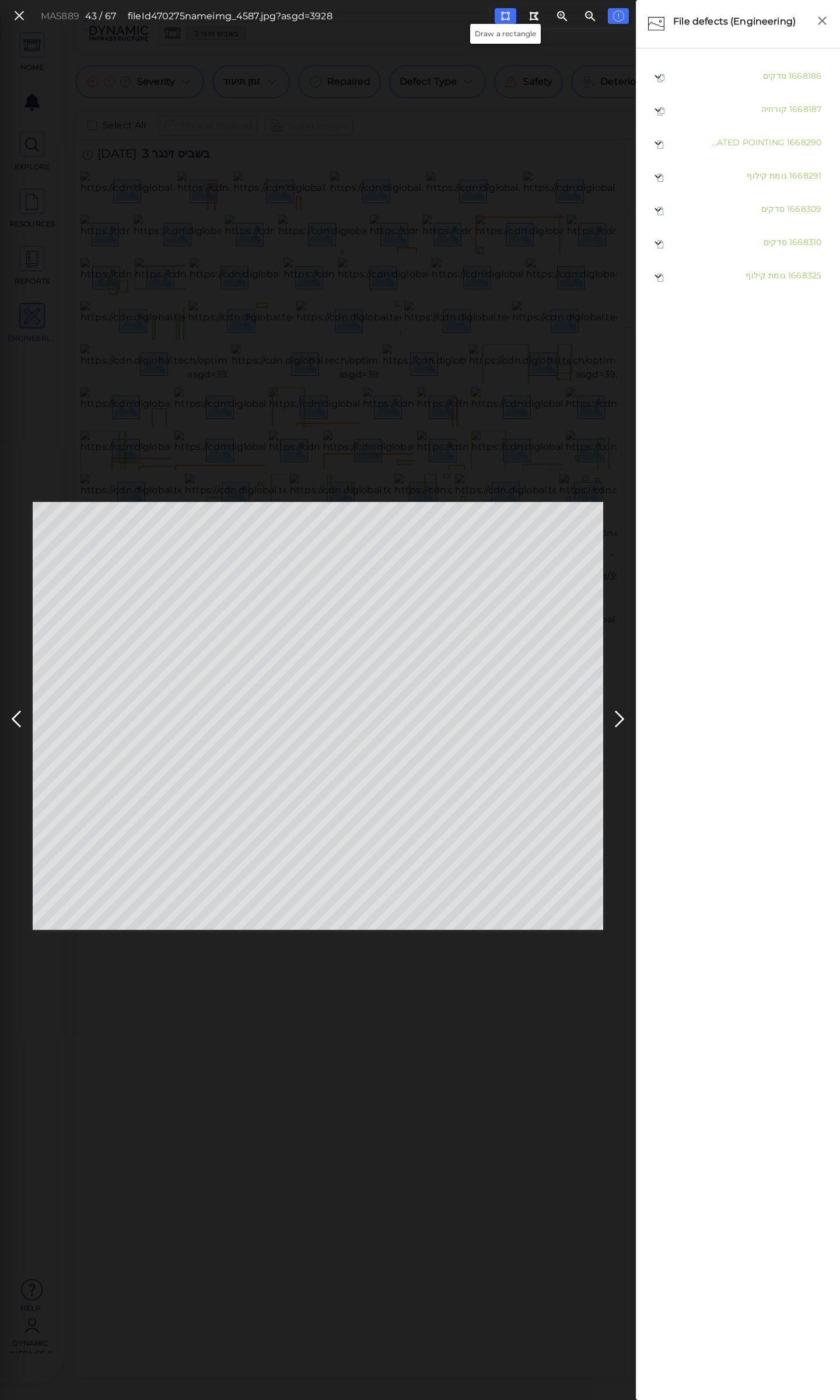
click at [503, 16] on icon at bounding box center [505, 16] width 9 height 9
click at [507, 12] on icon at bounding box center [505, 16] width 9 height 9
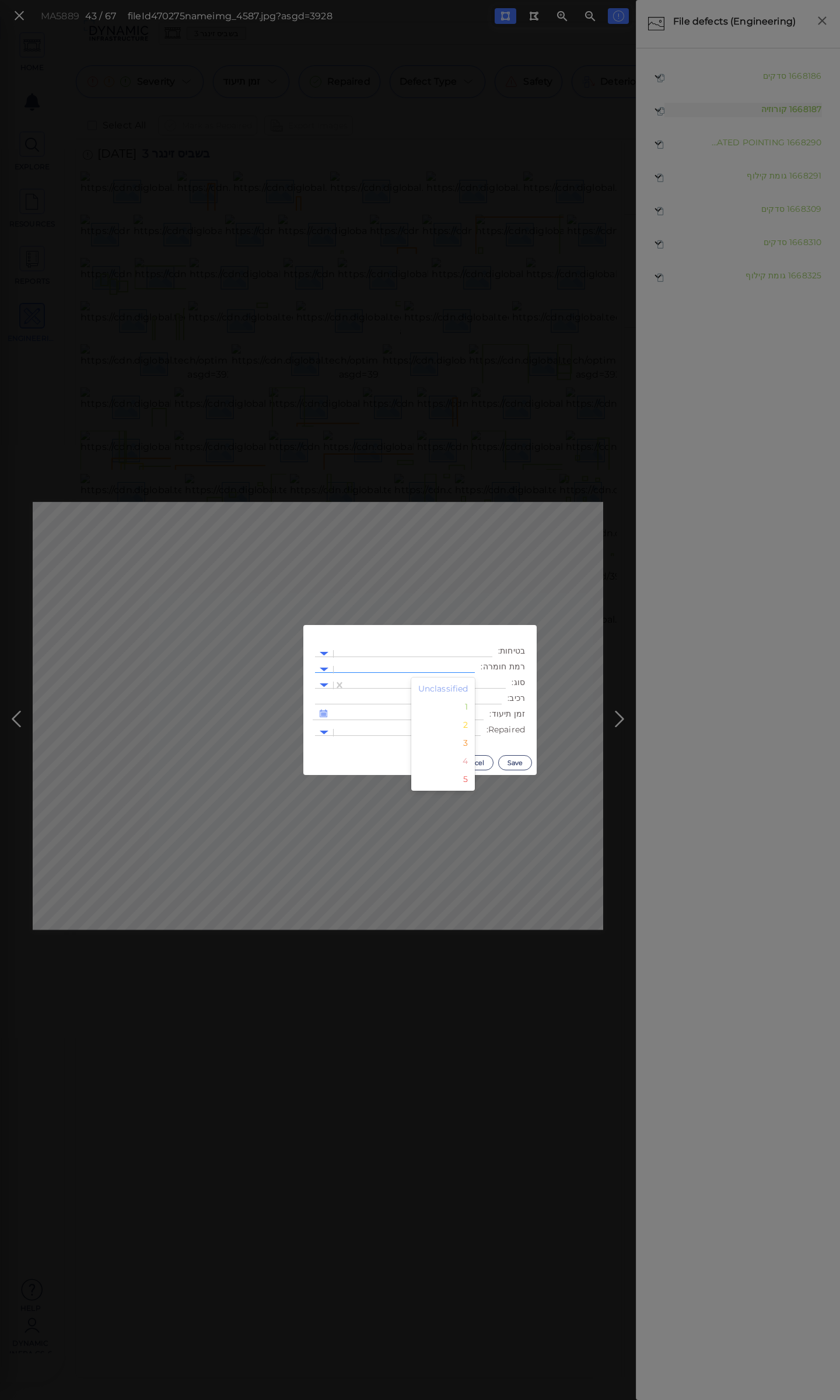
click at [403, 662] on div at bounding box center [404, 670] width 141 height 17
click at [469, 743] on div "3" at bounding box center [443, 743] width 64 height 18
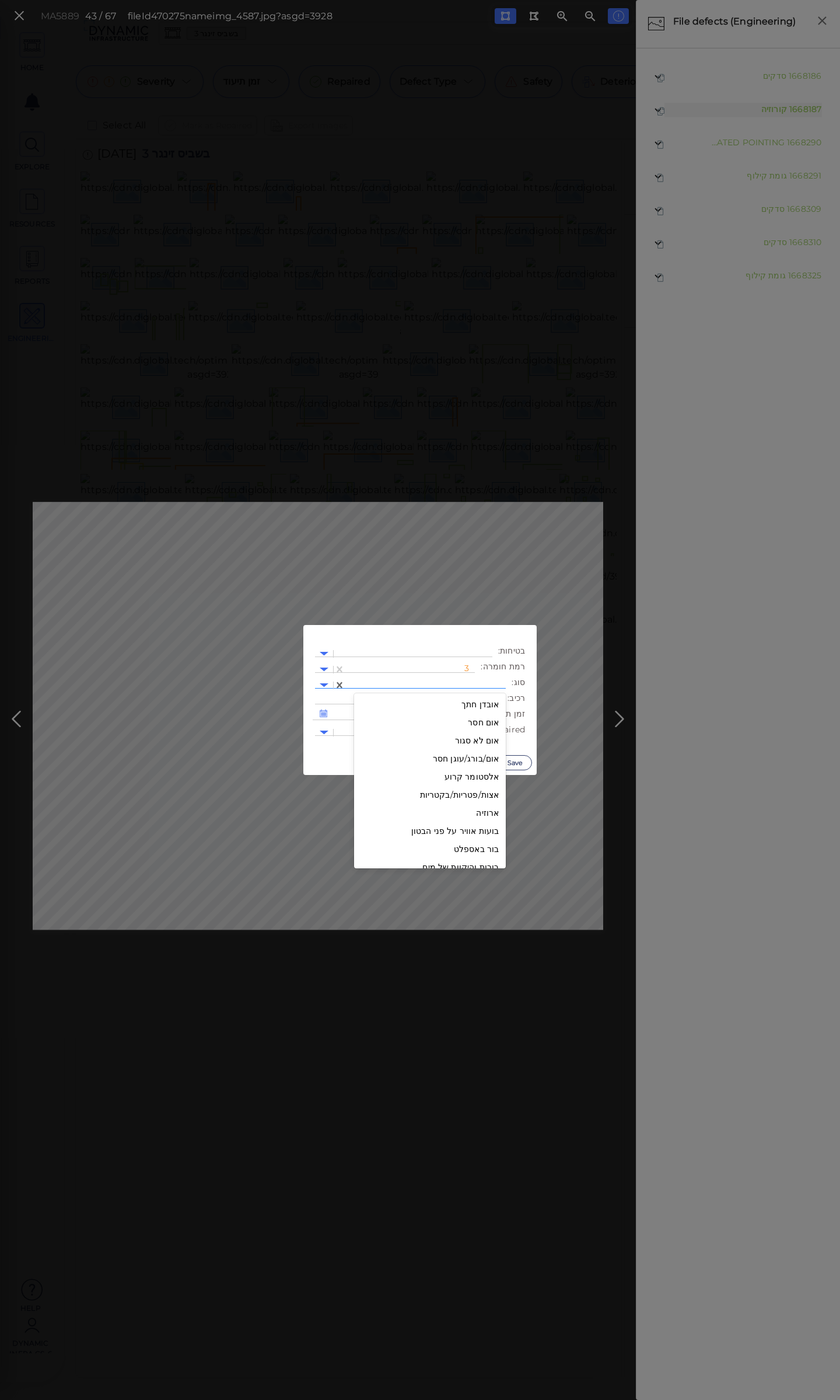
click at [431, 684] on div at bounding box center [426, 685] width 149 height 12
click at [458, 712] on div "קילוף שכבת הציפוי" at bounding box center [430, 712] width 152 height 18
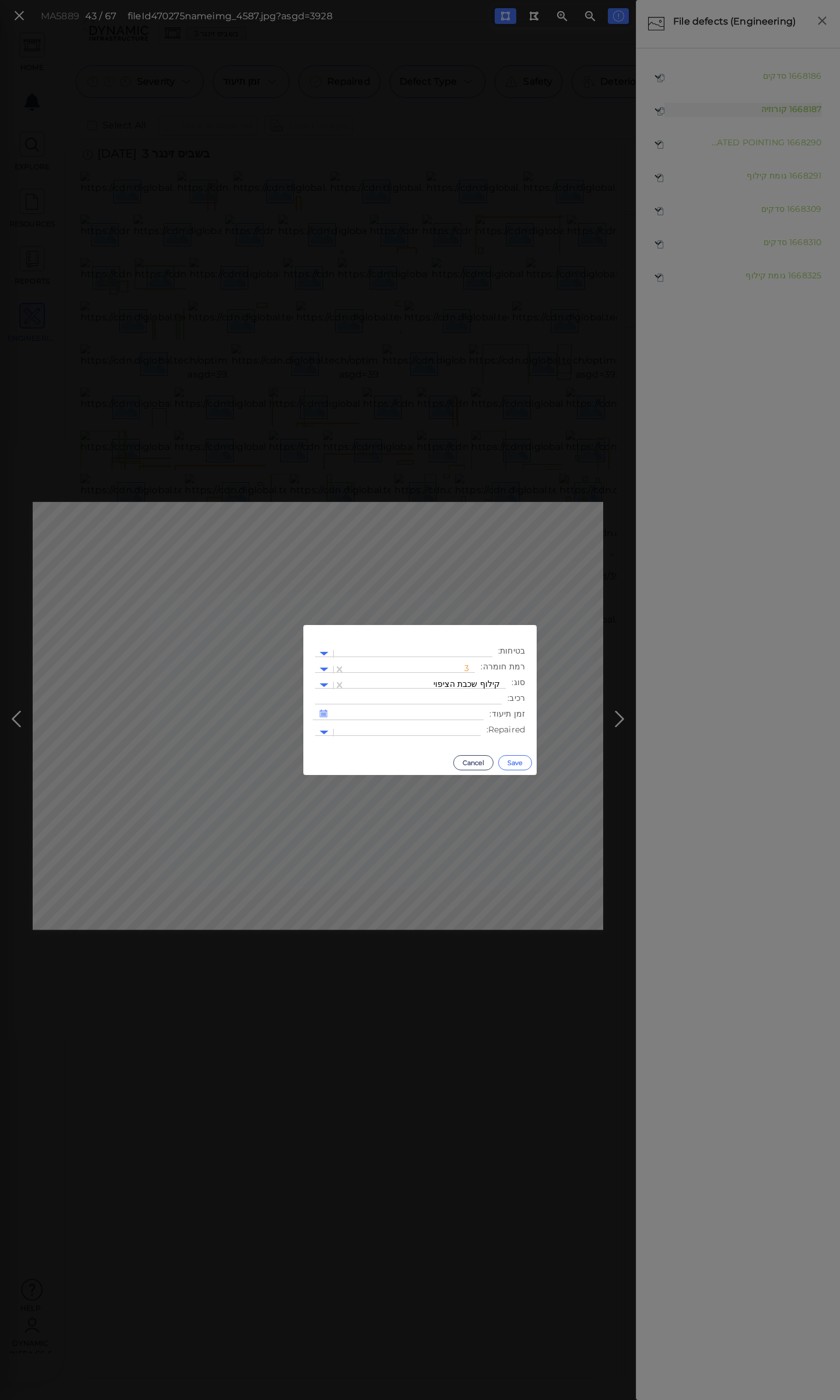
click at [515, 764] on button "Save" at bounding box center [515, 763] width 34 height 16
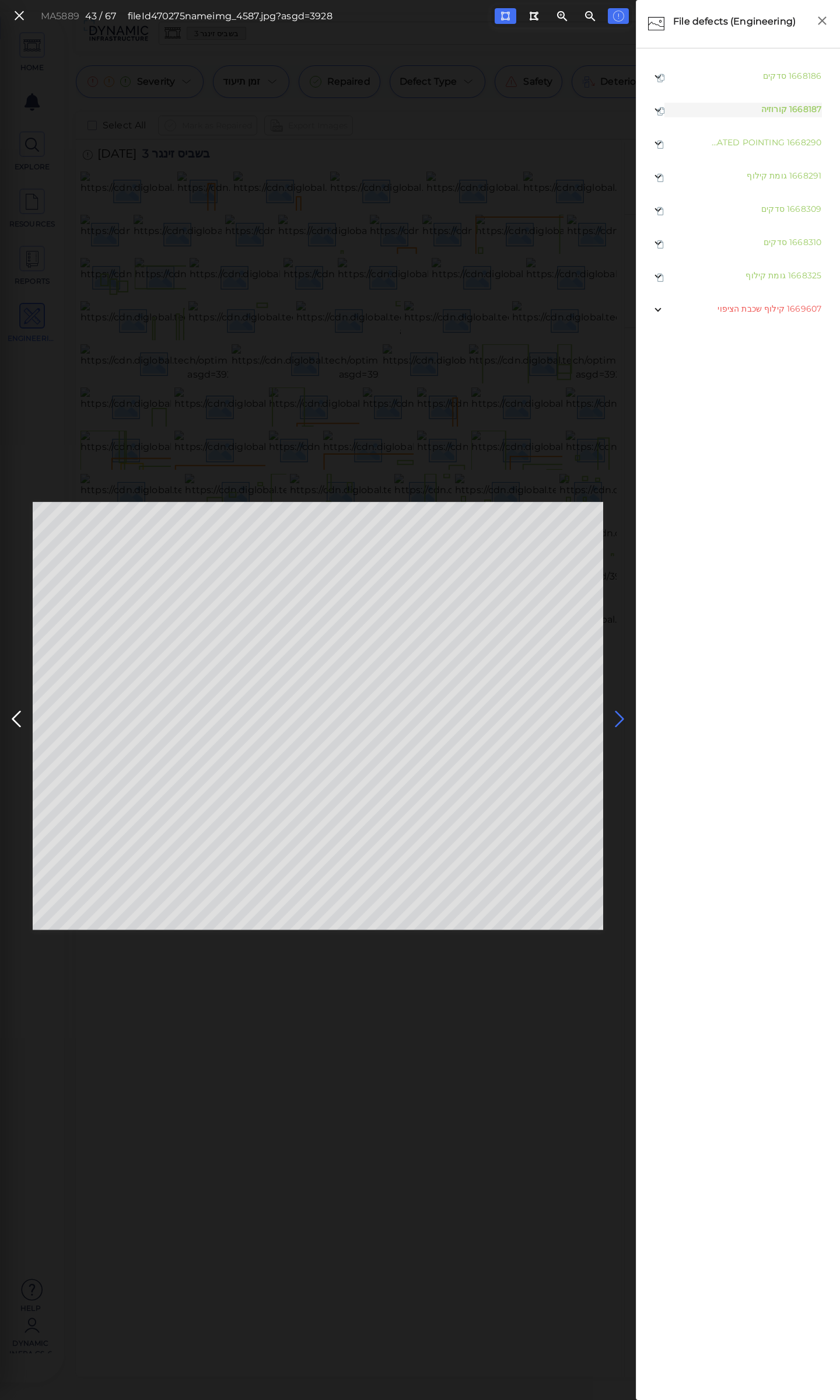
click at [618, 716] on icon at bounding box center [620, 719] width 19 height 23
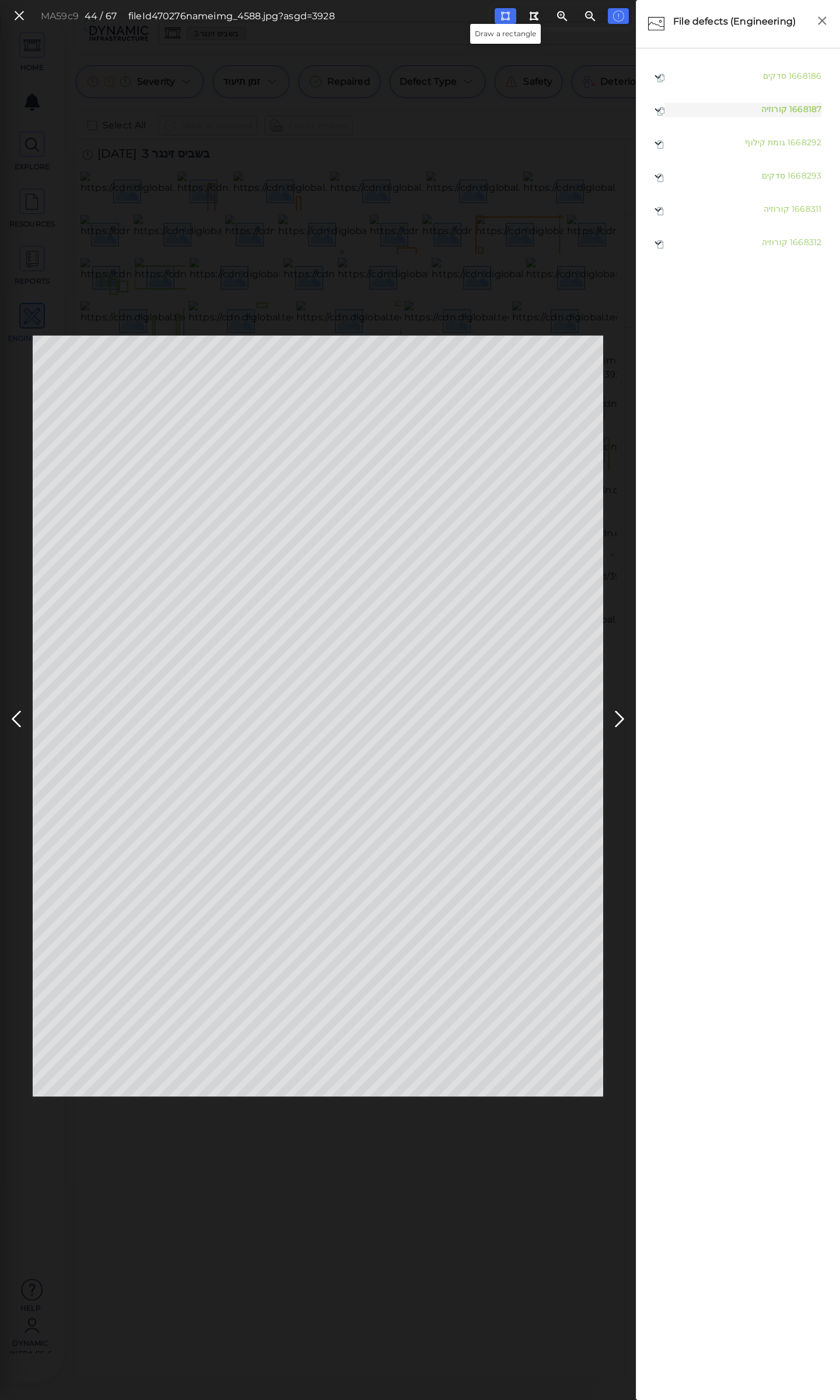
click at [509, 17] on icon at bounding box center [505, 16] width 9 height 9
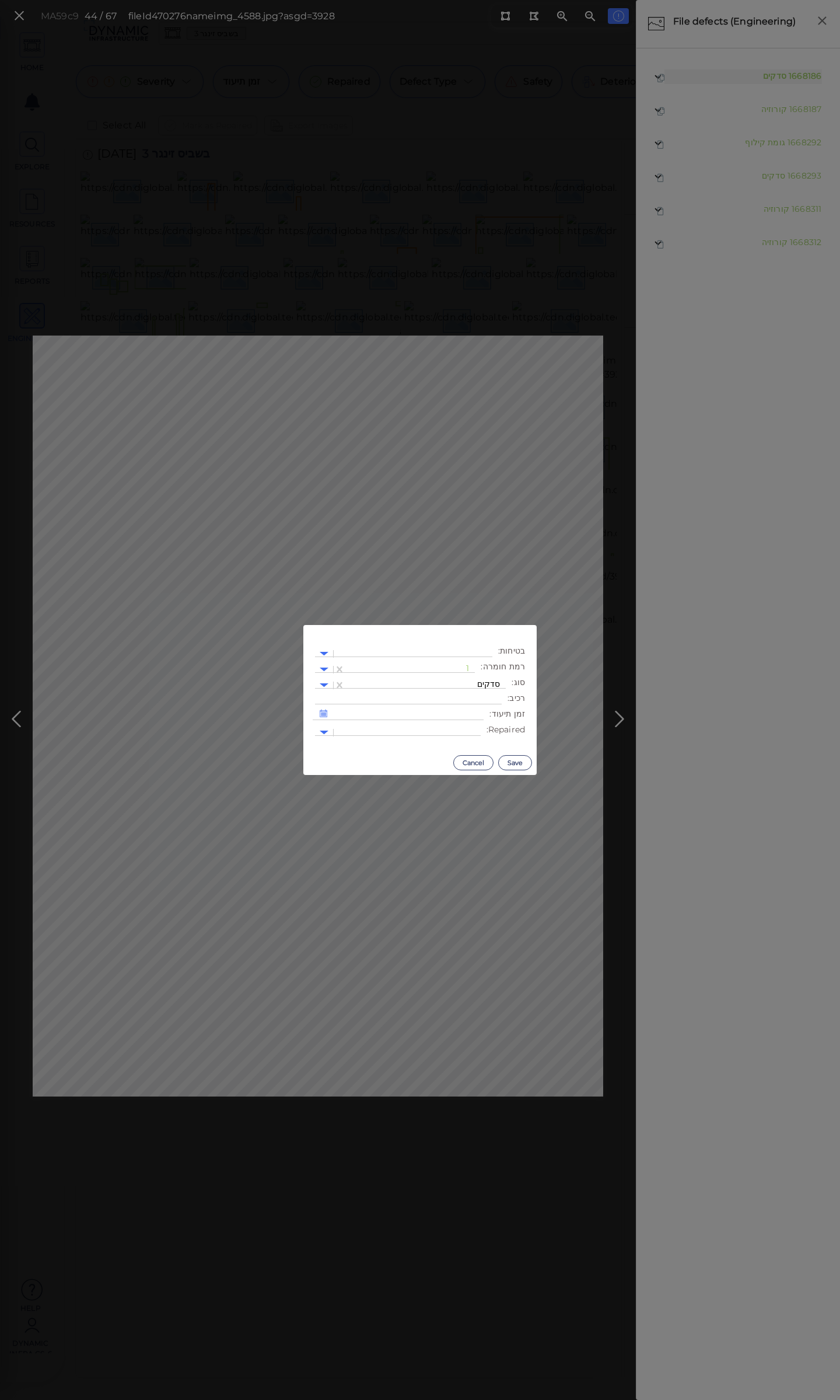
click at [515, 0] on body "This app is not optimized for mobile screens. Please access using a desktop or …" at bounding box center [420, 0] width 840 height 0
click at [455, 663] on div "1" at bounding box center [410, 670] width 118 height 15
click at [462, 743] on div "3" at bounding box center [443, 743] width 64 height 18
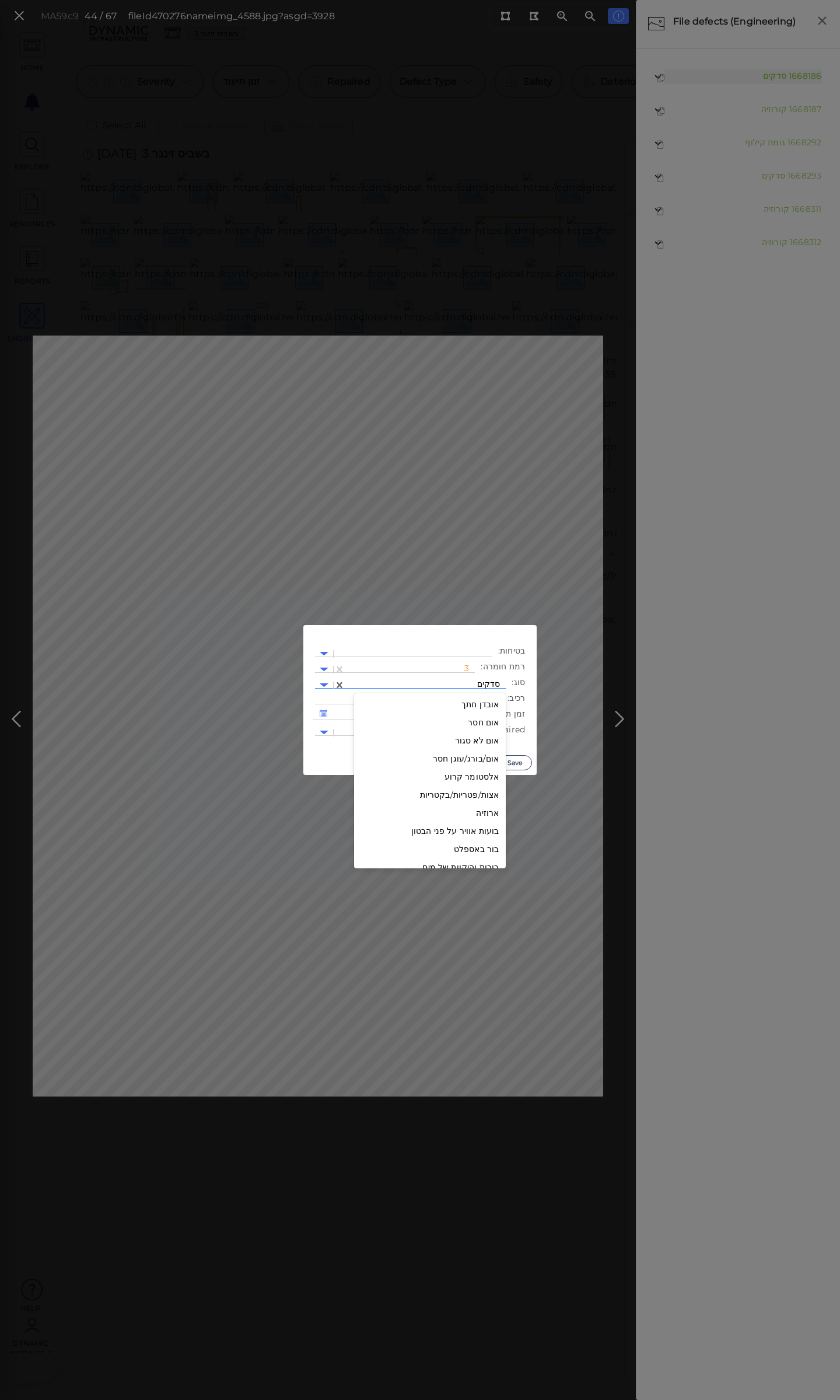
click at [472, 681] on div at bounding box center [426, 685] width 149 height 12
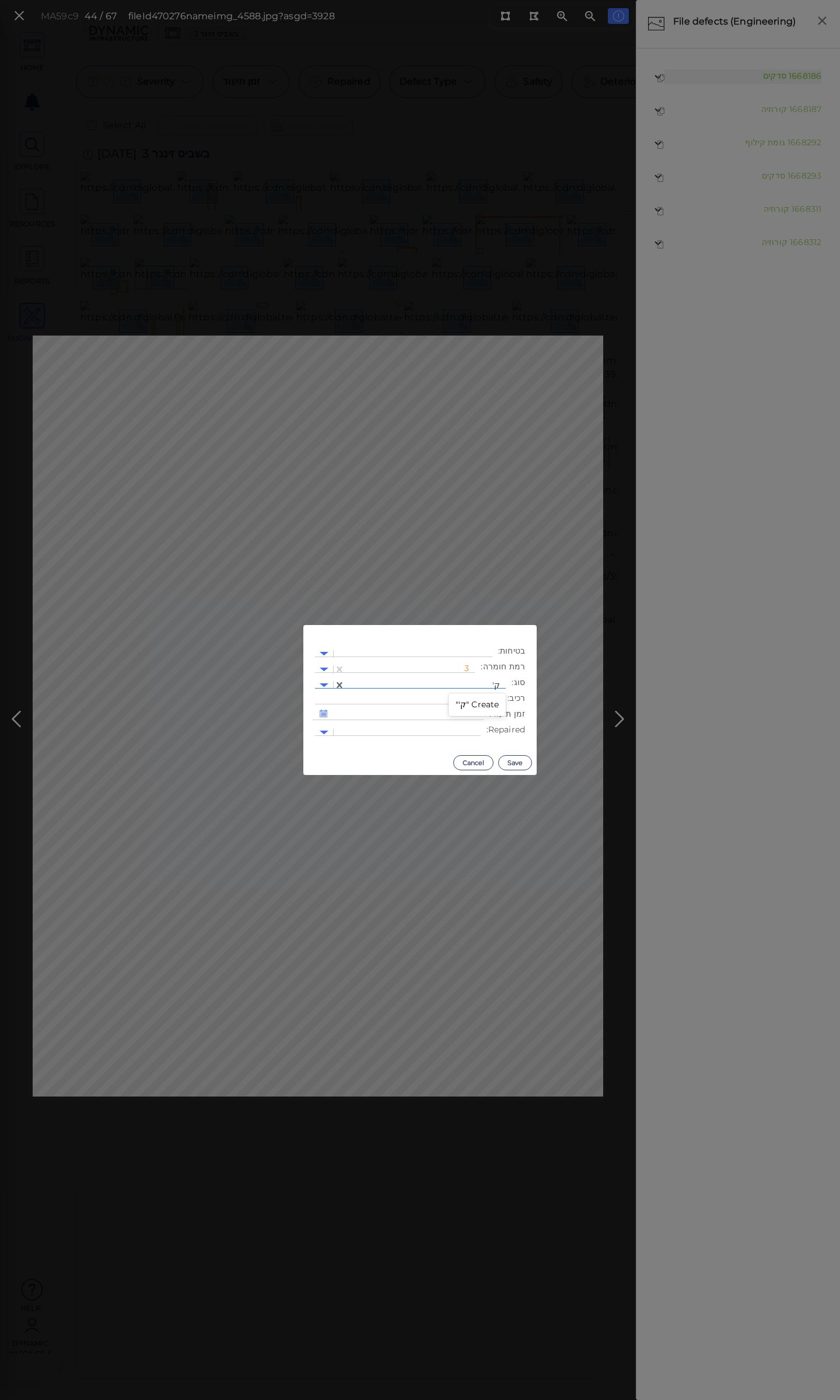
type input "ק"
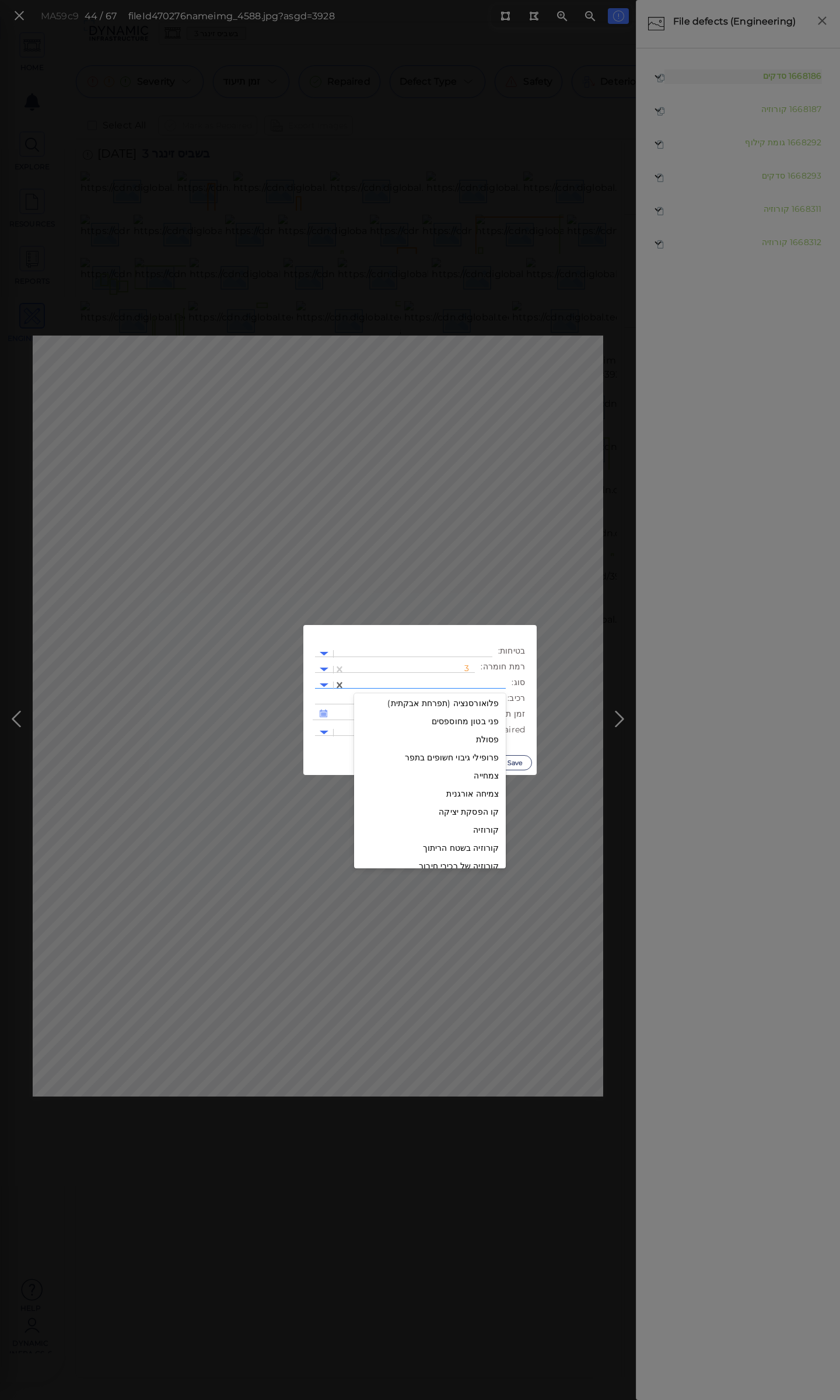
scroll to position [1634, 0]
click at [472, 775] on div "קילוף שכבת הציפוי" at bounding box center [430, 771] width 152 height 18
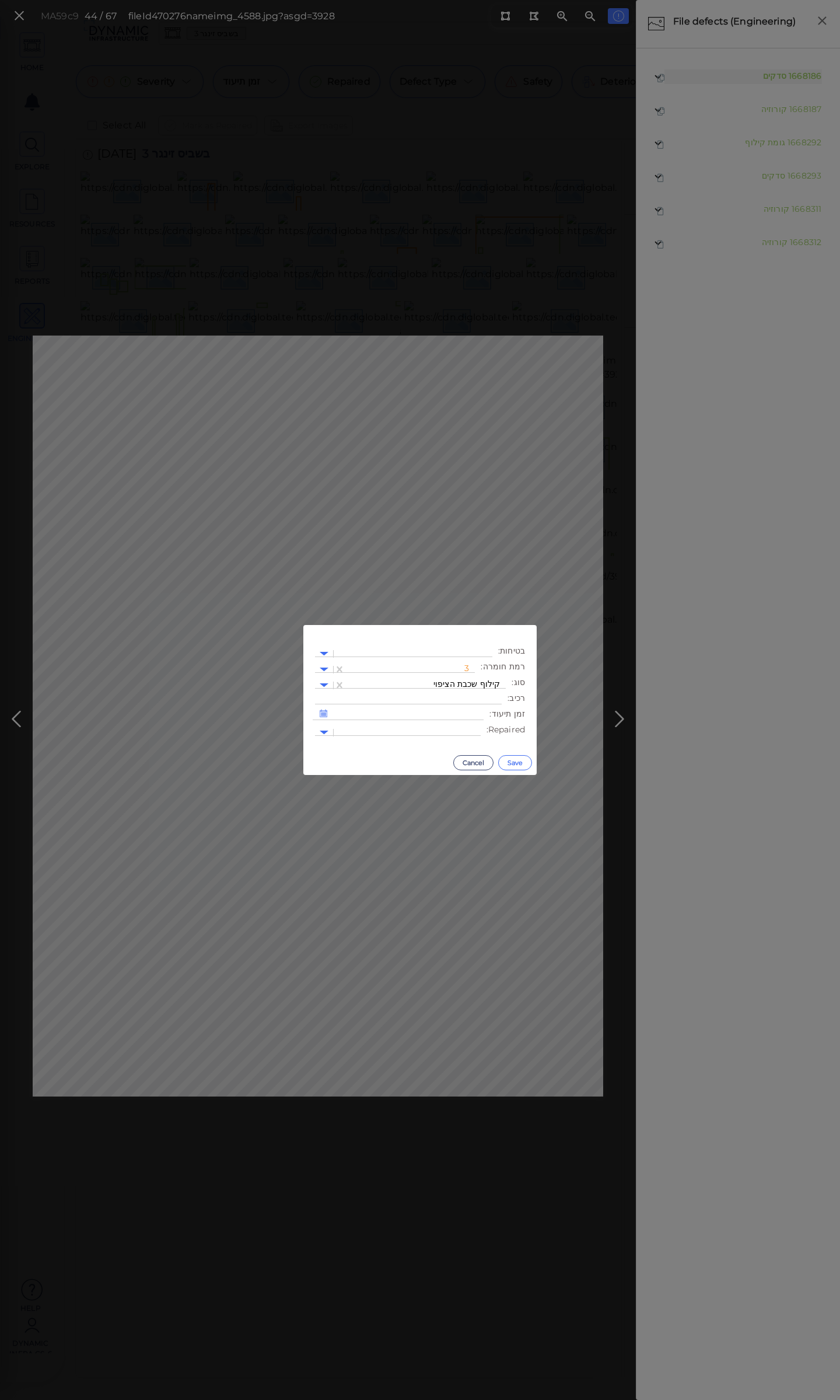
click at [519, 758] on button "Save" at bounding box center [515, 763] width 34 height 16
click at [346, 0] on body "This app is not optimized for mobile screens. Please access using a desktop or …" at bounding box center [420, 0] width 840 height 0
click at [427, 664] on div at bounding box center [410, 670] width 118 height 12
click at [462, 725] on div "2" at bounding box center [443, 725] width 64 height 18
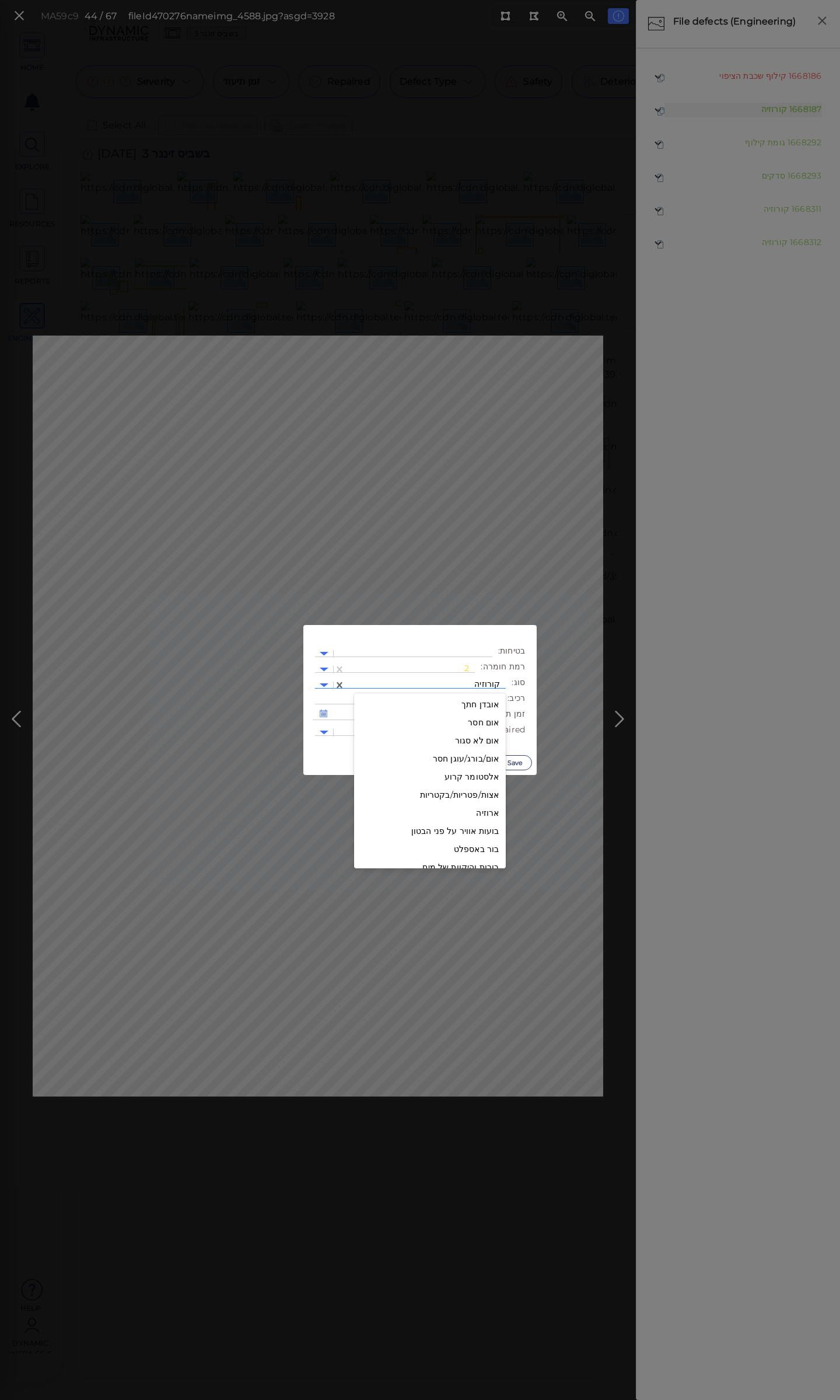
click at [458, 683] on div at bounding box center [426, 685] width 149 height 12
click at [475, 785] on div "קילופי צבע מקומיים" at bounding box center [430, 787] width 152 height 18
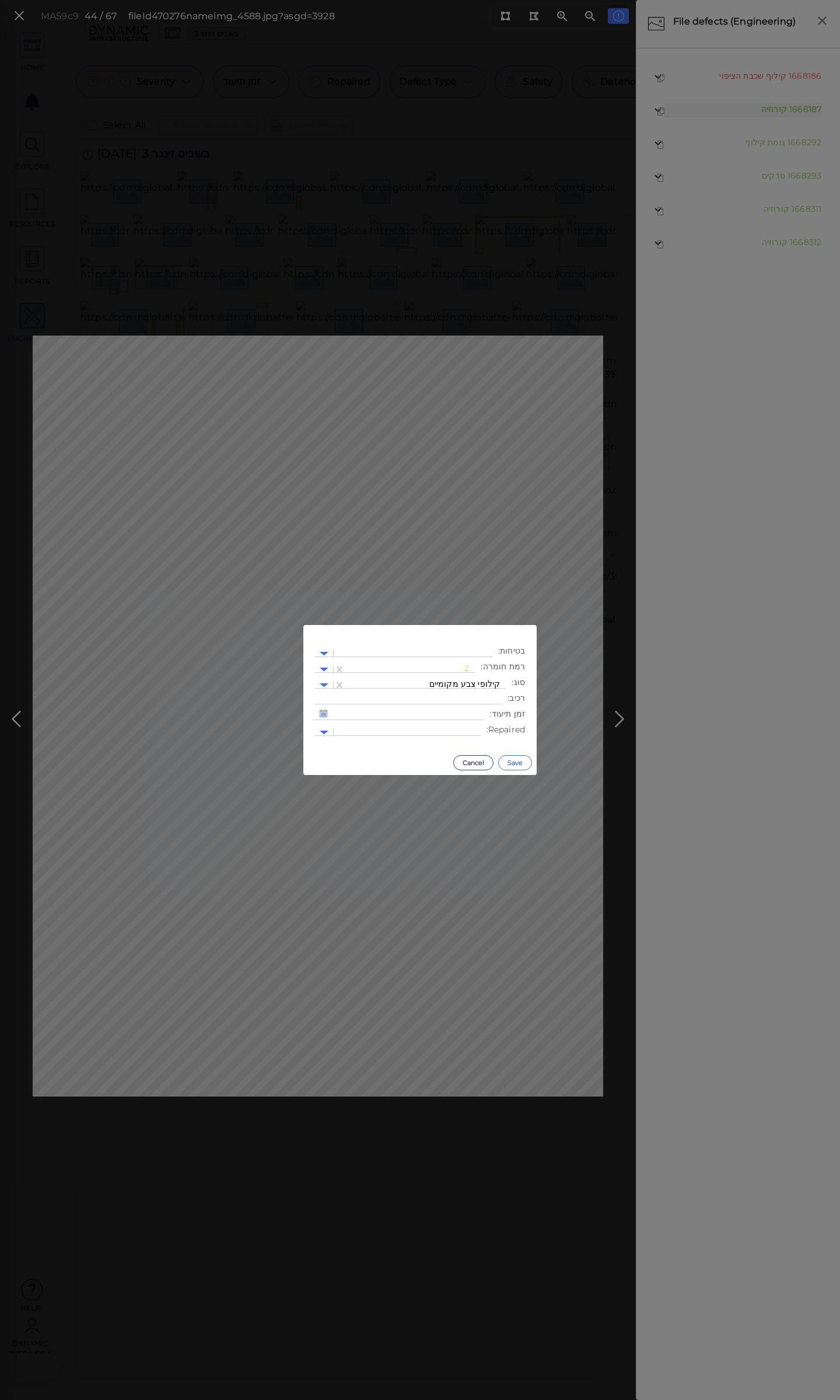
click at [510, 762] on button "Save" at bounding box center [515, 763] width 34 height 16
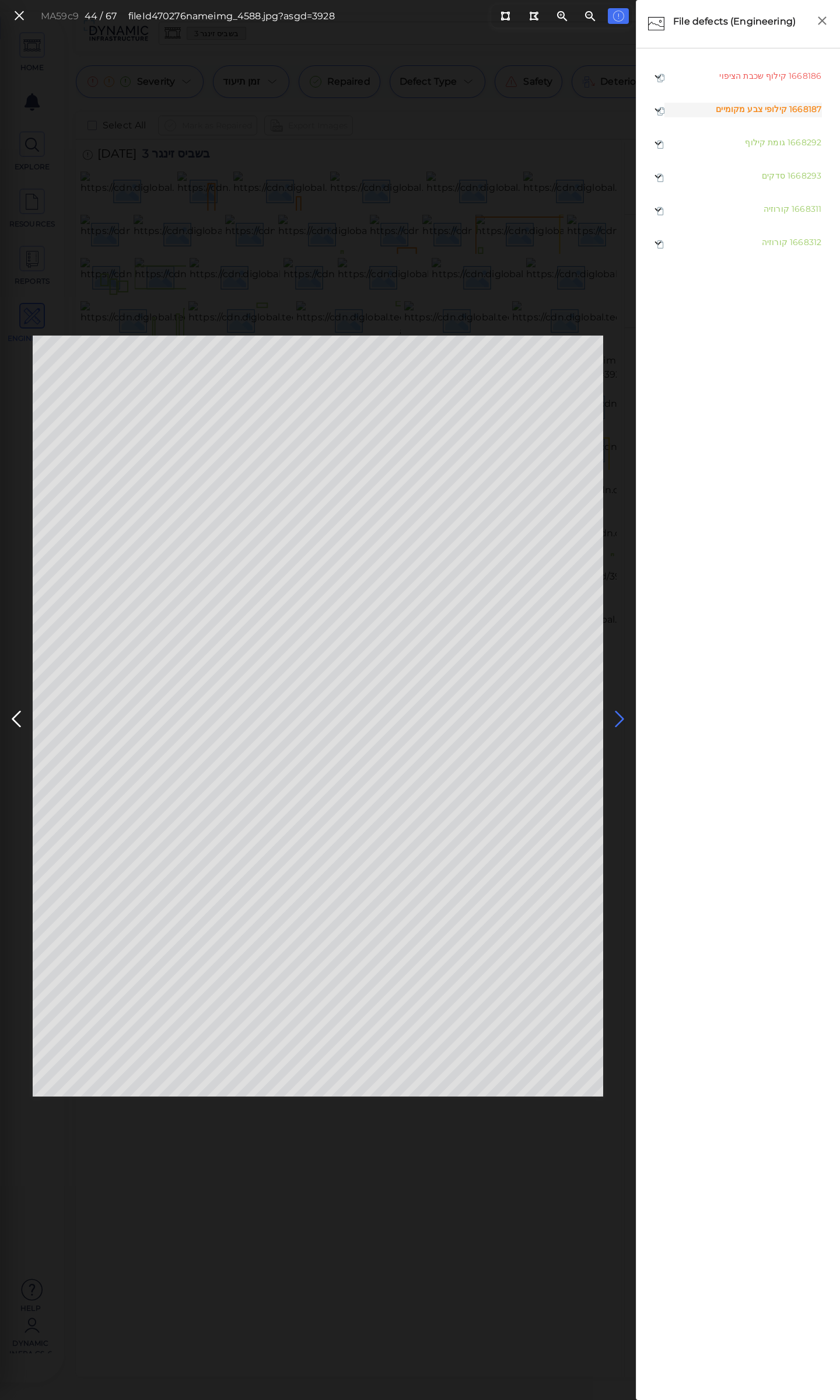
click at [620, 719] on icon at bounding box center [620, 719] width 19 height 23
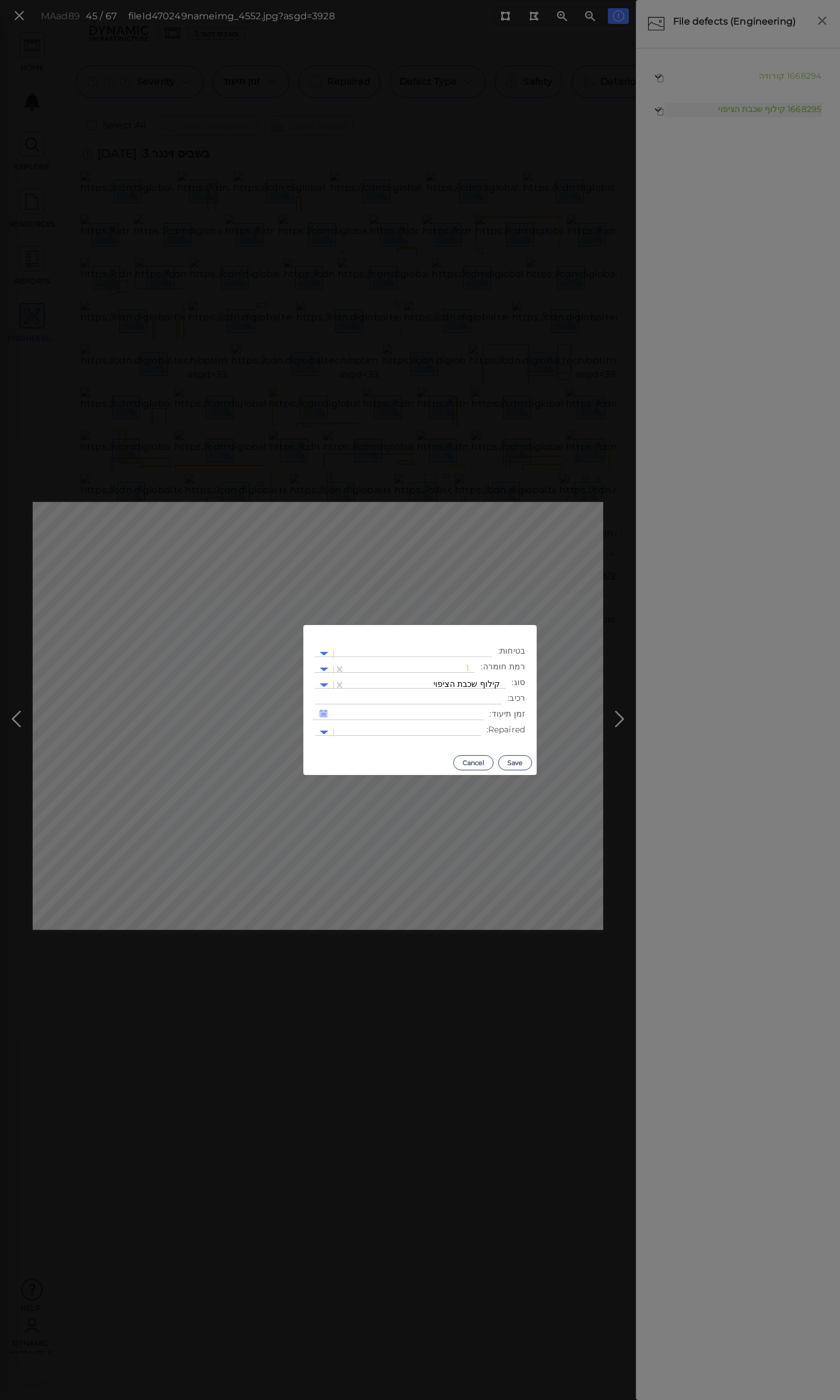
click at [314, 0] on body "This app is not optimized for mobile screens. Please access using a desktop or …" at bounding box center [420, 0] width 840 height 0
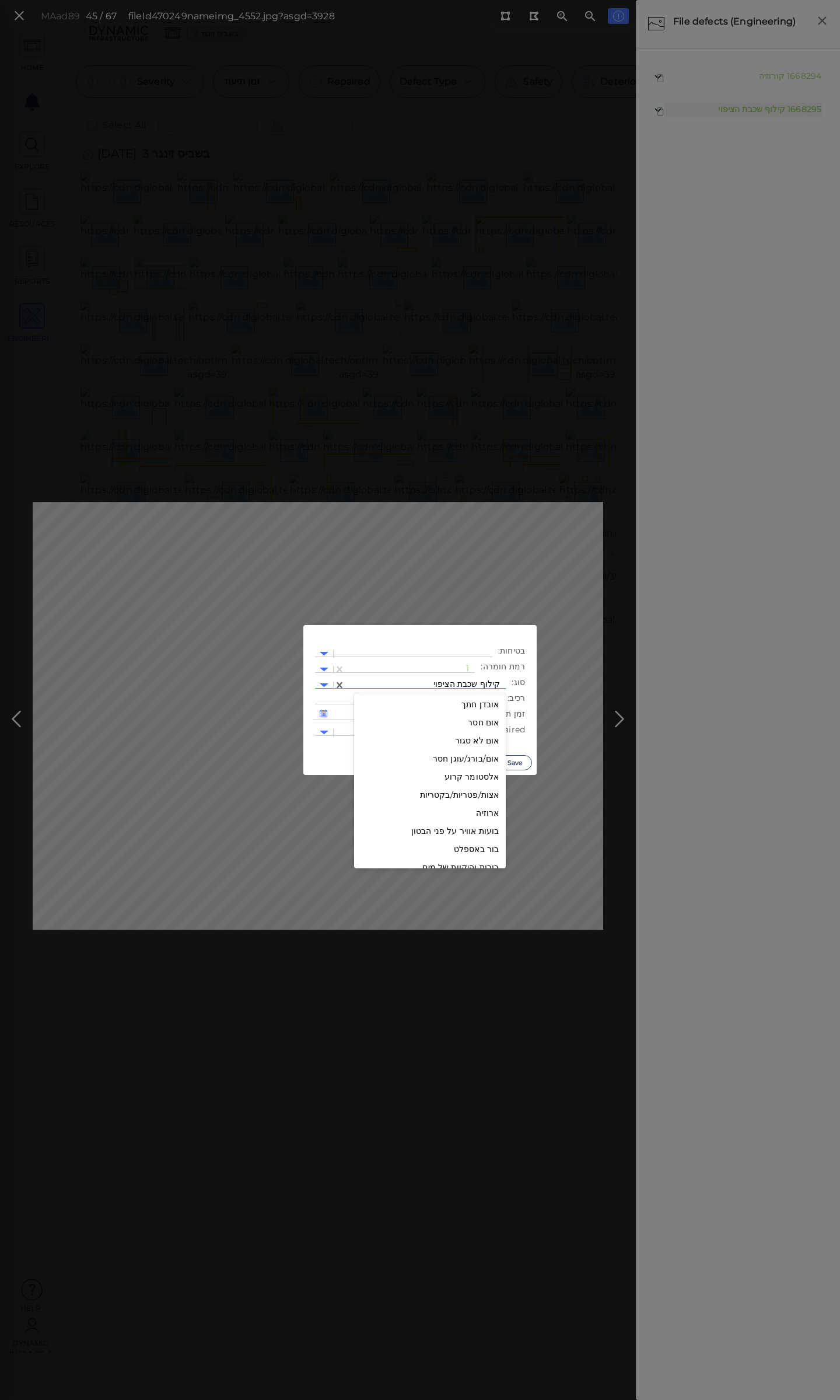
scroll to position [1552, 0]
click at [458, 681] on div at bounding box center [426, 685] width 149 height 12
click at [455, 849] on div "קילופי צבע מקומיים" at bounding box center [430, 849] width 152 height 18
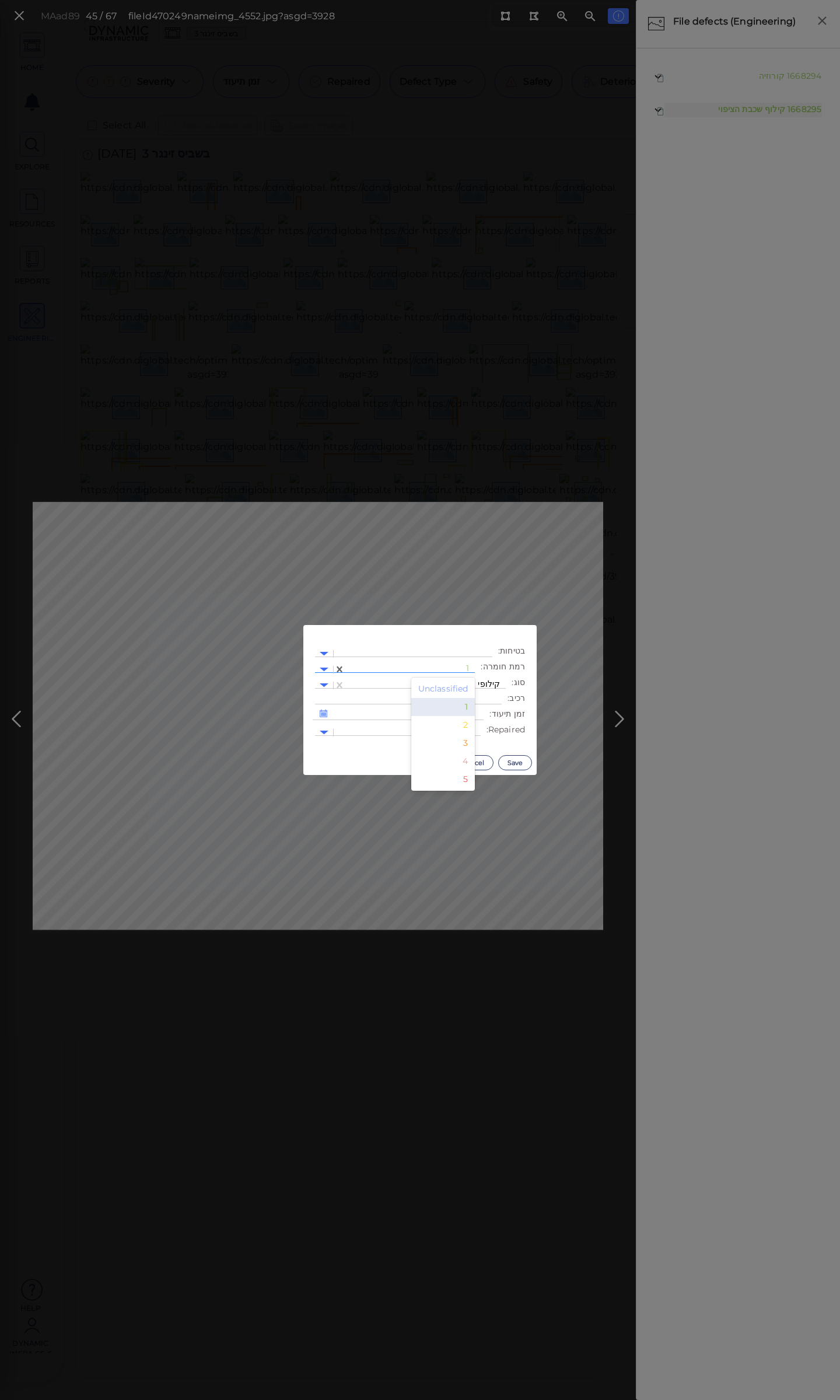
click at [454, 667] on div at bounding box center [410, 670] width 118 height 12
click at [463, 745] on div "3" at bounding box center [443, 743] width 64 height 18
click at [511, 761] on button "Save" at bounding box center [515, 763] width 34 height 16
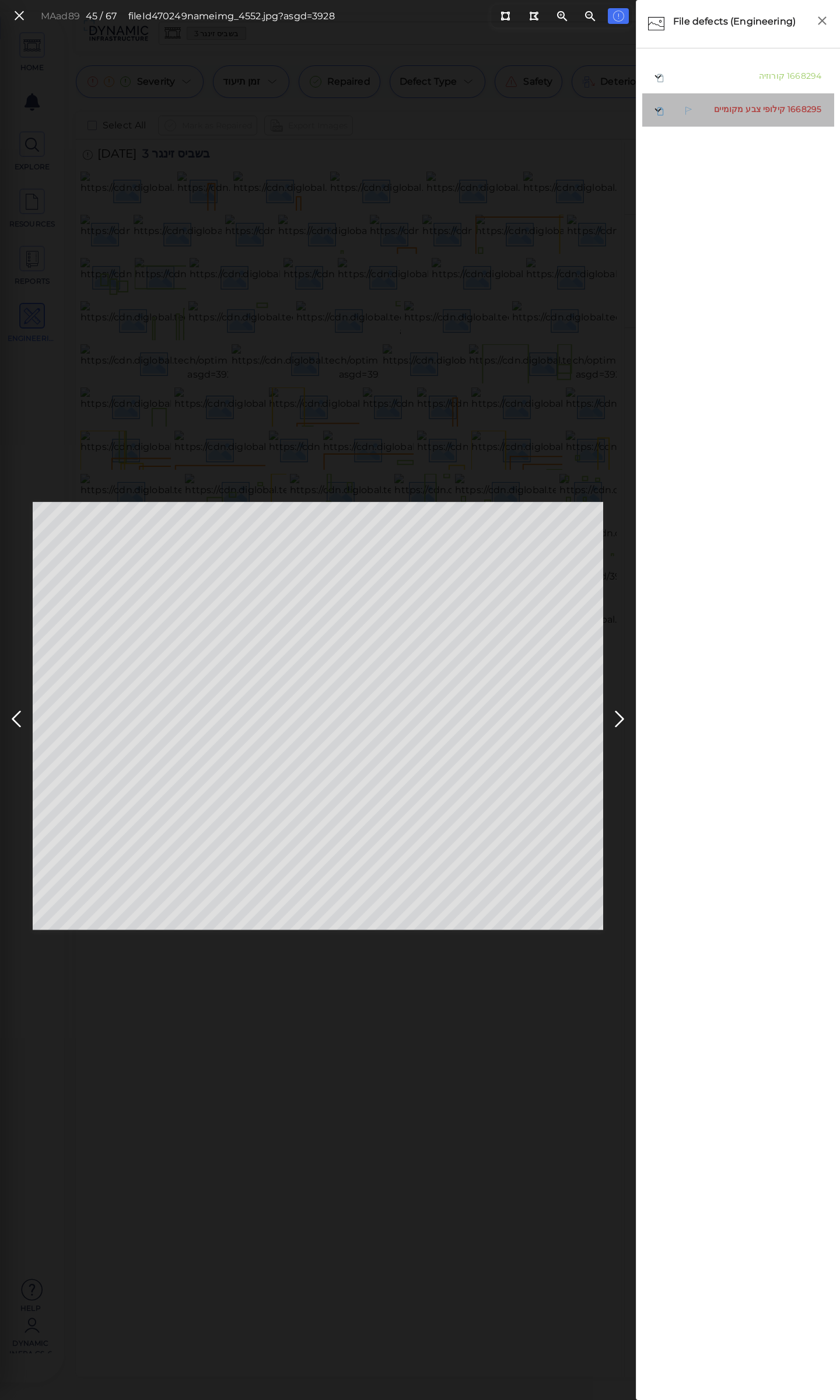
click at [754, 113] on span "קילופי צבע מקומיים" at bounding box center [750, 109] width 71 height 11
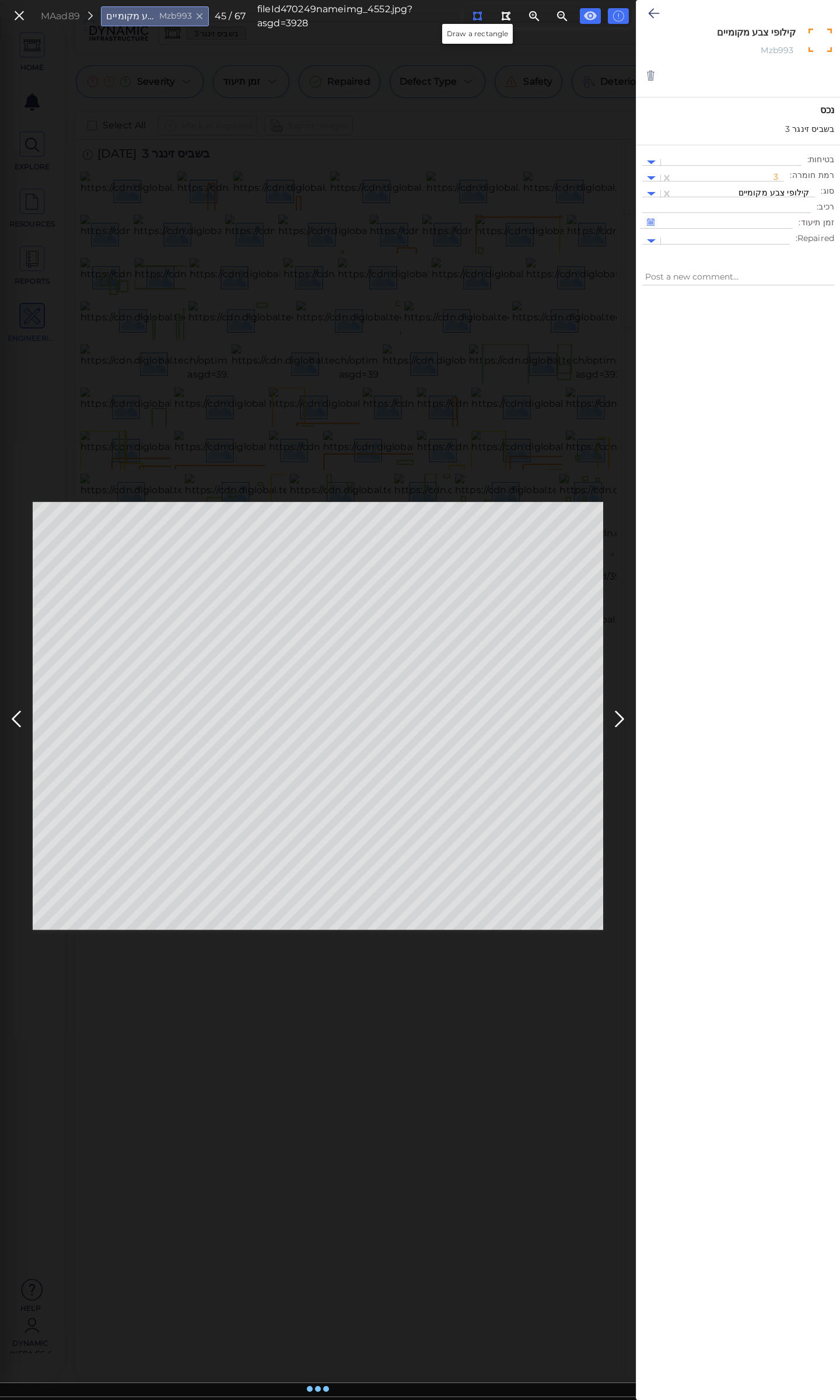
click at [474, 16] on icon at bounding box center [477, 16] width 9 height 9
click at [650, 11] on icon at bounding box center [654, 13] width 11 height 14
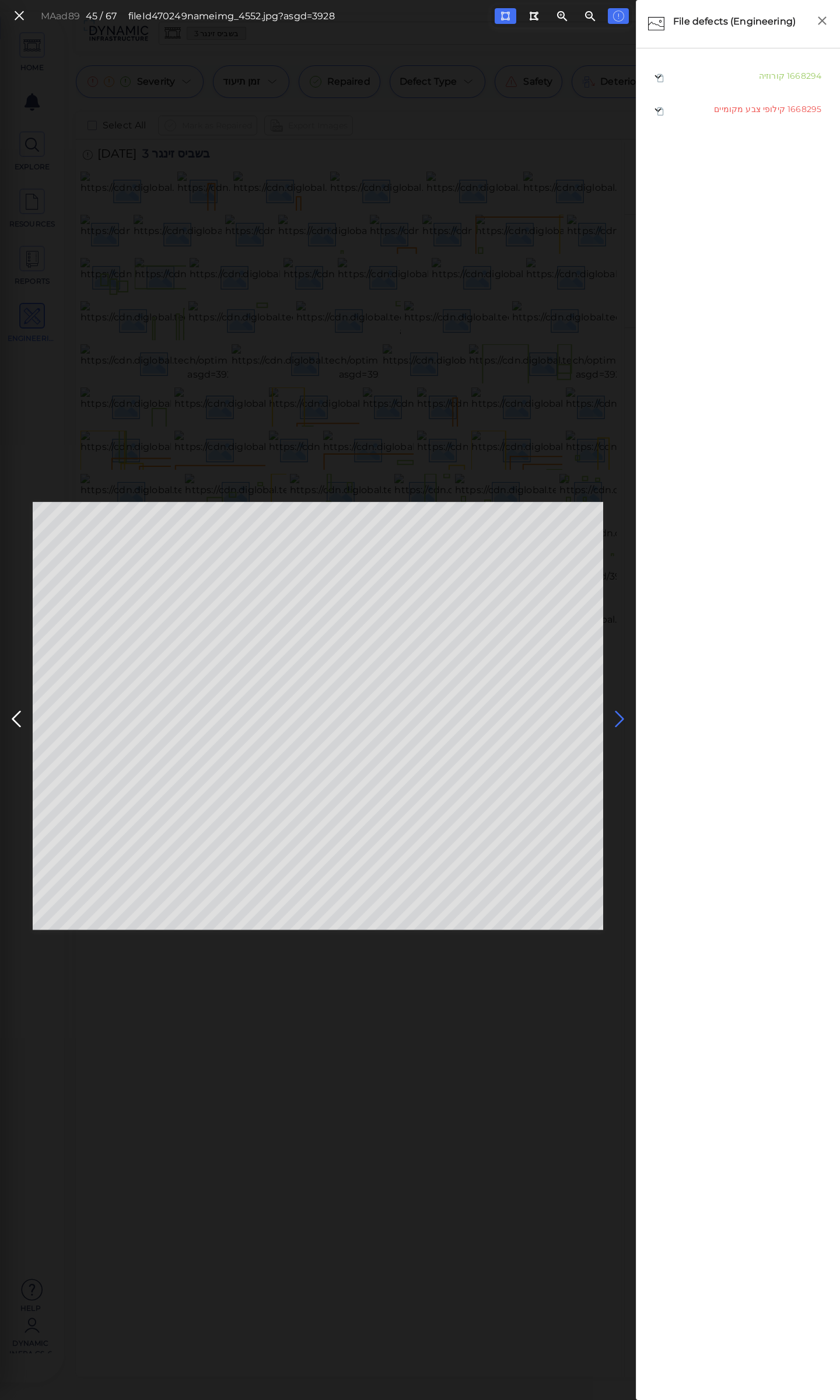
click at [616, 715] on icon at bounding box center [620, 719] width 19 height 23
click at [613, 716] on icon at bounding box center [620, 719] width 19 height 23
click at [499, 18] on button at bounding box center [506, 16] width 22 height 16
click at [503, 11] on div at bounding box center [505, 16] width 10 height 11
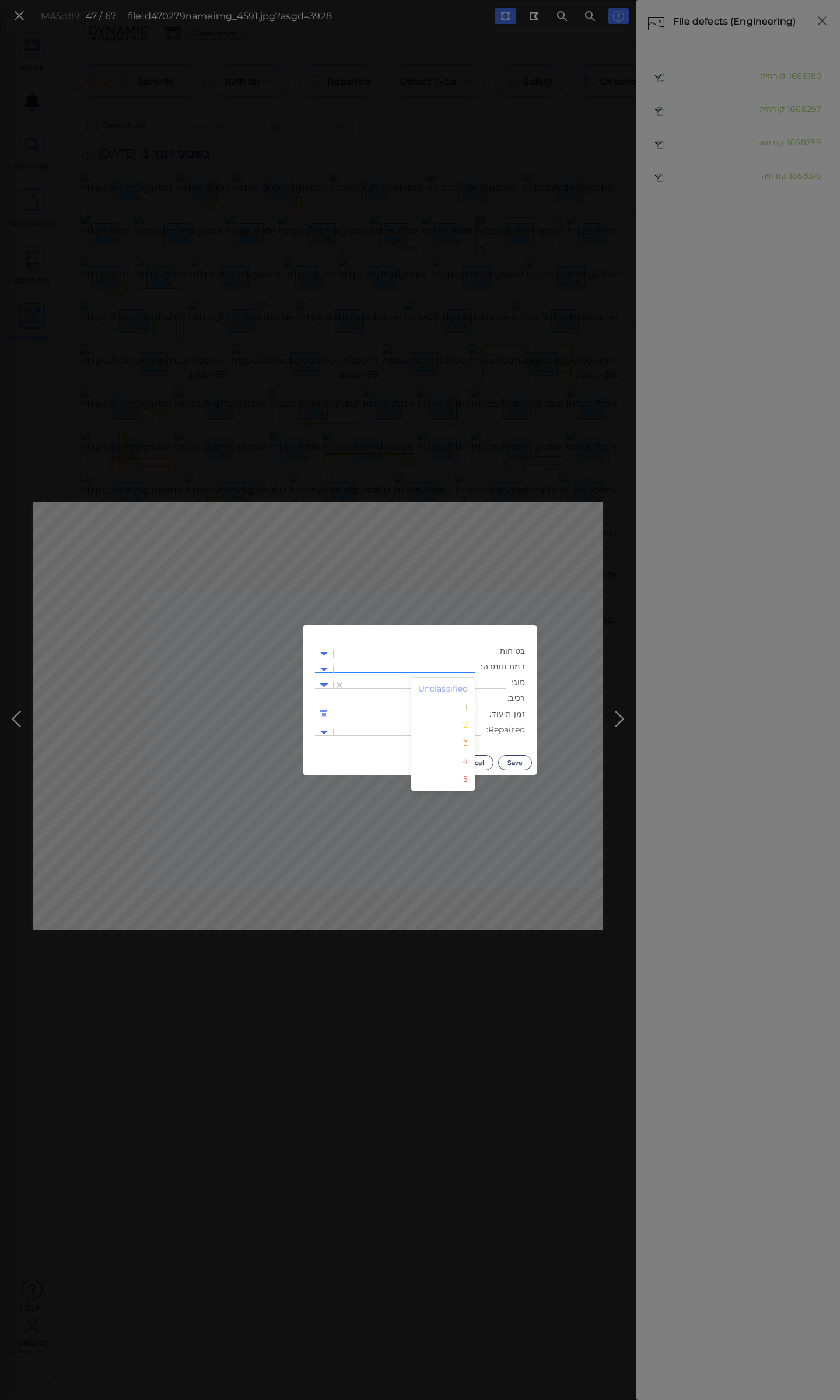
click at [416, 664] on div at bounding box center [404, 670] width 130 height 12
click at [467, 743] on div "3" at bounding box center [443, 743] width 64 height 18
click at [434, 677] on div at bounding box center [425, 685] width 161 height 17
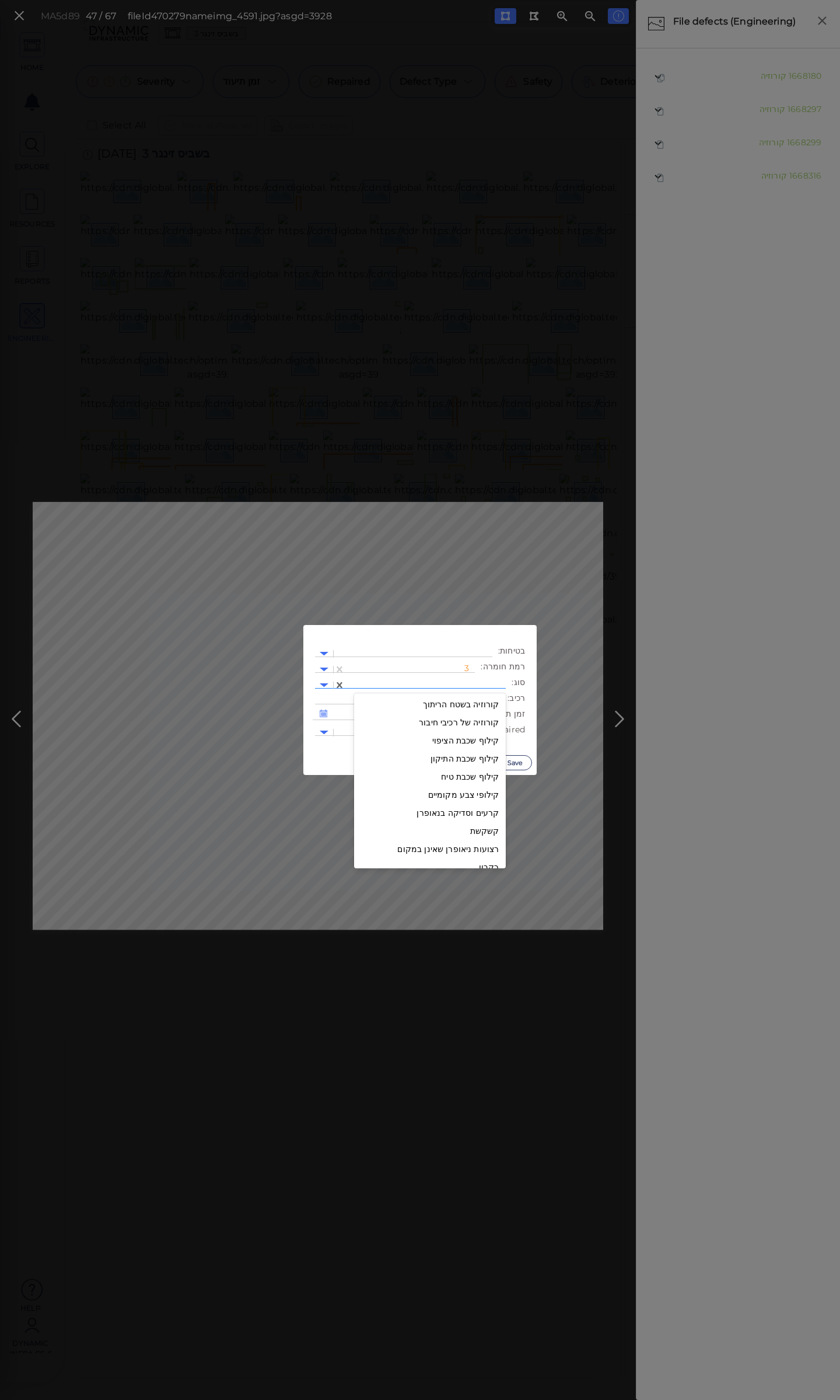
scroll to position [1693, 0]
click at [459, 764] on div "קילופי צבע מקומיים" at bounding box center [430, 767] width 152 height 18
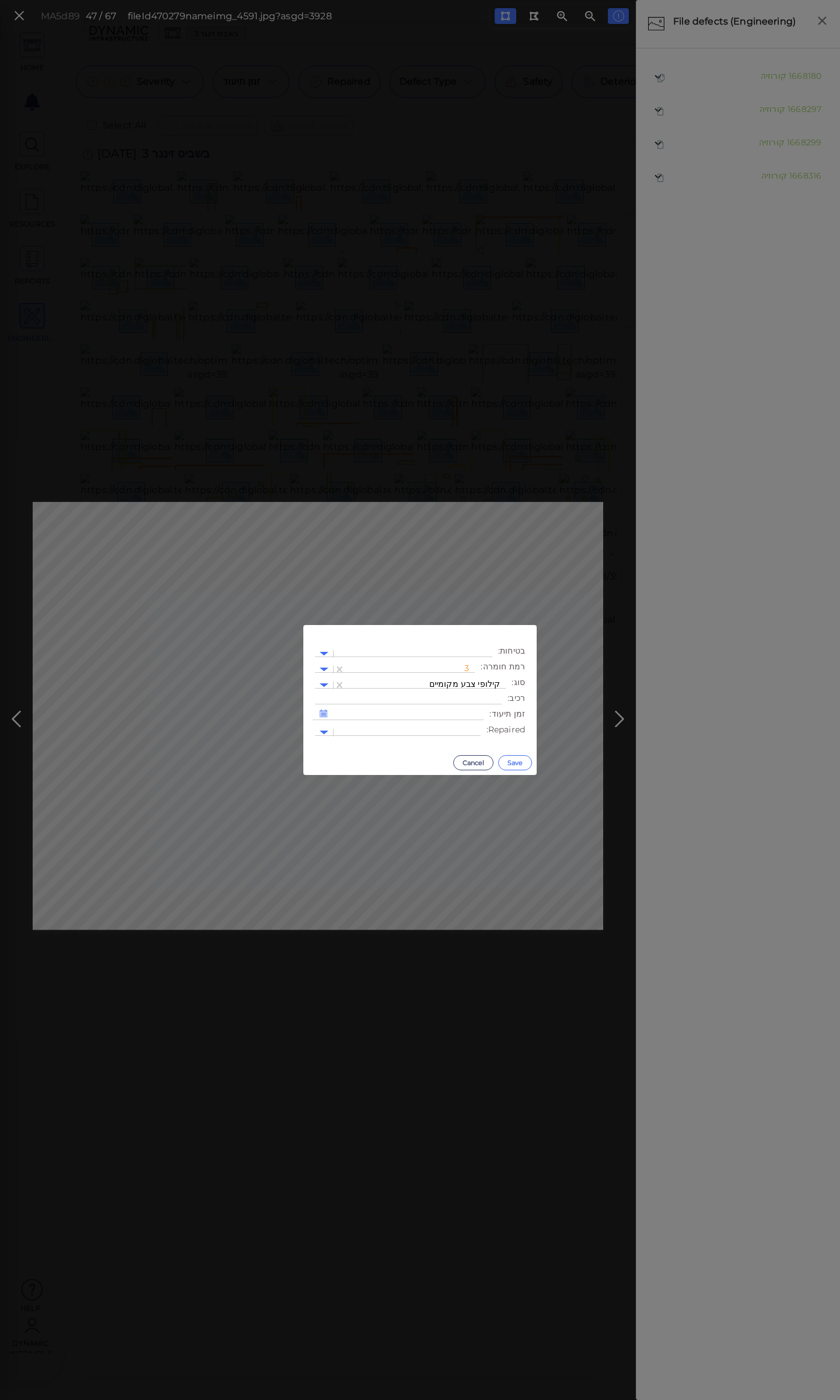
click at [518, 761] on button "Save" at bounding box center [515, 763] width 34 height 16
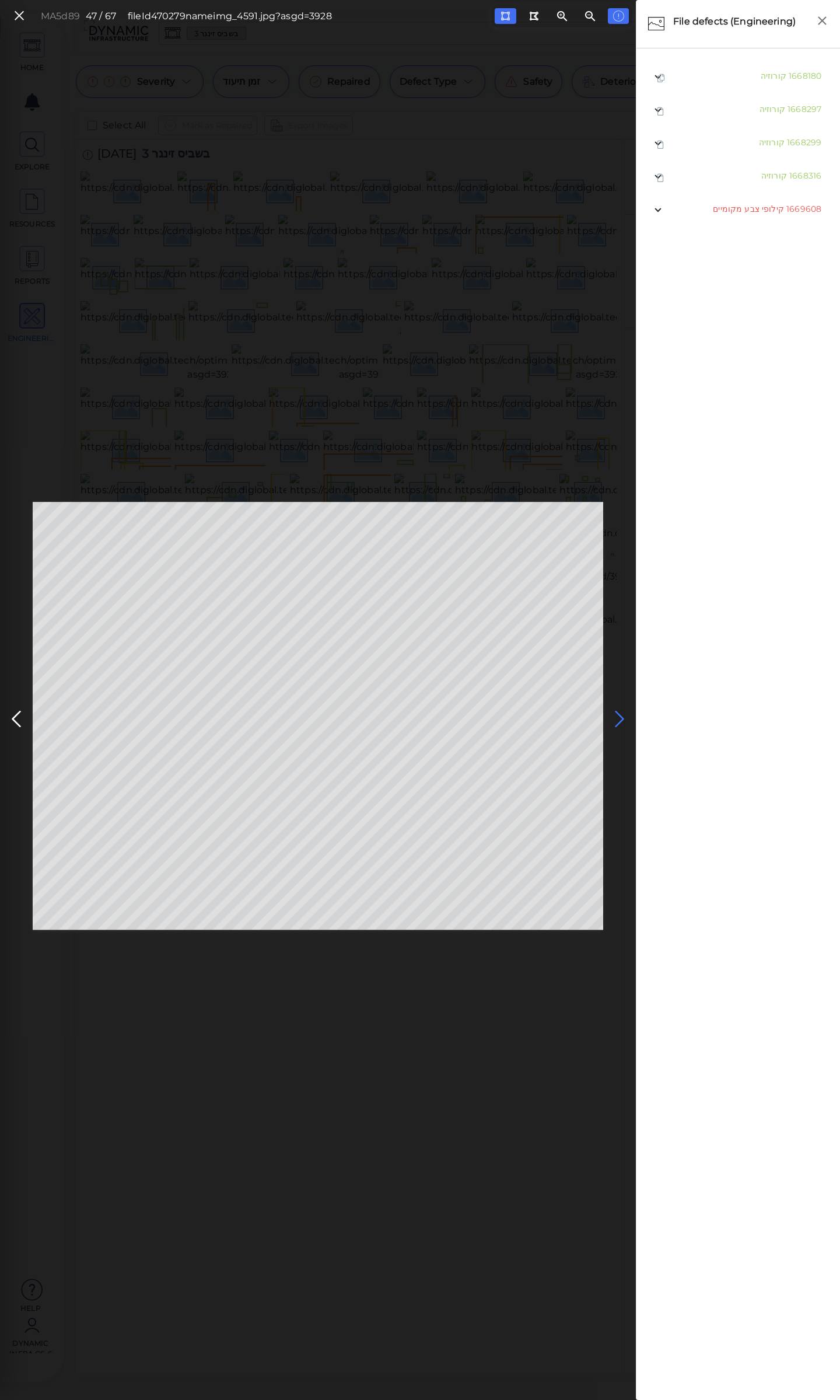
click at [620, 717] on icon at bounding box center [620, 719] width 19 height 23
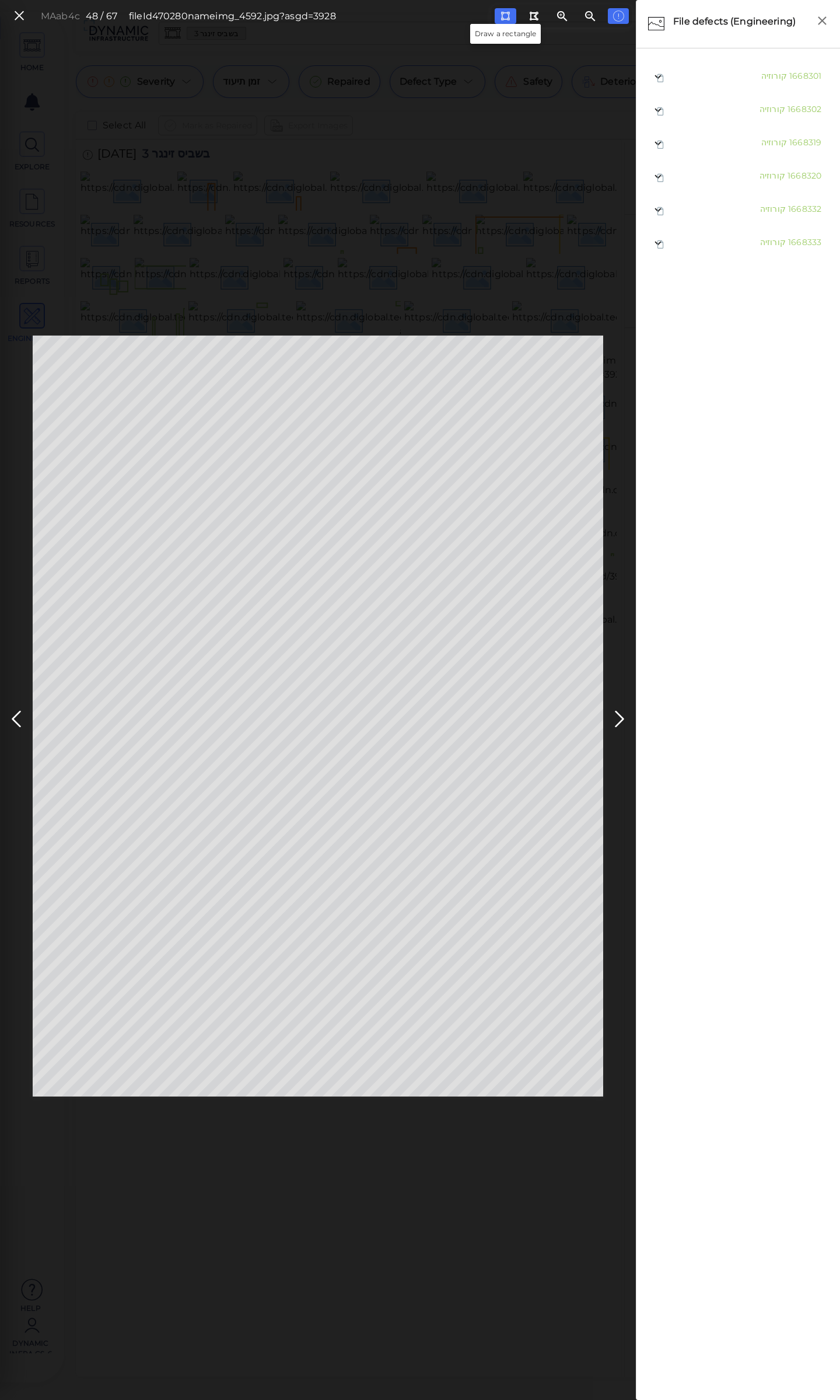
click at [507, 12] on icon at bounding box center [505, 16] width 9 height 9
click at [505, 16] on icon at bounding box center [505, 16] width 9 height 9
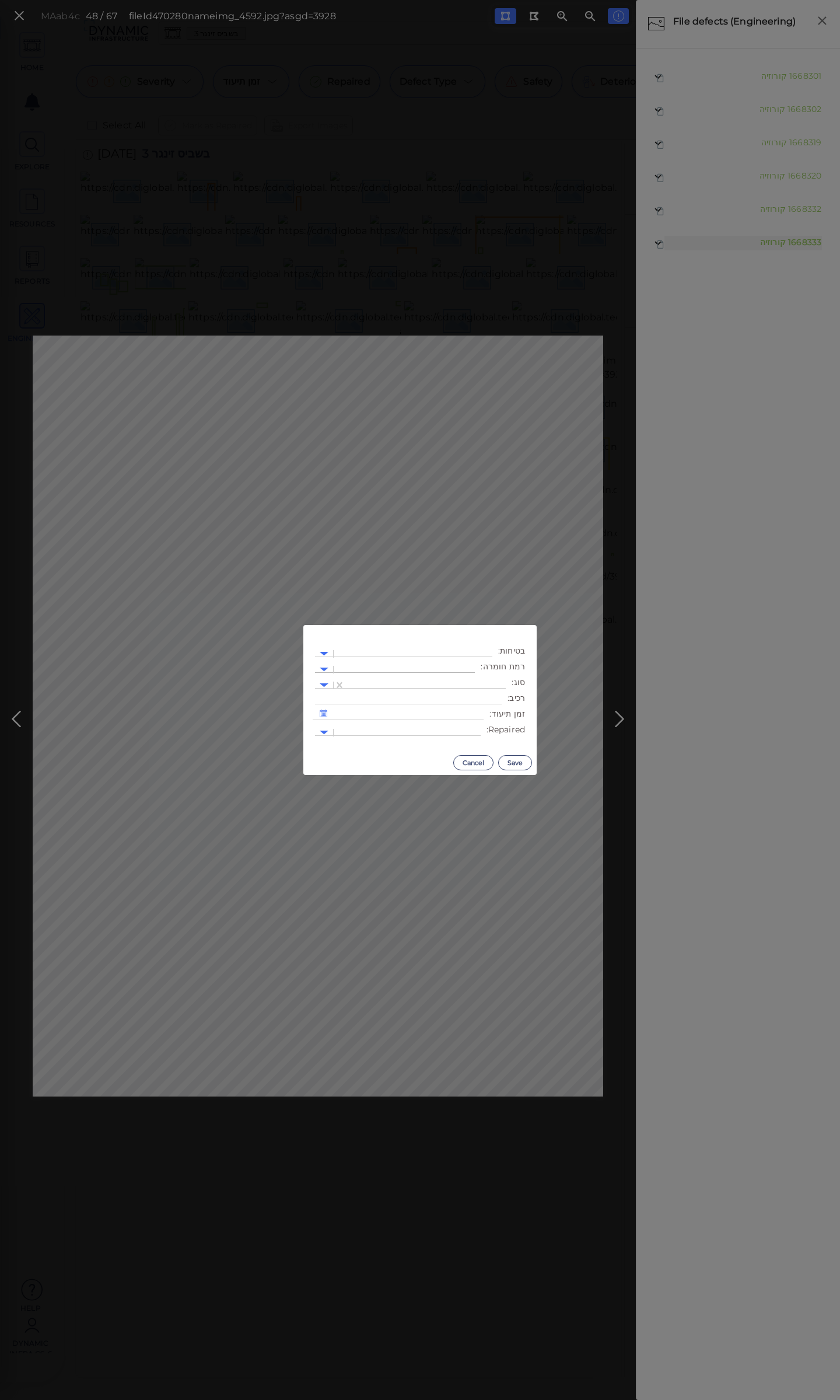
click at [443, 667] on div at bounding box center [404, 670] width 130 height 12
click at [465, 746] on div "3" at bounding box center [443, 743] width 64 height 18
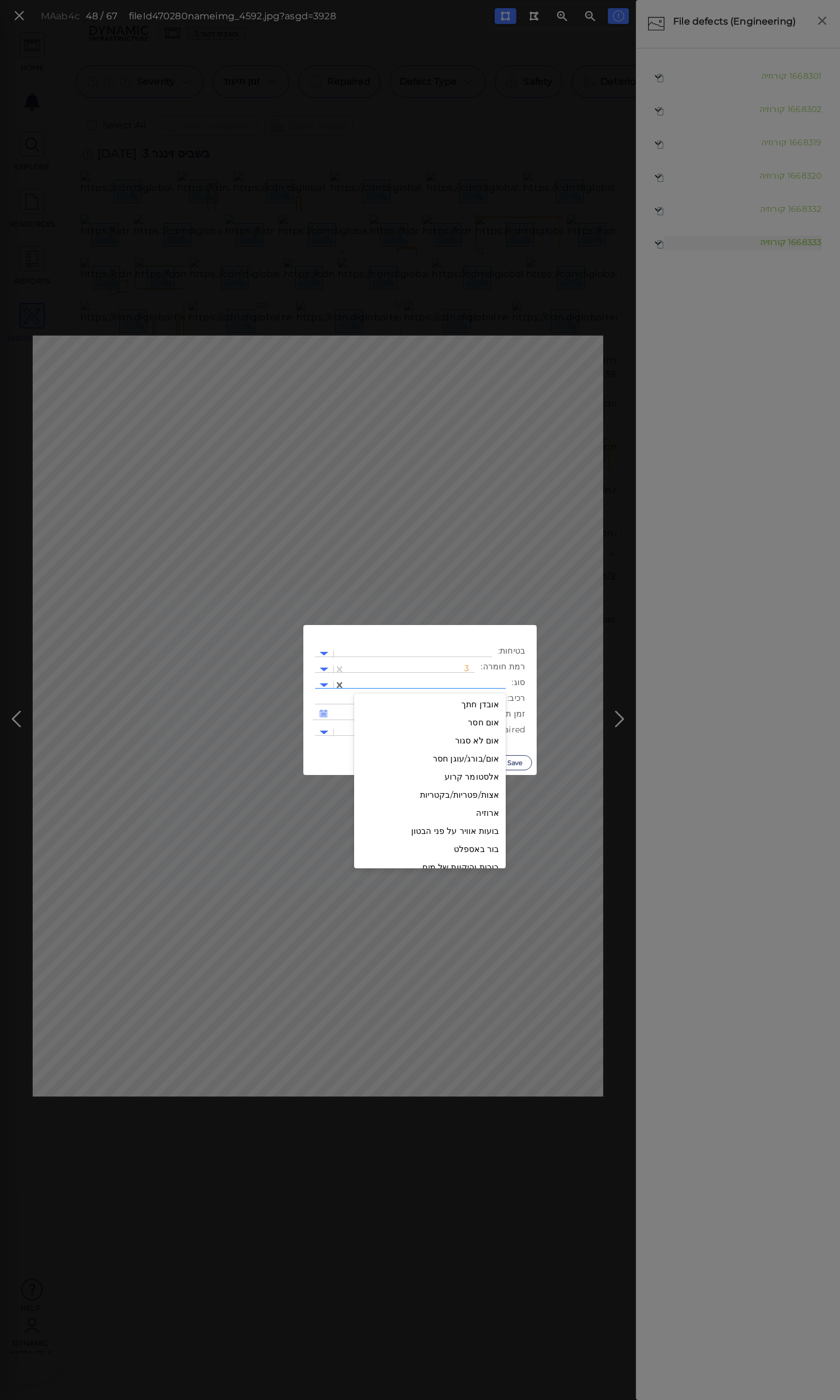
click at [459, 681] on div at bounding box center [426, 685] width 149 height 12
click at [464, 805] on div "קילופי צבע מקומיים" at bounding box center [430, 802] width 152 height 18
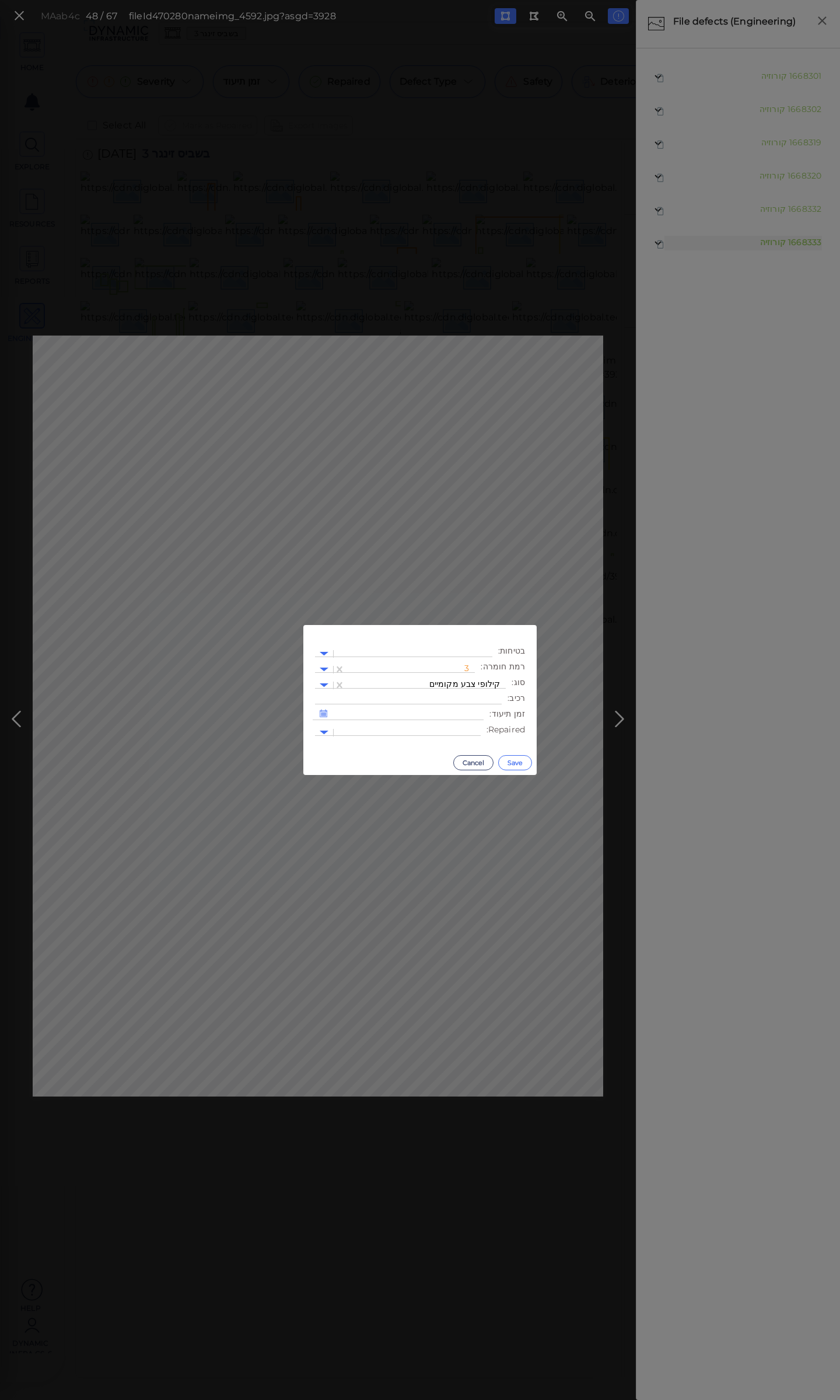
click at [517, 761] on button "Save" at bounding box center [515, 763] width 34 height 16
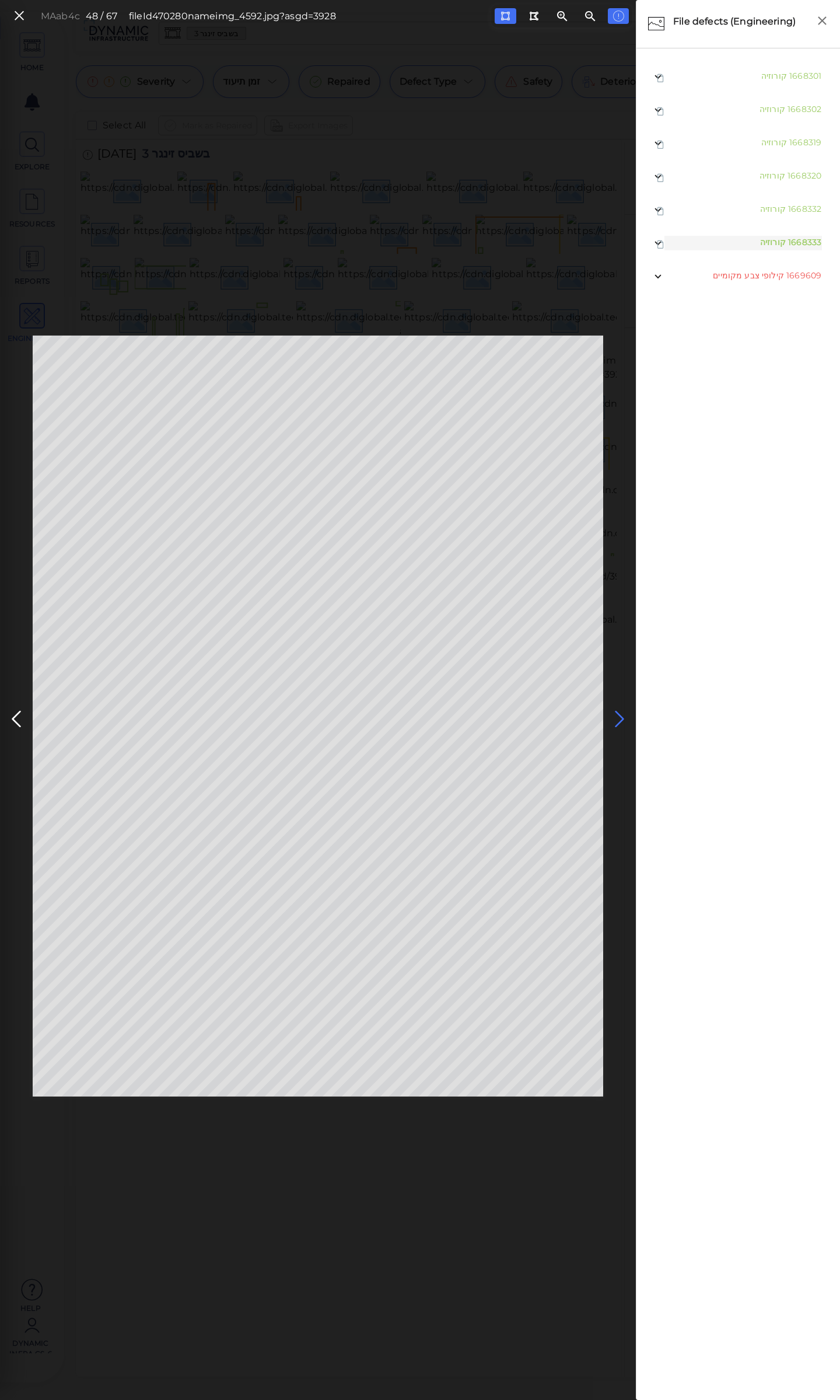
click at [618, 717] on icon at bounding box center [620, 719] width 19 height 23
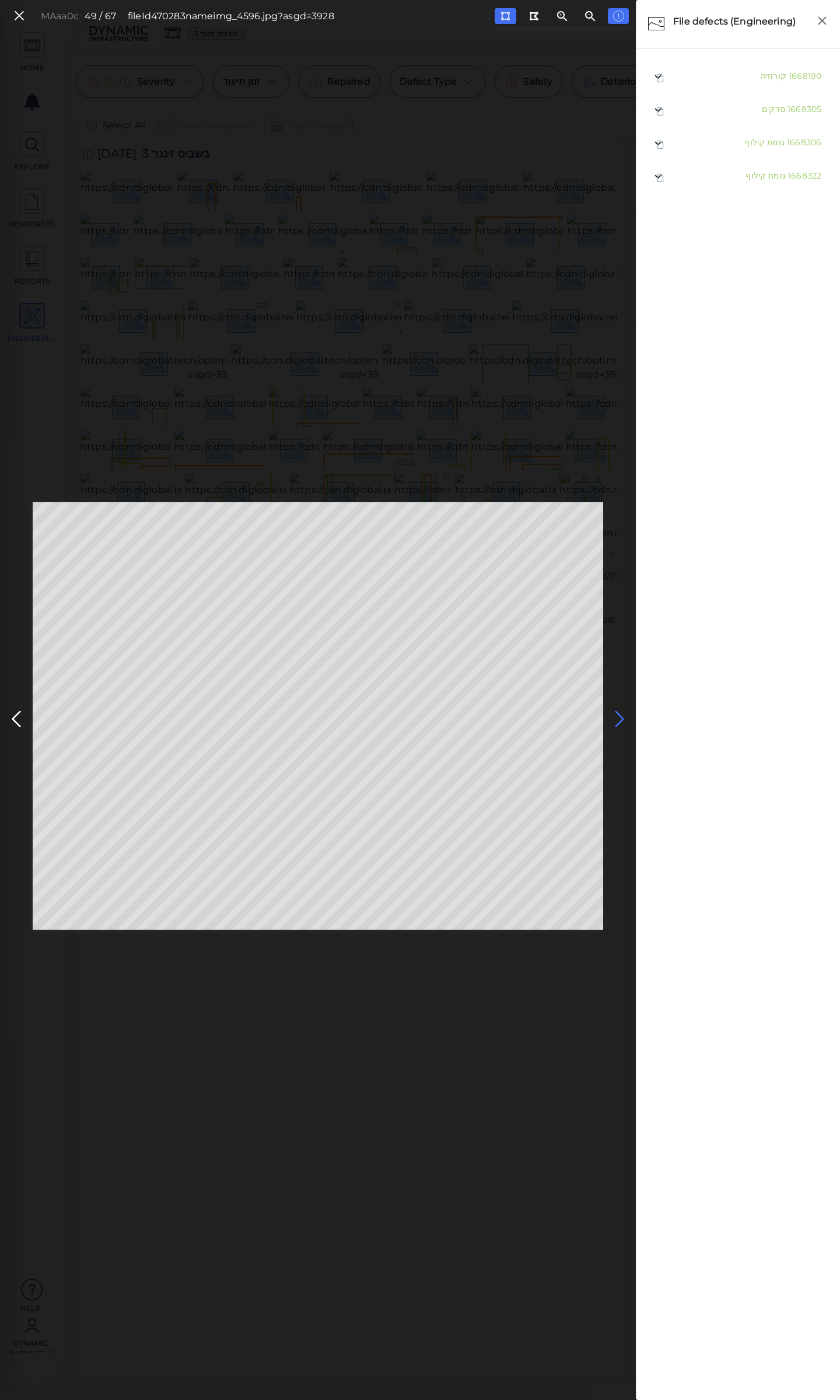
click at [618, 717] on icon at bounding box center [620, 719] width 19 height 23
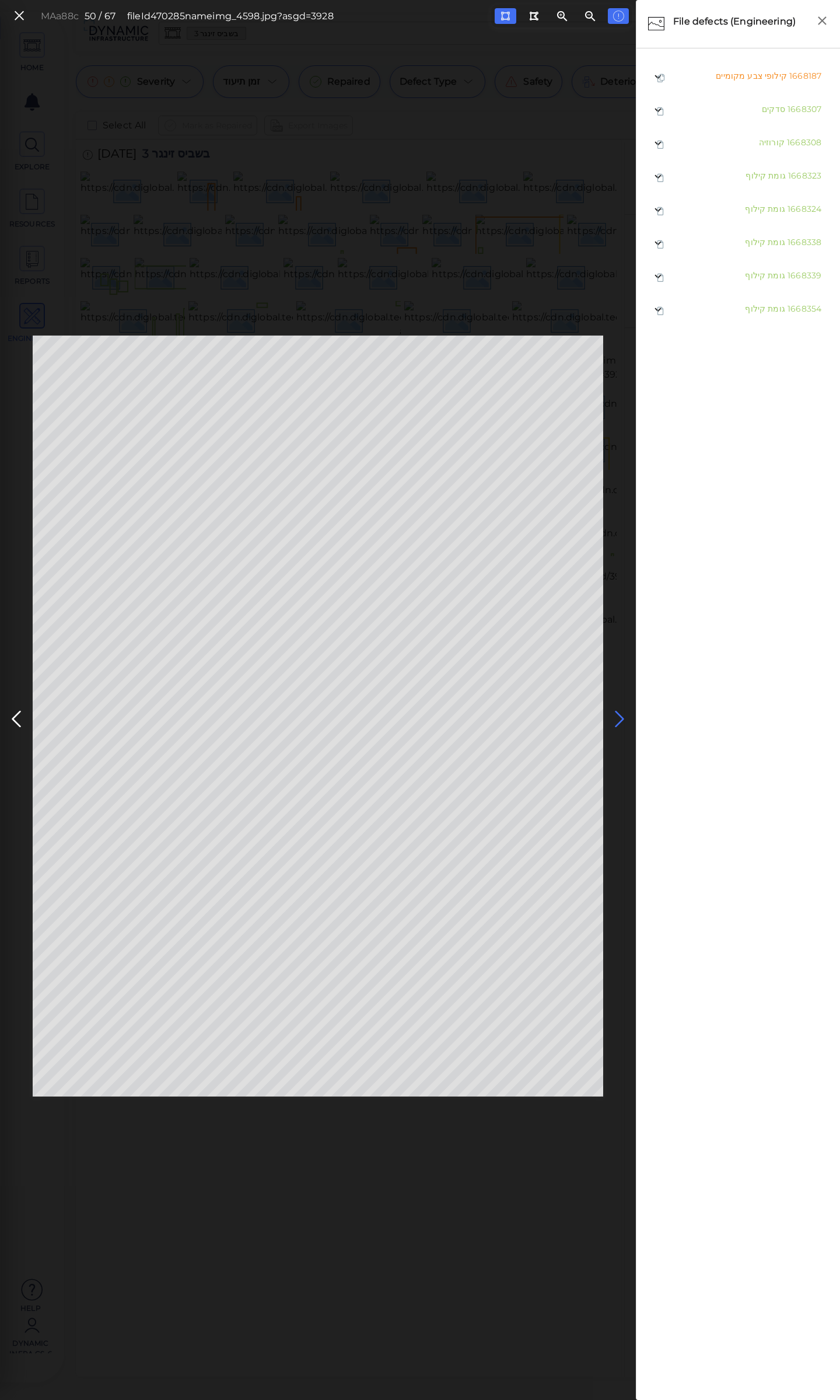
click at [618, 717] on icon at bounding box center [620, 719] width 19 height 23
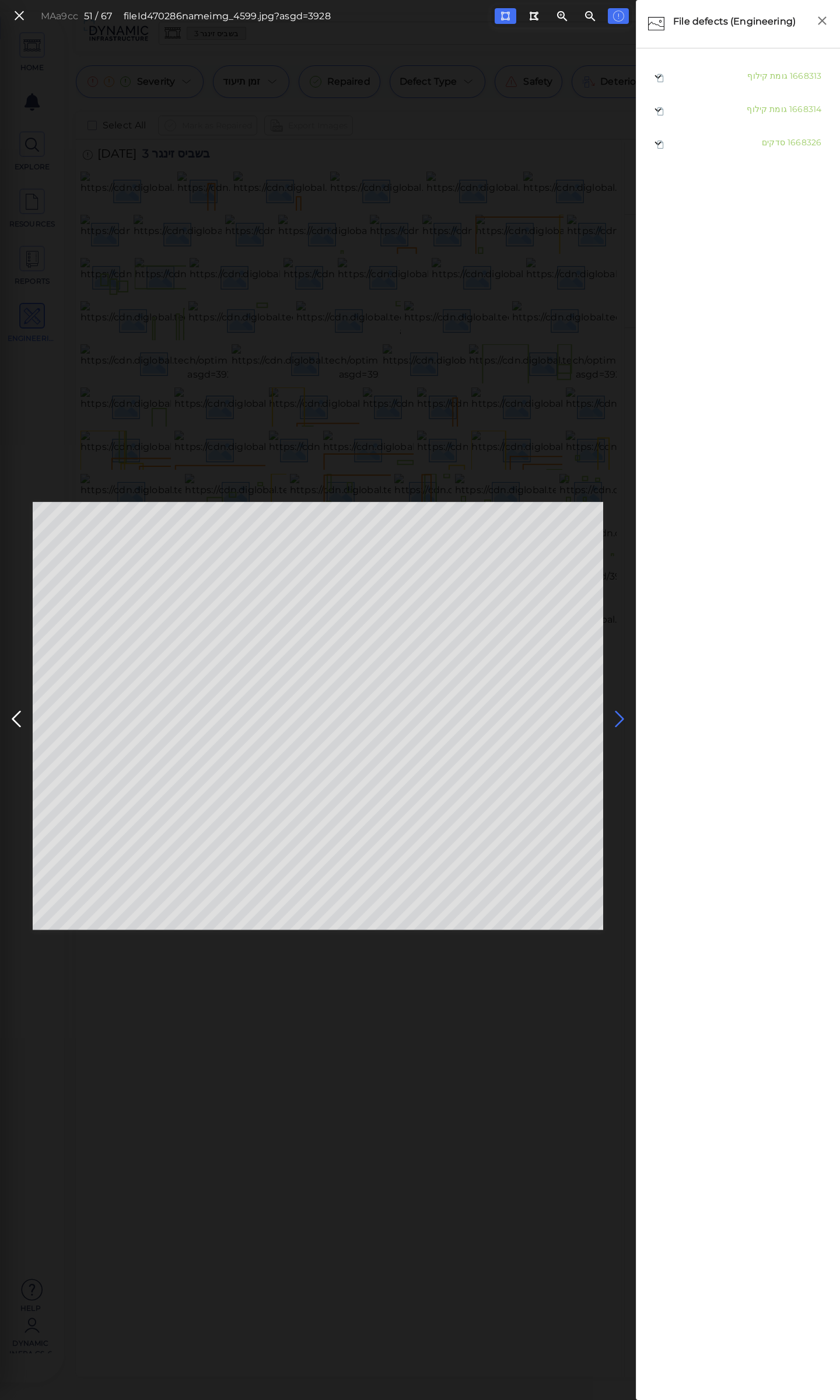
click at [618, 717] on icon at bounding box center [620, 719] width 19 height 23
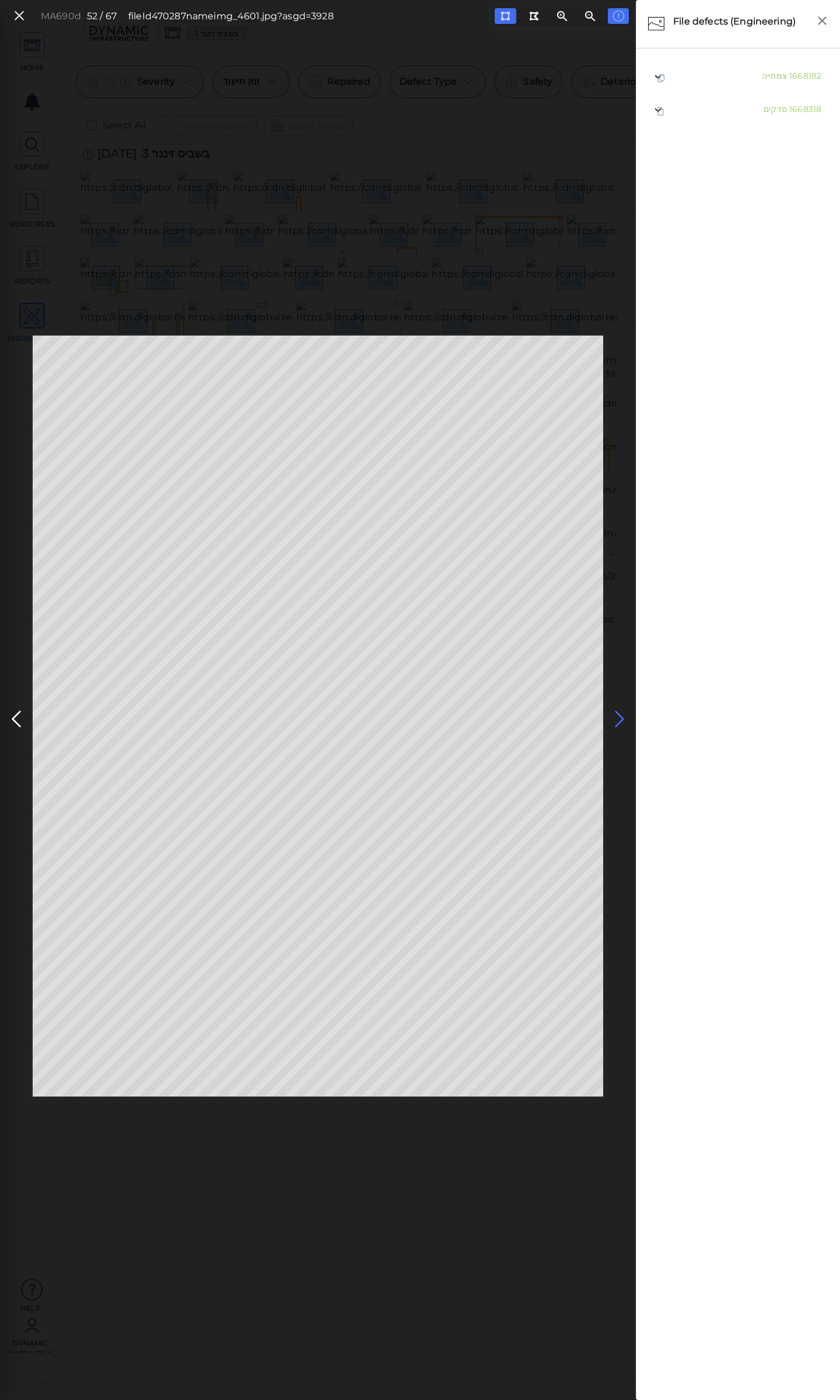
click at [618, 717] on icon at bounding box center [620, 719] width 19 height 23
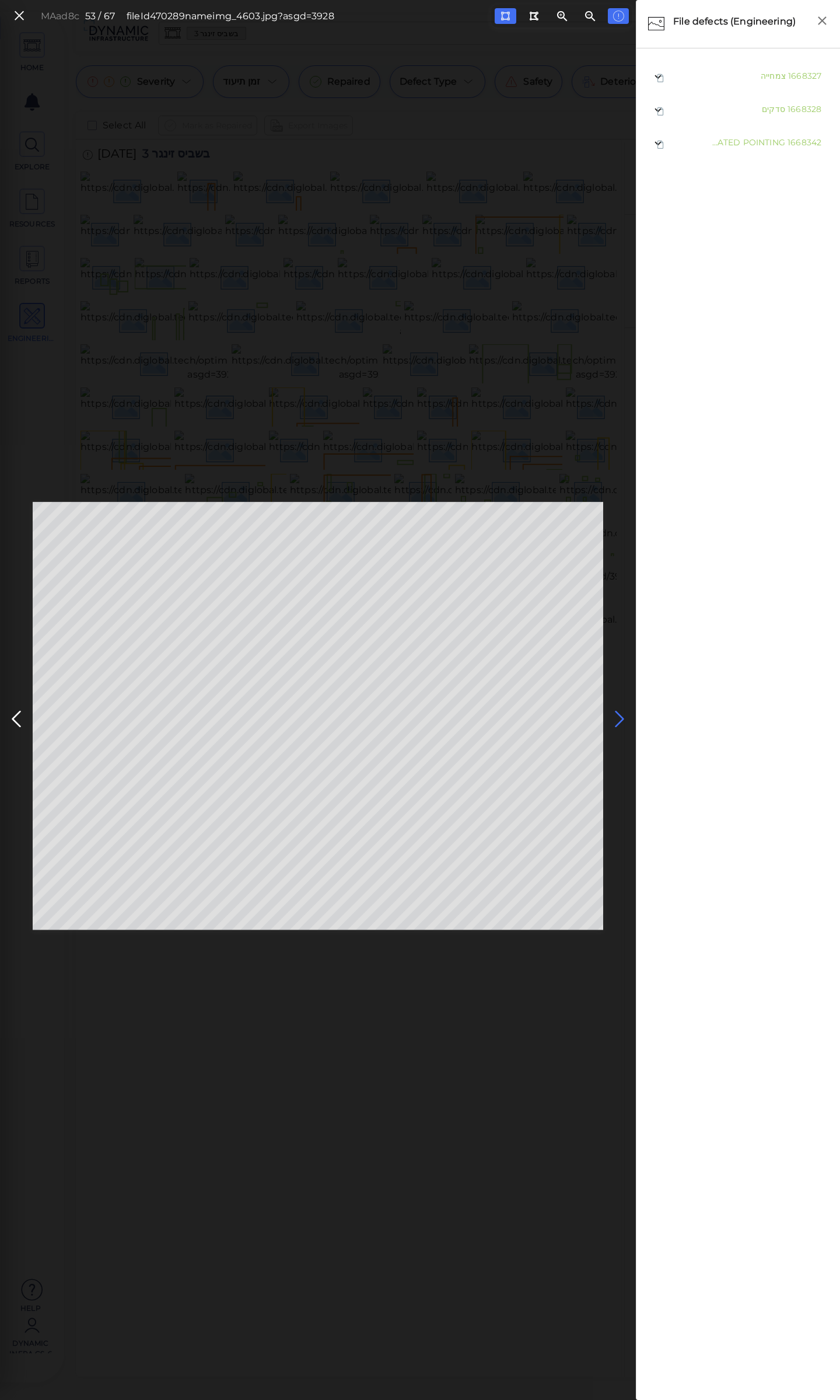
click at [618, 717] on icon at bounding box center [620, 719] width 19 height 23
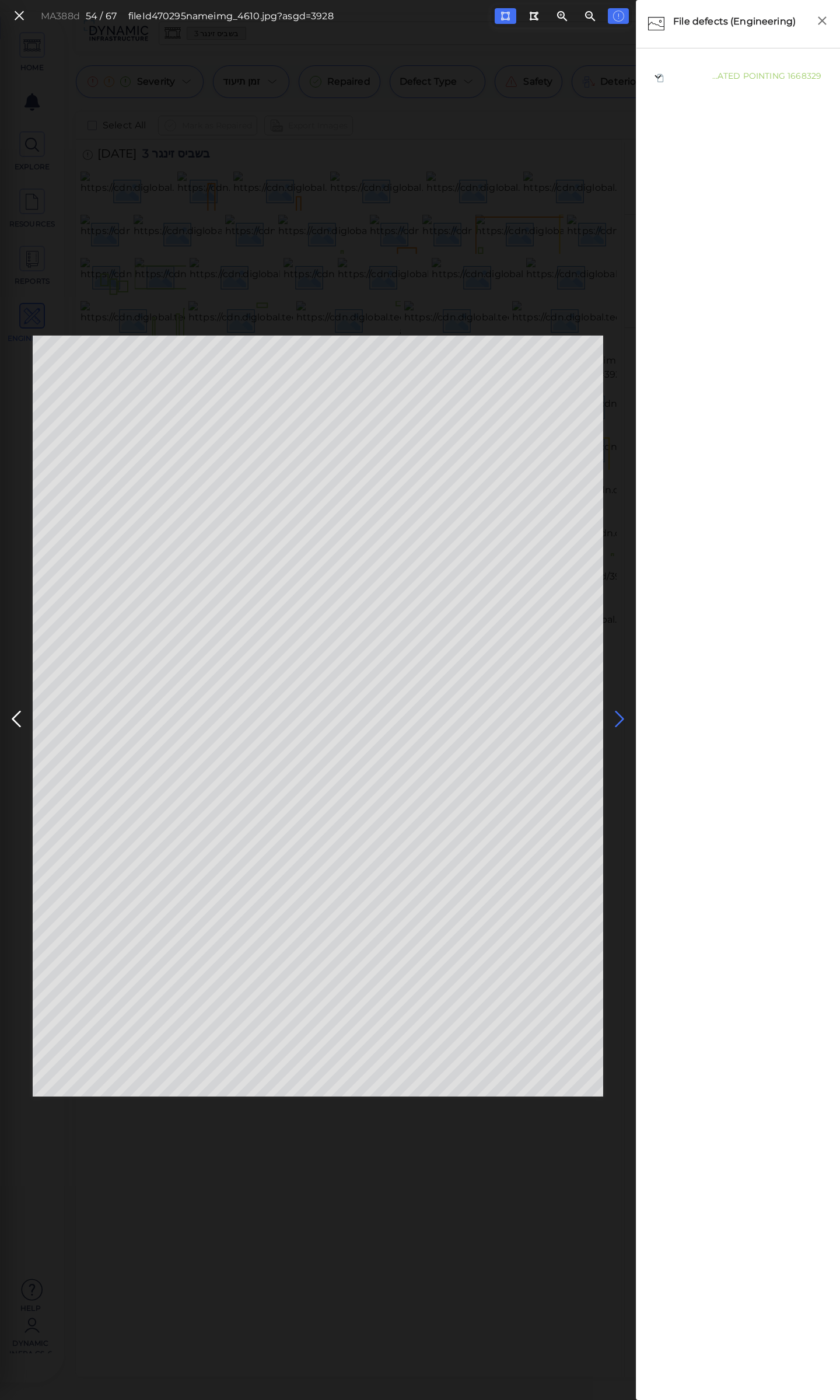
click at [618, 717] on icon at bounding box center [620, 719] width 19 height 23
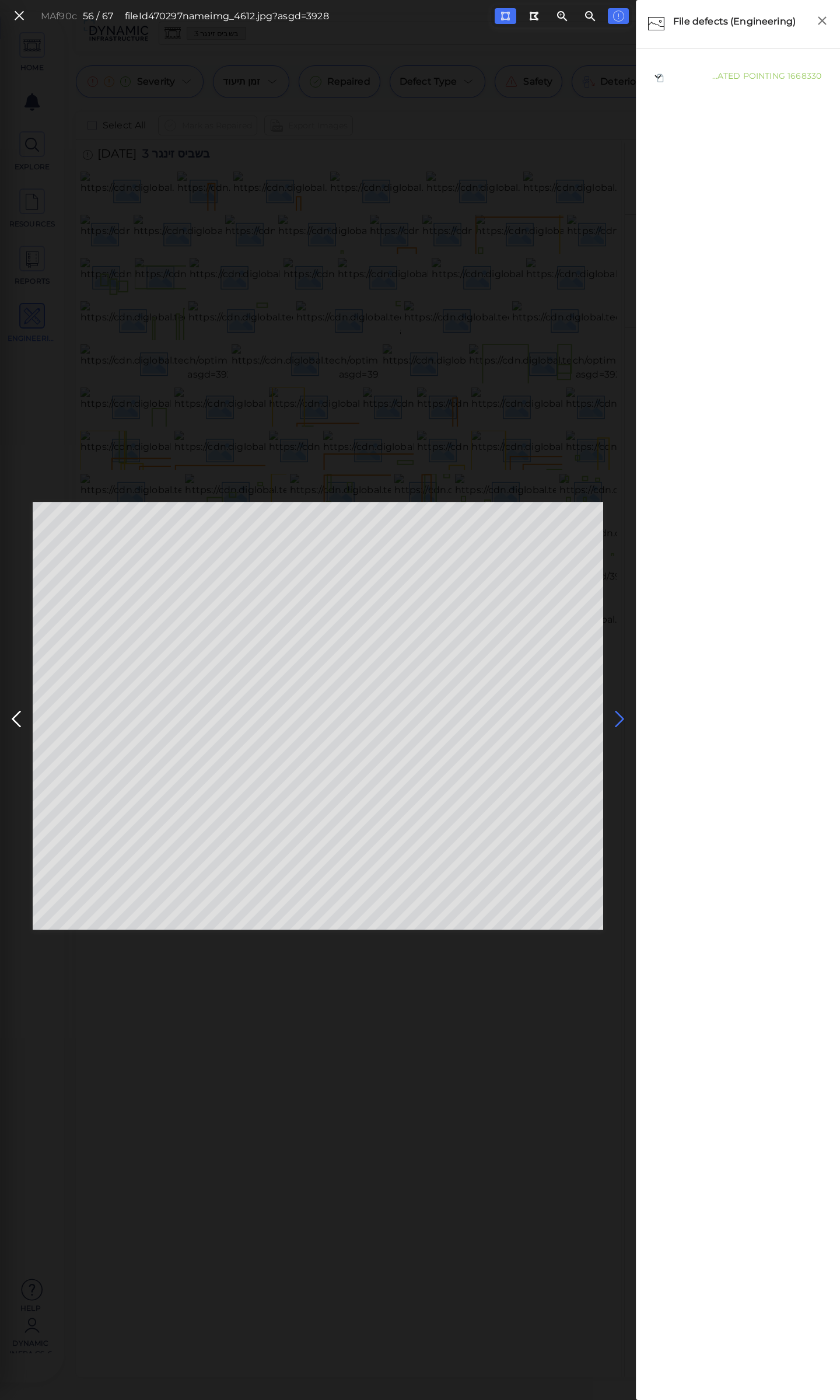
click at [618, 717] on icon at bounding box center [620, 719] width 19 height 23
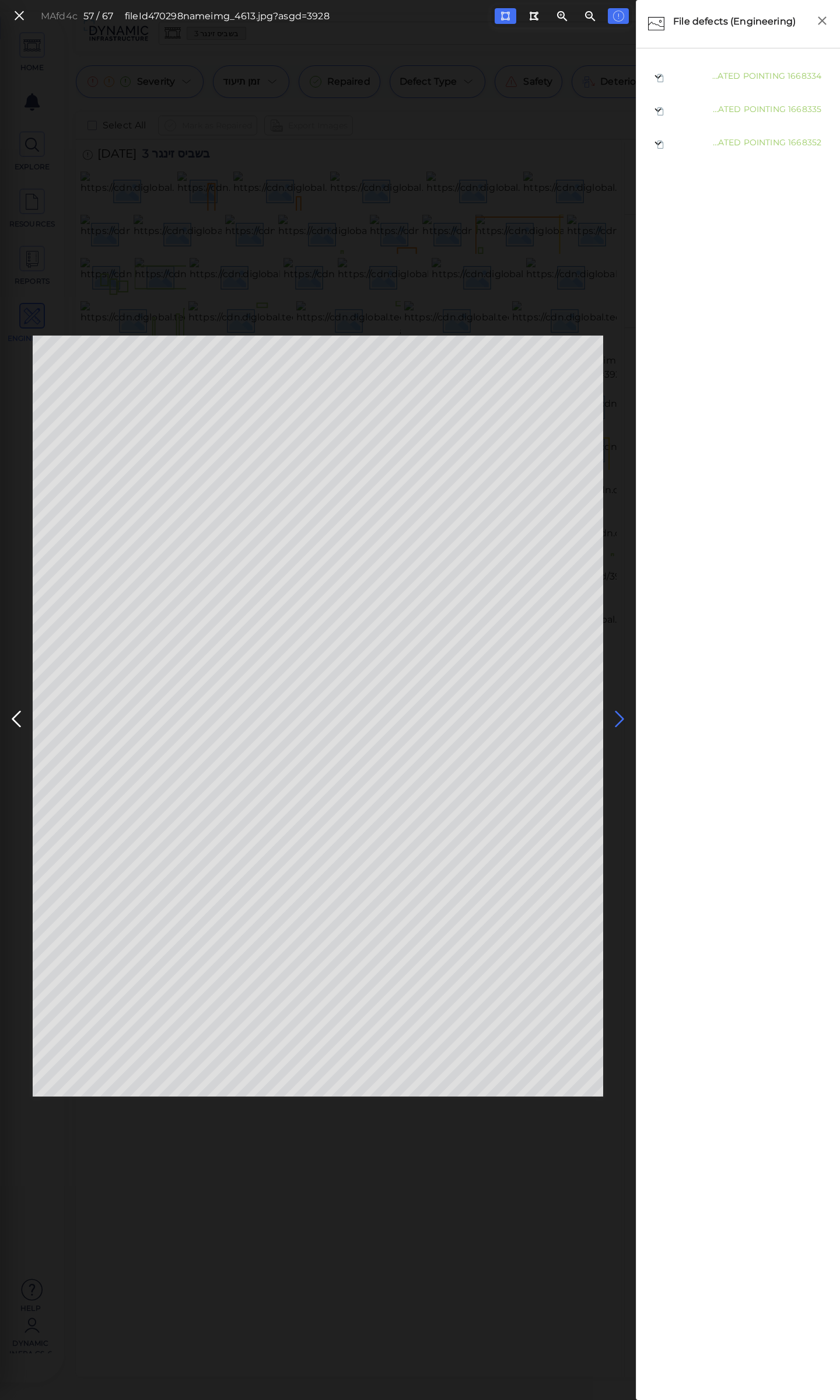
click at [618, 717] on icon at bounding box center [620, 719] width 19 height 23
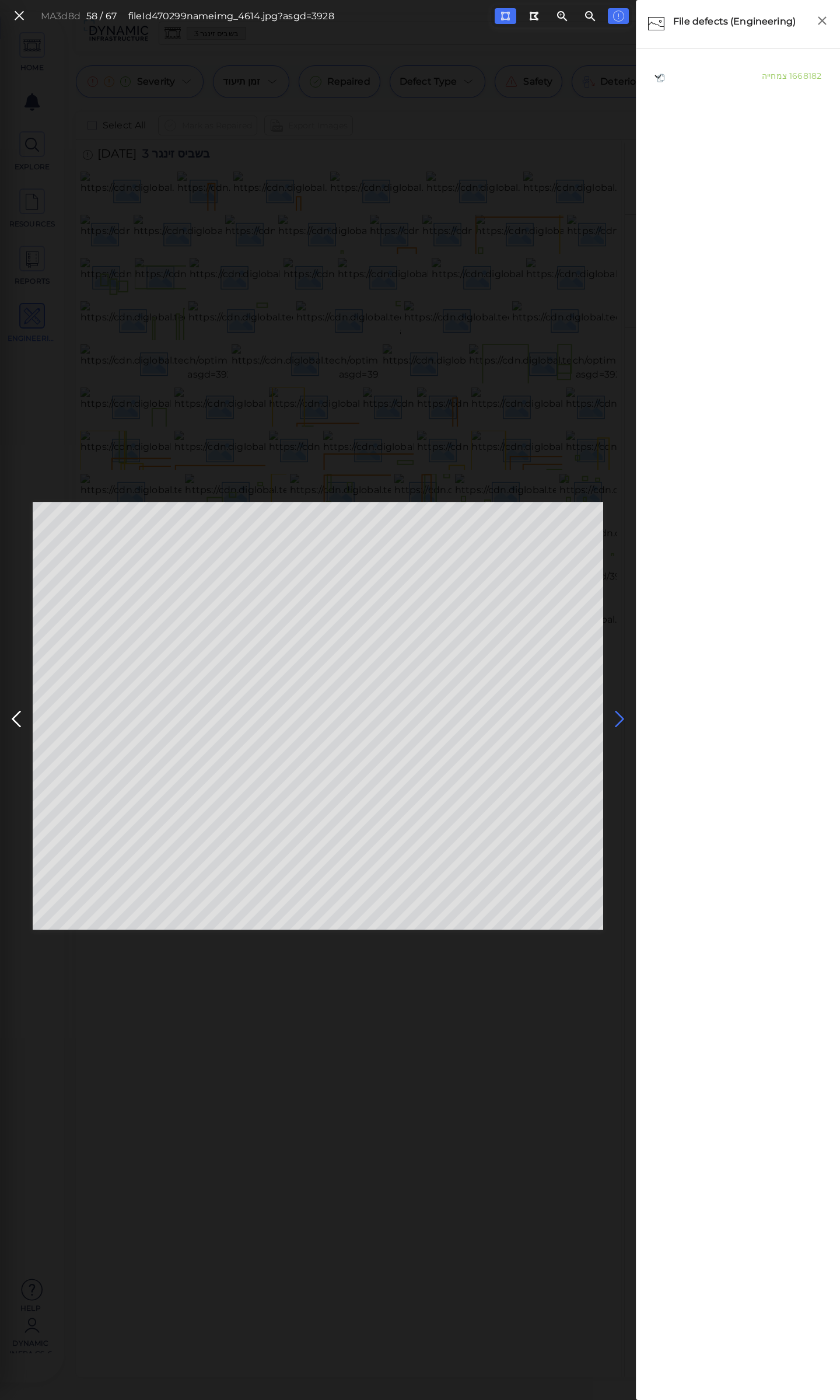
click at [617, 717] on icon at bounding box center [620, 719] width 19 height 23
click at [15, 712] on icon at bounding box center [16, 719] width 19 height 23
click at [510, 11] on div at bounding box center [505, 16] width 10 height 11
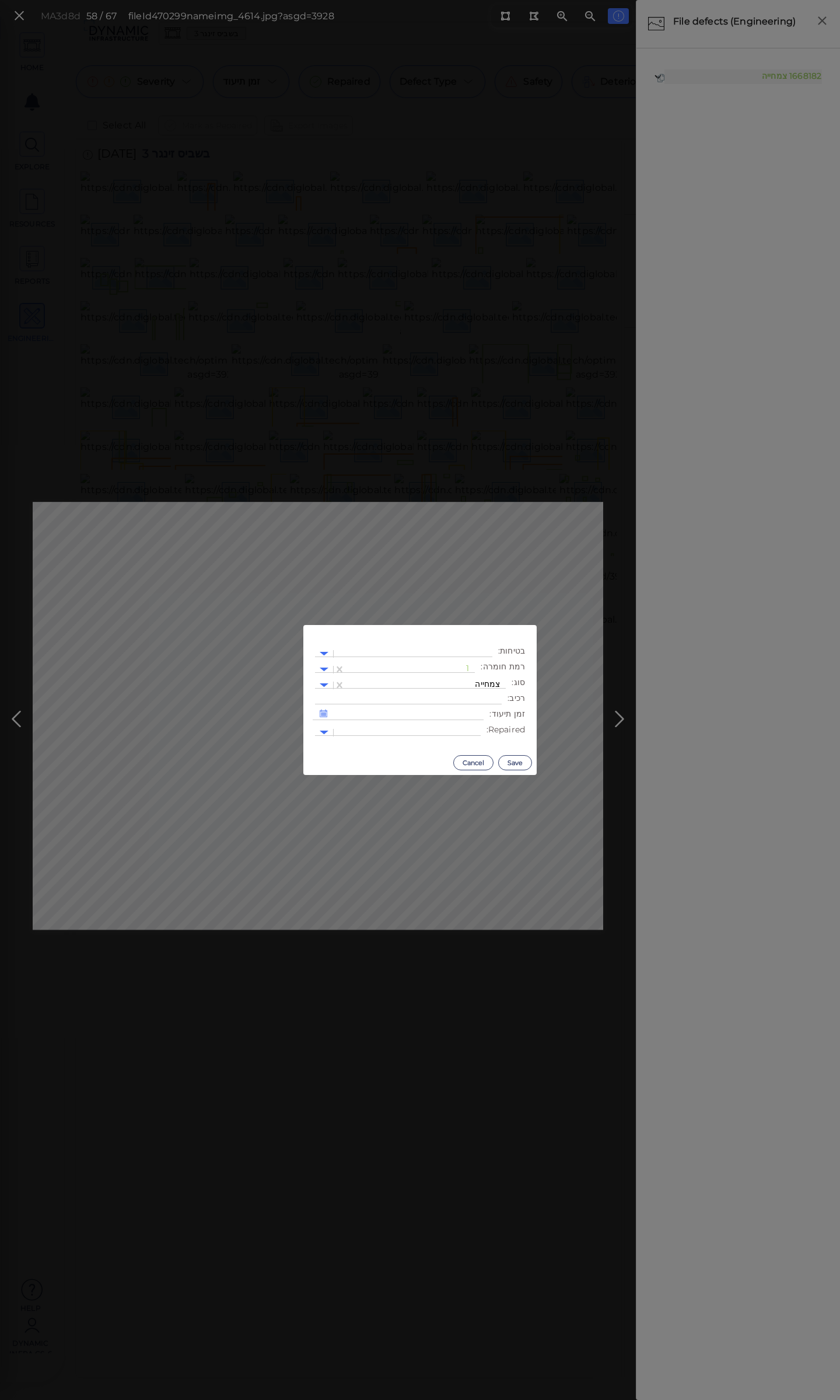
click at [329, 0] on body "This app is not optimized for mobile screens. Please access using a desktop or …" at bounding box center [420, 0] width 840 height 0
click at [401, 664] on div at bounding box center [410, 670] width 118 height 12
click at [449, 741] on div "3" at bounding box center [443, 743] width 64 height 18
click at [512, 760] on button "Save" at bounding box center [515, 763] width 34 height 16
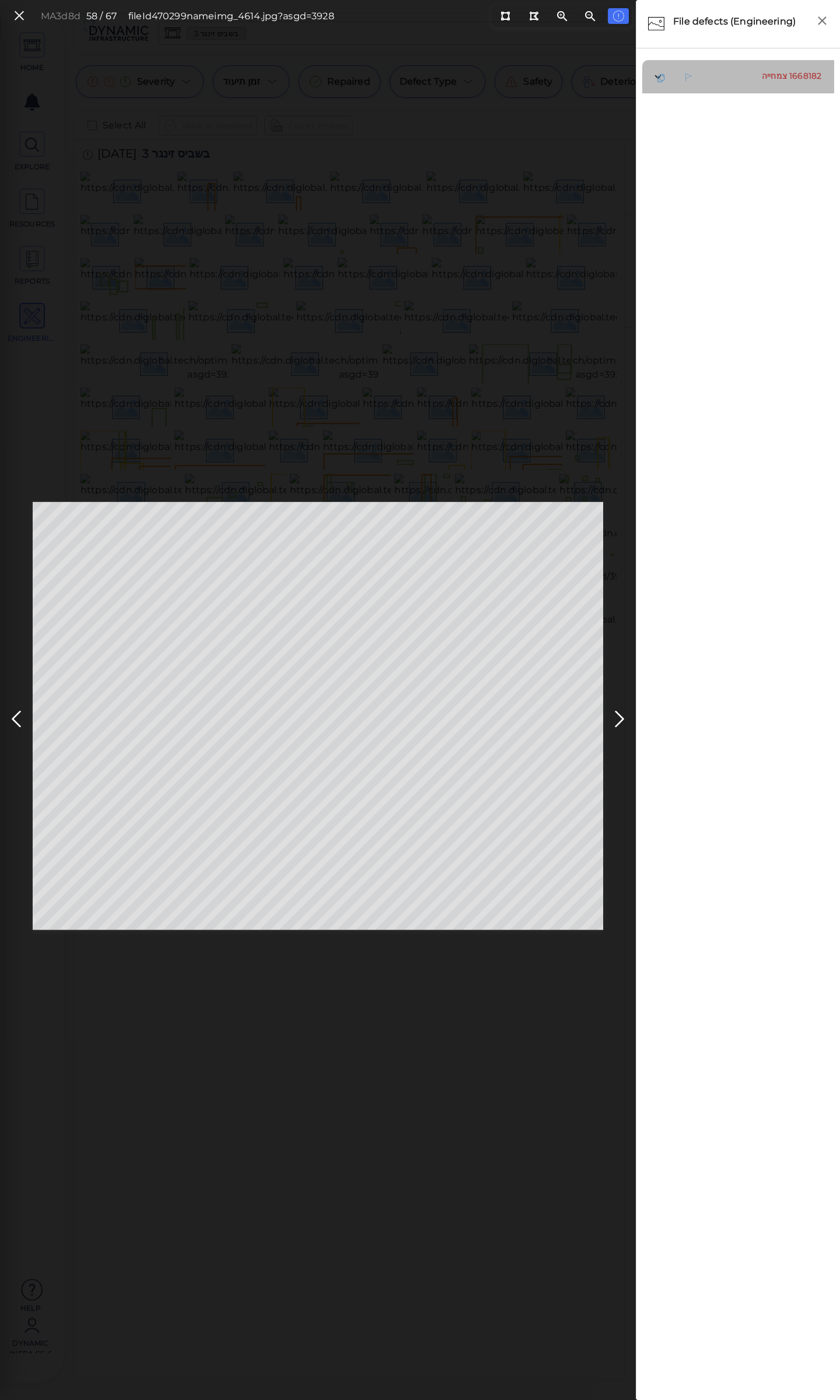
click at [779, 73] on span "צמחייה" at bounding box center [774, 76] width 25 height 11
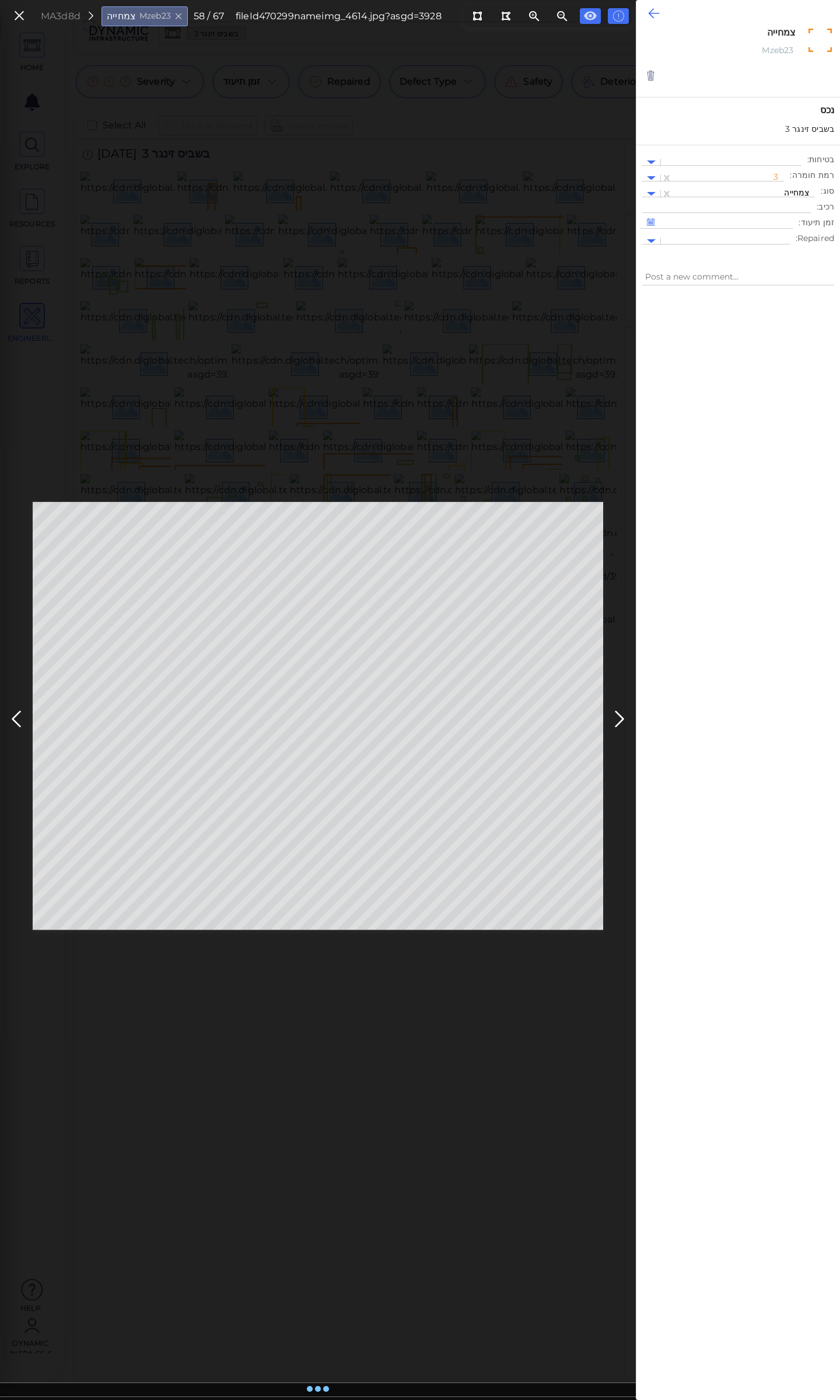
click at [655, 10] on icon at bounding box center [654, 13] width 11 height 14
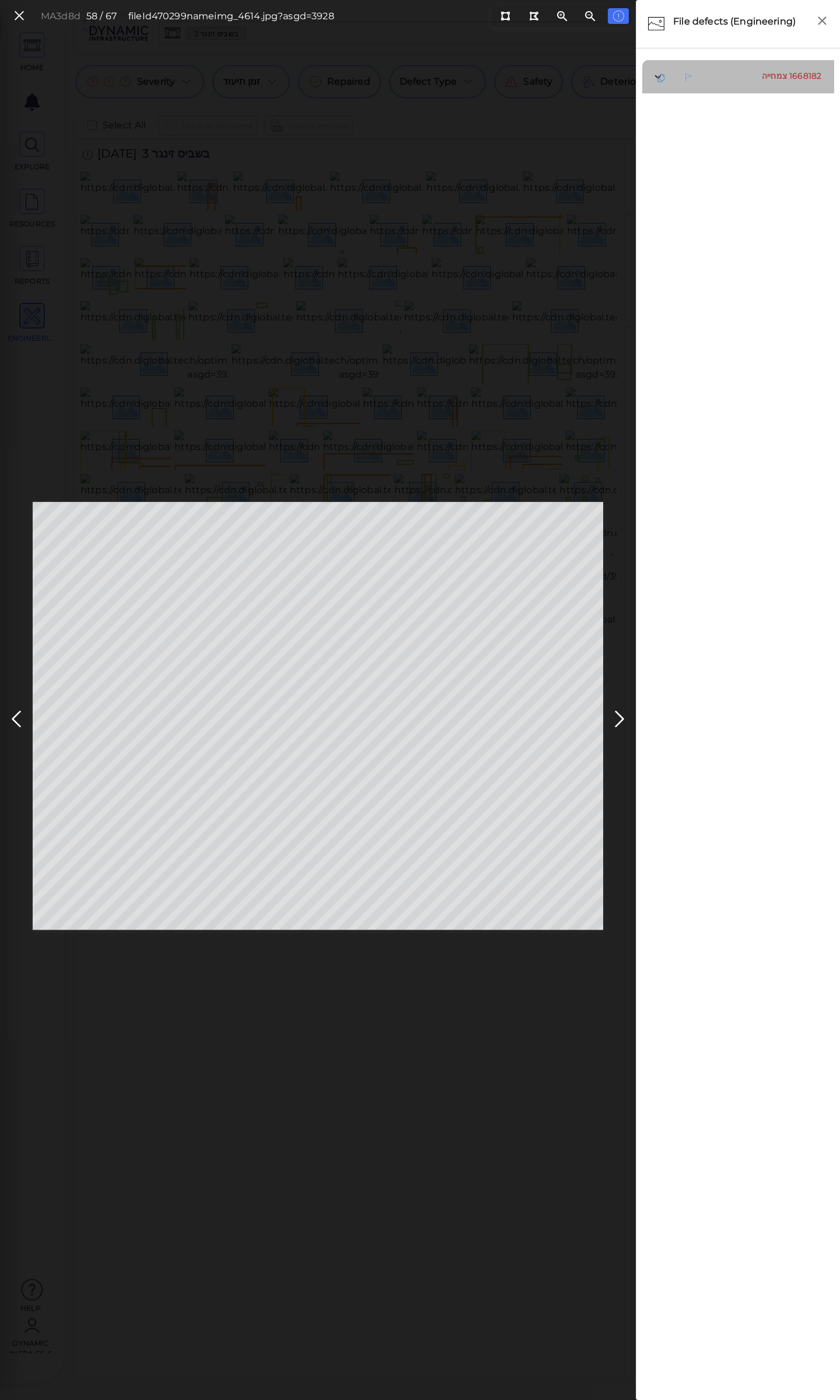
click at [776, 75] on span "צמחייה" at bounding box center [774, 76] width 25 height 11
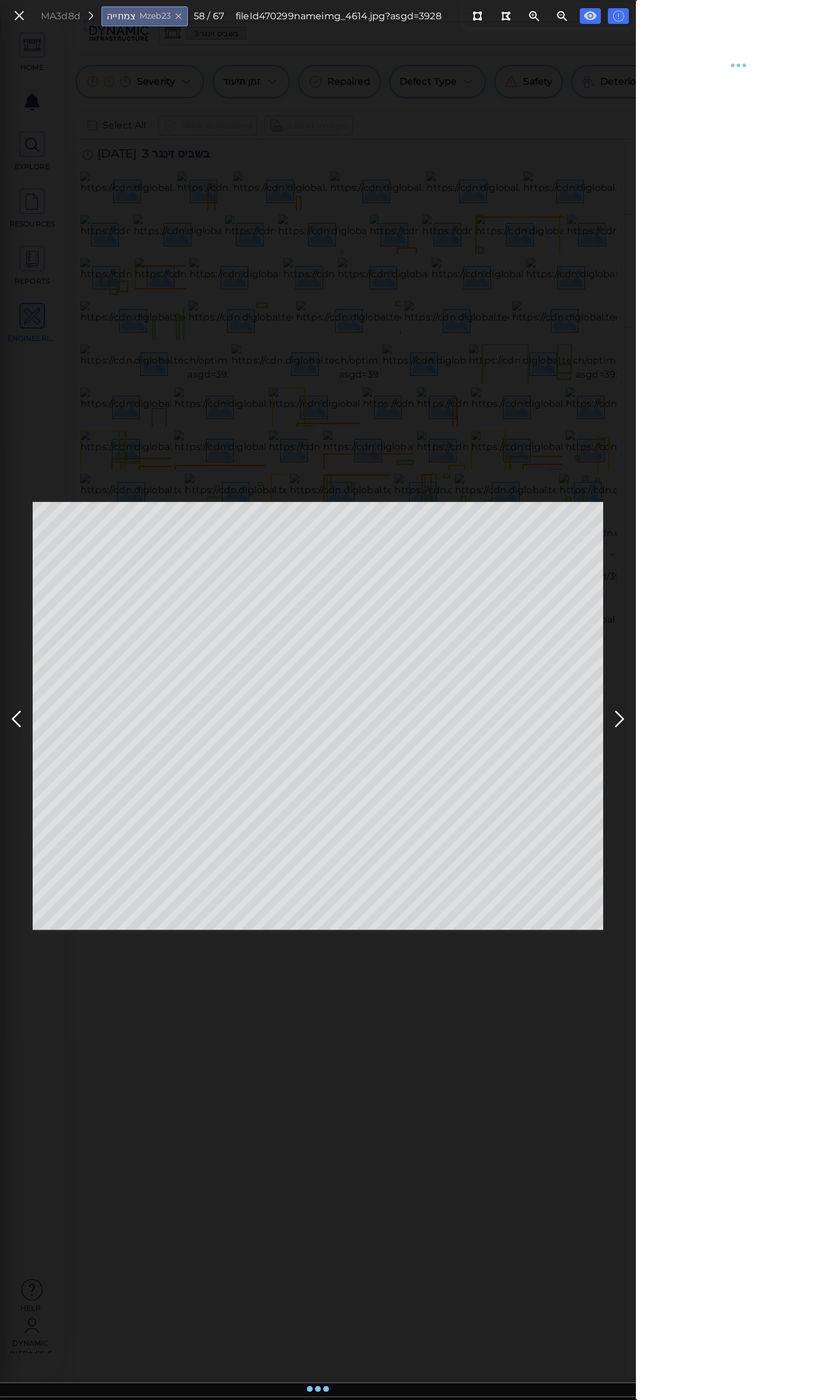
type textarea "x"
drag, startPoint x: 347, startPoint y: 1199, endPoint x: 331, endPoint y: 1269, distance: 71.8
click at [331, 1269] on div "MA3d8d צמחייה Mzeb23 58 / 67 fileId 470299 name img_4614.jpg?asgd=3928" at bounding box center [318, 716] width 636 height 1368
drag, startPoint x: 331, startPoint y: 1286, endPoint x: 329, endPoint y: 1305, distance: 19.1
click at [329, 1305] on div "MA3d8d צמחייה Mzeb23 58 / 67 fileId 470299 name img_4614.jpg?asgd=3928" at bounding box center [318, 716] width 636 height 1368
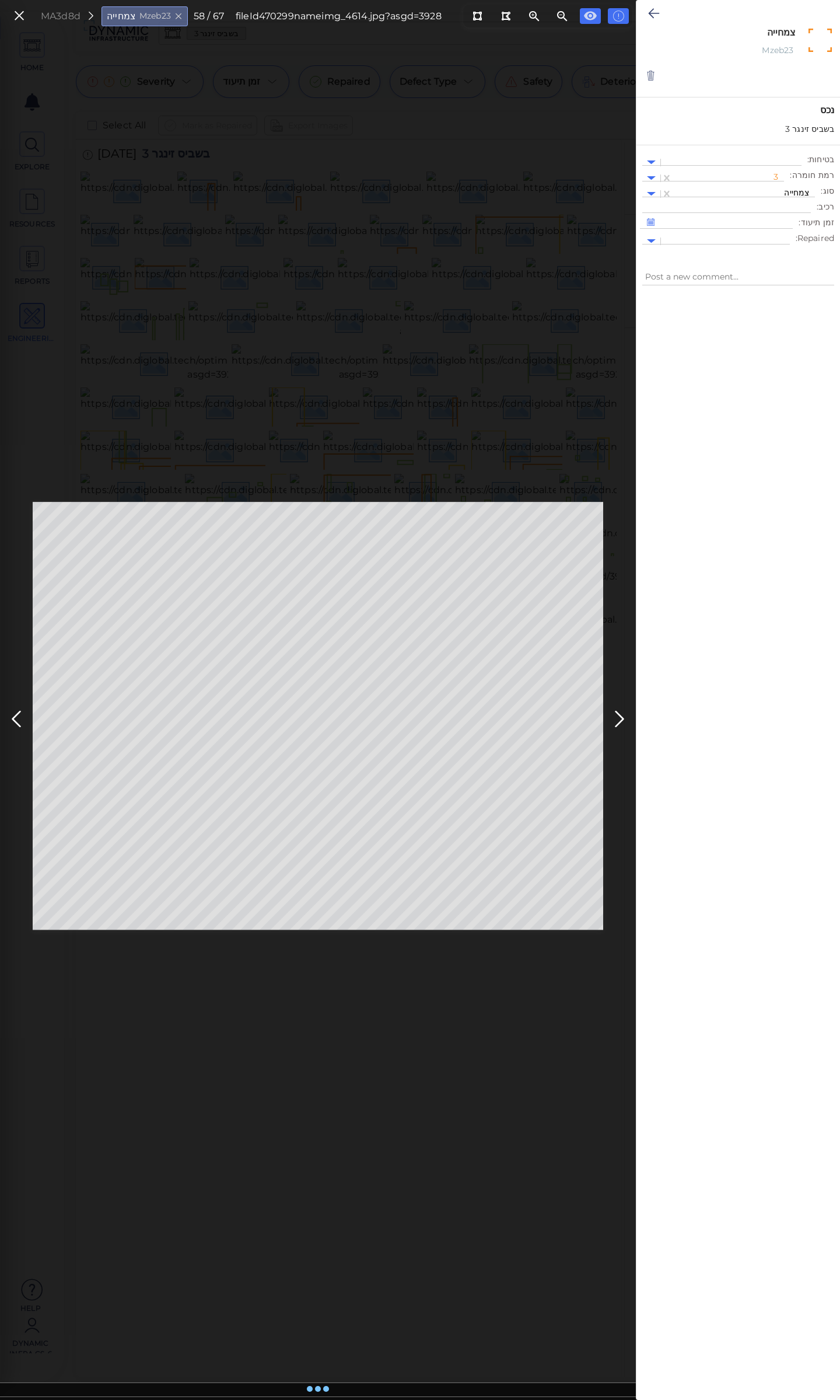
click at [329, 1305] on div "MA3d8d צמחייה Mzeb23 58 / 67 fileId 470299 name img_4614.jpg?asgd=3928" at bounding box center [318, 716] width 636 height 1368
drag, startPoint x: 653, startPoint y: 13, endPoint x: 622, endPoint y: 306, distance: 294.6
click at [653, 13] on icon at bounding box center [654, 13] width 11 height 14
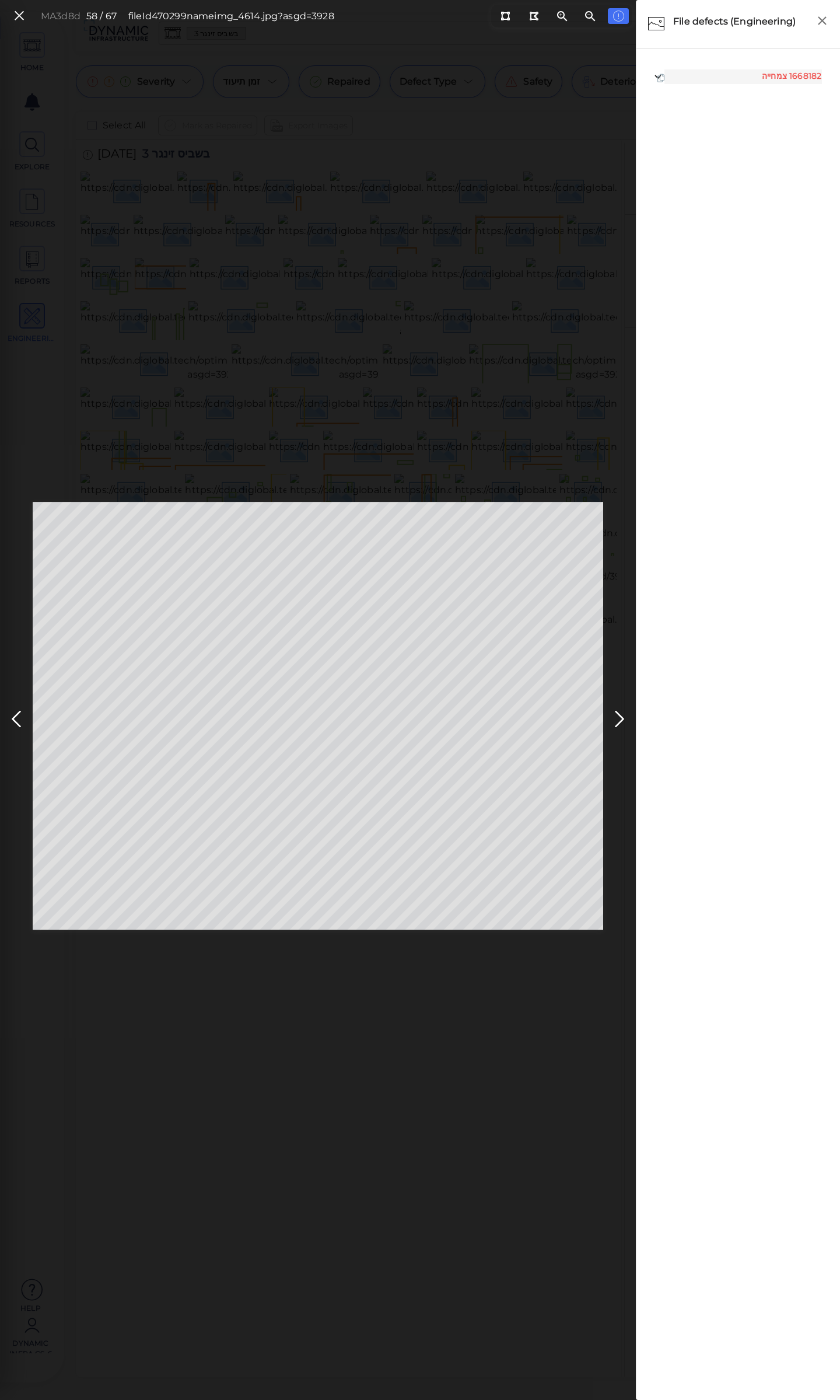
click at [601, 486] on div "MA3d8d 58 / 67 fileId 470299 name img_4614.jpg?asgd=3928" at bounding box center [318, 716] width 636 height 1368
click at [618, 717] on icon at bounding box center [620, 719] width 19 height 23
click at [614, 717] on icon at bounding box center [620, 719] width 19 height 23
click at [12, 719] on icon at bounding box center [16, 719] width 19 height 23
click at [776, 113] on span "קורוזיה" at bounding box center [776, 109] width 26 height 11
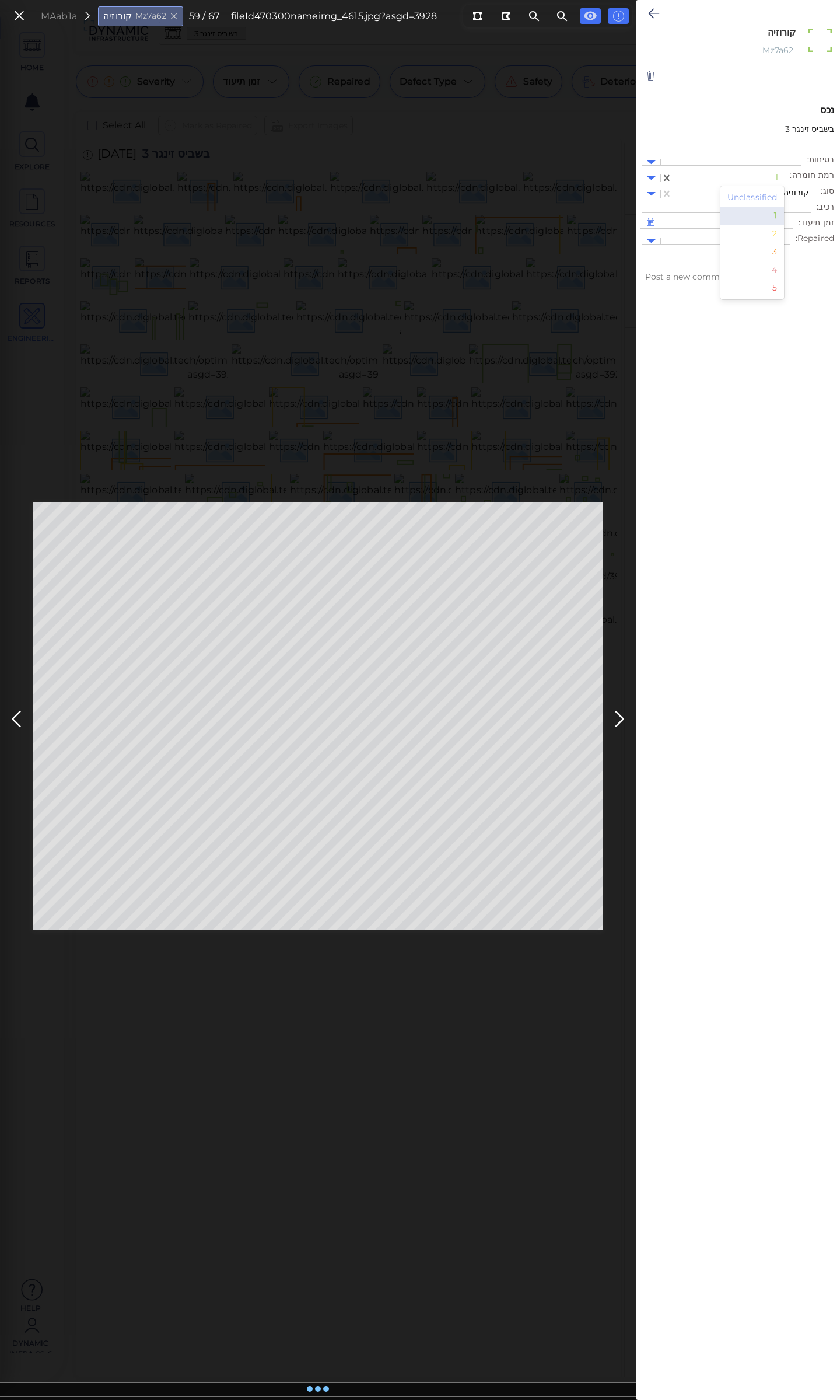
click at [754, 175] on div at bounding box center [728, 178] width 100 height 12
click at [759, 252] on div "3" at bounding box center [752, 251] width 64 height 18
click at [751, 189] on div at bounding box center [744, 194] width 130 height 12
click at [779, 311] on div "קילופי צבע מקומיים" at bounding box center [739, 311] width 152 height 18
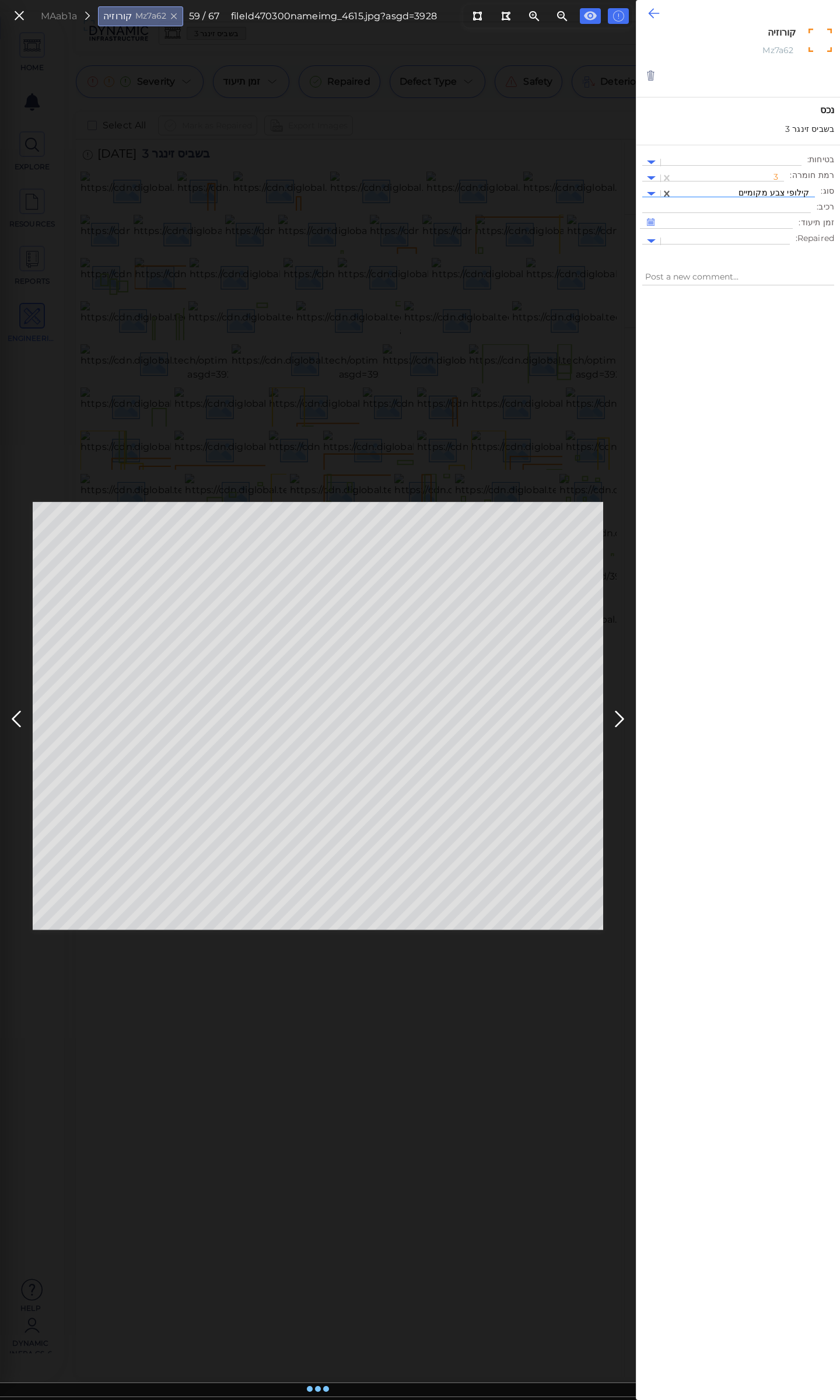
type textarea "x"
type textarea "קילופי צבע מקומיים"
click at [651, 6] on icon at bounding box center [654, 13] width 11 height 14
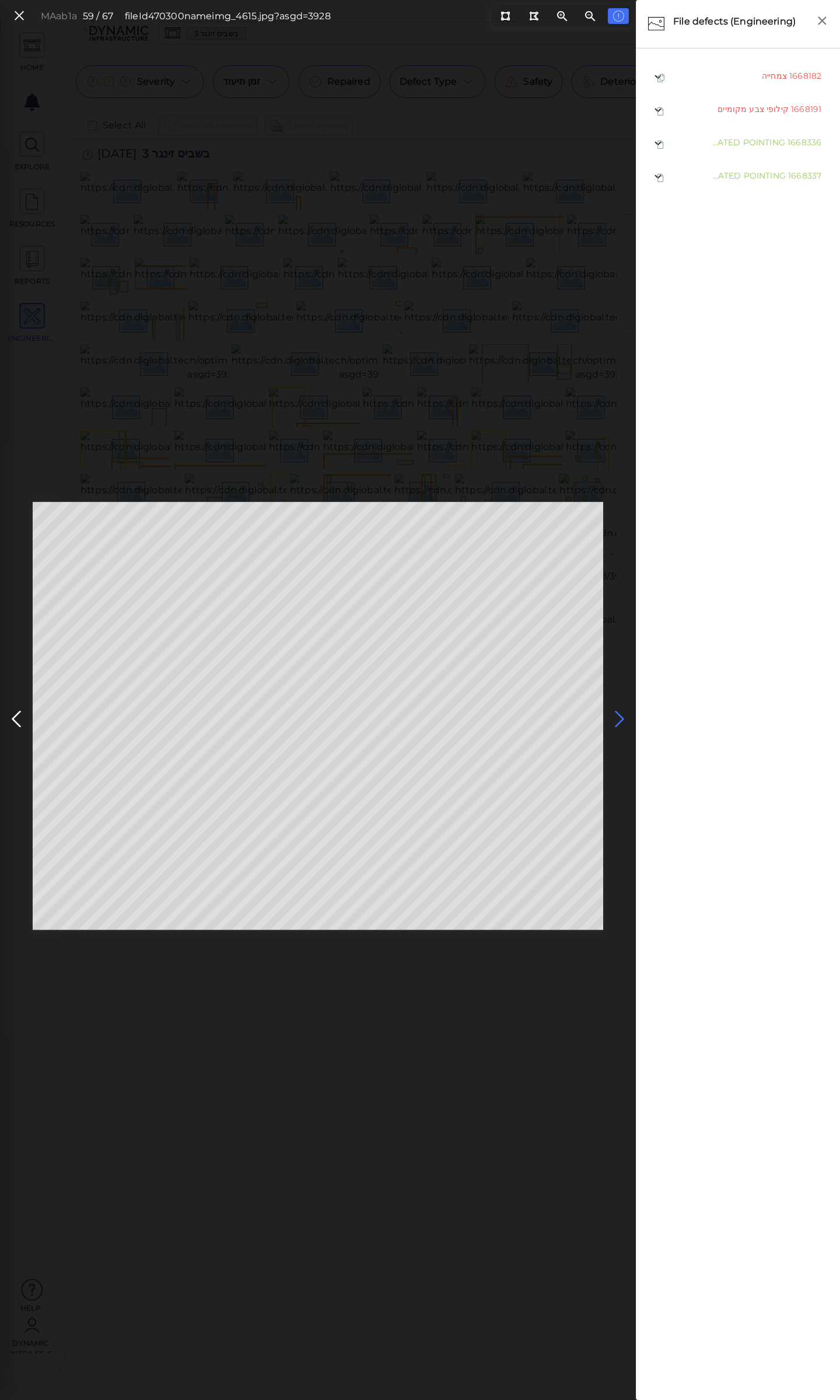
click at [620, 725] on icon at bounding box center [620, 719] width 19 height 23
click at [617, 713] on icon at bounding box center [620, 719] width 19 height 23
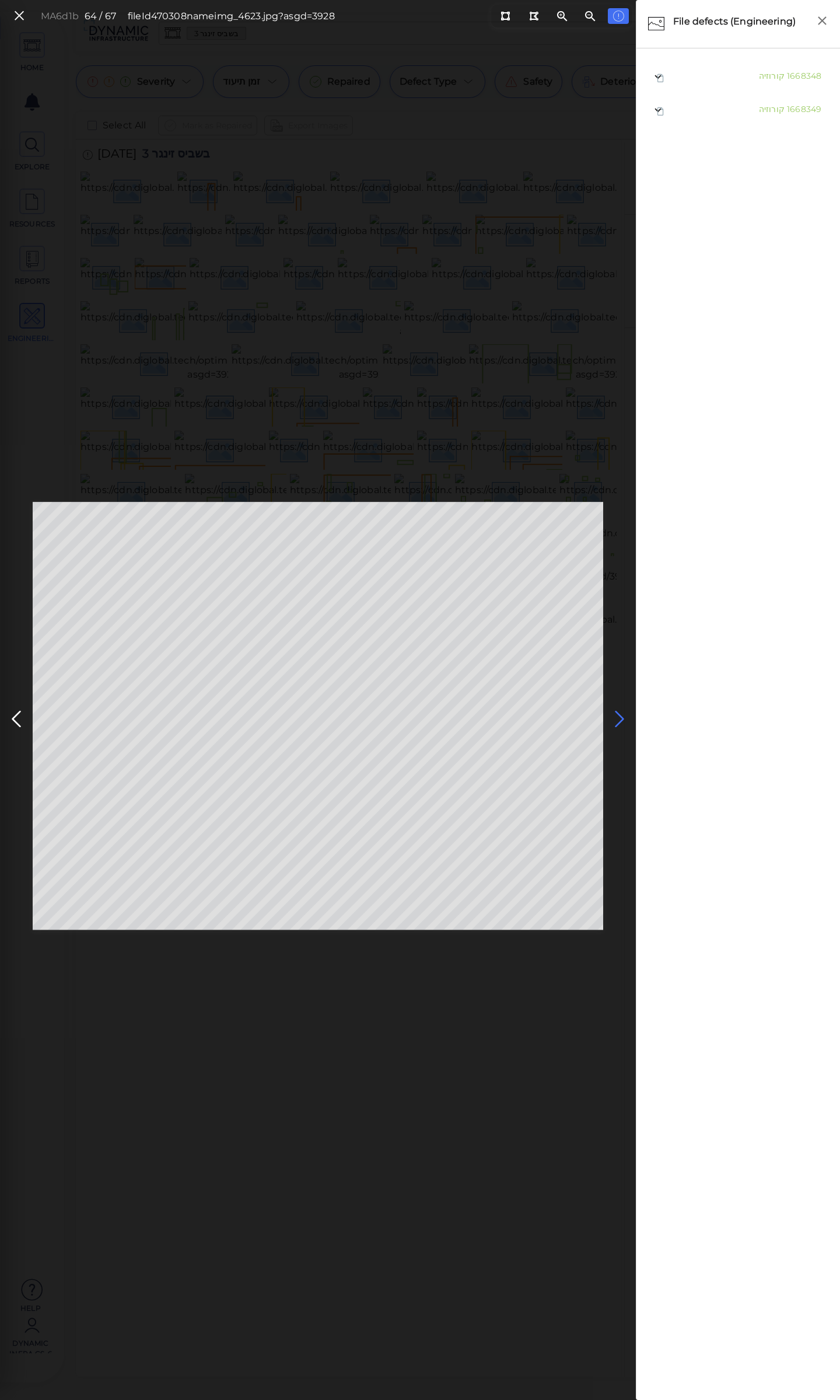
click at [617, 713] on icon at bounding box center [620, 719] width 19 height 23
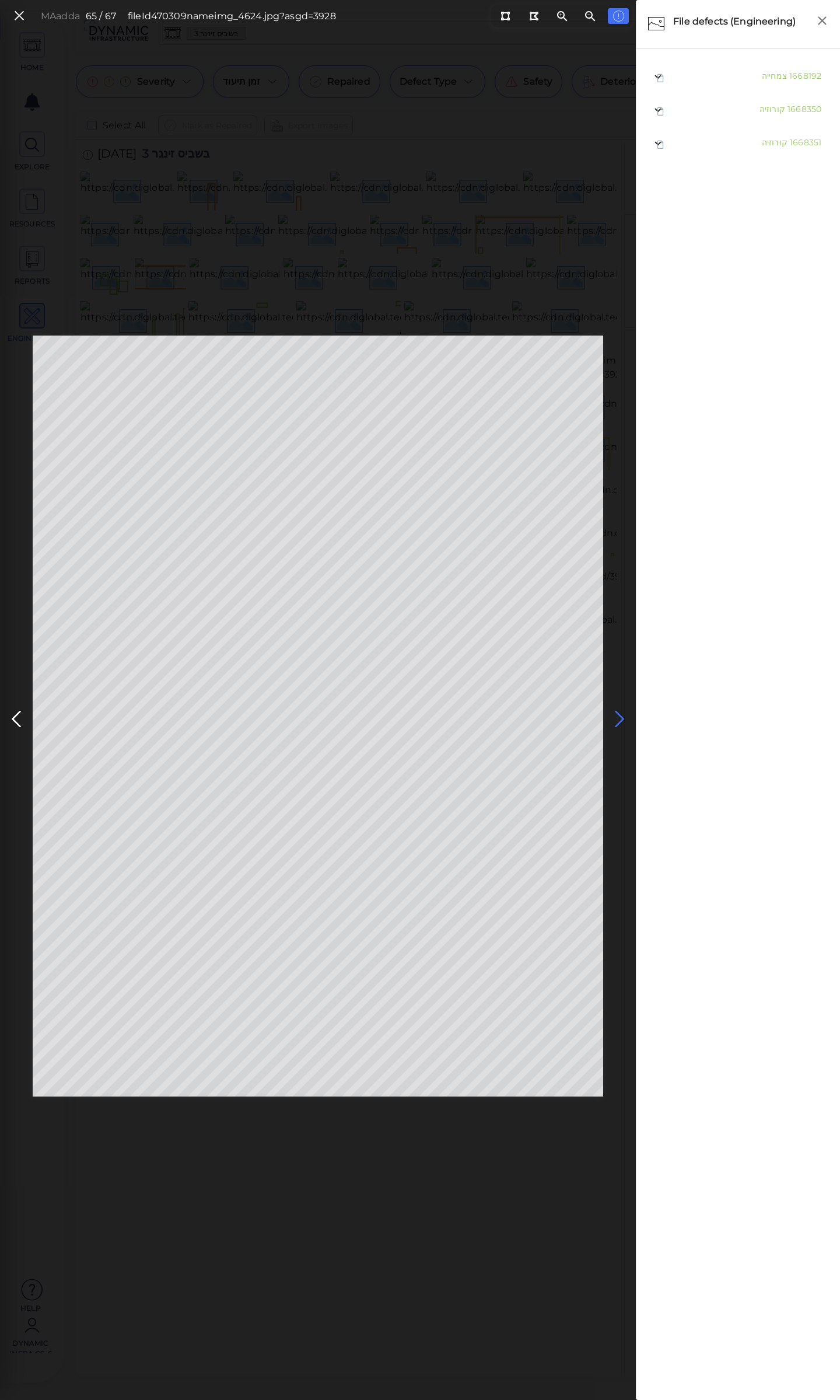
click at [617, 713] on icon at bounding box center [620, 719] width 19 height 23
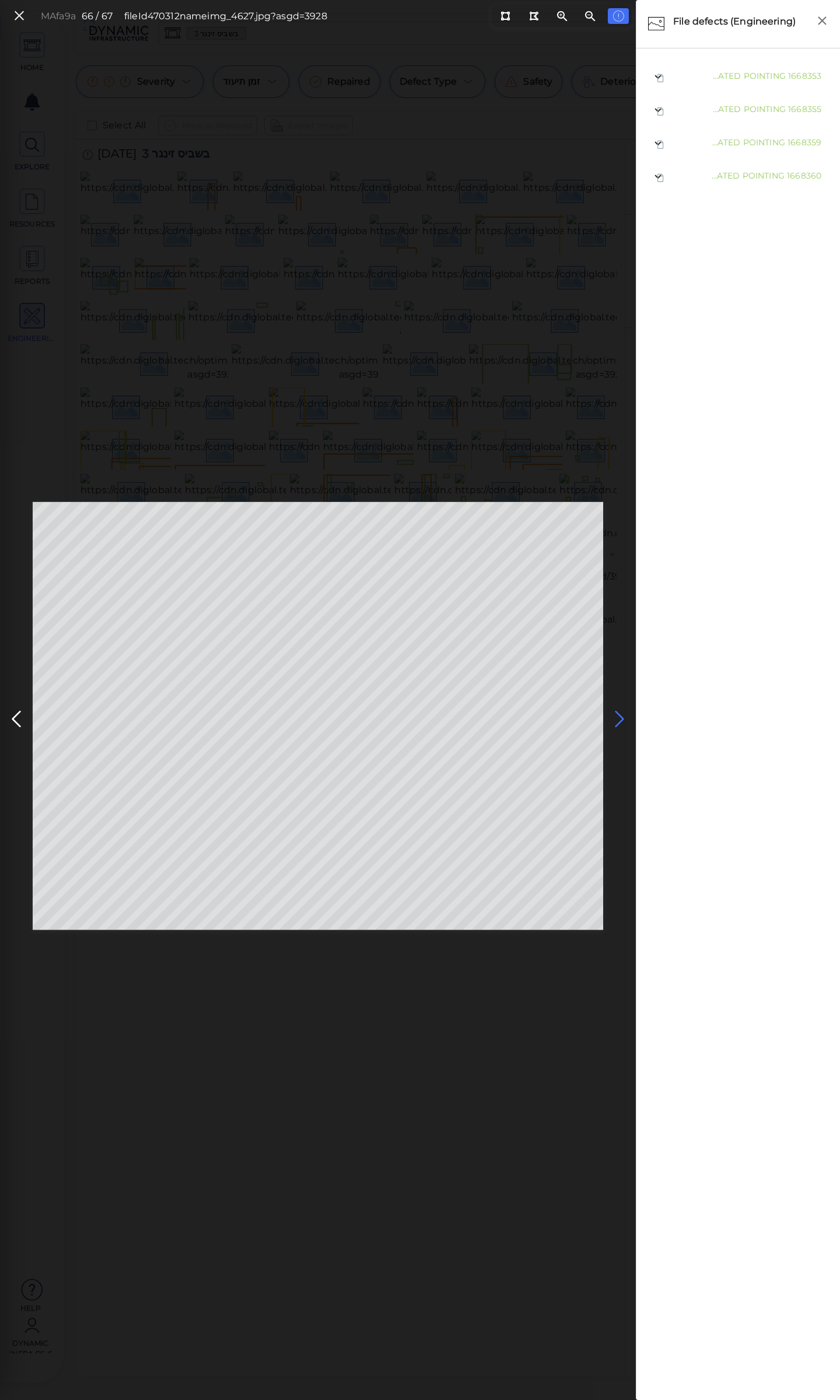
click at [617, 713] on icon at bounding box center [620, 719] width 19 height 23
click at [19, 16] on icon at bounding box center [19, 16] width 13 height 16
